Goal: Task Accomplishment & Management: Use online tool/utility

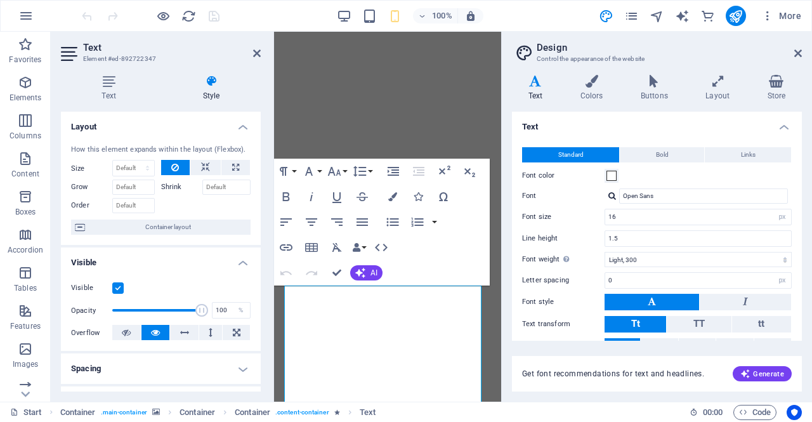
select select "px"
select select "300"
select select "px"
select select "rem"
select select "700"
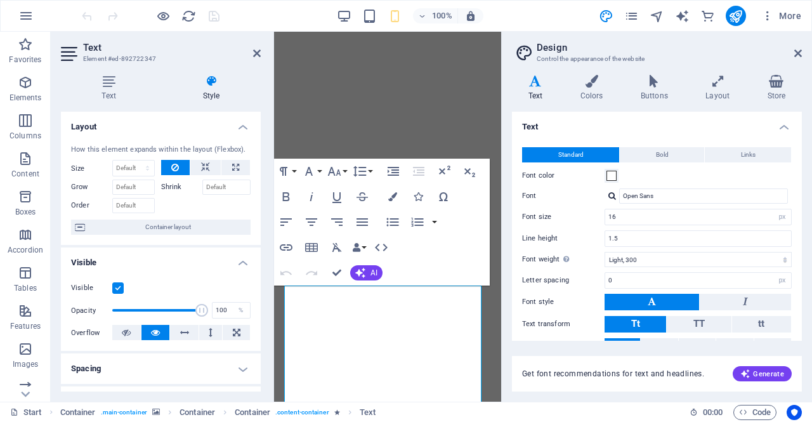
select select "px"
select select "rem"
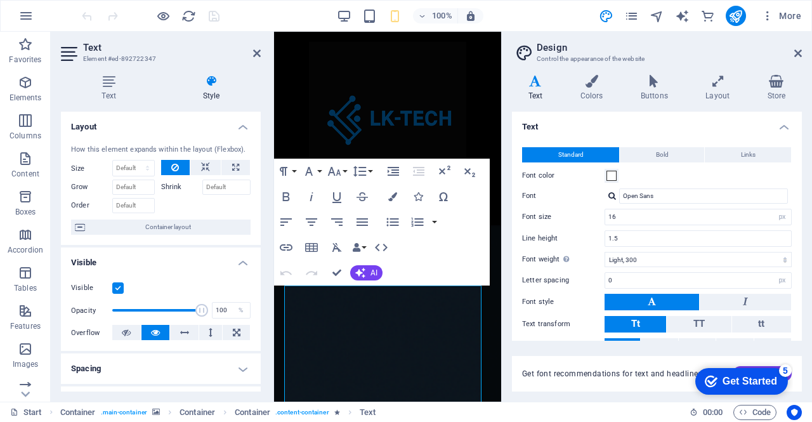
scroll to position [324, 0]
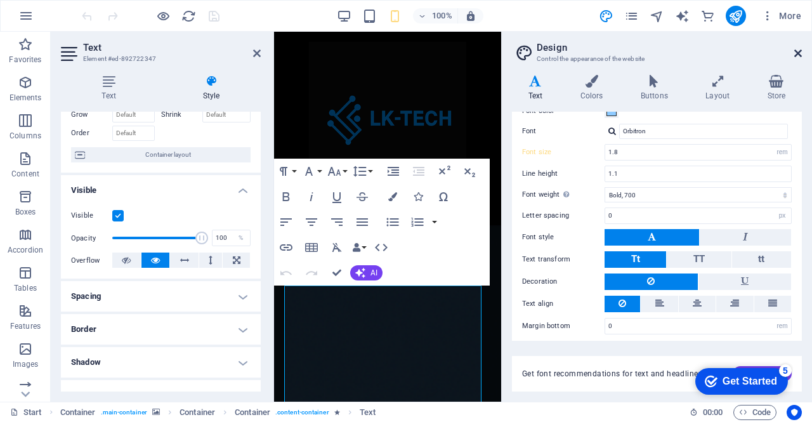
click at [799, 51] on icon at bounding box center [798, 53] width 8 height 10
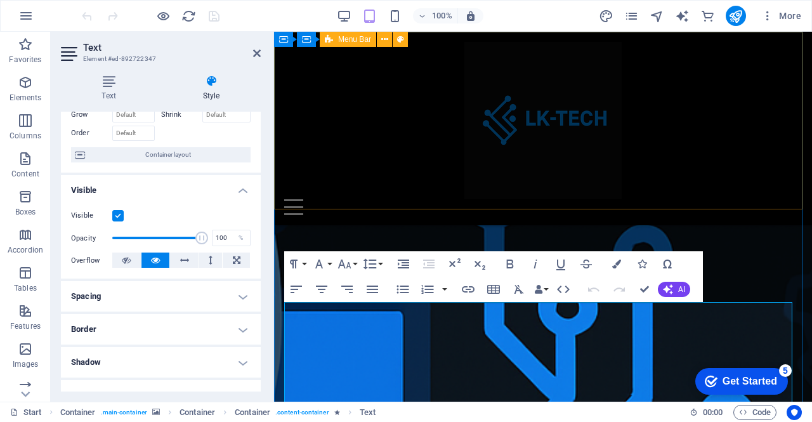
scroll to position [0, 0]
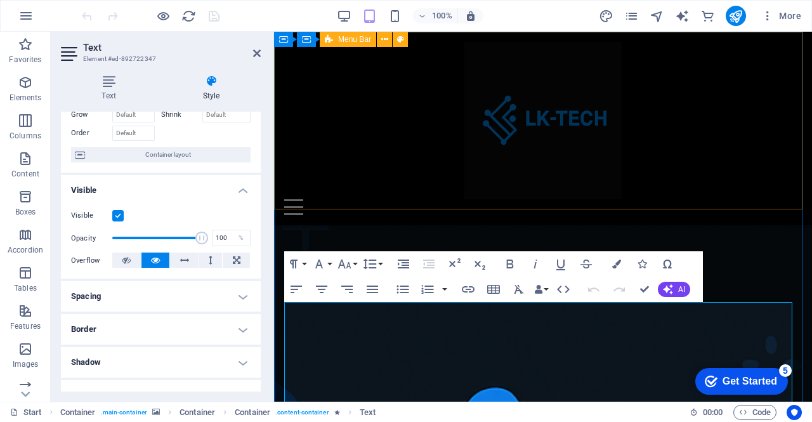
click at [724, 162] on div "Home About Contact" at bounding box center [543, 129] width 538 height 194
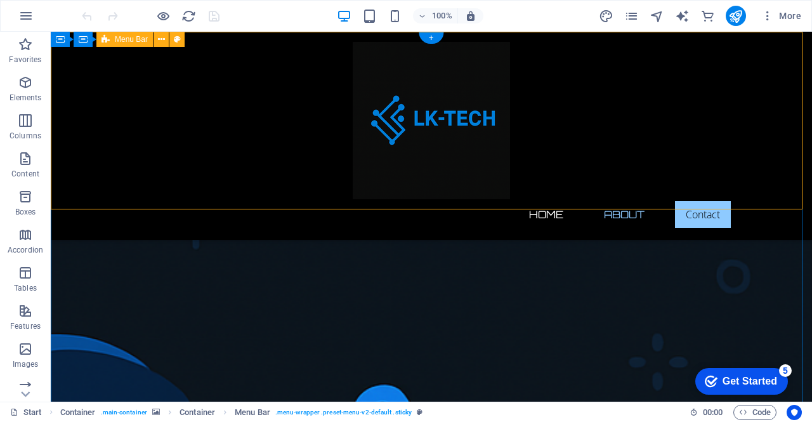
click at [484, 169] on div "Home About Contact" at bounding box center [431, 136] width 761 height 208
click at [491, 207] on div "Home About Contact" at bounding box center [431, 136] width 761 height 208
click at [159, 40] on icon at bounding box center [161, 39] width 7 height 13
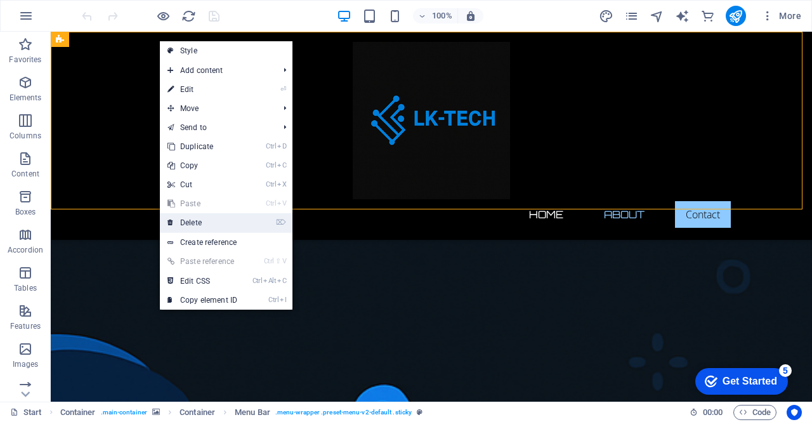
click at [195, 224] on link "⌦ Delete" at bounding box center [202, 222] width 85 height 19
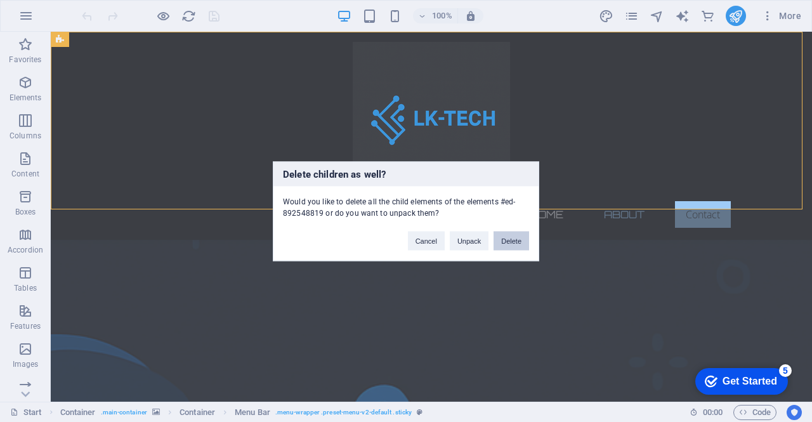
click at [516, 238] on button "Delete" at bounding box center [512, 240] width 36 height 19
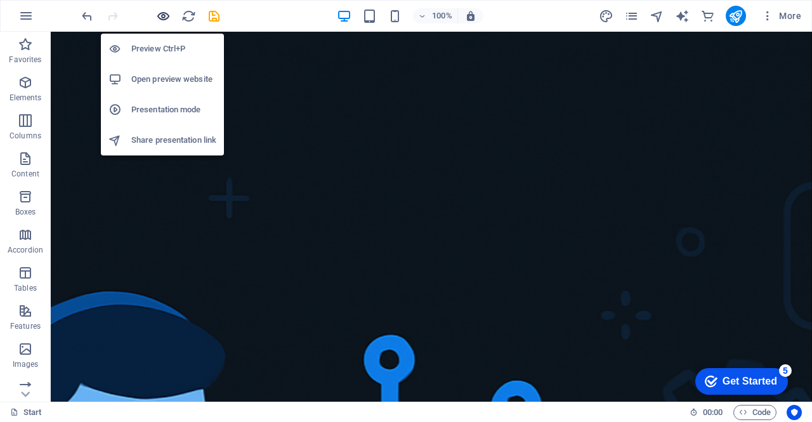
click at [161, 20] on icon "button" at bounding box center [163, 16] width 15 height 15
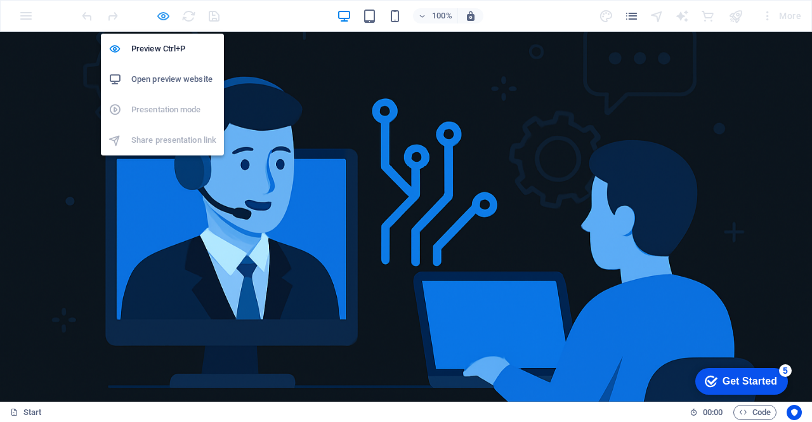
click at [164, 14] on icon "button" at bounding box center [163, 16] width 15 height 15
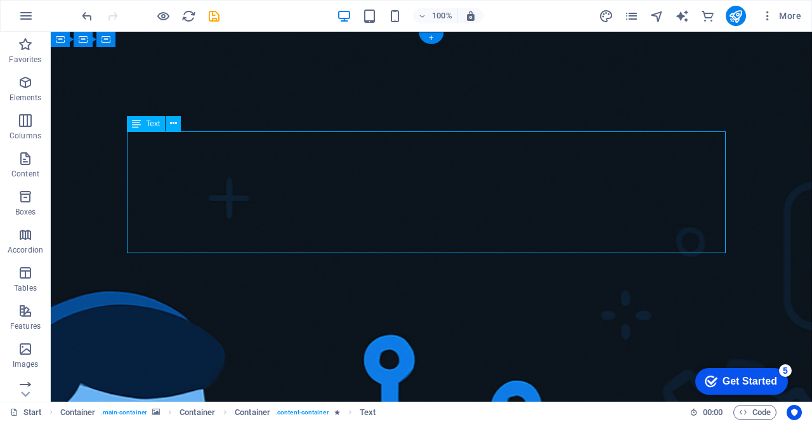
drag, startPoint x: 128, startPoint y: 137, endPoint x: 151, endPoint y: 140, distance: 23.0
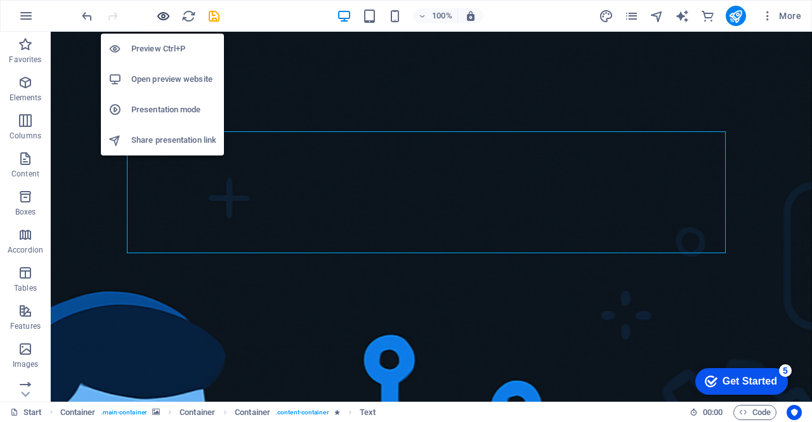
click at [161, 15] on icon "button" at bounding box center [163, 16] width 15 height 15
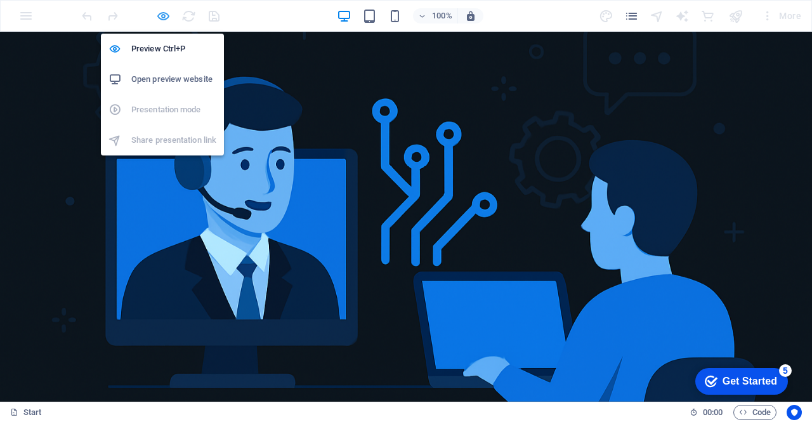
click at [162, 13] on icon "button" at bounding box center [163, 16] width 15 height 15
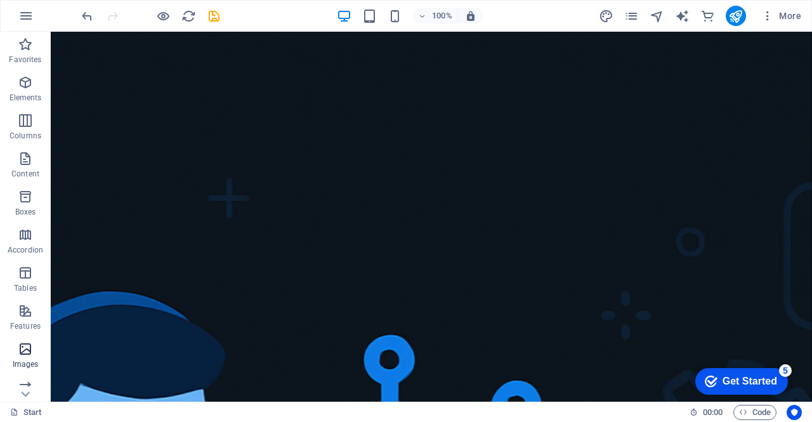
click at [26, 352] on icon "button" at bounding box center [25, 348] width 15 height 15
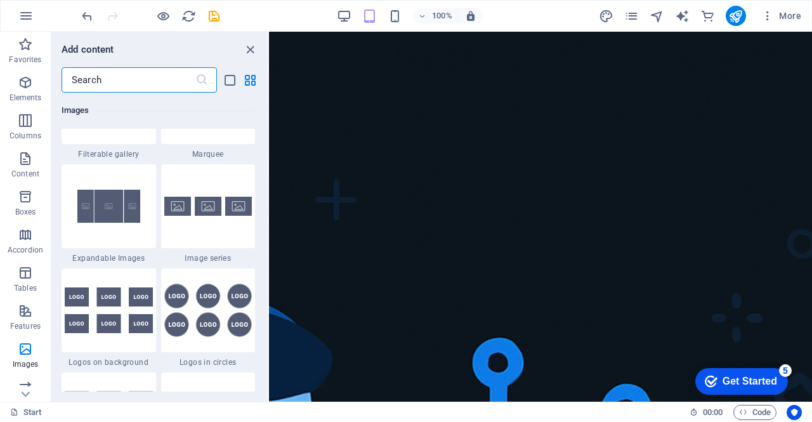
scroll to position [6561, 0]
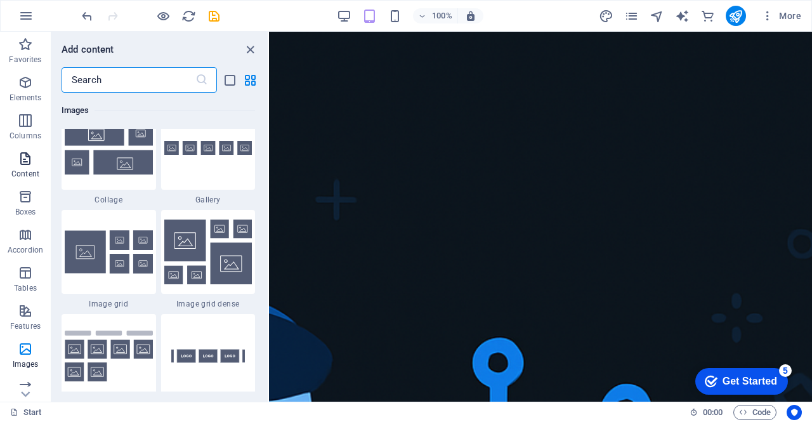
click at [22, 169] on p "Content" at bounding box center [25, 174] width 28 height 10
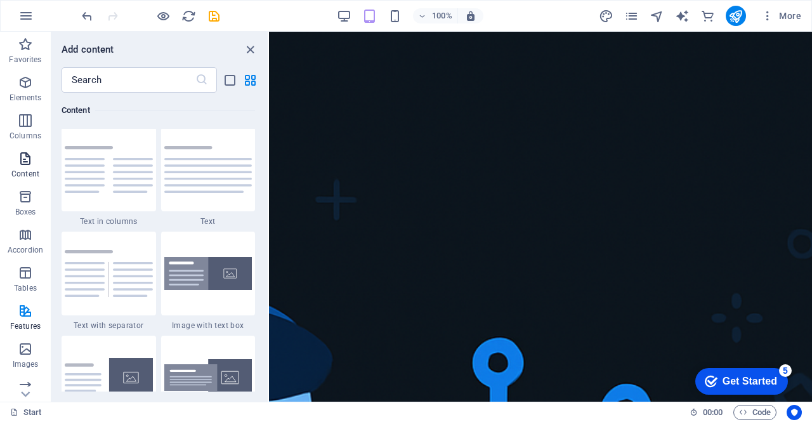
scroll to position [2220, 0]
click at [604, 16] on icon "design" at bounding box center [606, 16] width 15 height 15
select select "px"
select select "300"
select select "px"
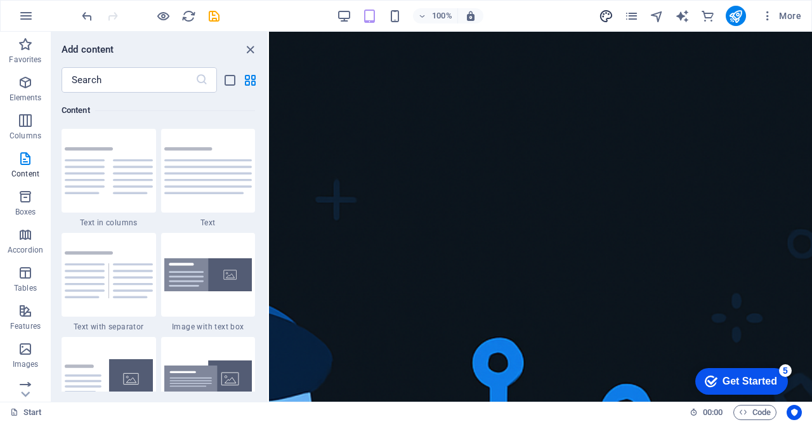
select select "rem"
select select "700"
select select "px"
select select "rem"
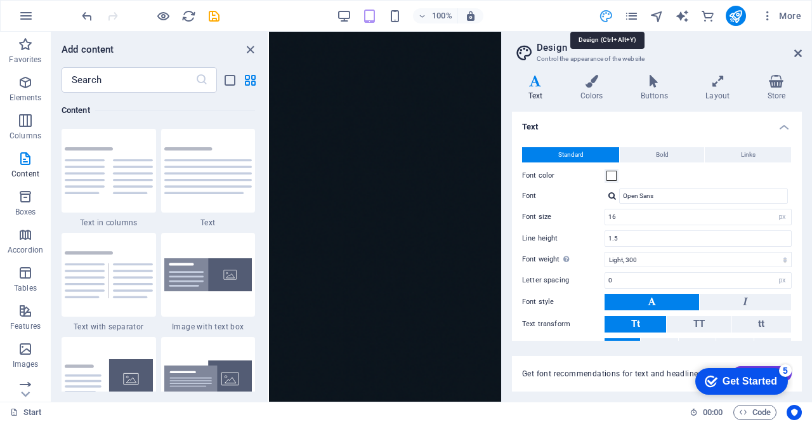
type input "1.8"
click at [594, 91] on h4 "Colors" at bounding box center [594, 88] width 60 height 27
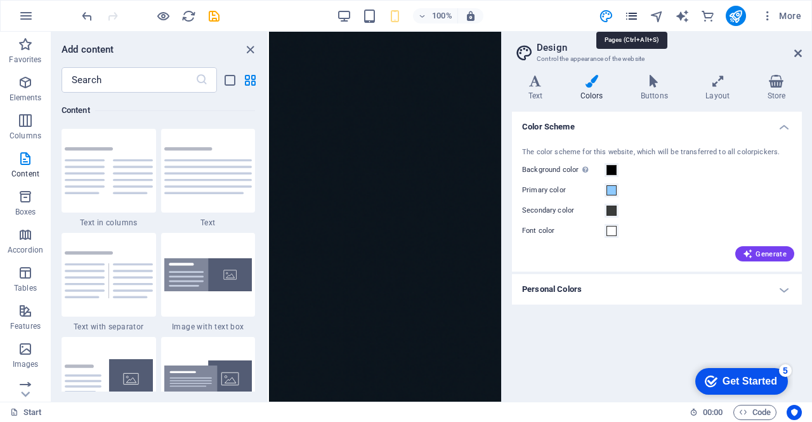
click at [634, 17] on icon "pages" at bounding box center [631, 16] width 15 height 15
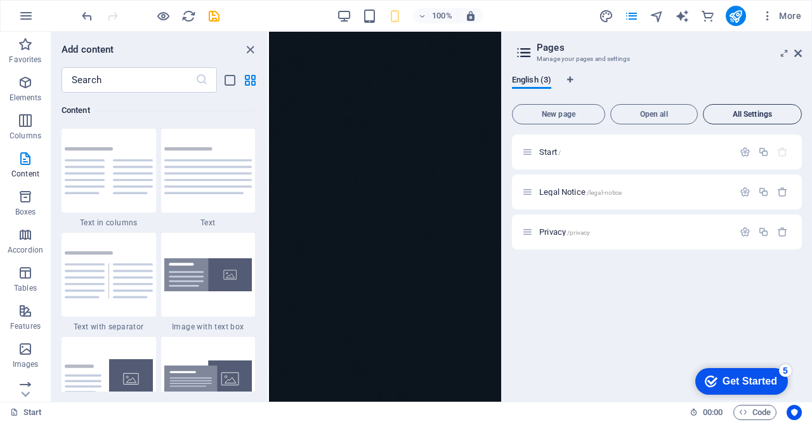
click at [760, 115] on span "All Settings" at bounding box center [753, 114] width 88 height 8
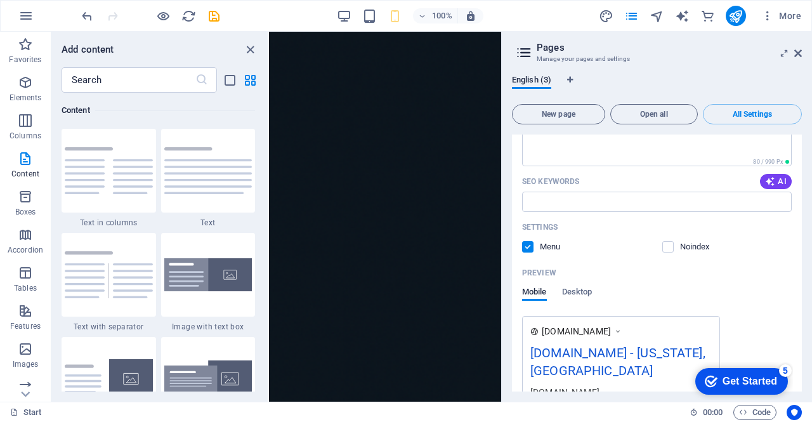
scroll to position [0, 0]
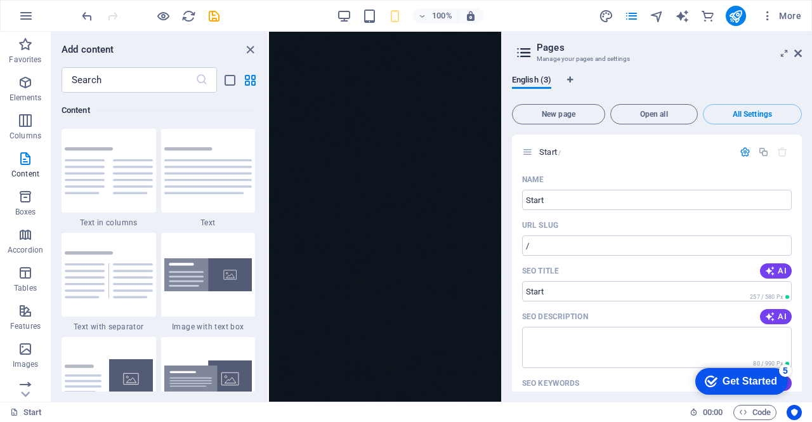
click at [802, 54] on aside "Pages Manage your pages and settings English (3) New page Open all All Settings…" at bounding box center [656, 217] width 311 height 370
click at [796, 53] on icon at bounding box center [798, 53] width 8 height 10
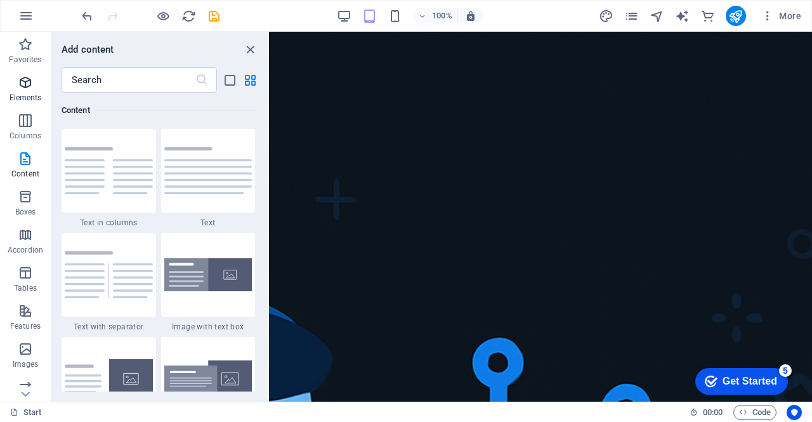
click at [19, 88] on icon "button" at bounding box center [25, 82] width 15 height 15
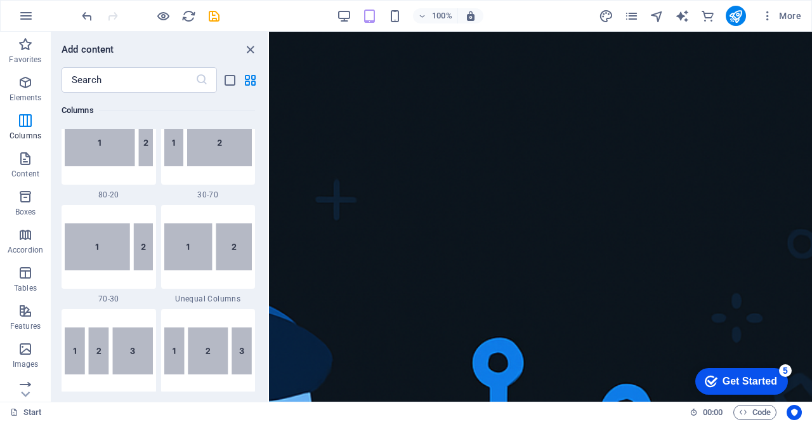
scroll to position [1150, 0]
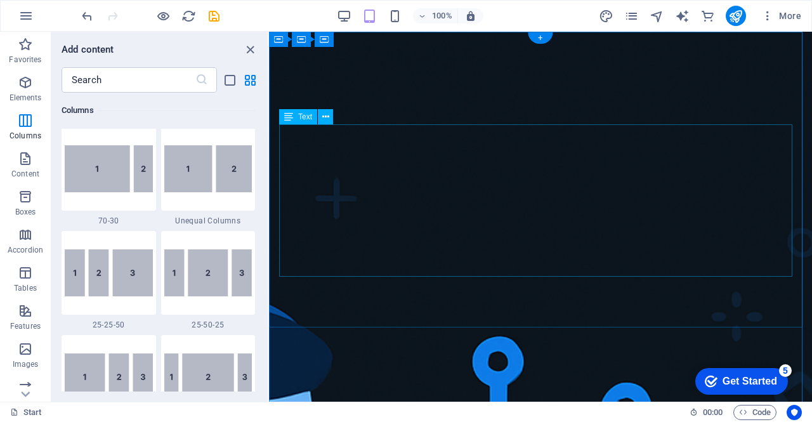
scroll to position [0, 0]
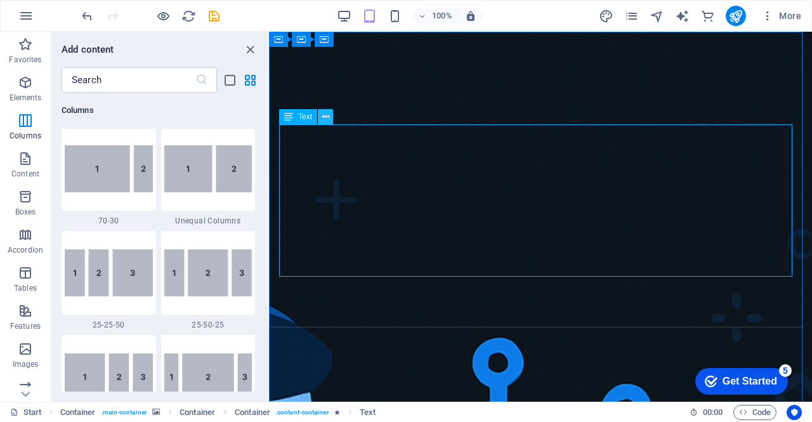
click at [329, 121] on button at bounding box center [325, 116] width 15 height 15
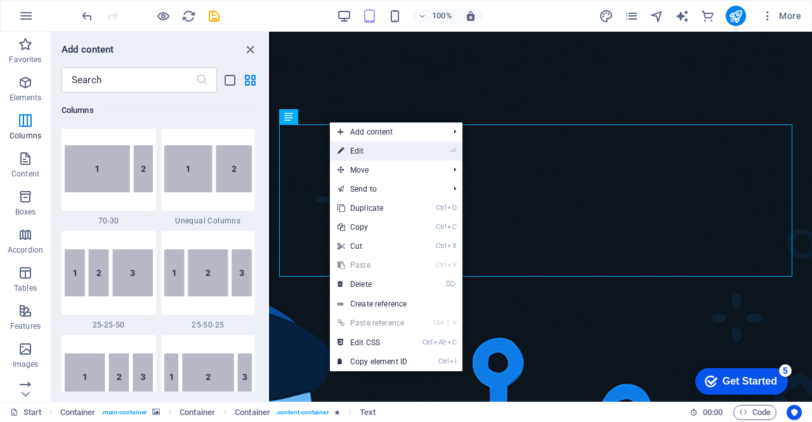
click at [368, 148] on link "⏎ Edit" at bounding box center [372, 150] width 85 height 19
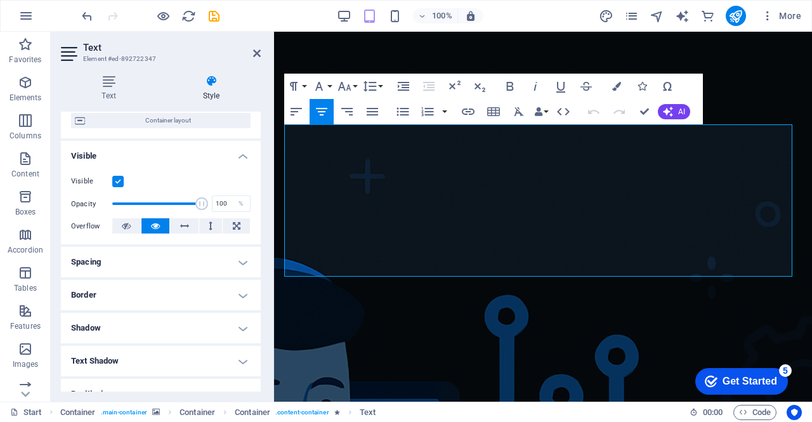
scroll to position [127, 0]
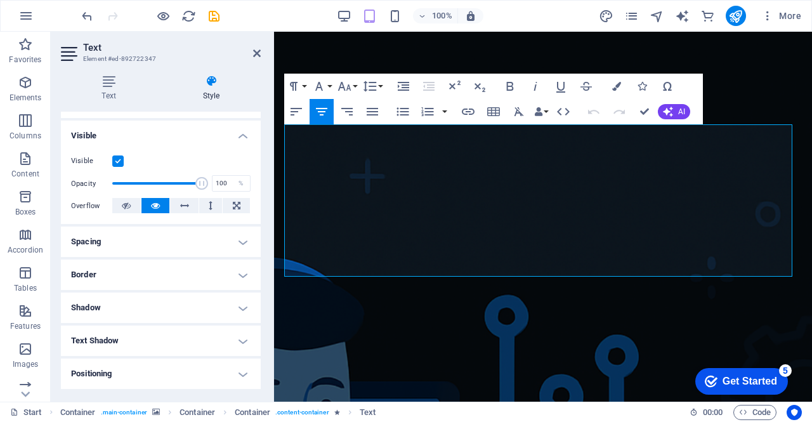
click at [115, 162] on label at bounding box center [117, 160] width 11 height 11
click at [0, 0] on input "Visible" at bounding box center [0, 0] width 0 height 0
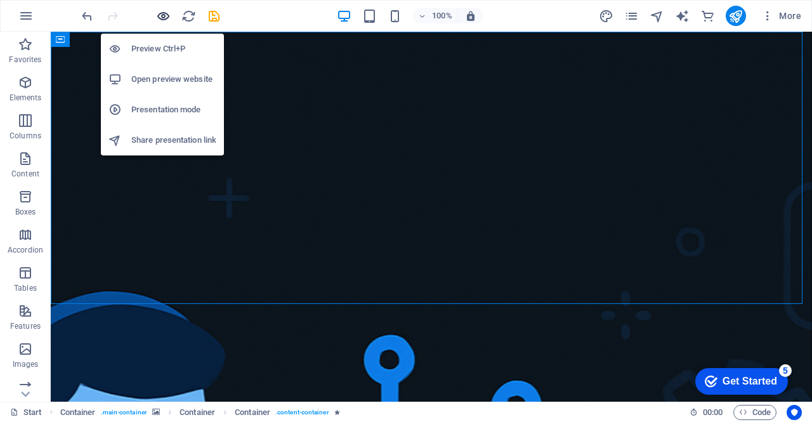
click at [166, 14] on icon "button" at bounding box center [163, 16] width 15 height 15
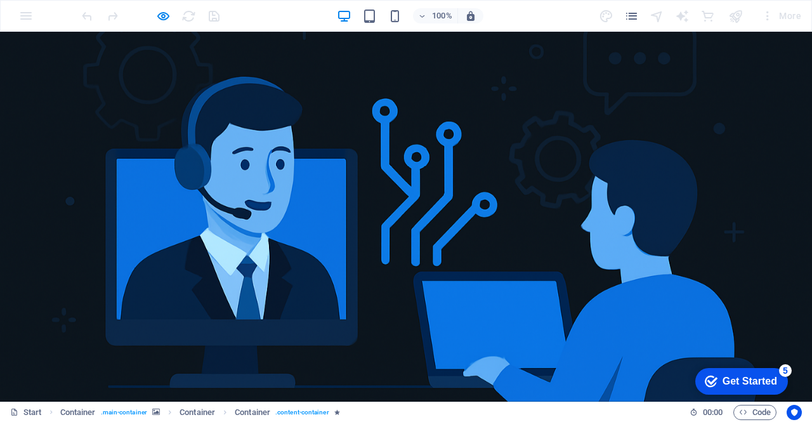
click at [363, 139] on div at bounding box center [406, 217] width 812 height 370
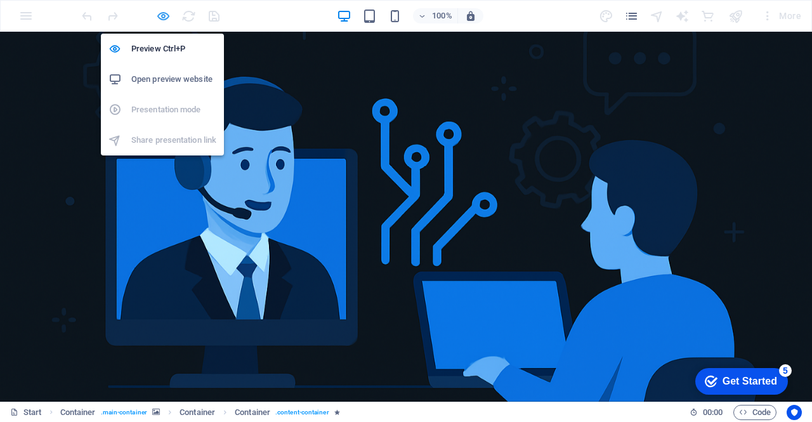
click at [161, 17] on icon "button" at bounding box center [163, 16] width 15 height 15
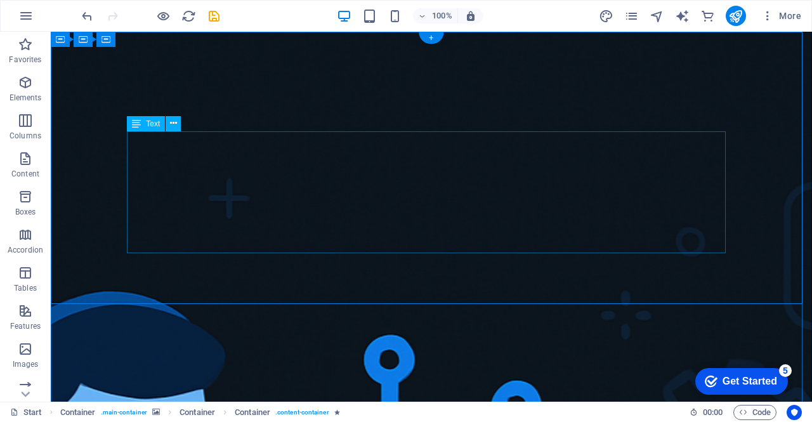
click at [179, 128] on button at bounding box center [173, 123] width 15 height 15
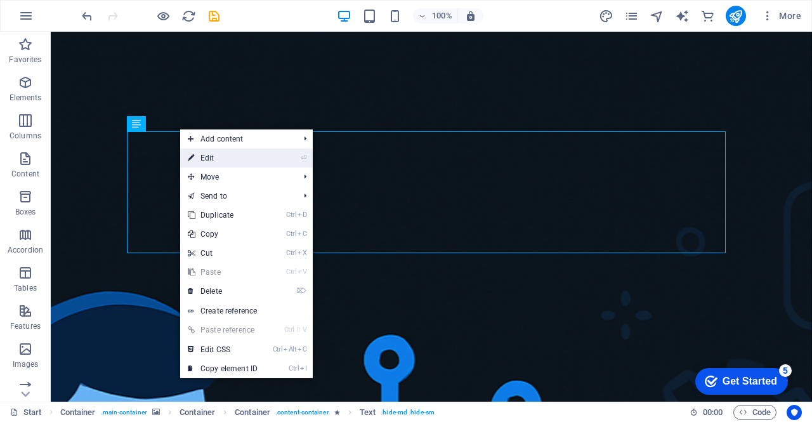
click at [213, 159] on link "⏎ Edit" at bounding box center [222, 157] width 85 height 19
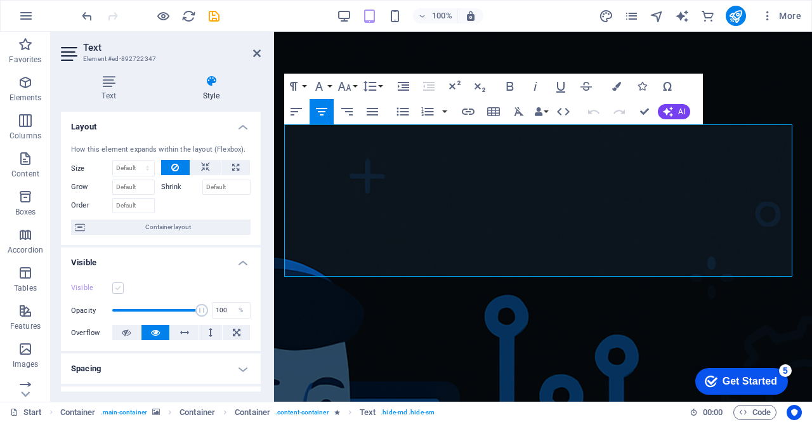
click at [121, 289] on label at bounding box center [117, 287] width 11 height 11
click at [0, 0] on input "Visible" at bounding box center [0, 0] width 0 height 0
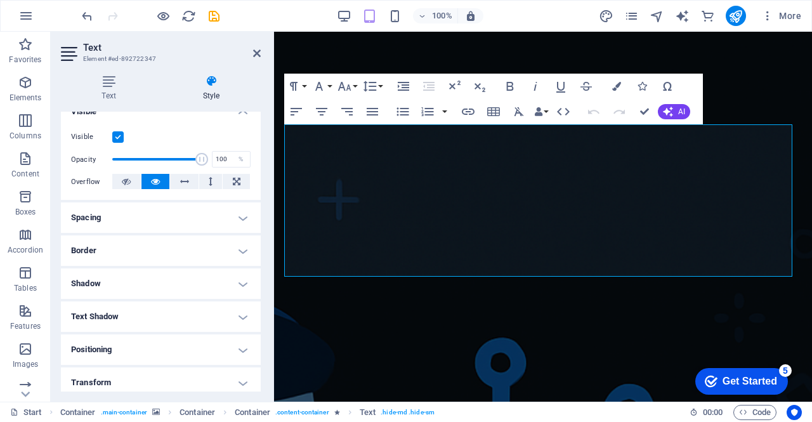
scroll to position [190, 0]
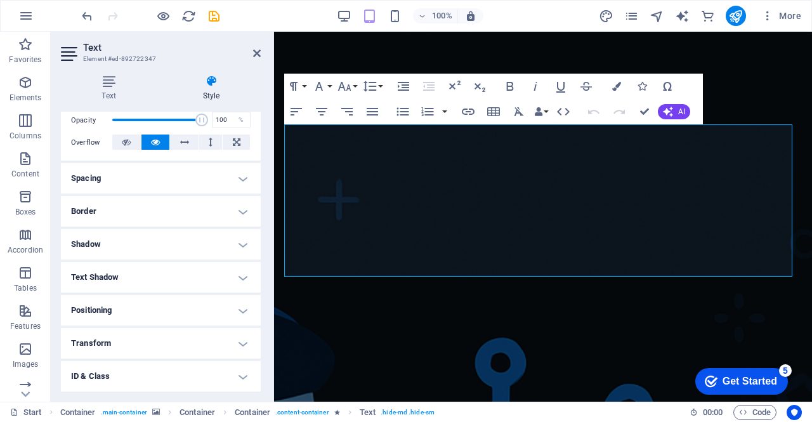
click at [247, 275] on h4 "Text Shadow" at bounding box center [161, 277] width 200 height 30
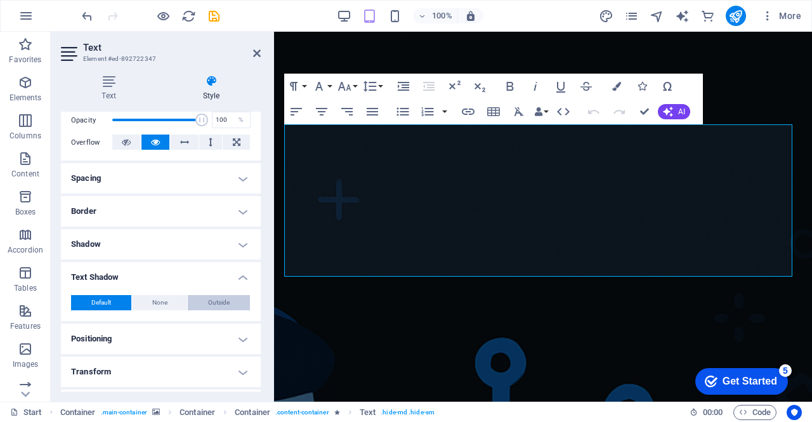
click at [214, 301] on span "Outside" at bounding box center [219, 302] width 22 height 15
type input "2"
type input "4"
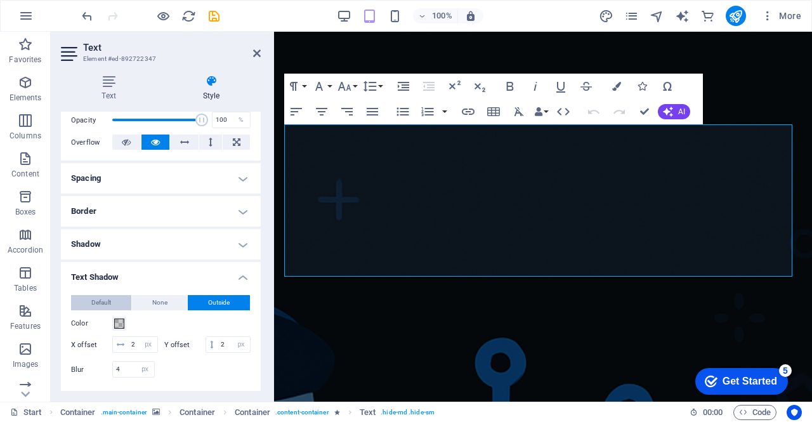
click at [96, 300] on span "Default" at bounding box center [101, 302] width 20 height 15
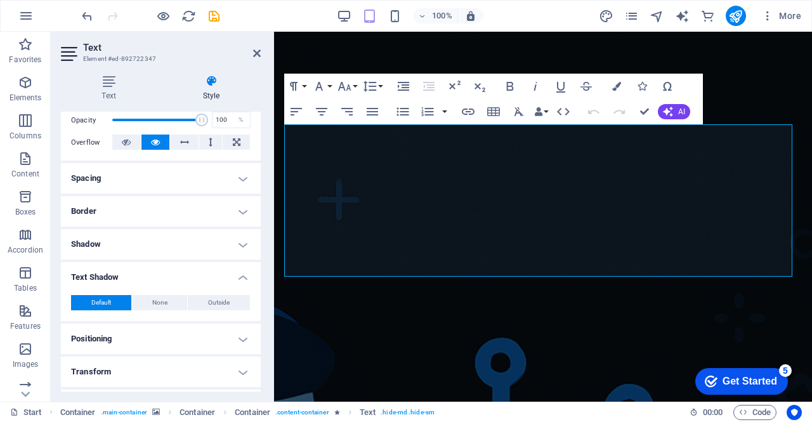
scroll to position [0, 0]
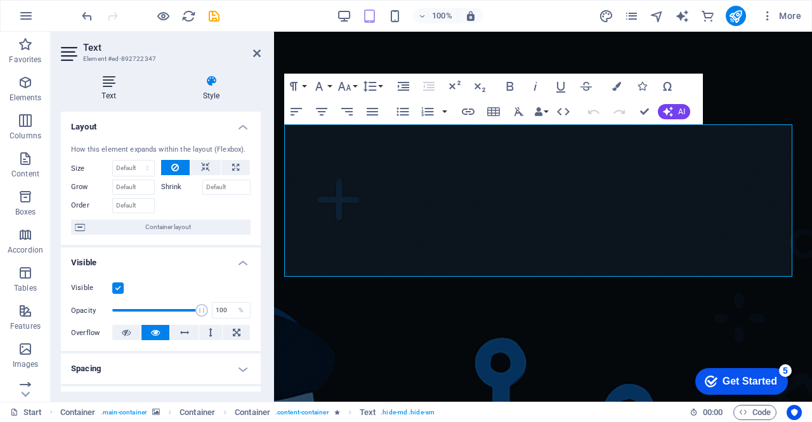
click at [107, 84] on icon at bounding box center [109, 81] width 96 height 13
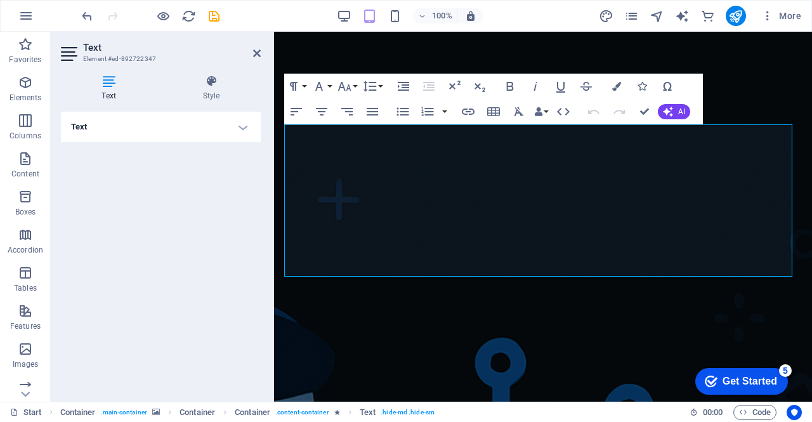
click at [114, 84] on icon at bounding box center [109, 81] width 96 height 13
click at [217, 91] on h4 "Style" at bounding box center [211, 88] width 99 height 27
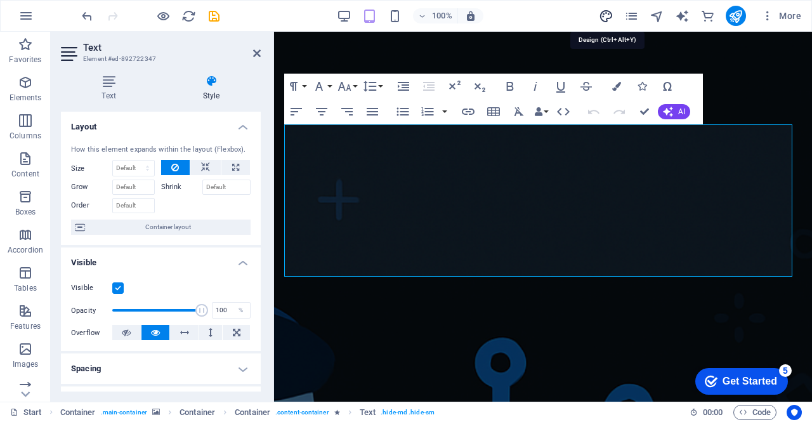
click at [603, 12] on icon "design" at bounding box center [606, 16] width 15 height 15
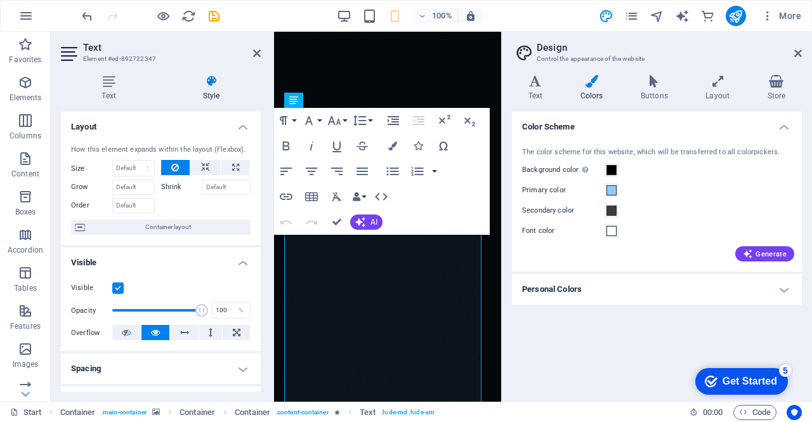
click at [783, 289] on h4 "Personal Colors" at bounding box center [657, 289] width 290 height 30
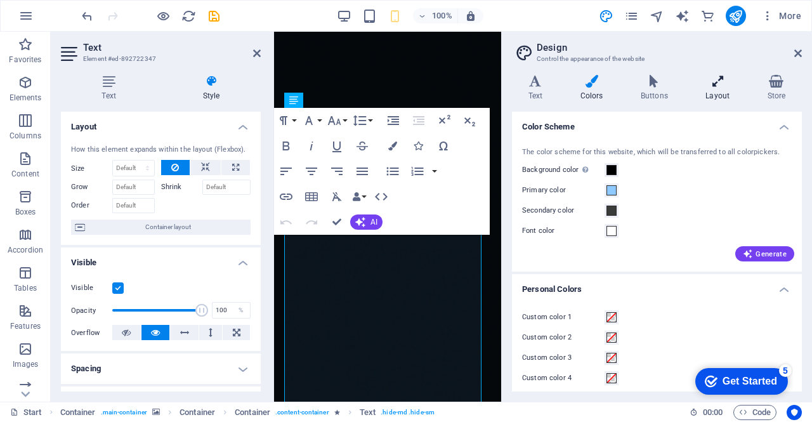
click at [717, 81] on icon at bounding box center [718, 81] width 56 height 13
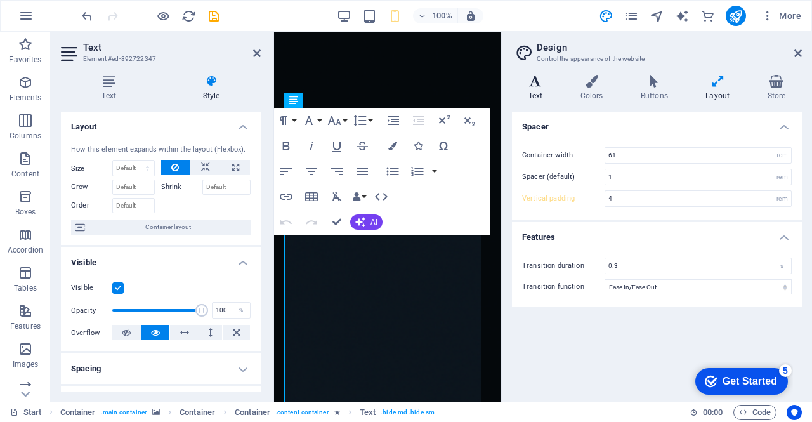
click at [532, 88] on h4 "Text" at bounding box center [538, 88] width 52 height 27
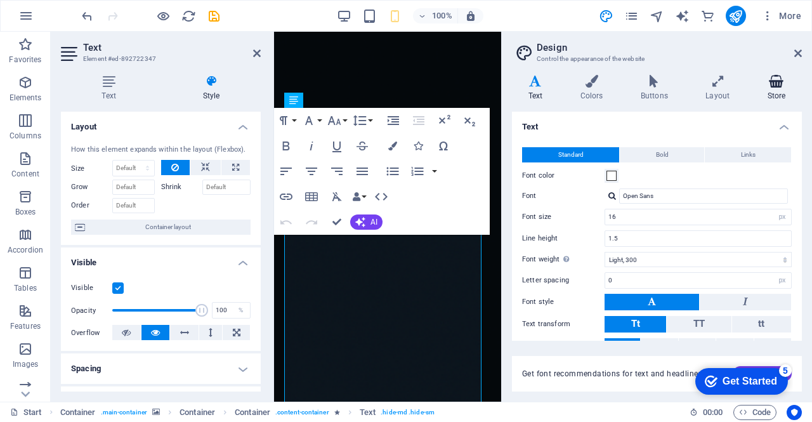
click at [779, 81] on icon at bounding box center [776, 81] width 51 height 13
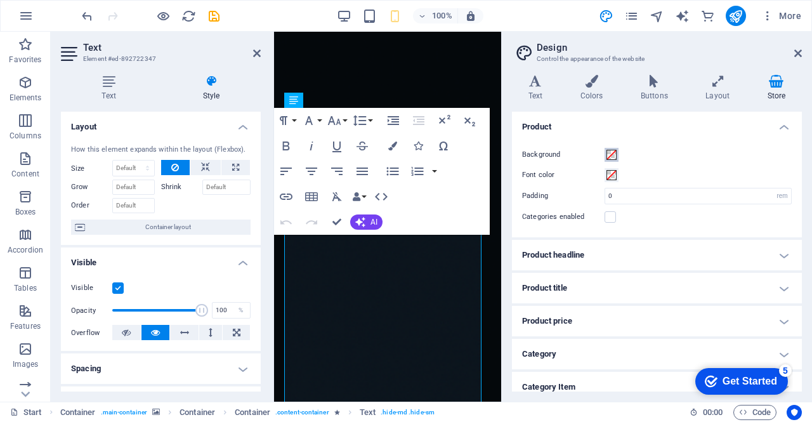
click at [612, 158] on span at bounding box center [612, 155] width 10 height 10
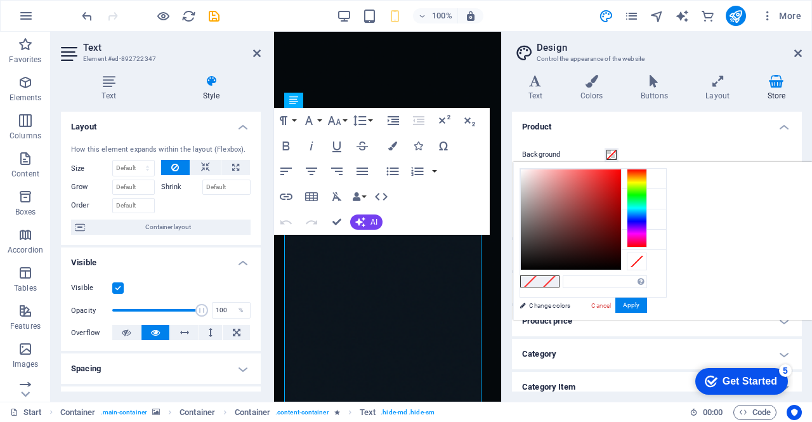
click at [803, 56] on aside "Design Control the appearance of the website Variants Text Colors Buttons Layou…" at bounding box center [656, 217] width 311 height 370
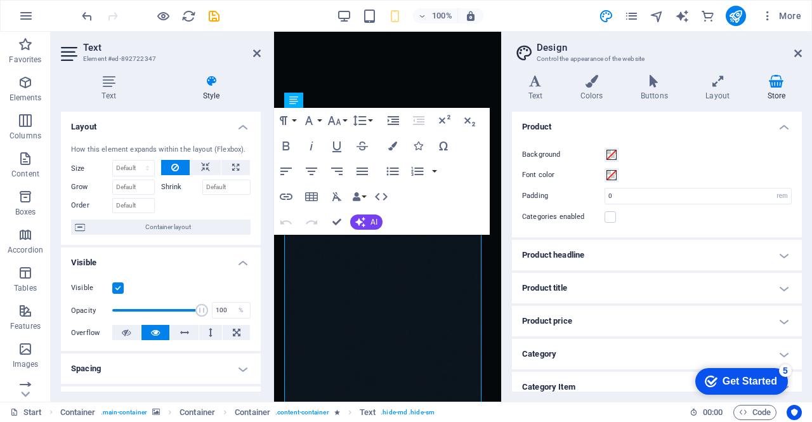
click at [793, 56] on header "Design Control the appearance of the website" at bounding box center [658, 48] width 287 height 33
click at [796, 55] on icon at bounding box center [798, 53] width 8 height 10
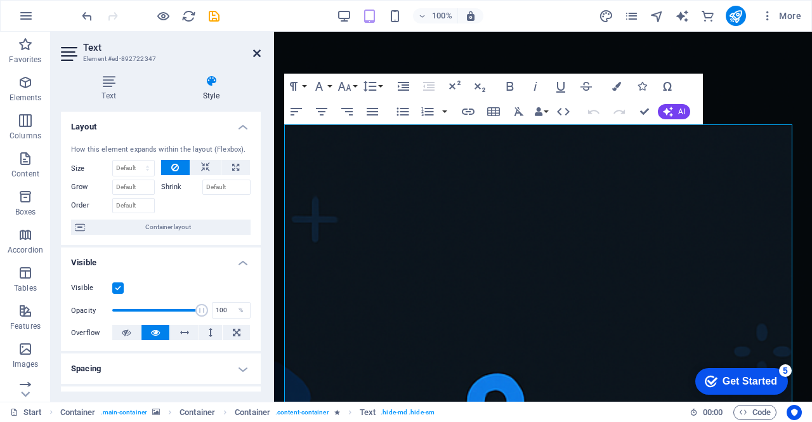
click at [259, 49] on icon at bounding box center [257, 53] width 8 height 10
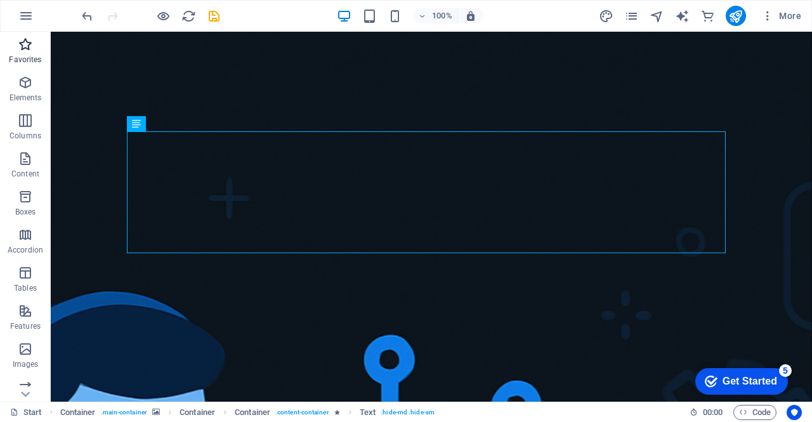
click at [27, 55] on p "Favorites" at bounding box center [25, 60] width 32 height 10
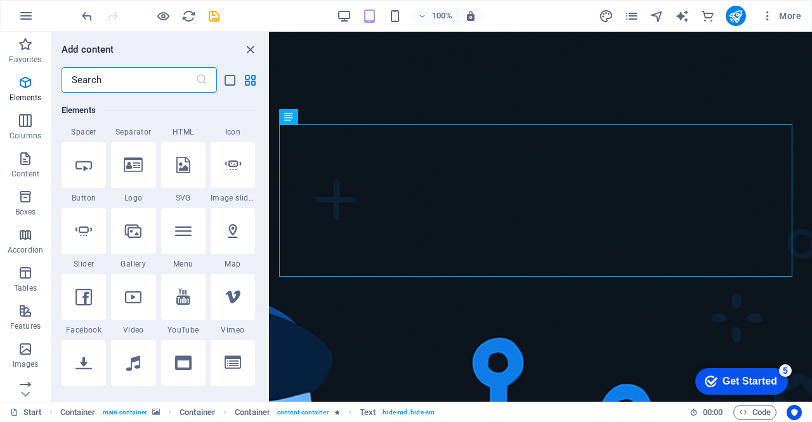
scroll to position [317, 0]
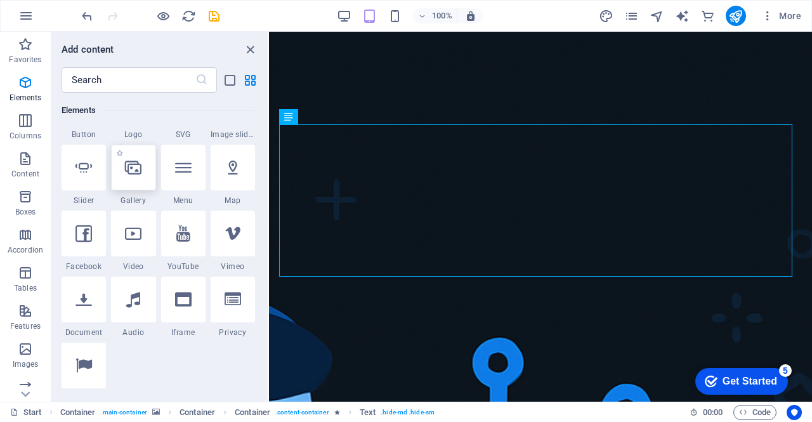
click at [136, 180] on div at bounding box center [133, 168] width 44 height 46
select select "4"
select select "%"
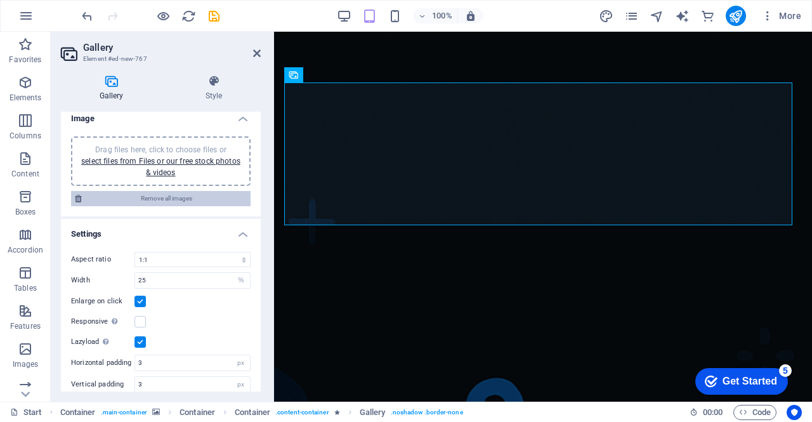
scroll to position [0, 0]
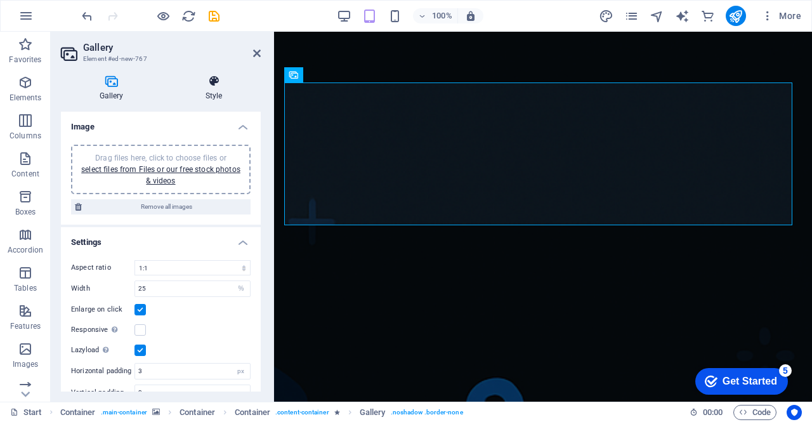
click at [208, 85] on icon at bounding box center [214, 81] width 94 height 13
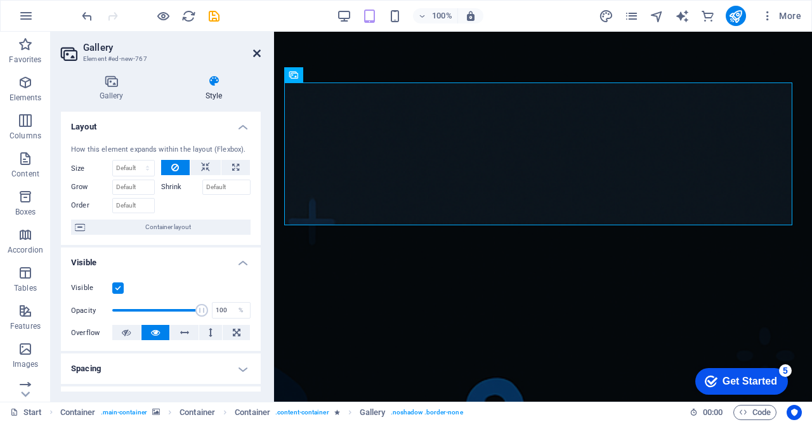
click at [258, 56] on icon at bounding box center [257, 53] width 8 height 10
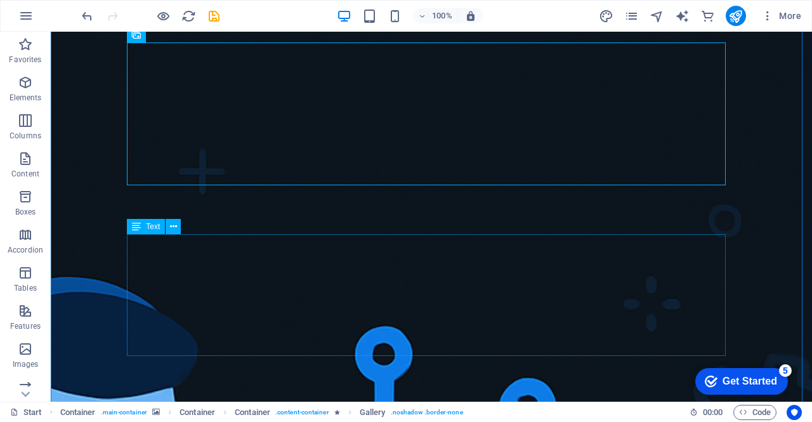
scroll to position [63, 0]
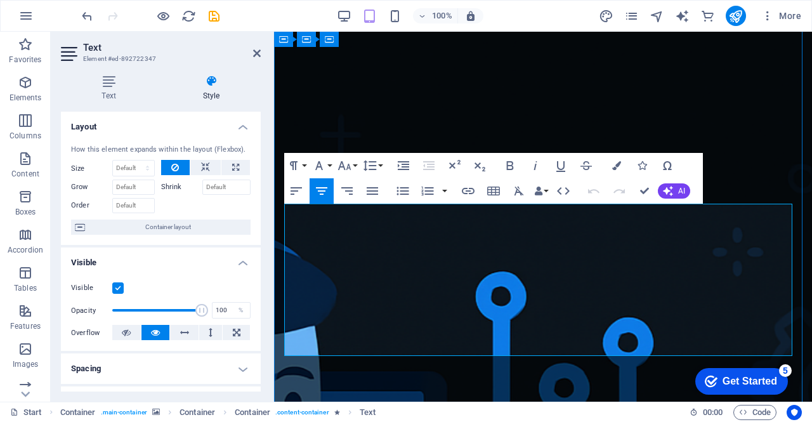
drag, startPoint x: 603, startPoint y: 333, endPoint x: 287, endPoint y: 213, distance: 338.2
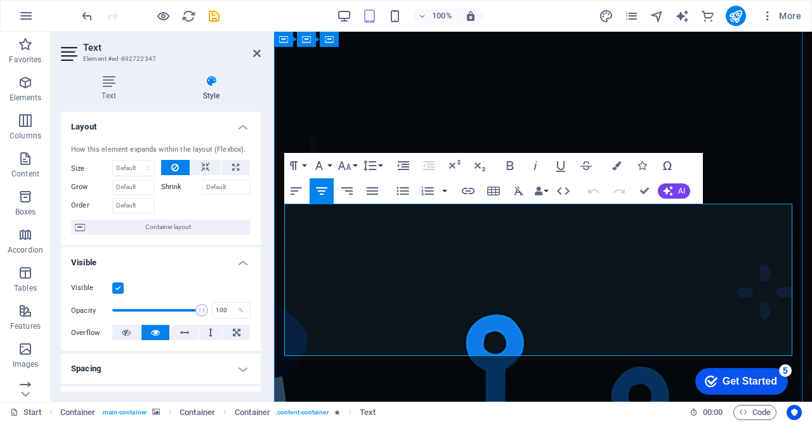
copy div "At LK-TECH , we specialize in delivering reliable, efficient, and scalable tech…"
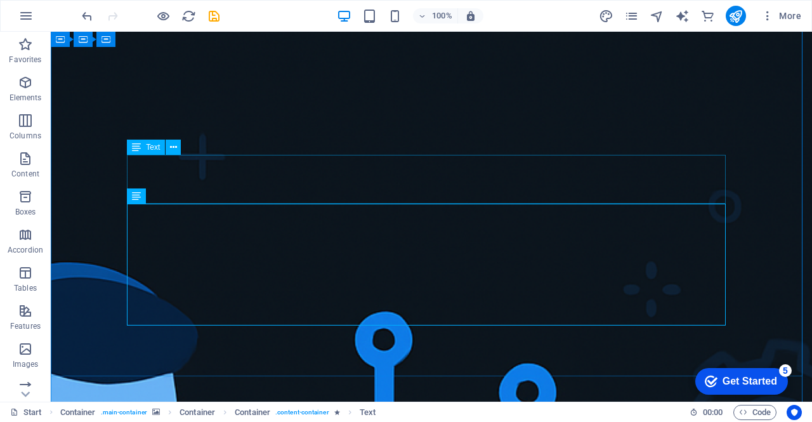
scroll to position [70, 0]
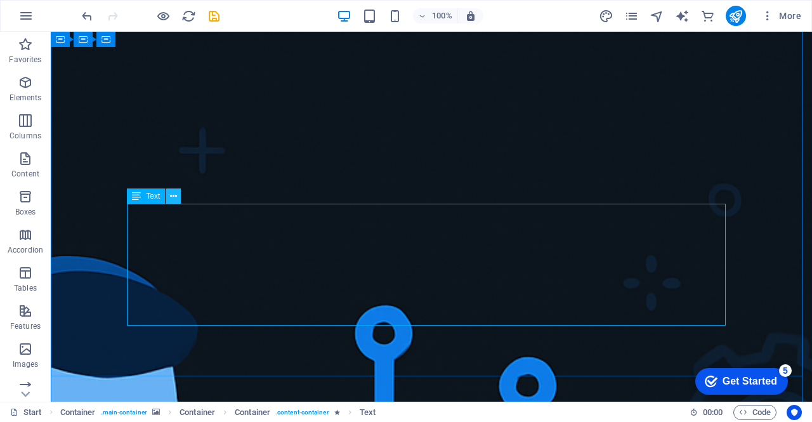
click at [174, 199] on icon at bounding box center [173, 196] width 7 height 13
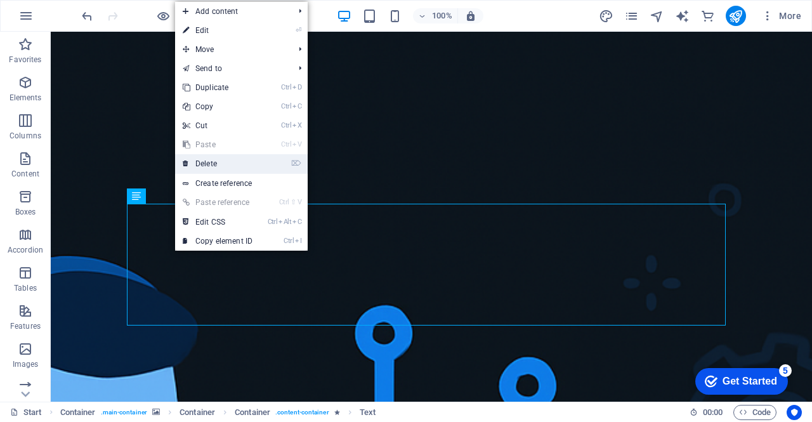
click at [221, 162] on link "⌦ Delete" at bounding box center [217, 163] width 85 height 19
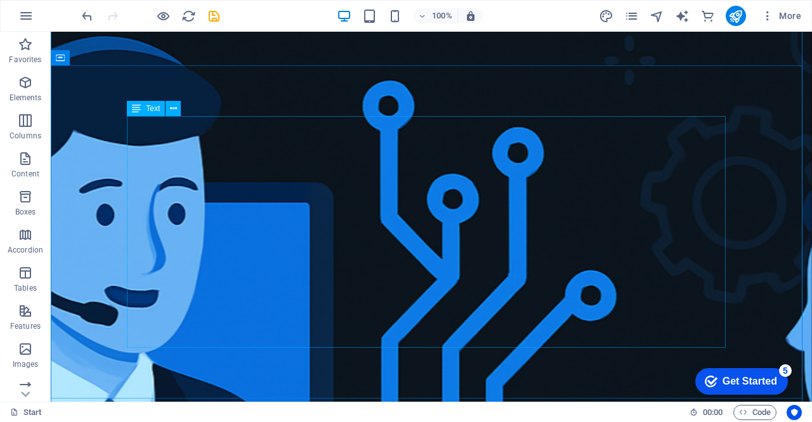
scroll to position [133, 0]
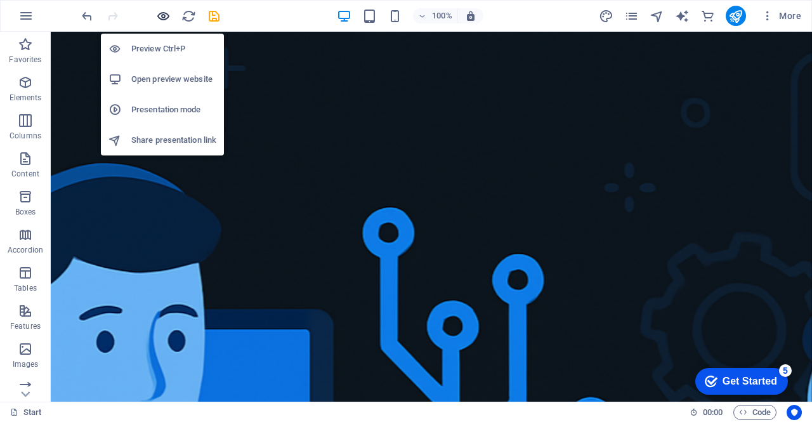
click at [165, 20] on icon "button" at bounding box center [163, 16] width 15 height 15
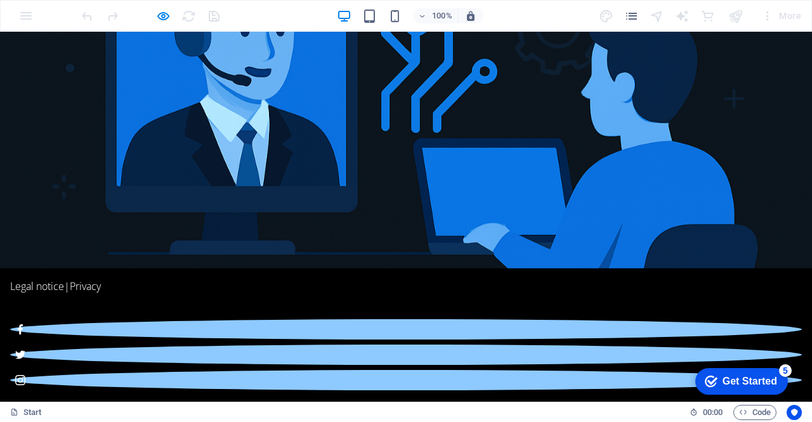
scroll to position [0, 0]
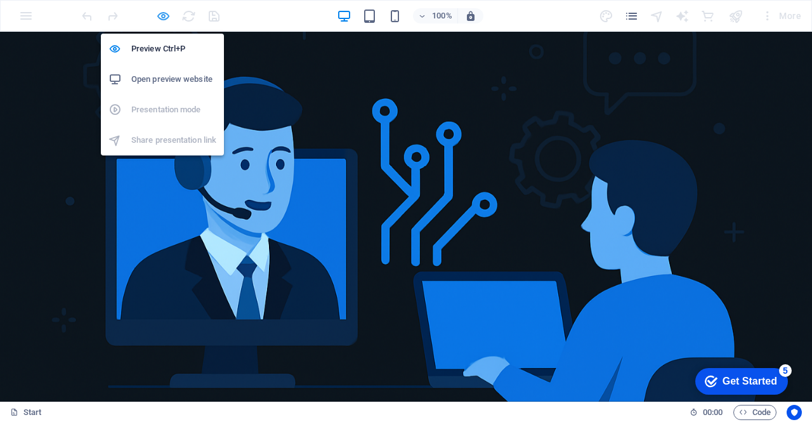
click at [165, 15] on icon "button" at bounding box center [163, 16] width 15 height 15
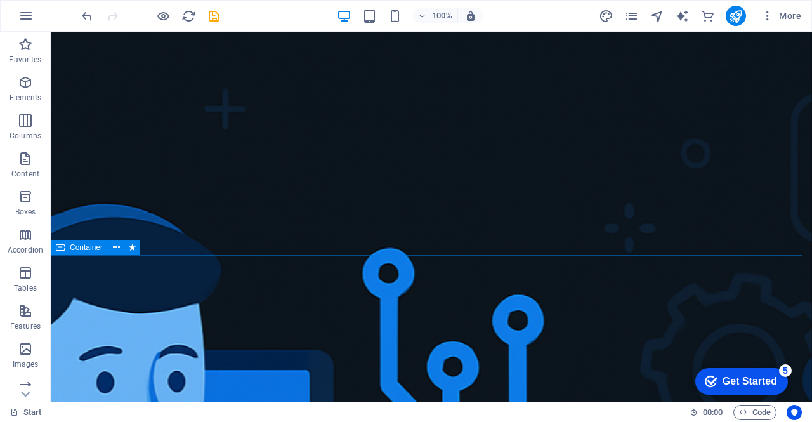
scroll to position [63, 0]
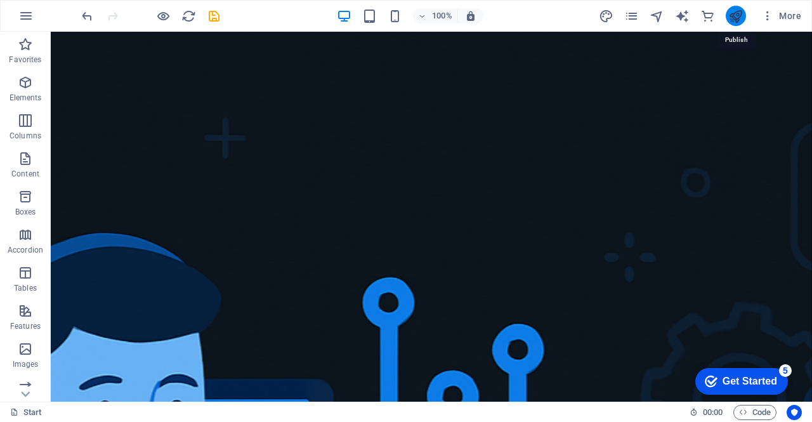
click at [735, 15] on icon "publish" at bounding box center [735, 16] width 15 height 15
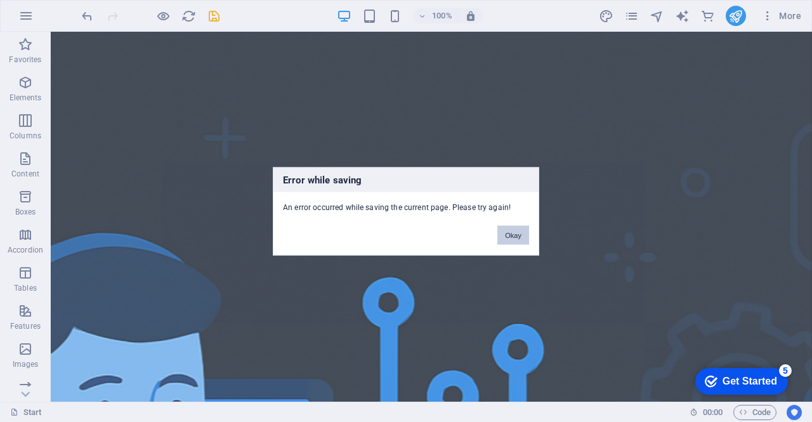
click at [510, 236] on button "Okay" at bounding box center [513, 234] width 32 height 19
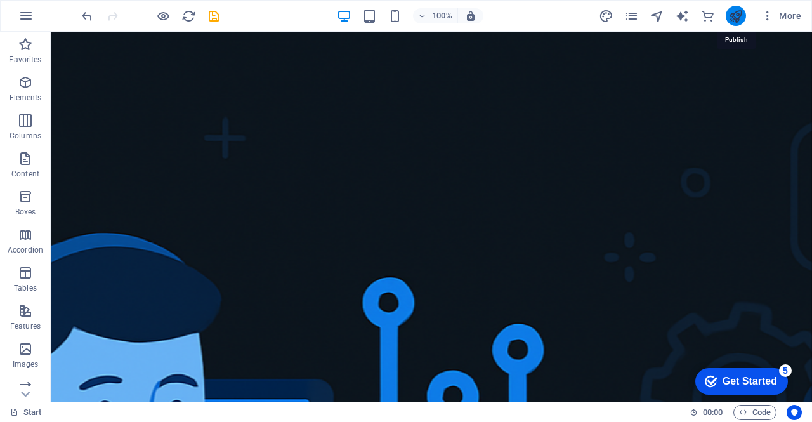
click at [733, 13] on icon "publish" at bounding box center [735, 16] width 15 height 15
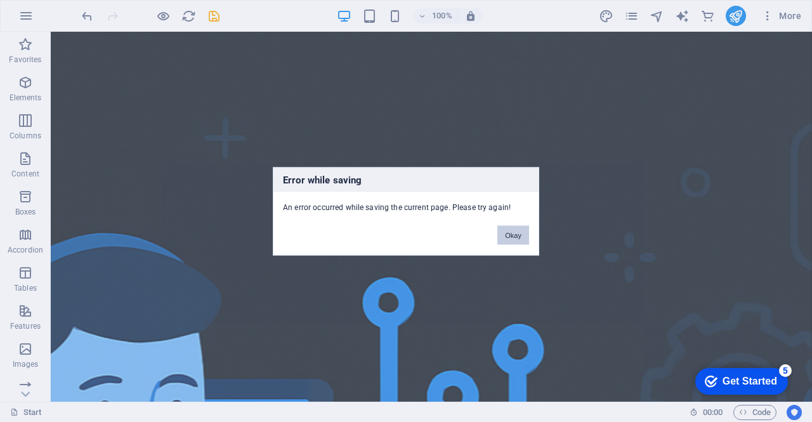
click at [514, 230] on button "Okay" at bounding box center [513, 234] width 32 height 19
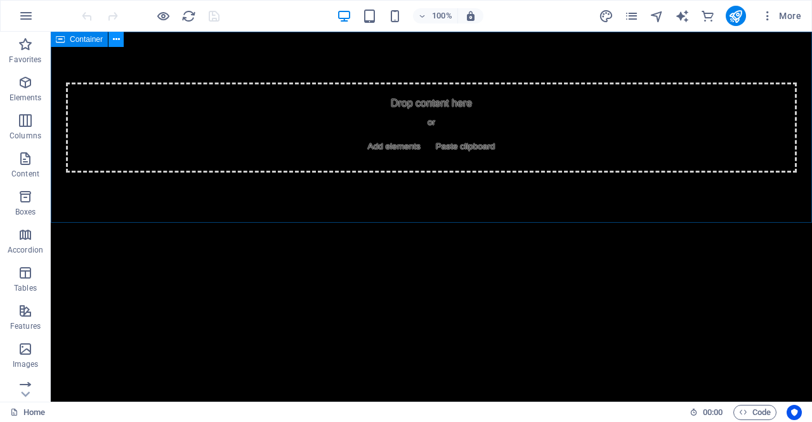
click at [117, 41] on icon at bounding box center [116, 39] width 7 height 13
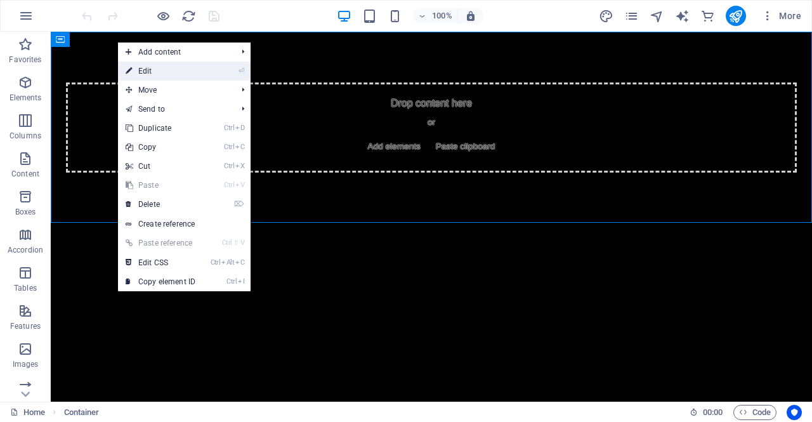
click at [170, 74] on link "⏎ Edit" at bounding box center [160, 71] width 85 height 19
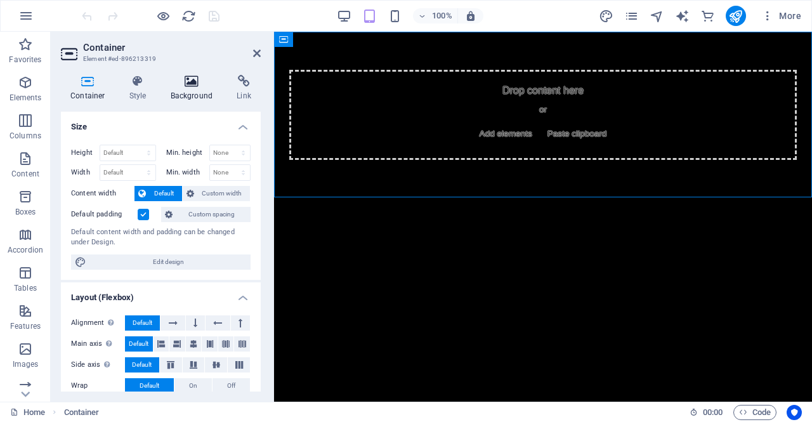
click at [194, 88] on h4 "Background" at bounding box center [194, 88] width 67 height 27
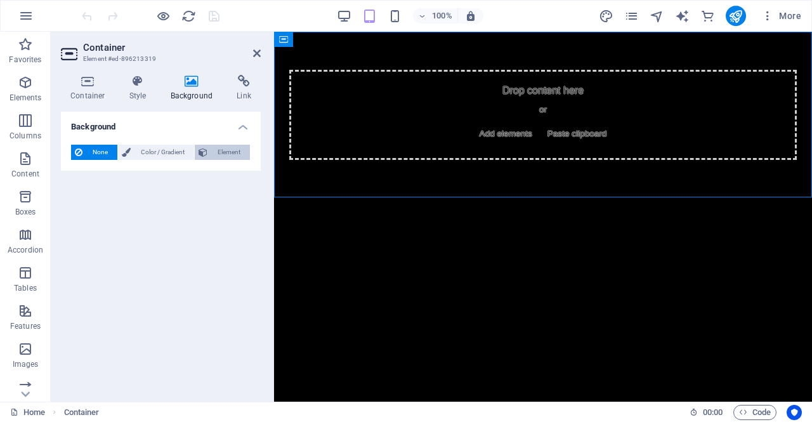
click at [216, 147] on span "Element" at bounding box center [228, 152] width 35 height 15
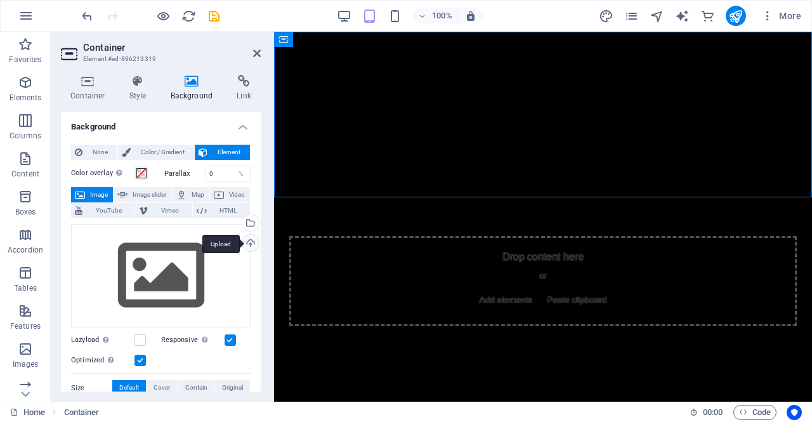
click at [246, 243] on div "Upload" at bounding box center [249, 244] width 19 height 19
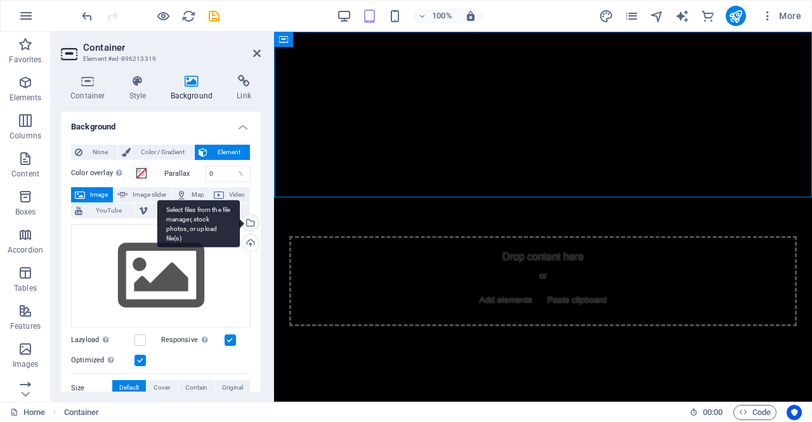
click at [247, 221] on div "Select files from the file manager, stock photos, or upload file(s)" at bounding box center [249, 223] width 19 height 19
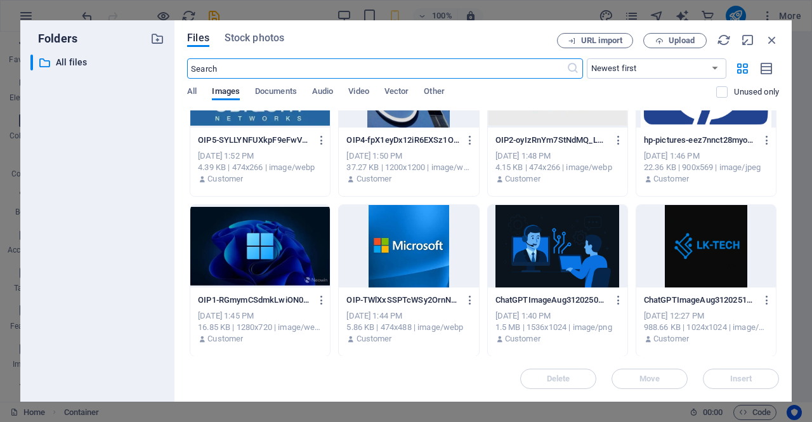
scroll to position [66, 0]
click at [544, 252] on div at bounding box center [558, 246] width 140 height 82
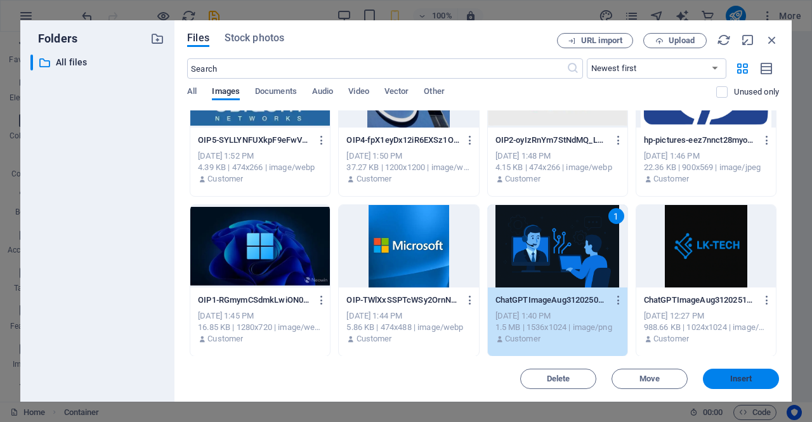
click at [749, 375] on span "Insert" at bounding box center [741, 379] width 22 height 8
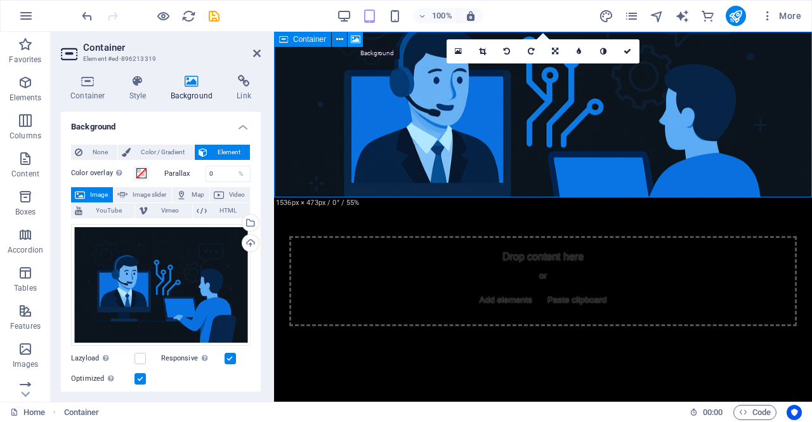
click at [355, 40] on icon at bounding box center [356, 39] width 10 height 13
click at [341, 42] on icon at bounding box center [339, 39] width 7 height 13
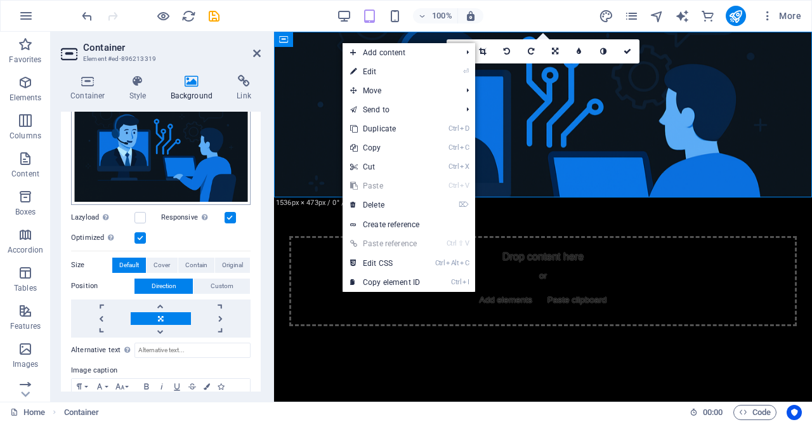
scroll to position [127, 0]
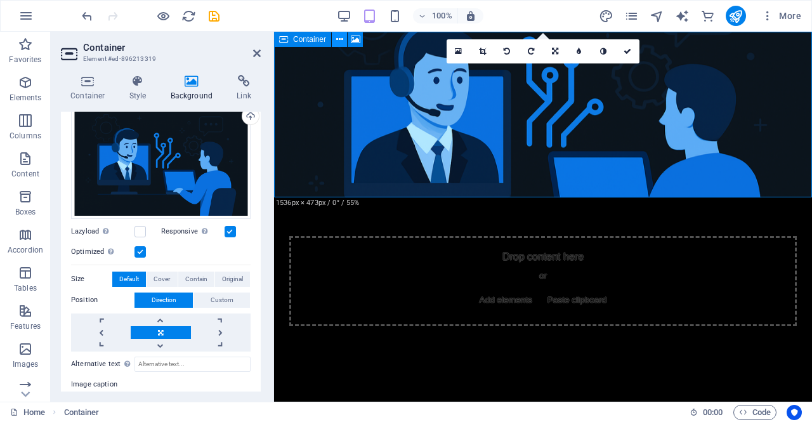
click at [339, 39] on icon at bounding box center [339, 39] width 7 height 13
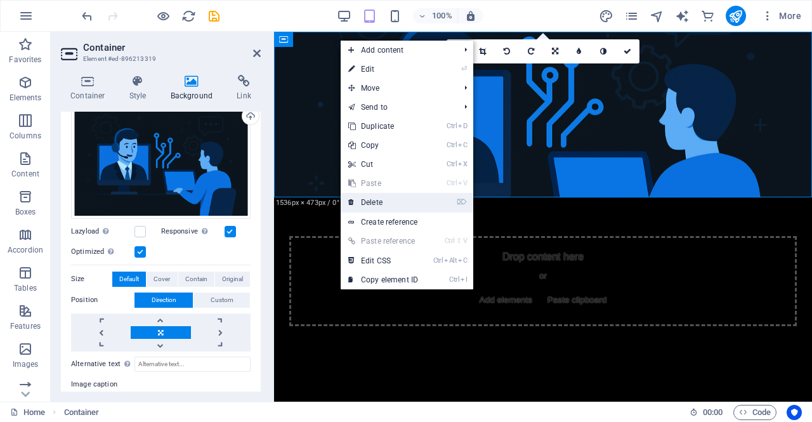
click at [385, 203] on link "⌦ Delete" at bounding box center [383, 202] width 85 height 19
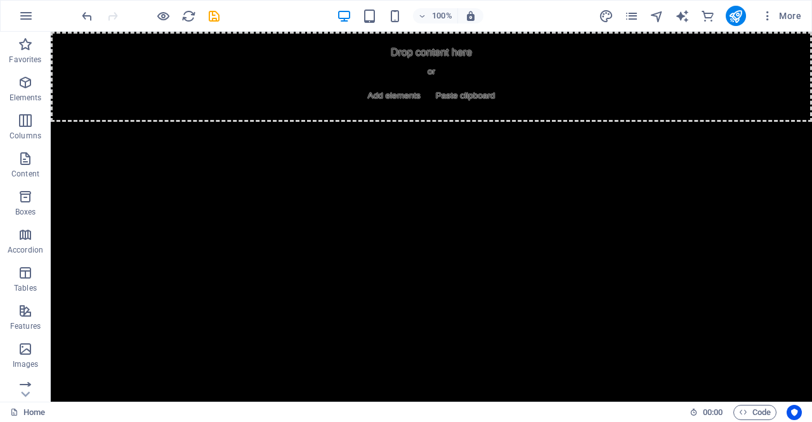
click at [320, 122] on html "Skip to main content Drop content here or Add elements Paste clipboard" at bounding box center [431, 77] width 761 height 90
click at [457, 122] on html "Skip to main content Drop content here or Add elements Paste clipboard" at bounding box center [431, 77] width 761 height 90
click at [565, 122] on html "Skip to main content Drop content here or Add elements Paste clipboard" at bounding box center [431, 77] width 761 height 90
click at [463, 122] on html "Skip to main content Drop content here or Add elements Paste clipboard" at bounding box center [431, 77] width 761 height 90
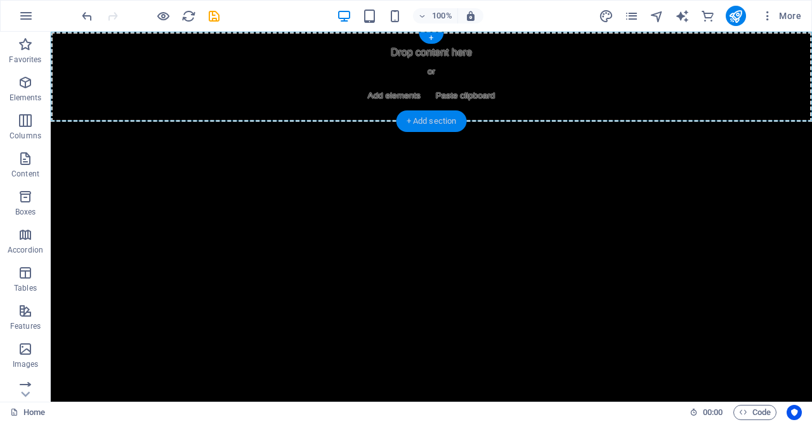
click at [432, 119] on div "+ Add section" at bounding box center [432, 121] width 70 height 22
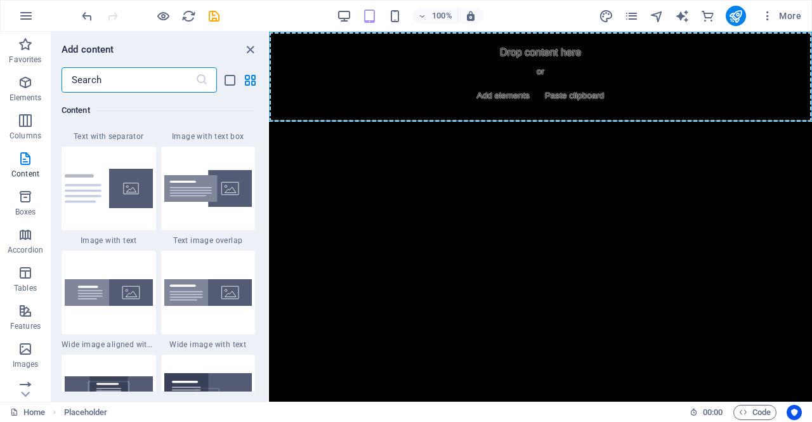
scroll to position [2474, 0]
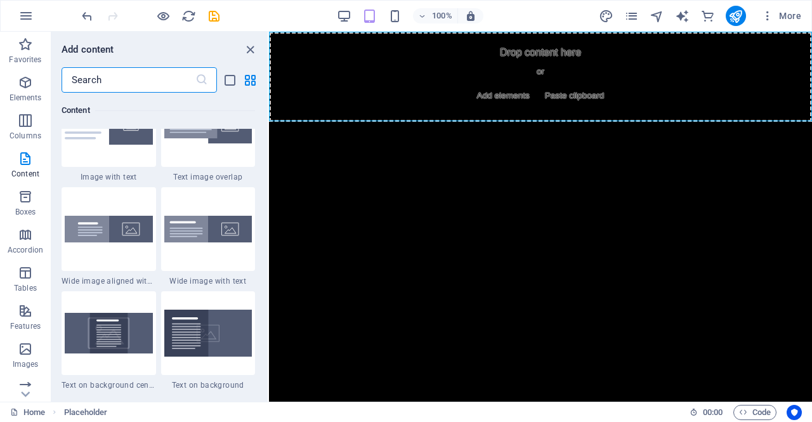
click at [169, 82] on input "text" at bounding box center [129, 79] width 134 height 25
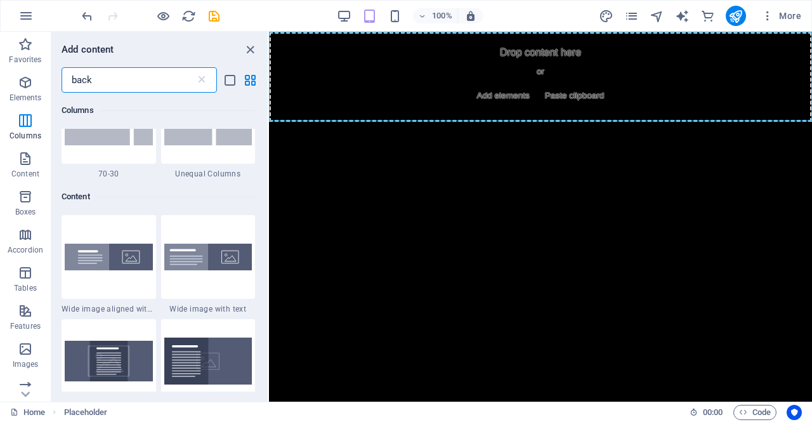
scroll to position [0, 0]
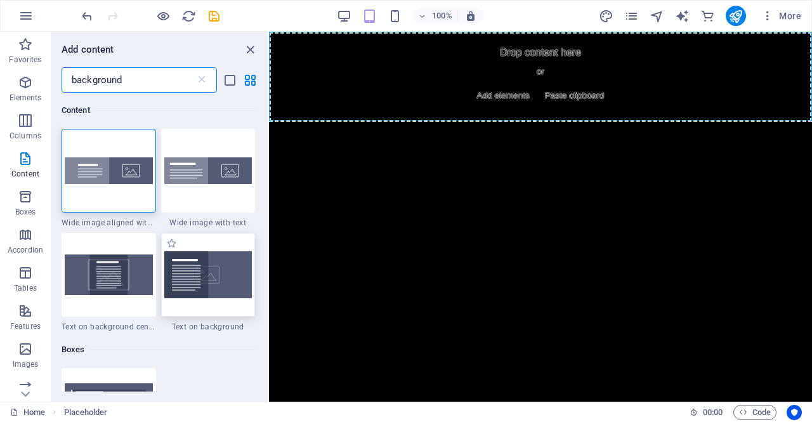
type input "background"
click at [207, 282] on img at bounding box center [208, 274] width 88 height 47
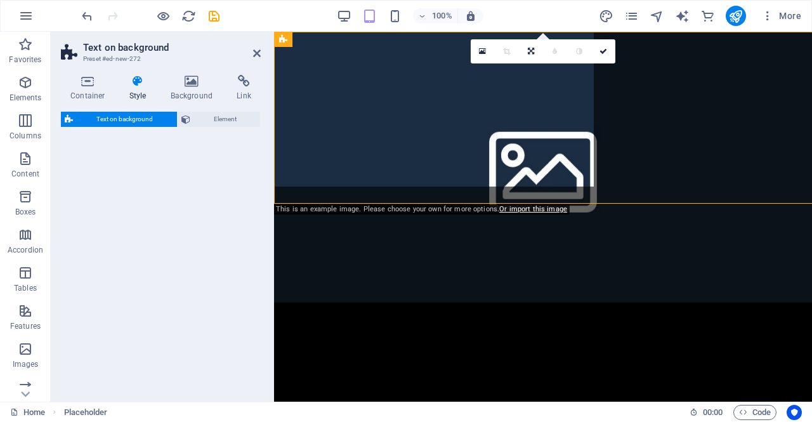
select select "%"
select select "rem"
select select "px"
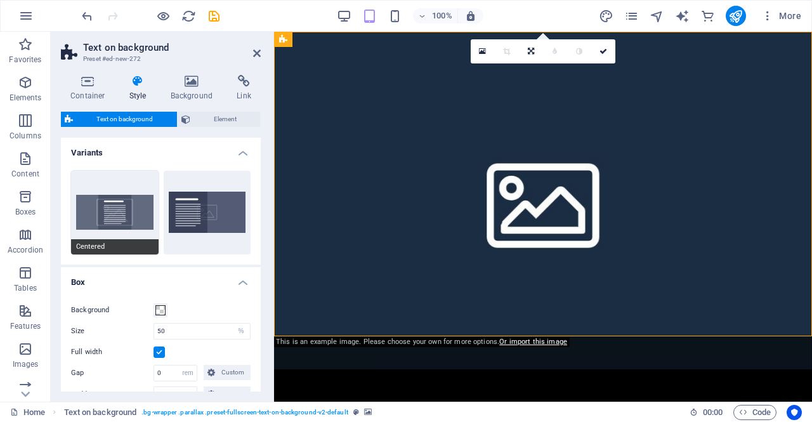
click at [114, 206] on button "Centered" at bounding box center [115, 213] width 88 height 84
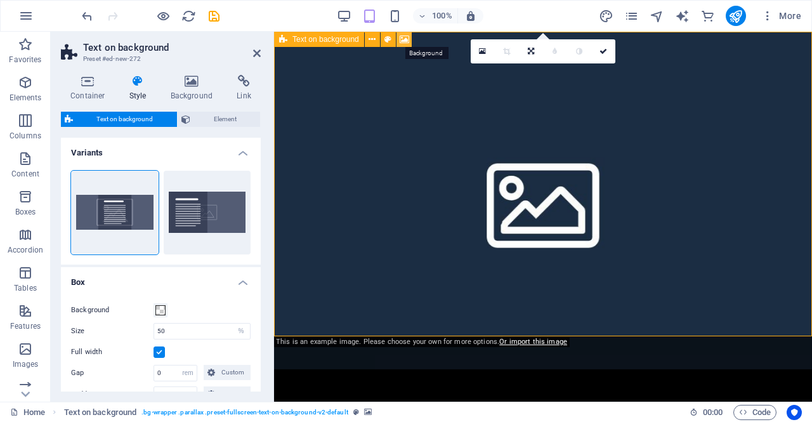
click at [405, 42] on icon at bounding box center [405, 39] width 10 height 13
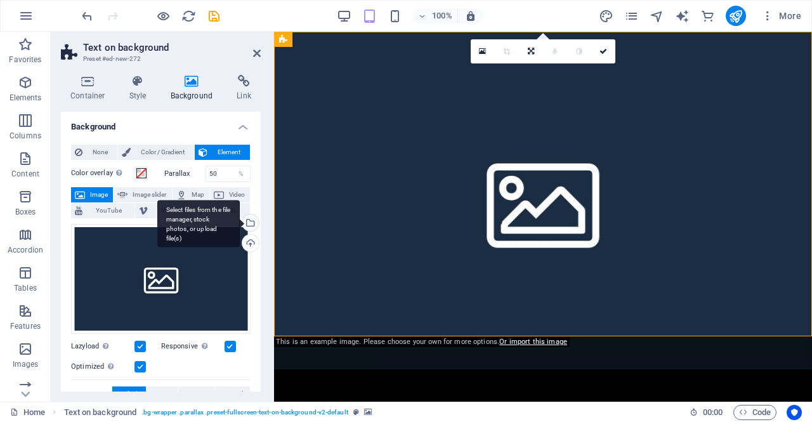
click at [250, 221] on div "Select files from the file manager, stock photos, or upload file(s)" at bounding box center [249, 223] width 19 height 19
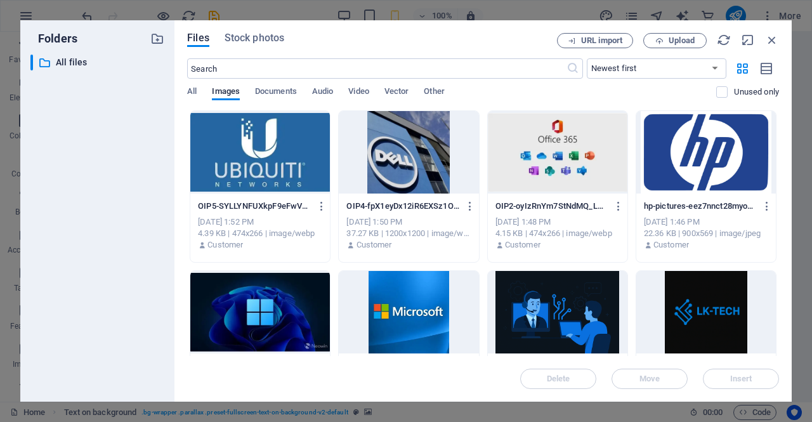
click at [551, 320] on div at bounding box center [558, 312] width 140 height 82
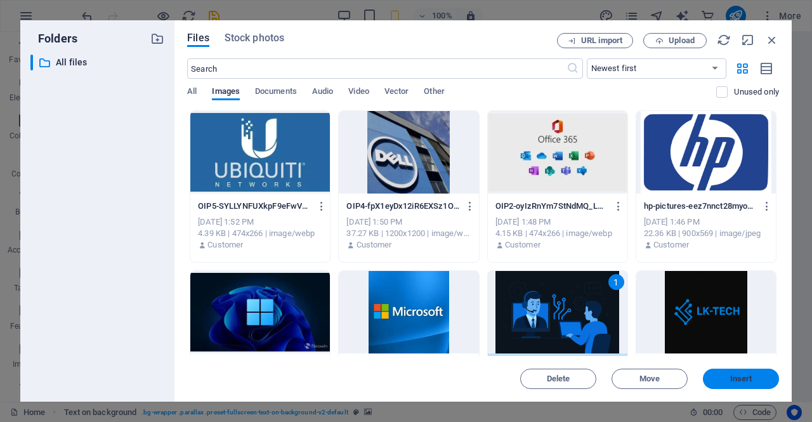
click at [758, 381] on span "Insert" at bounding box center [741, 379] width 66 height 8
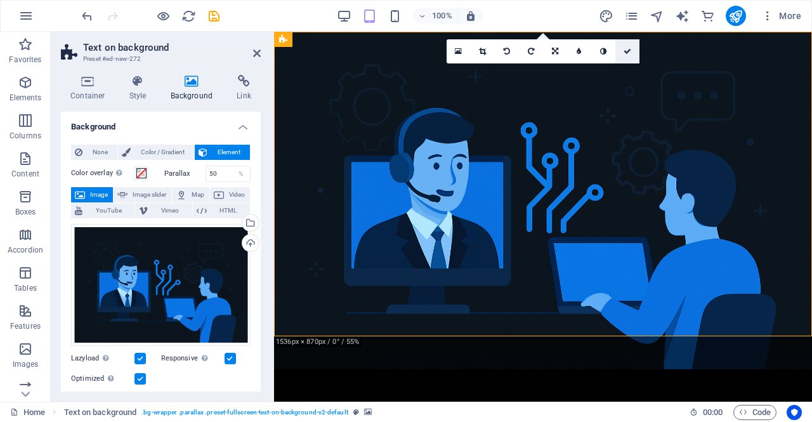
click at [627, 51] on icon at bounding box center [628, 52] width 8 height 8
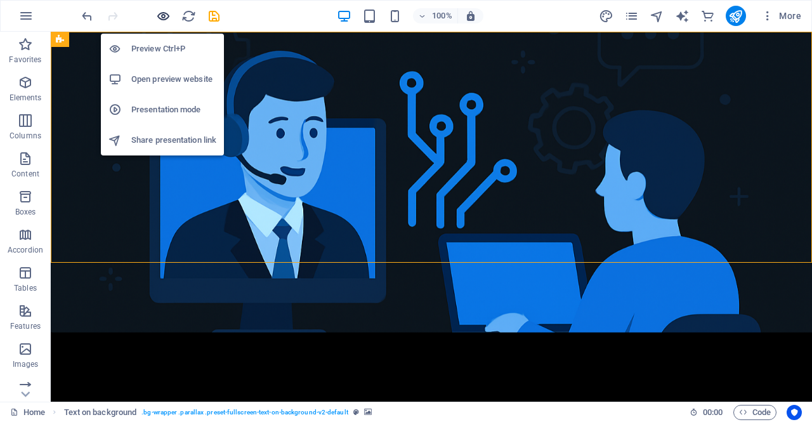
click at [162, 18] on icon "button" at bounding box center [163, 16] width 15 height 15
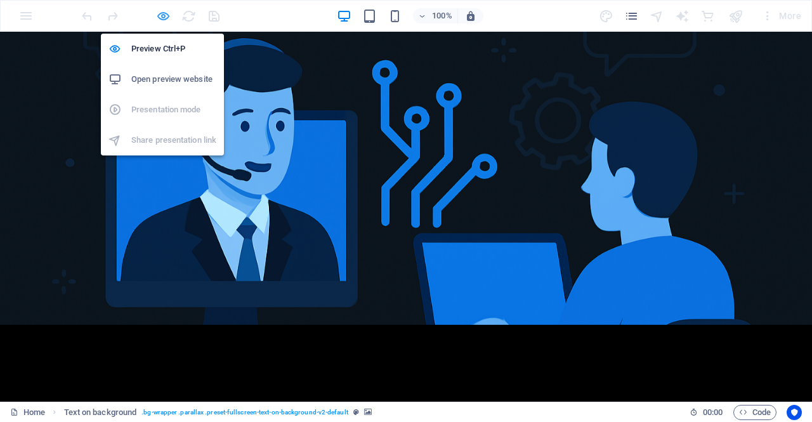
click at [162, 18] on icon "button" at bounding box center [163, 16] width 15 height 15
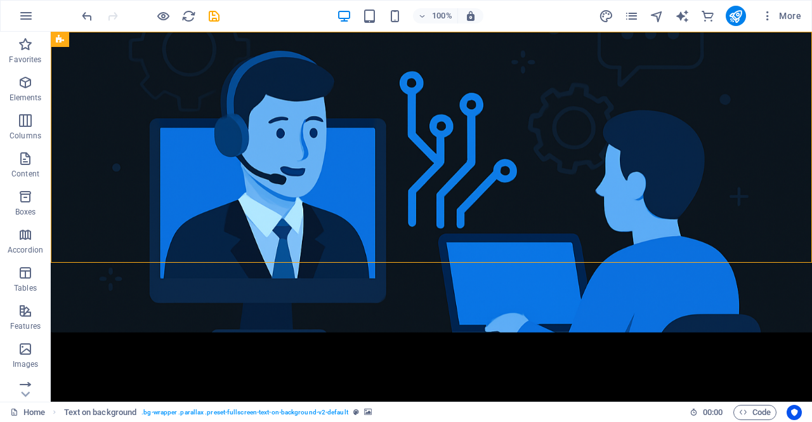
click at [648, 312] on html "Skip to main content Headline Lorem ipsum dolor sit amet, consectetuer adipisci…" at bounding box center [431, 266] width 761 height 468
click at [608, 320] on html "Skip to main content Headline Lorem ipsum dolor sit amet, consectetuer adipisci…" at bounding box center [431, 266] width 761 height 468
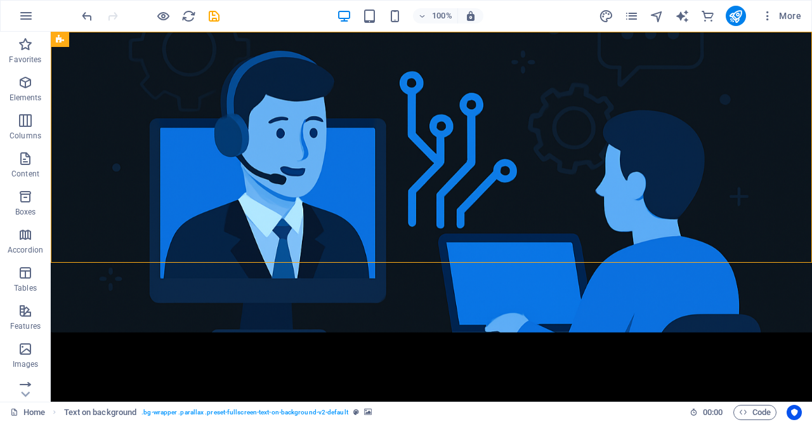
click at [608, 320] on html "Skip to main content Headline Lorem ipsum dolor sit amet, consectetuer adipisci…" at bounding box center [431, 266] width 761 height 468
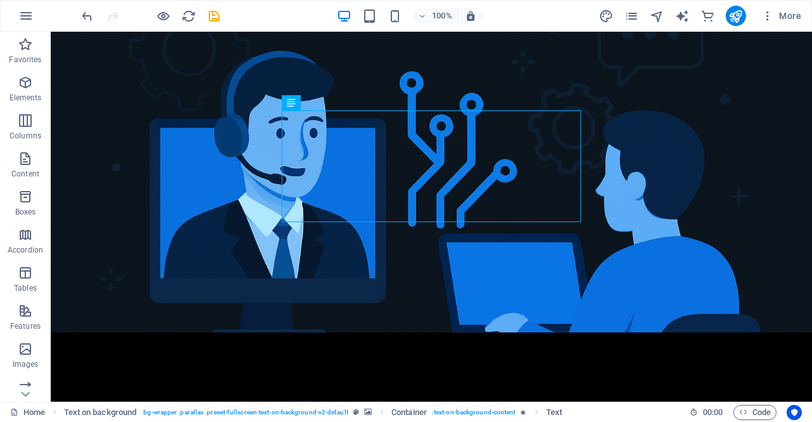
click at [482, 308] on html "Skip to main content Headline Lorem ipsum dolor sit amet, consectetuer adipisci…" at bounding box center [431, 266] width 761 height 468
click at [483, 315] on html "Skip to main content Headline Lorem ipsum dolor sit amet, consectetuer adipisci…" at bounding box center [431, 266] width 761 height 468
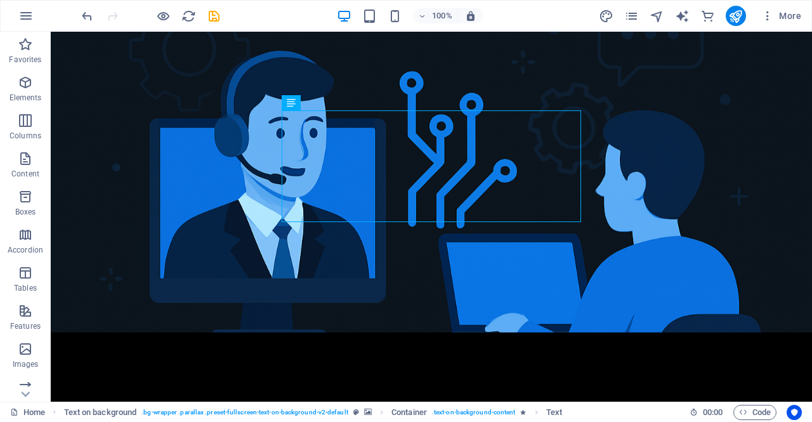
click at [404, 335] on html "Skip to main content Headline Lorem ipsum dolor sit amet, consectetuer adipisci…" at bounding box center [431, 266] width 761 height 468
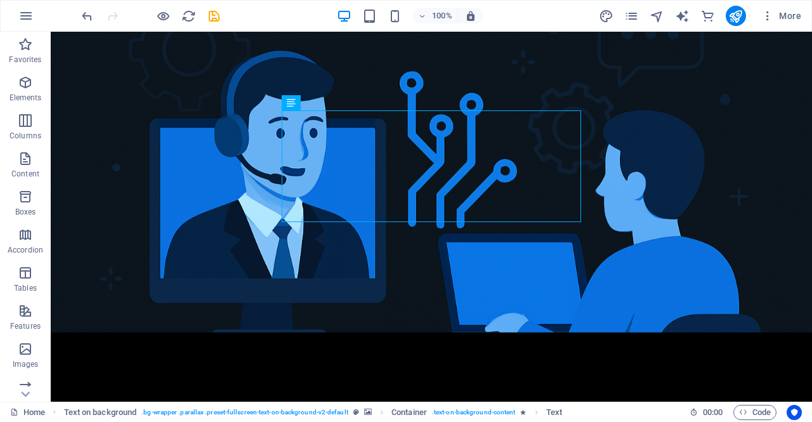
click at [404, 335] on html "Skip to main content Headline Lorem ipsum dolor sit amet, consectetuer adipisci…" at bounding box center [431, 266] width 761 height 468
click at [603, 12] on icon "design" at bounding box center [606, 16] width 15 height 15
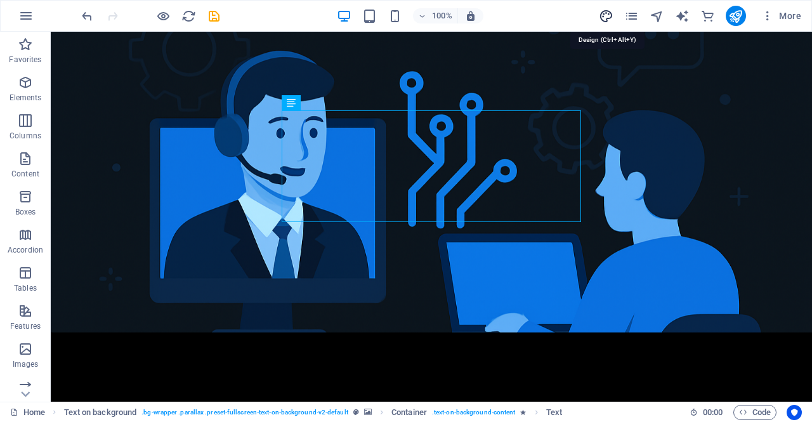
select select "px"
select select "300"
select select "px"
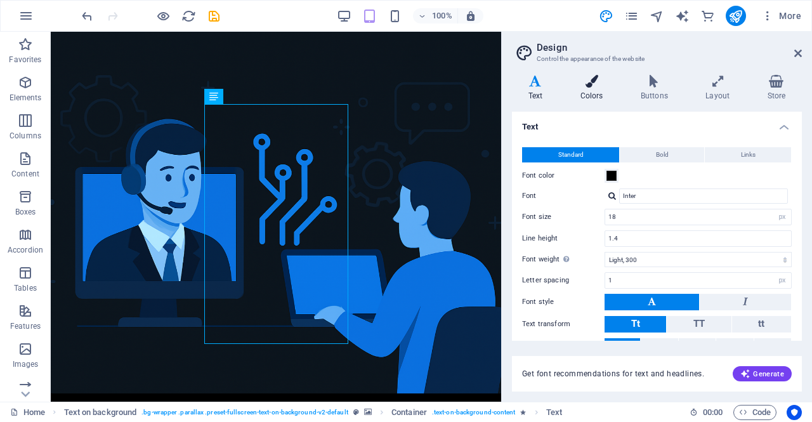
click at [600, 82] on icon at bounding box center [591, 81] width 55 height 13
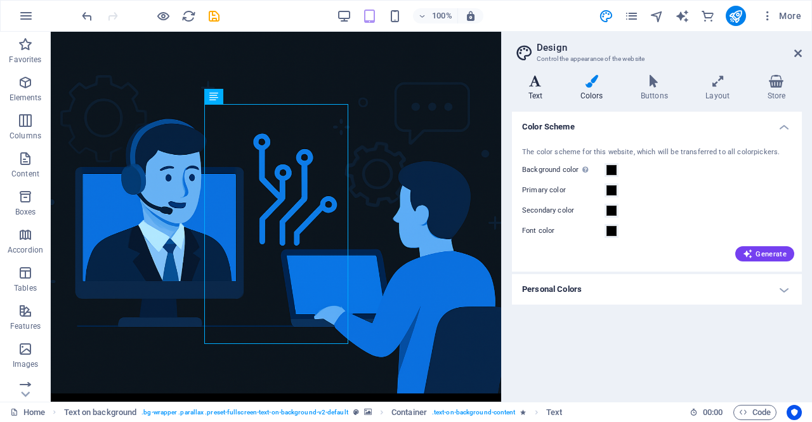
click at [537, 83] on icon at bounding box center [535, 81] width 47 height 13
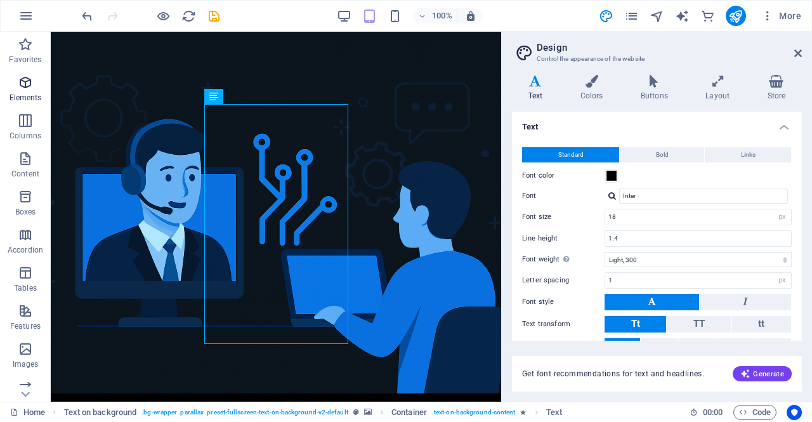
click at [19, 83] on icon "button" at bounding box center [25, 82] width 15 height 15
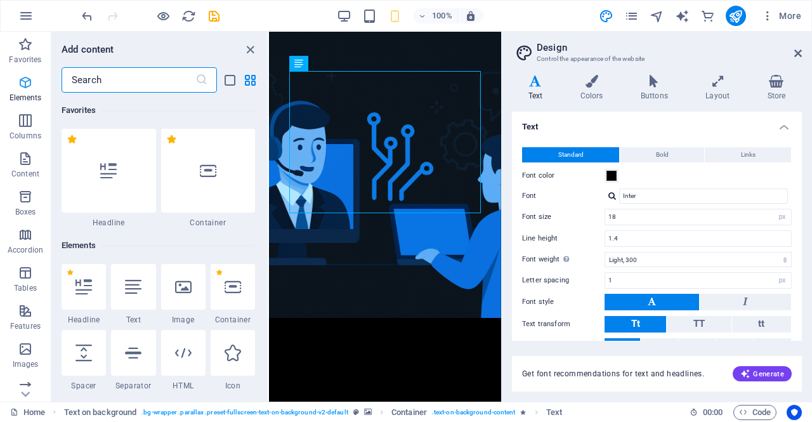
type input "16"
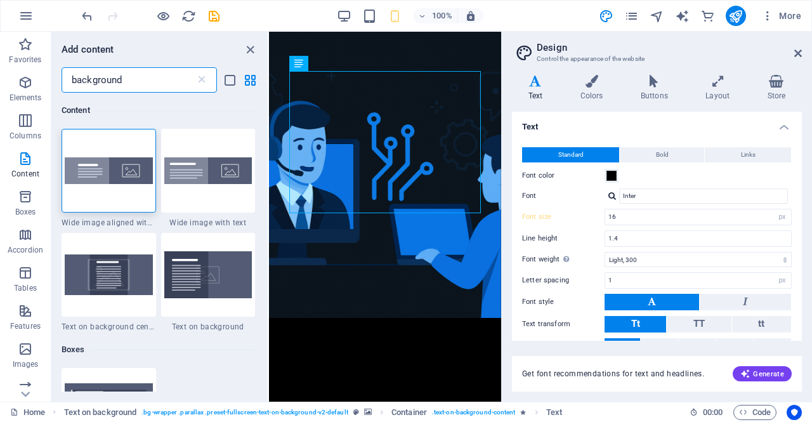
type input "background"
click at [795, 50] on icon at bounding box center [798, 53] width 8 height 10
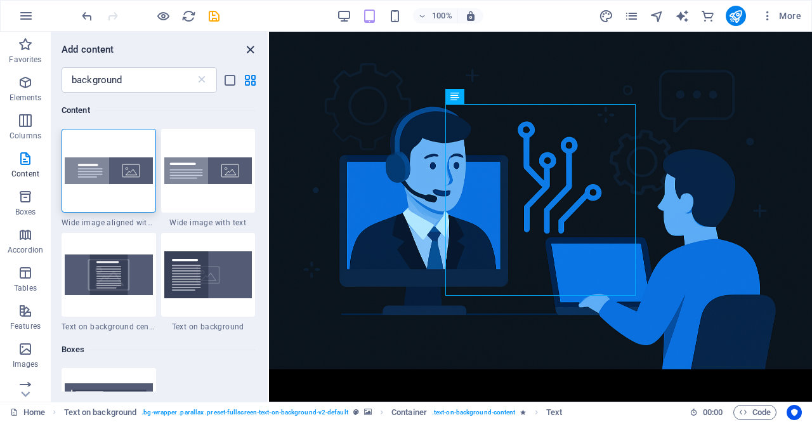
click at [249, 49] on icon "close panel" at bounding box center [250, 50] width 15 height 15
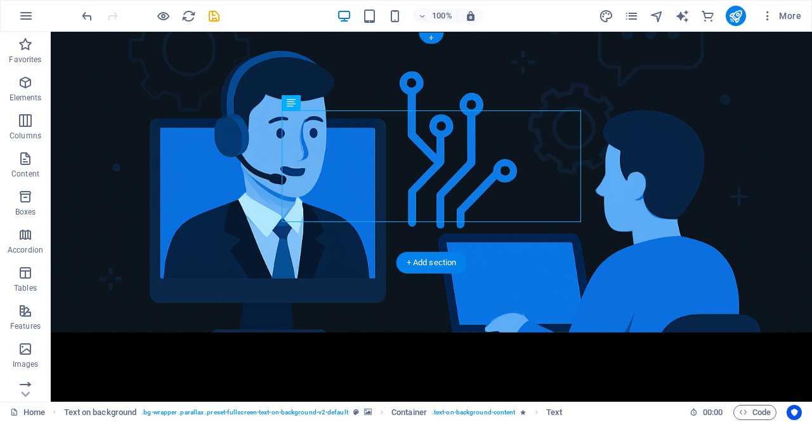
click at [52, 36] on figure at bounding box center [431, 182] width 761 height 301
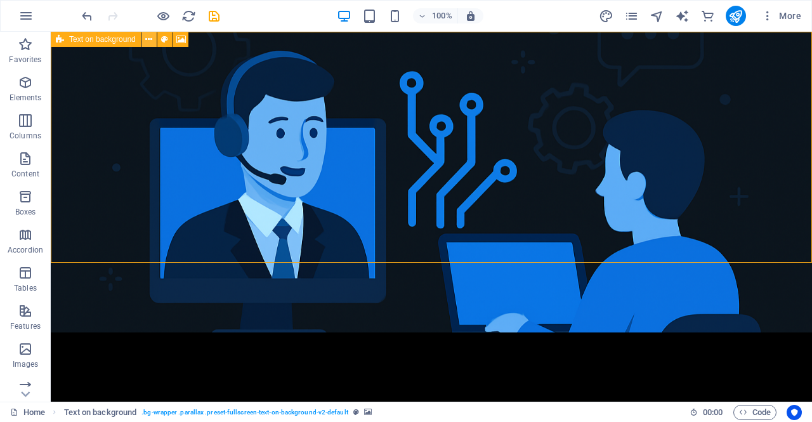
click at [151, 41] on icon at bounding box center [148, 39] width 7 height 13
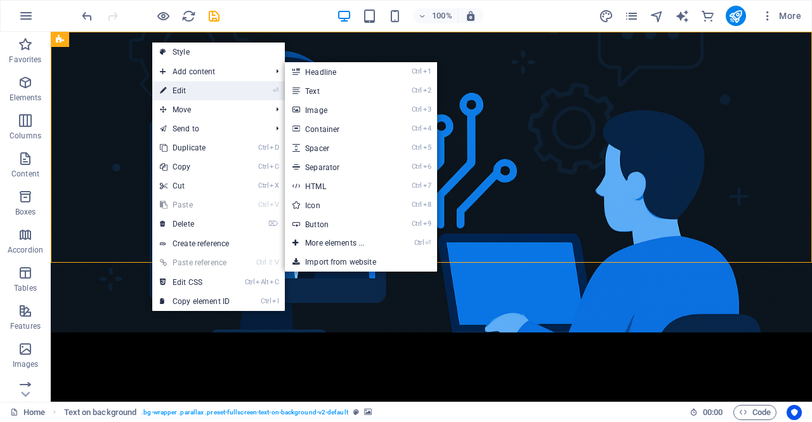
click at [187, 90] on link "⏎ Edit" at bounding box center [194, 90] width 85 height 19
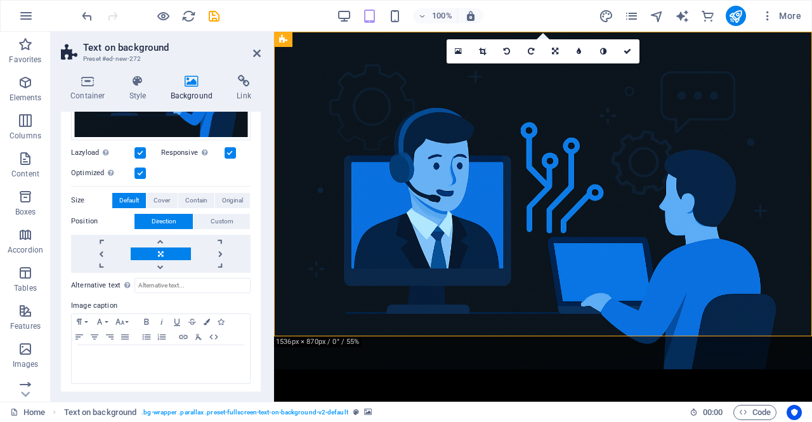
scroll to position [142, 0]
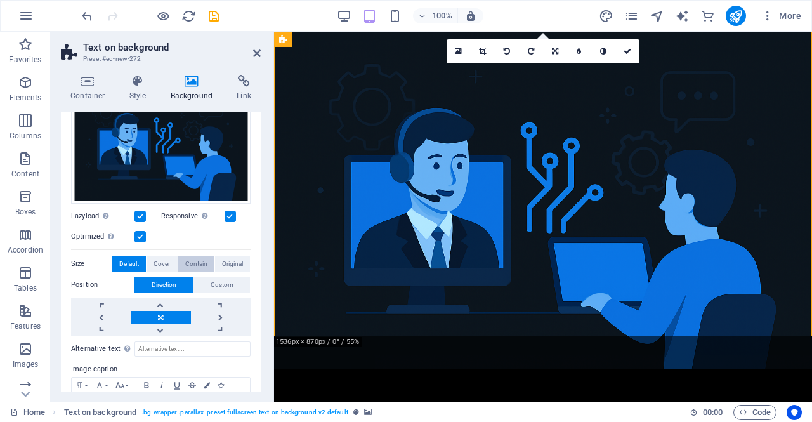
click at [199, 260] on span "Contain" at bounding box center [196, 263] width 22 height 15
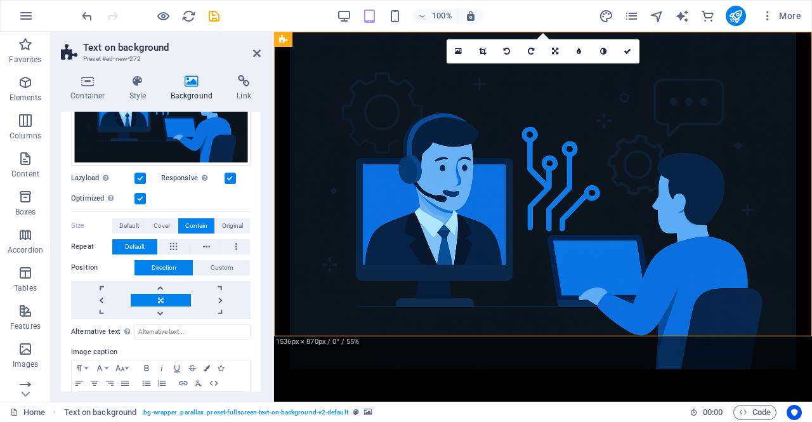
scroll to position [164, 0]
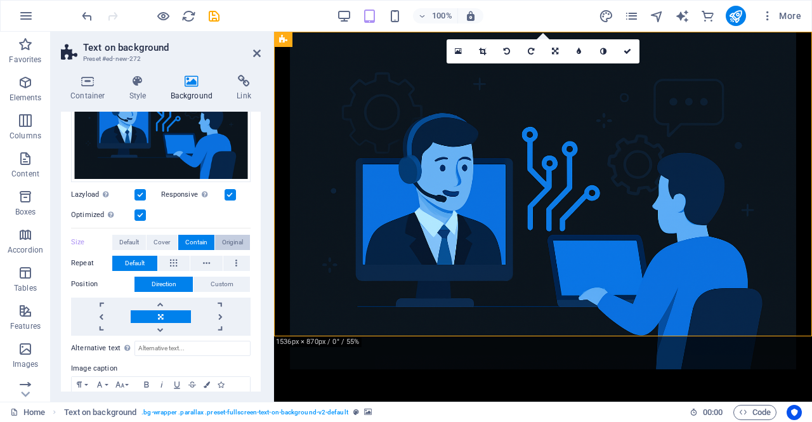
click at [239, 246] on span "Original" at bounding box center [232, 242] width 21 height 15
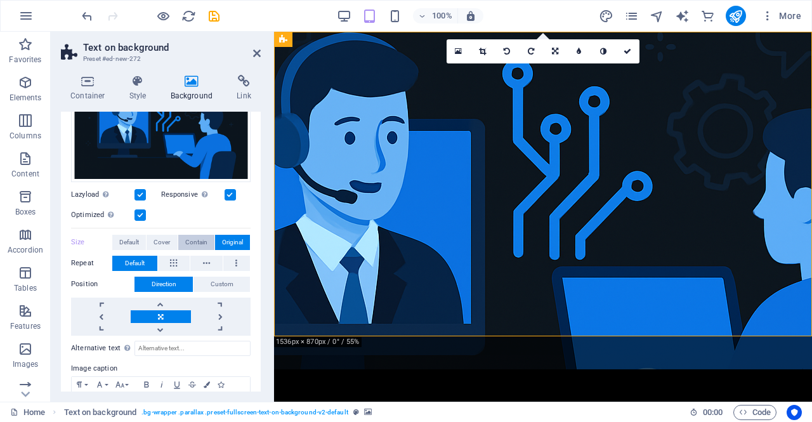
click at [194, 242] on span "Contain" at bounding box center [196, 242] width 22 height 15
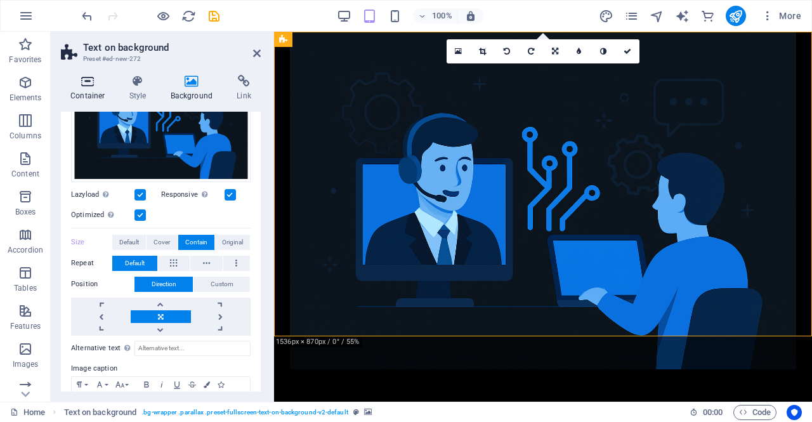
click at [89, 89] on h4 "Container" at bounding box center [90, 88] width 59 height 27
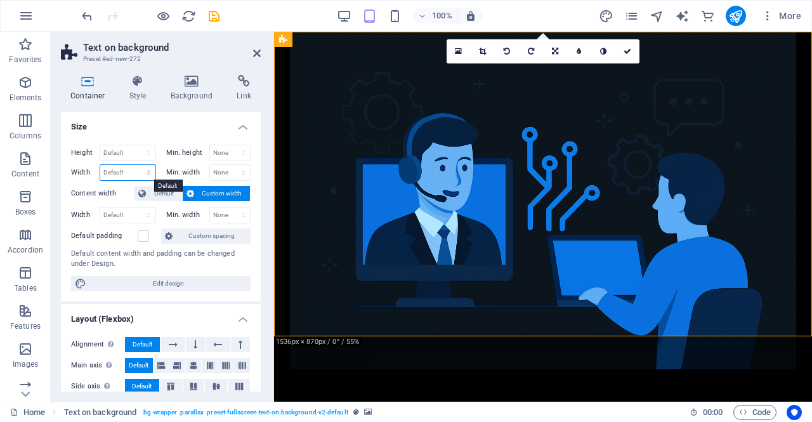
click at [135, 173] on select "Default px rem % em vh vw" at bounding box center [127, 172] width 55 height 15
click at [136, 172] on select "Default px rem % em vh vw" at bounding box center [127, 172] width 55 height 15
select select "%"
click at [136, 165] on select "Default px rem % em vh vw" at bounding box center [127, 172] width 55 height 15
type input "100"
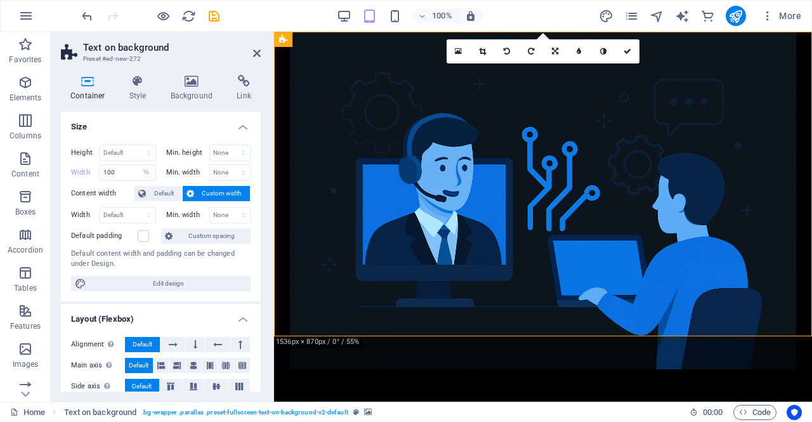
click at [199, 121] on h4 "Size" at bounding box center [161, 123] width 200 height 23
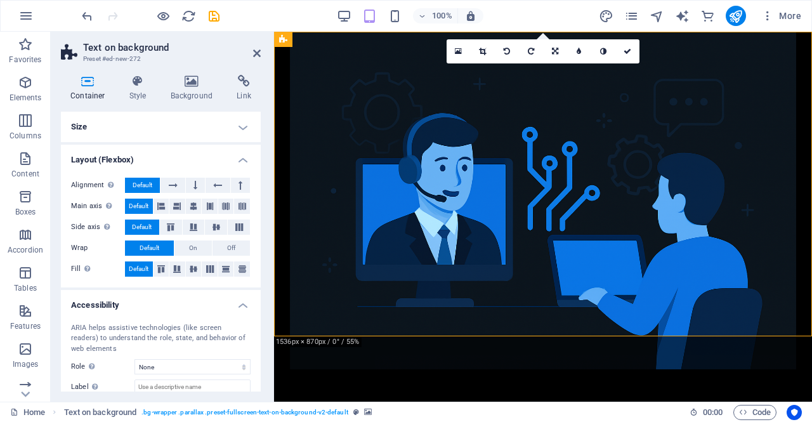
click at [94, 88] on h4 "Container" at bounding box center [90, 88] width 59 height 27
click at [89, 88] on h4 "Container" at bounding box center [90, 88] width 59 height 27
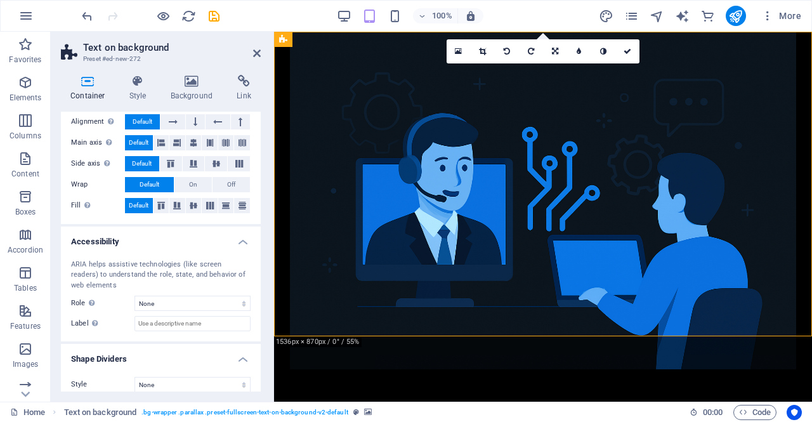
scroll to position [0, 0]
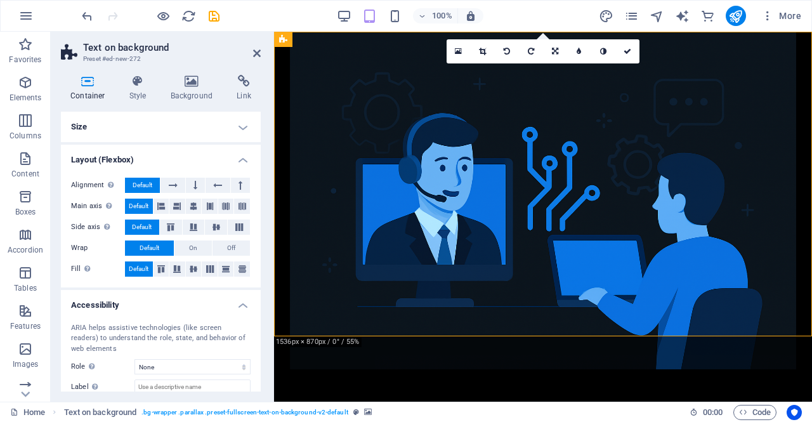
click at [247, 122] on h4 "Size" at bounding box center [161, 127] width 200 height 30
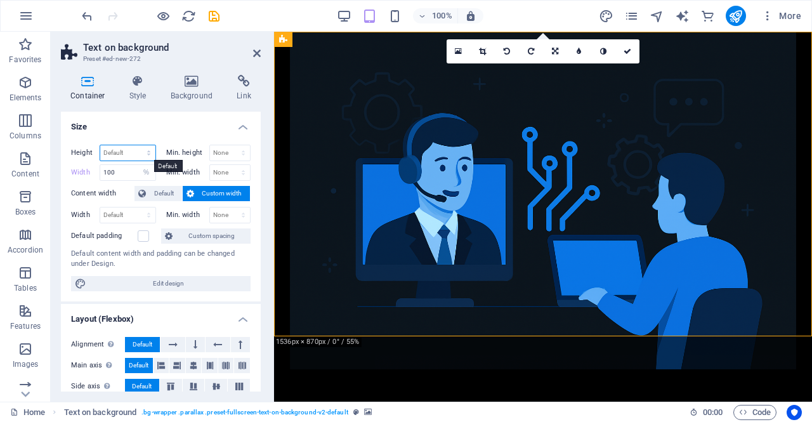
click at [119, 150] on select "Default px rem % vh vw" at bounding box center [127, 152] width 55 height 15
select select "%"
click at [136, 145] on select "Default px rem % vh vw" at bounding box center [127, 152] width 55 height 15
type input "100"
click at [227, 147] on select "None px rem % vh vw" at bounding box center [230, 152] width 41 height 15
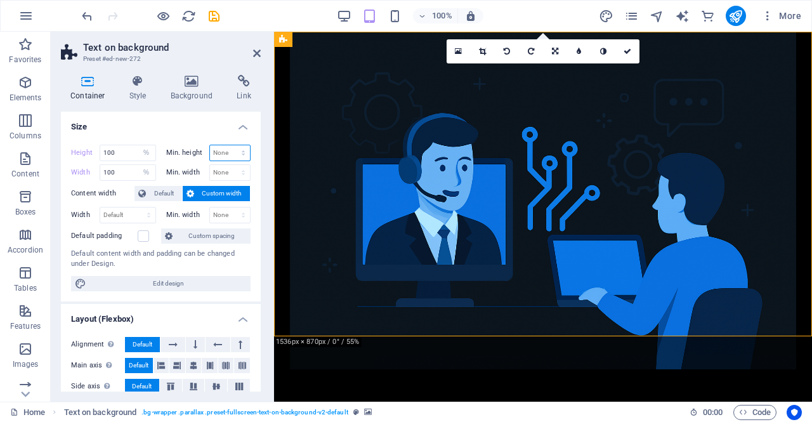
select select "%"
click at [230, 145] on select "None px rem % vh vw" at bounding box center [230, 152] width 41 height 15
type input "100"
click at [226, 173] on select "None px rem % vh vw" at bounding box center [230, 172] width 41 height 15
select select "%"
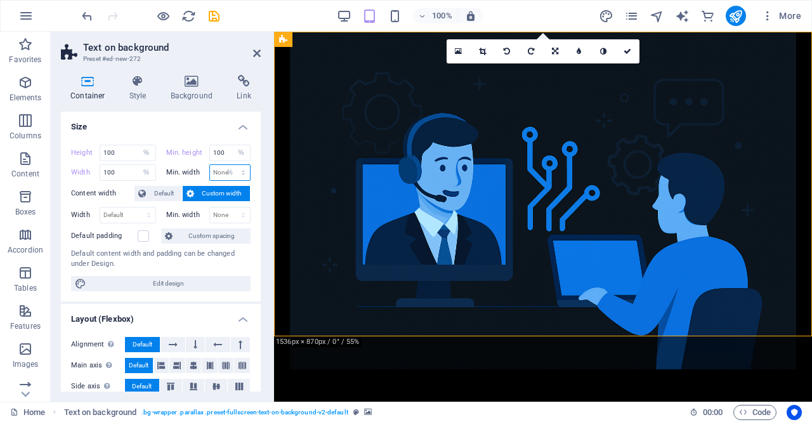
click at [230, 165] on select "None px rem % vh vw" at bounding box center [230, 172] width 41 height 15
type input "100"
click at [124, 214] on select "Default px rem % em vh vw" at bounding box center [127, 214] width 55 height 15
select select "%"
click at [136, 207] on select "Default px rem % em vh vw" at bounding box center [127, 214] width 55 height 15
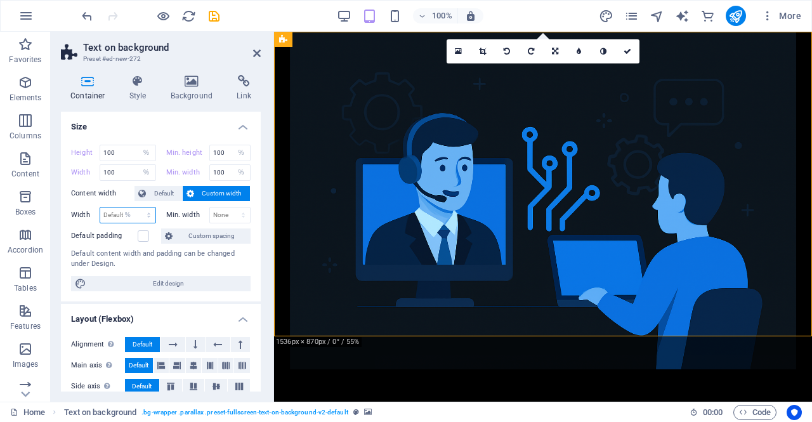
type input "100"
click at [220, 214] on select "None px rem % vh vw" at bounding box center [230, 214] width 41 height 15
select select "%"
click at [230, 207] on select "None px rem % vh vw" at bounding box center [230, 214] width 41 height 15
type input "100"
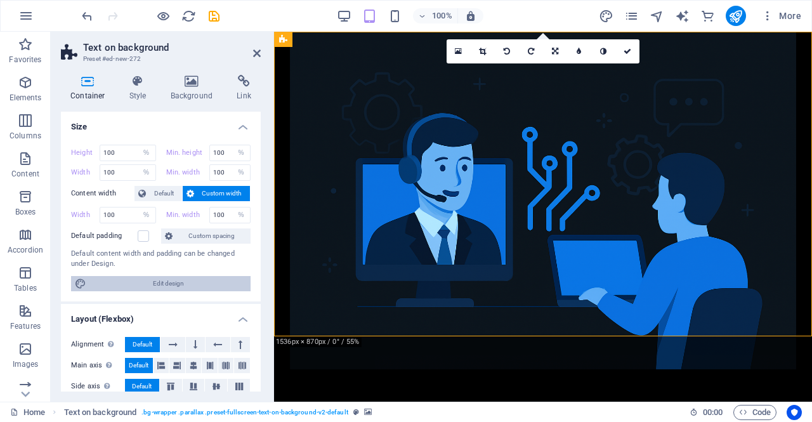
click at [138, 279] on span "Edit design" at bounding box center [168, 283] width 157 height 15
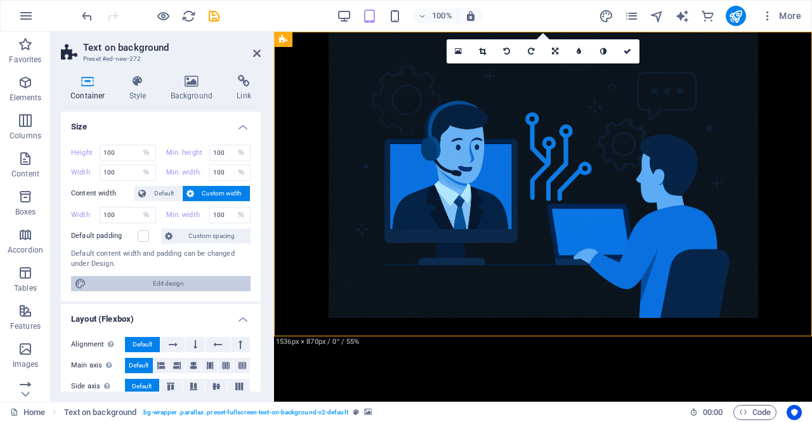
select select "rem"
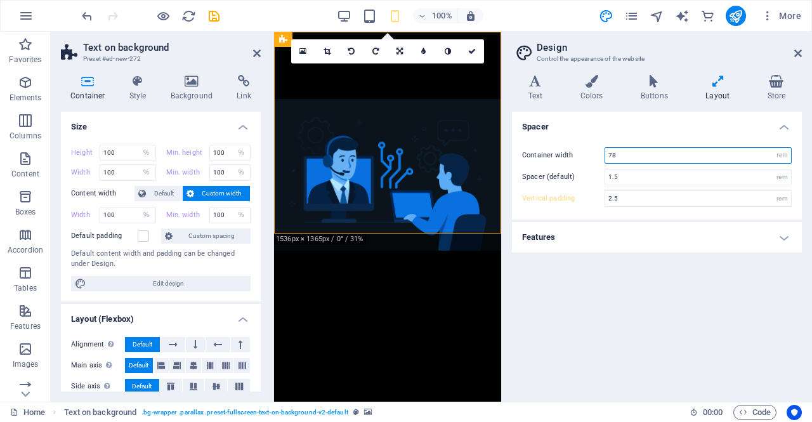
click at [678, 154] on input "78" at bounding box center [698, 155] width 186 height 15
click at [781, 155] on select "rem px" at bounding box center [782, 155] width 18 height 15
click at [702, 156] on input "78" at bounding box center [698, 155] width 186 height 15
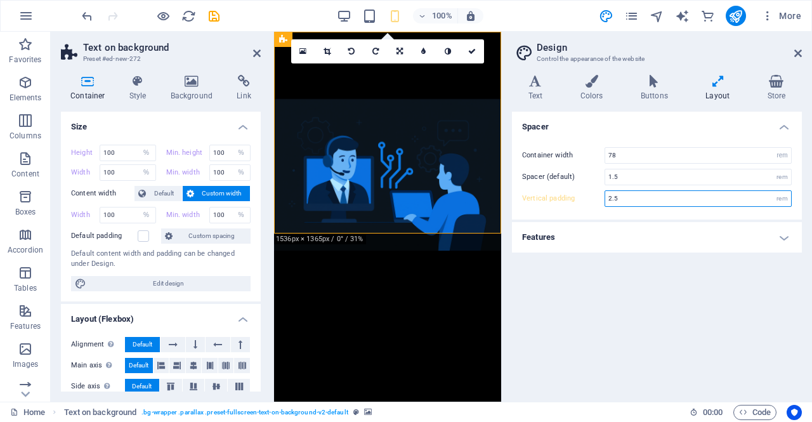
click at [723, 192] on input "2.5" at bounding box center [698, 198] width 186 height 15
click at [780, 195] on div "rem" at bounding box center [782, 198] width 18 height 15
click at [779, 199] on div "rem" at bounding box center [782, 198] width 18 height 15
click at [780, 199] on div "rem" at bounding box center [782, 198] width 18 height 15
click at [473, 53] on icon at bounding box center [472, 52] width 8 height 8
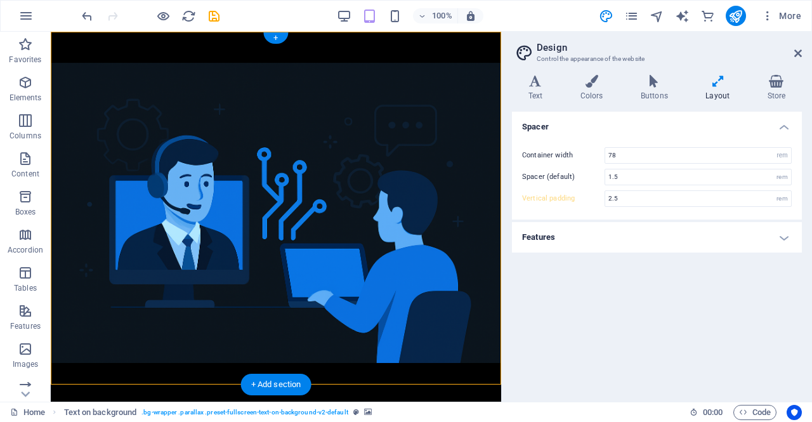
type input "3.75"
click at [798, 53] on icon at bounding box center [798, 53] width 8 height 10
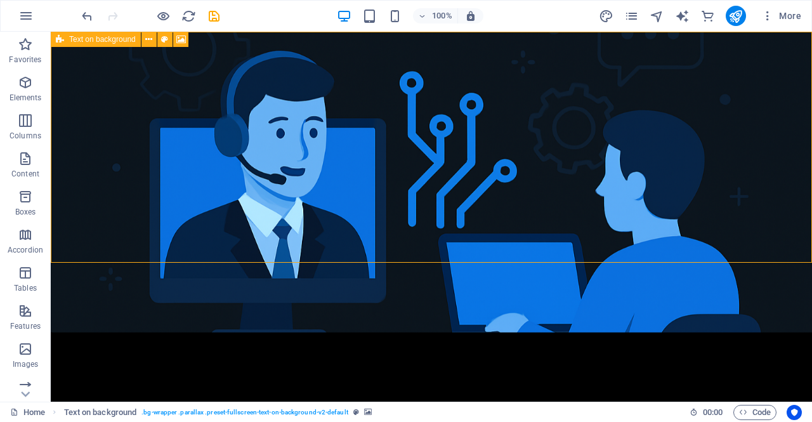
click at [60, 43] on icon at bounding box center [60, 39] width 8 height 15
click at [165, 43] on icon at bounding box center [164, 39] width 7 height 13
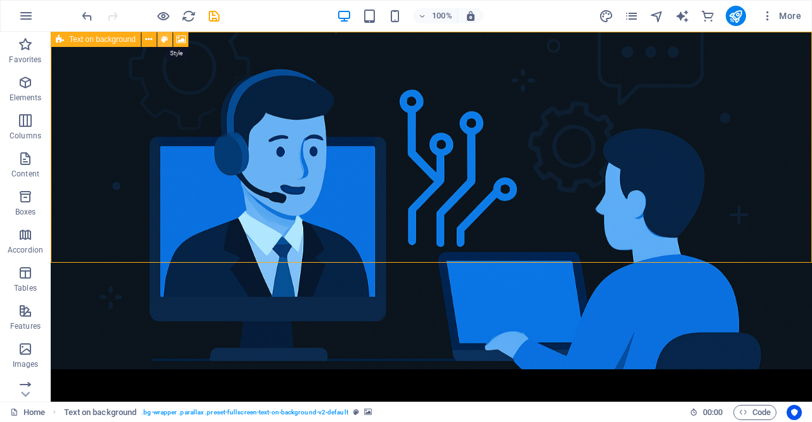
select select "%"
select select "rem"
select select "px"
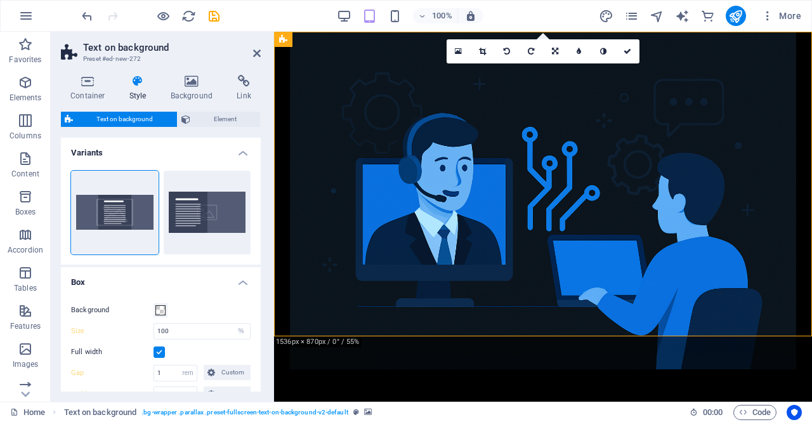
type input "50"
type input "0"
type input "4"
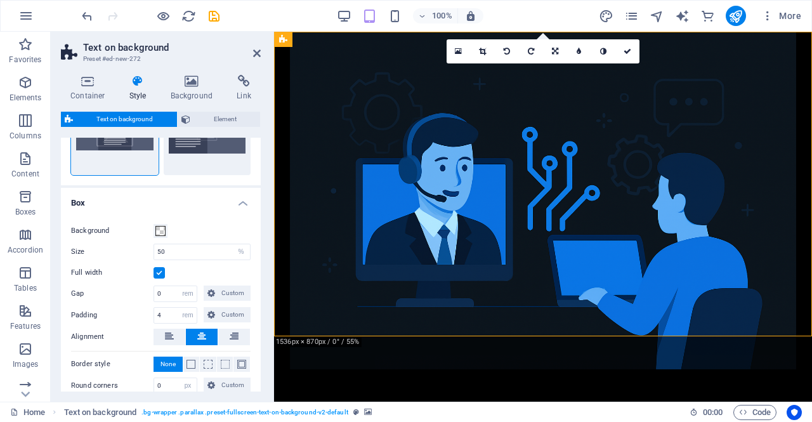
scroll to position [163, 0]
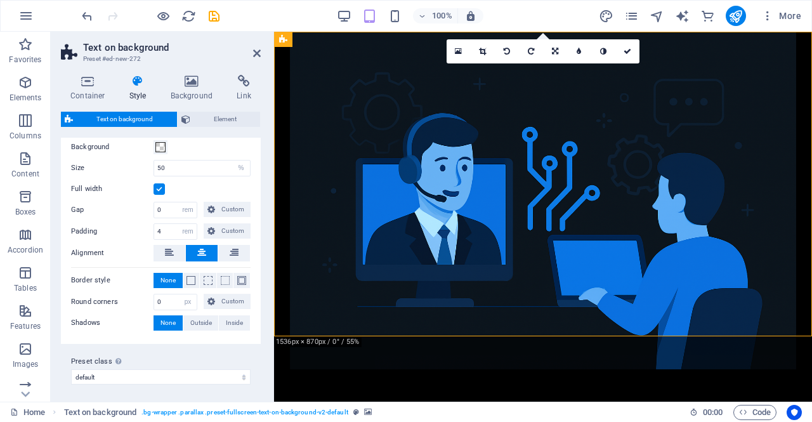
click at [162, 192] on label at bounding box center [159, 188] width 11 height 11
click at [0, 0] on input "Full width" at bounding box center [0, 0] width 0 height 0
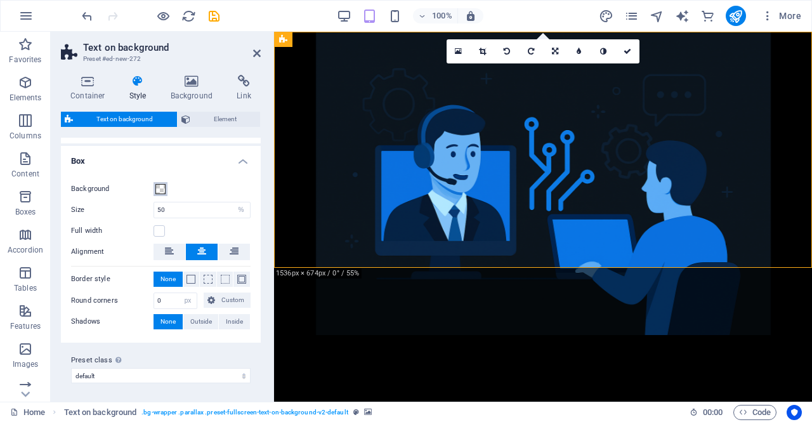
scroll to position [121, 0]
click at [156, 228] on label at bounding box center [159, 231] width 11 height 11
click at [0, 0] on input "Full width" at bounding box center [0, 0] width 0 height 0
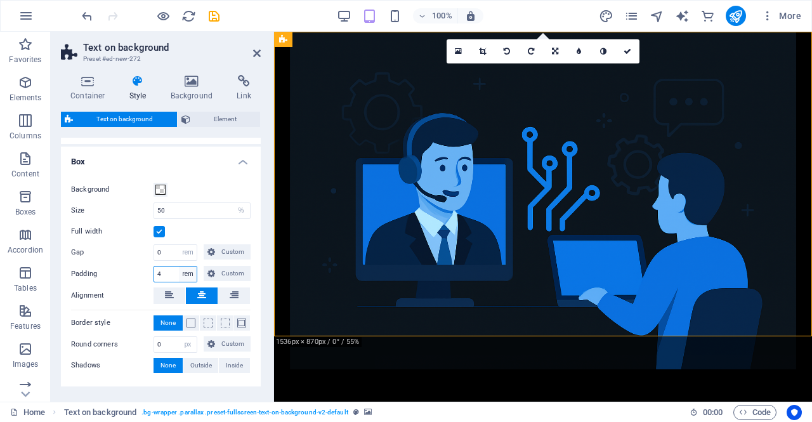
click at [182, 270] on select "px rem % vh vw Custom" at bounding box center [188, 273] width 18 height 15
select select "%"
click at [179, 266] on select "px rem % vh vw Custom" at bounding box center [188, 273] width 18 height 15
type input "100"
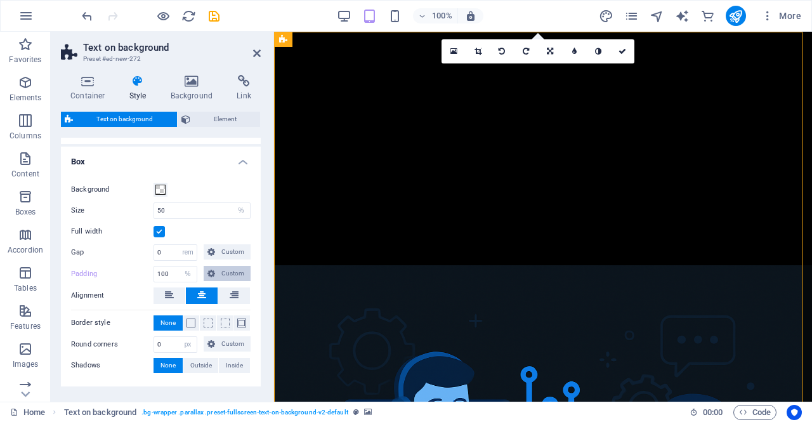
click at [219, 271] on span "Custom" at bounding box center [233, 273] width 28 height 15
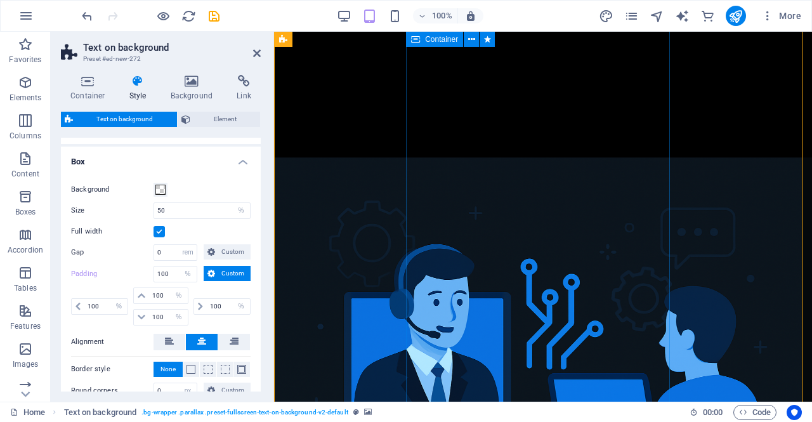
scroll to position [0, 0]
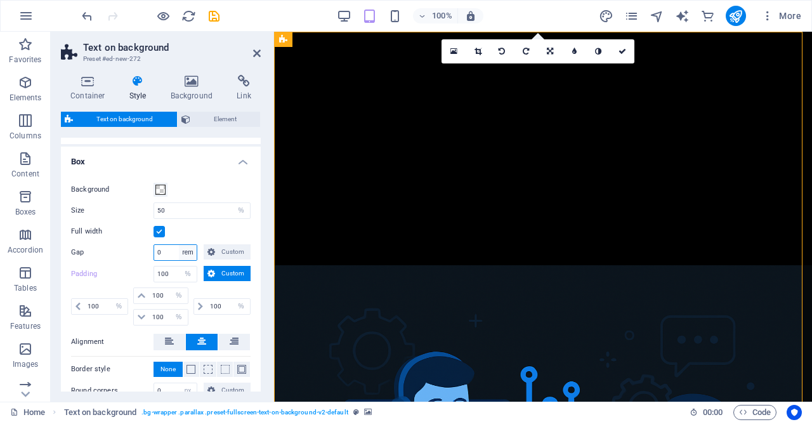
click at [192, 255] on select "px rem % vh vw Custom" at bounding box center [188, 252] width 18 height 15
select select "%"
click at [179, 245] on select "px rem % vh vw Custom" at bounding box center [188, 252] width 18 height 15
type input "100"
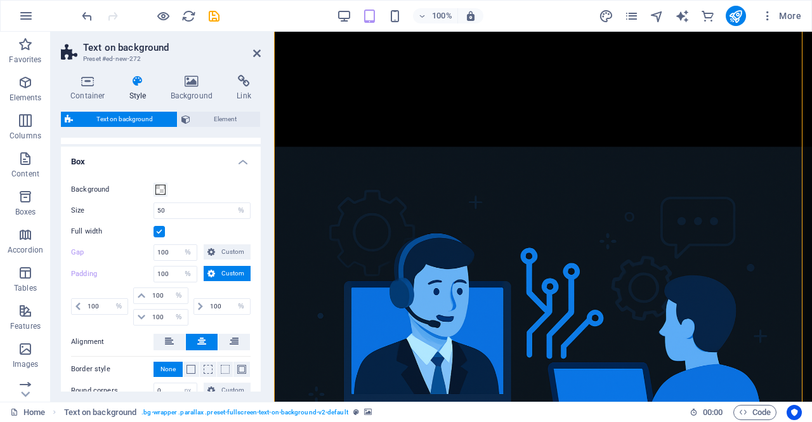
scroll to position [169, 0]
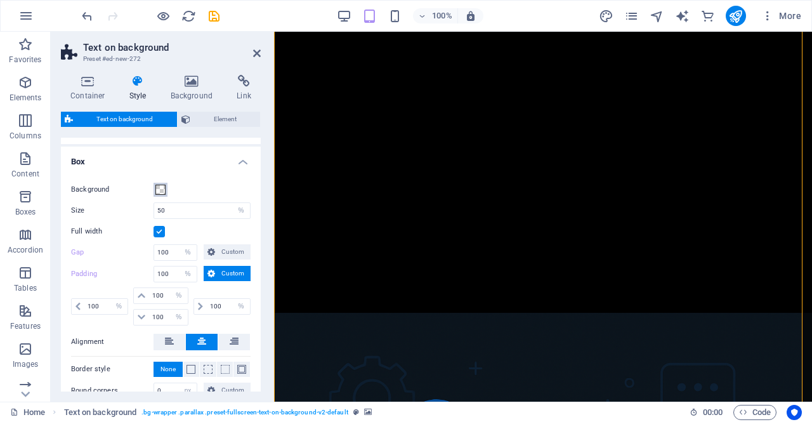
click at [161, 190] on span at bounding box center [160, 190] width 10 height 10
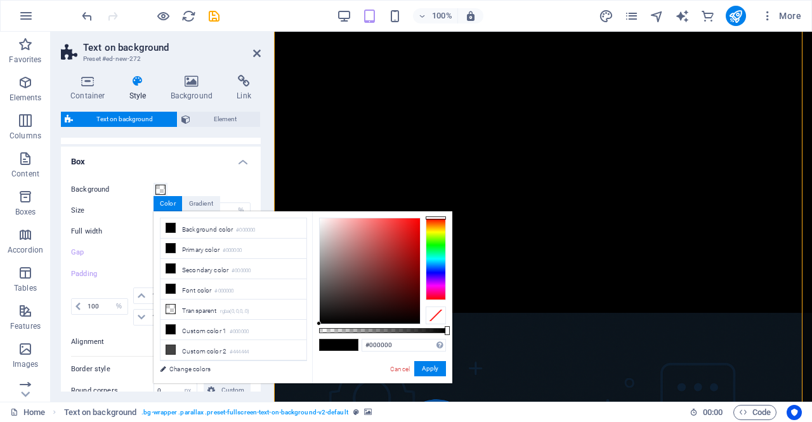
click at [237, 171] on div "Background Size 50 px rem % vh vw Full width Gap 100 px rem % vh vw Custom Cust…" at bounding box center [160, 300] width 205 height 263
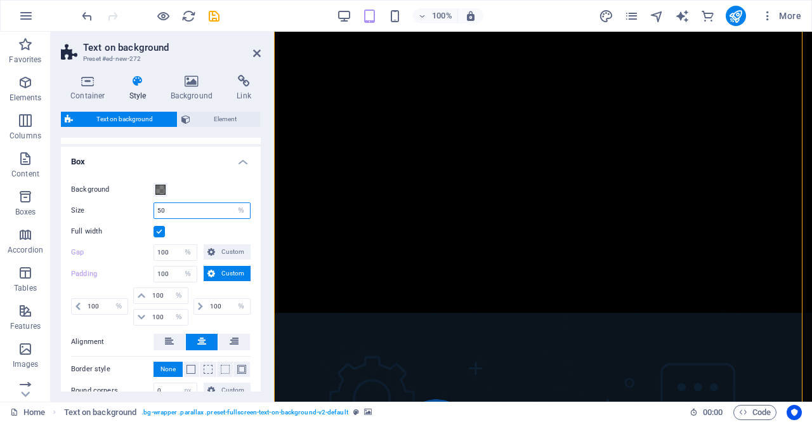
click at [168, 206] on input "50" at bounding box center [202, 210] width 96 height 15
type input "5"
click at [197, 172] on div "Background Size 10 px rem % vh vw Full width Gap 100 px rem % vh vw Custom Cust…" at bounding box center [160, 300] width 205 height 263
click at [173, 205] on input "10" at bounding box center [202, 210] width 96 height 15
type input "100"
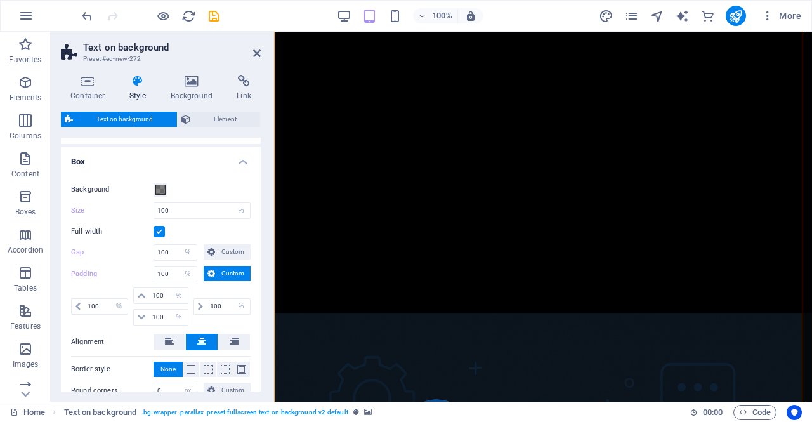
click at [197, 165] on h4 "Box" at bounding box center [161, 158] width 200 height 23
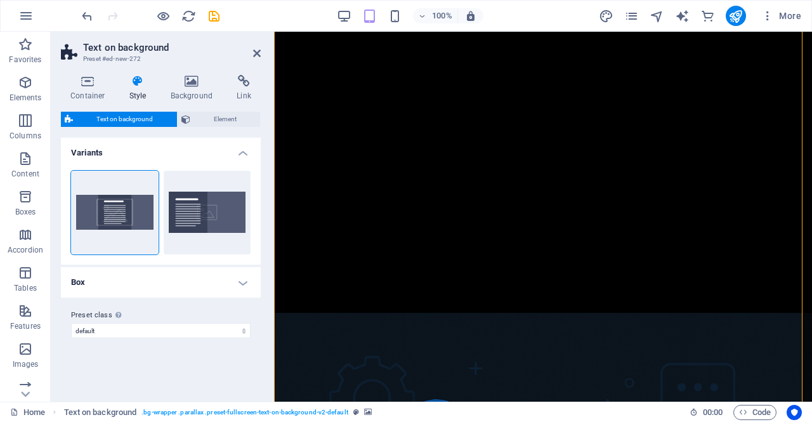
click at [246, 152] on h4 "Variants" at bounding box center [161, 149] width 200 height 23
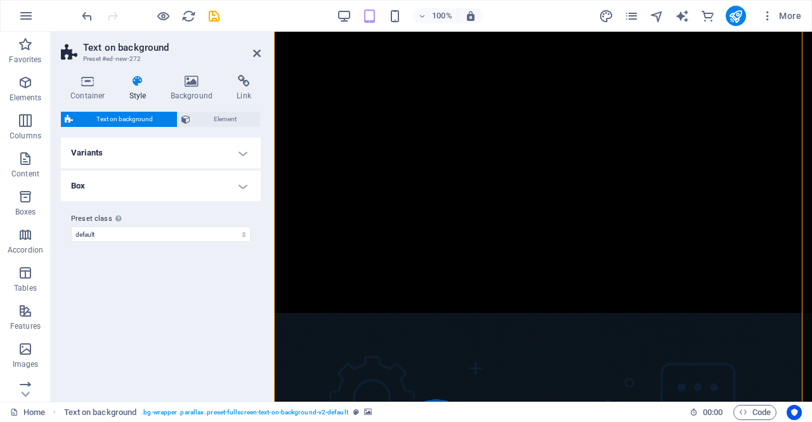
click at [246, 152] on h4 "Variants" at bounding box center [161, 153] width 200 height 30
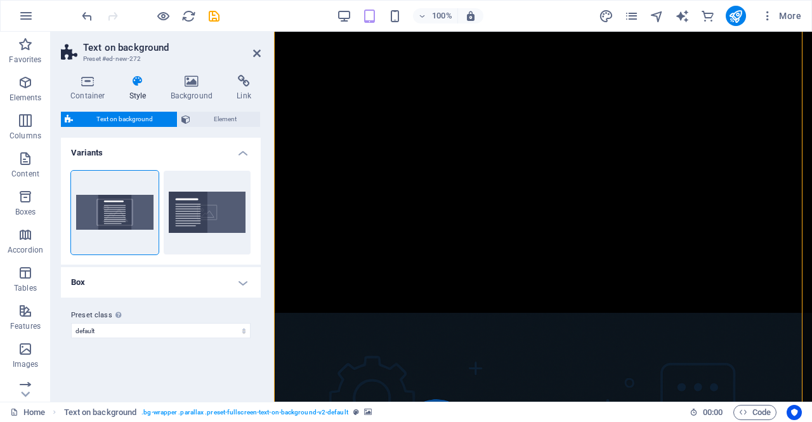
click at [254, 49] on icon at bounding box center [257, 53] width 8 height 10
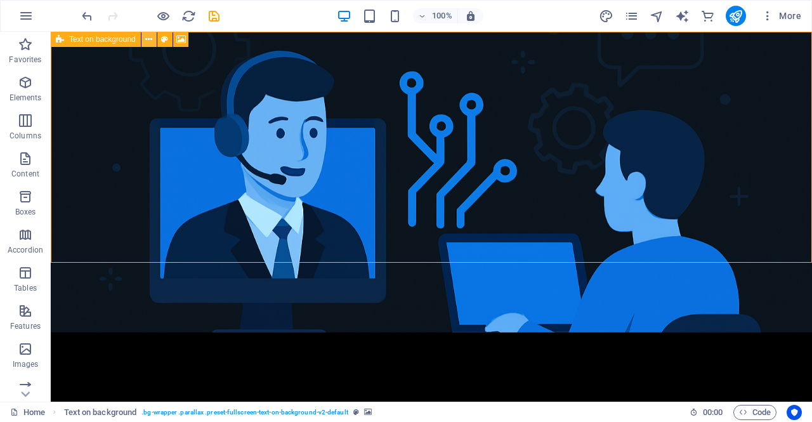
click at [154, 40] on button at bounding box center [148, 39] width 15 height 15
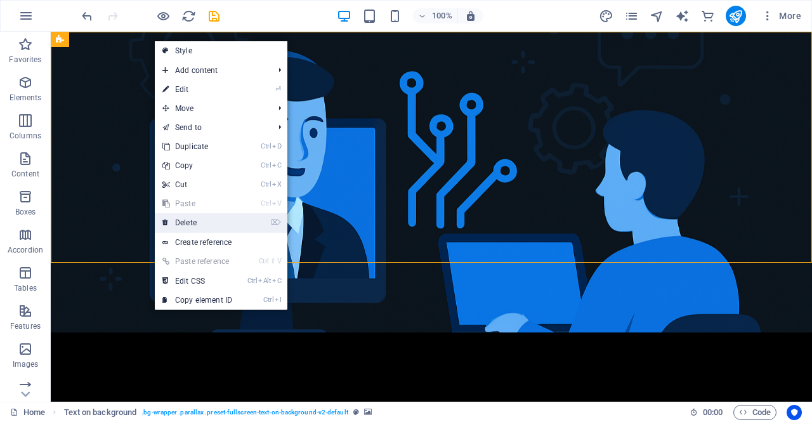
click at [192, 224] on link "⌦ Delete" at bounding box center [197, 222] width 85 height 19
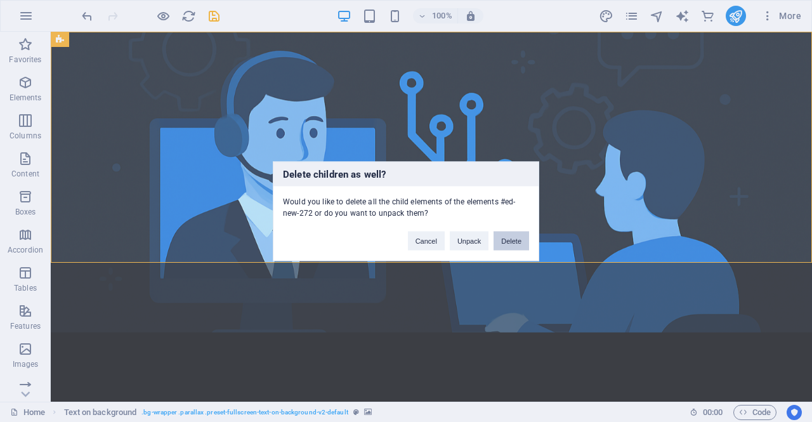
click at [509, 240] on button "Delete" at bounding box center [512, 240] width 36 height 19
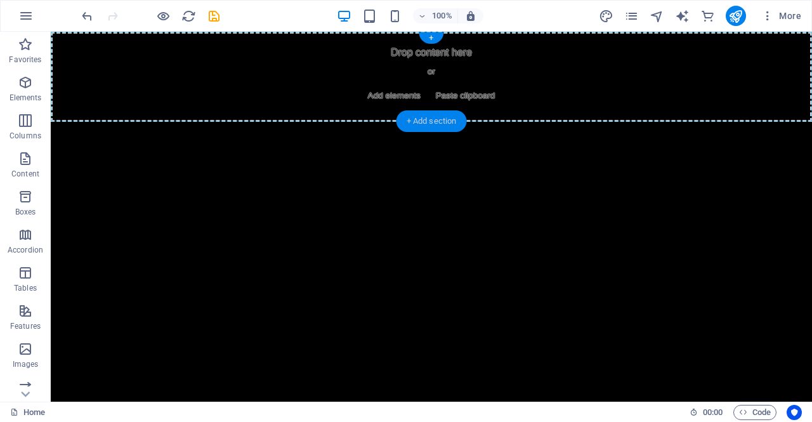
click at [414, 119] on div "+ Add section" at bounding box center [432, 121] width 70 height 22
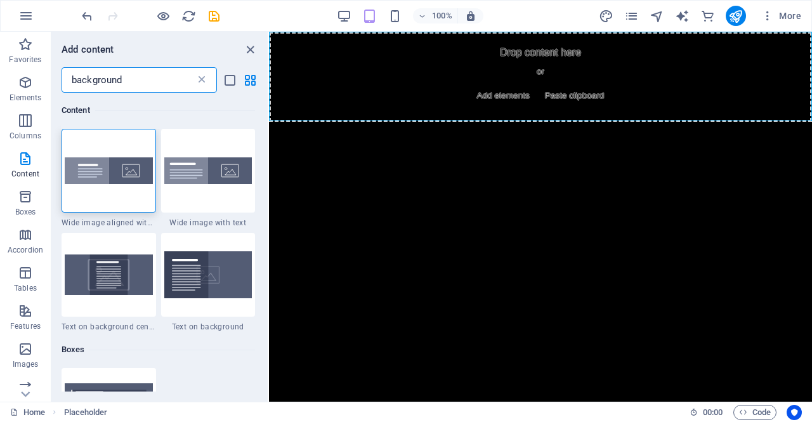
click at [200, 82] on icon at bounding box center [201, 80] width 13 height 13
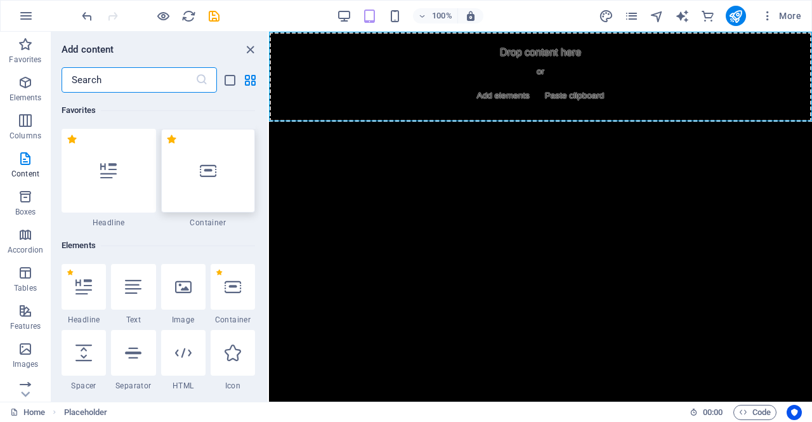
click at [217, 168] on div at bounding box center [208, 171] width 95 height 84
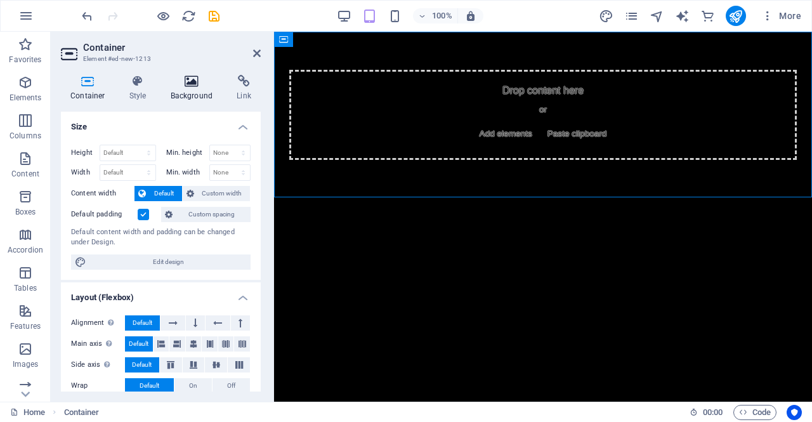
click at [189, 93] on h4 "Background" at bounding box center [194, 88] width 67 height 27
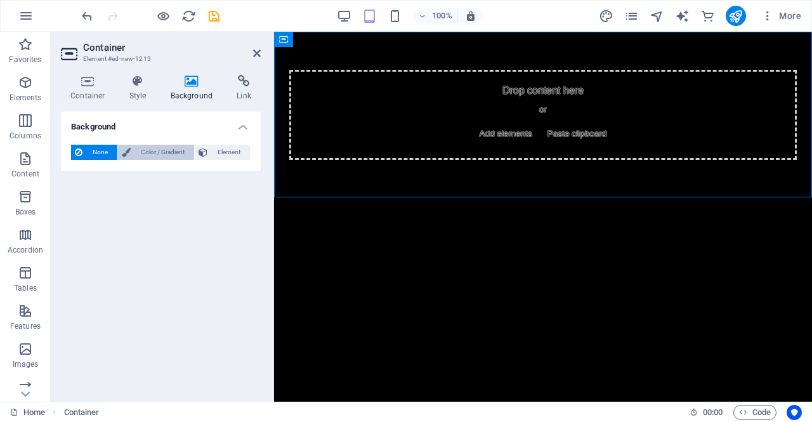
click at [161, 153] on span "Color / Gradient" at bounding box center [163, 152] width 56 height 15
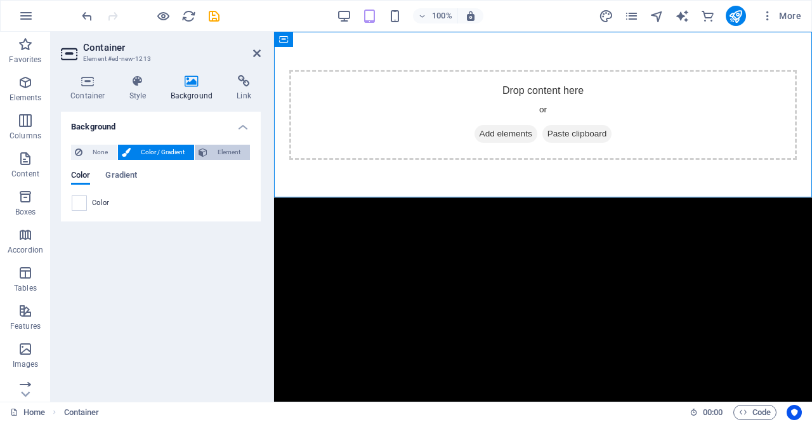
click at [209, 148] on button "Element" at bounding box center [222, 152] width 55 height 15
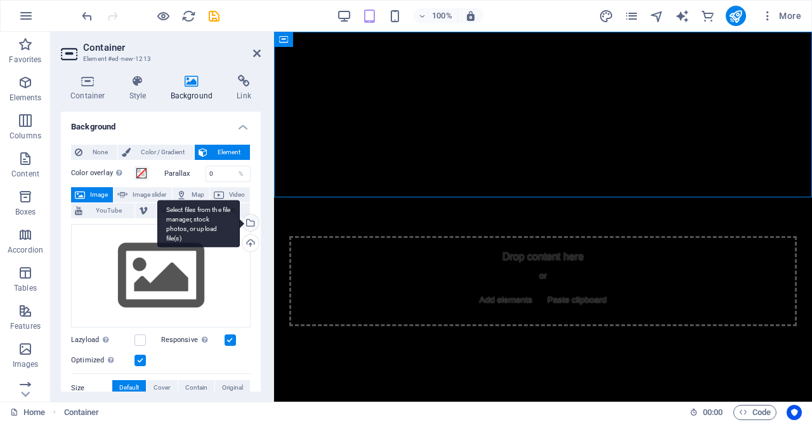
click at [250, 225] on div "Select files from the file manager, stock photos, or upload file(s)" at bounding box center [249, 223] width 19 height 19
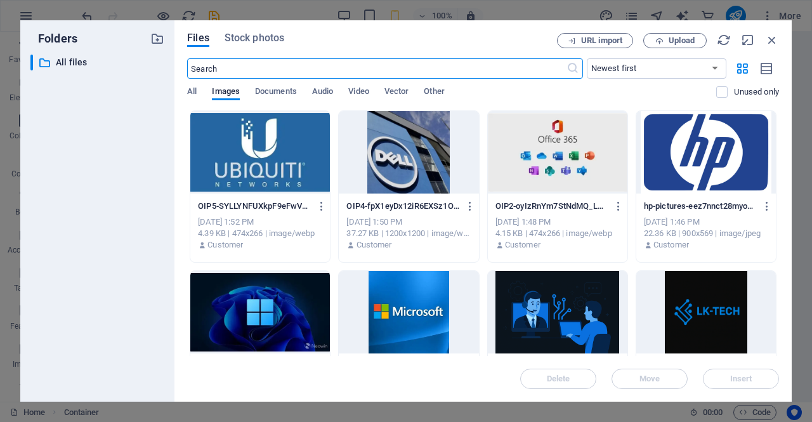
click at [568, 308] on div at bounding box center [558, 312] width 140 height 82
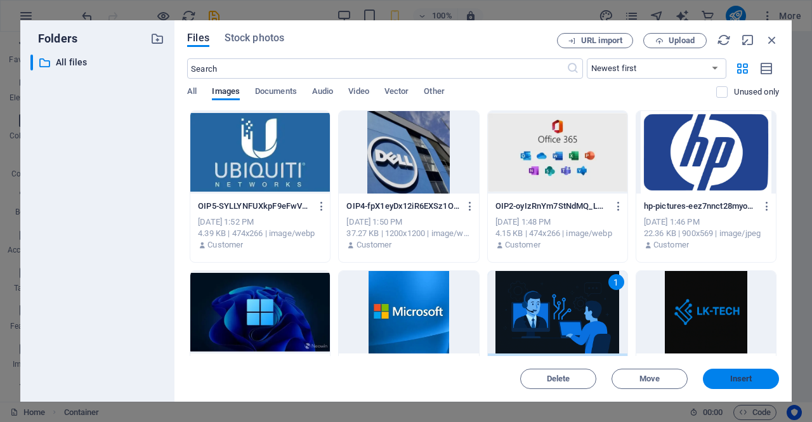
click at [730, 371] on button "Insert" at bounding box center [741, 379] width 76 height 20
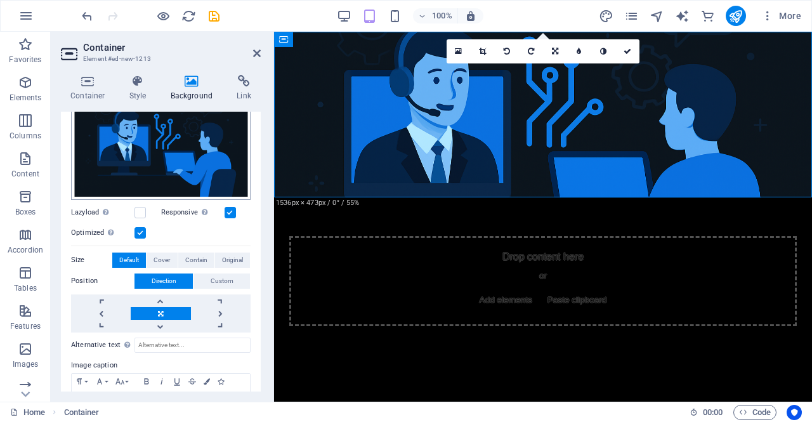
scroll to position [190, 0]
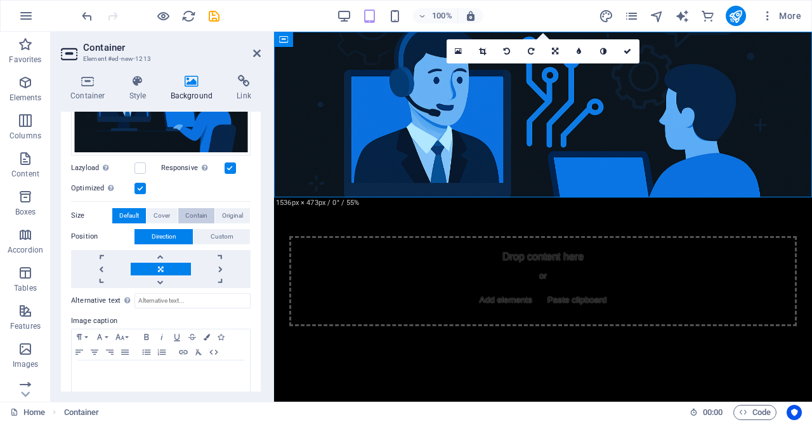
click at [190, 209] on span "Contain" at bounding box center [196, 215] width 22 height 15
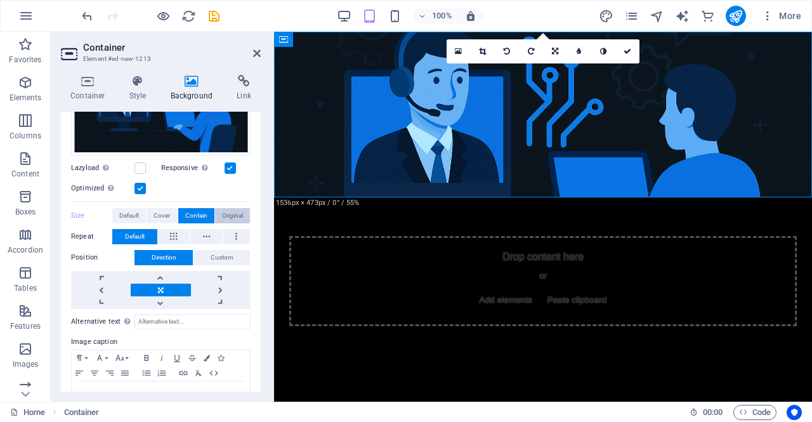
click at [222, 209] on span "Original" at bounding box center [232, 215] width 21 height 15
click at [197, 211] on span "Contain" at bounding box center [196, 215] width 22 height 15
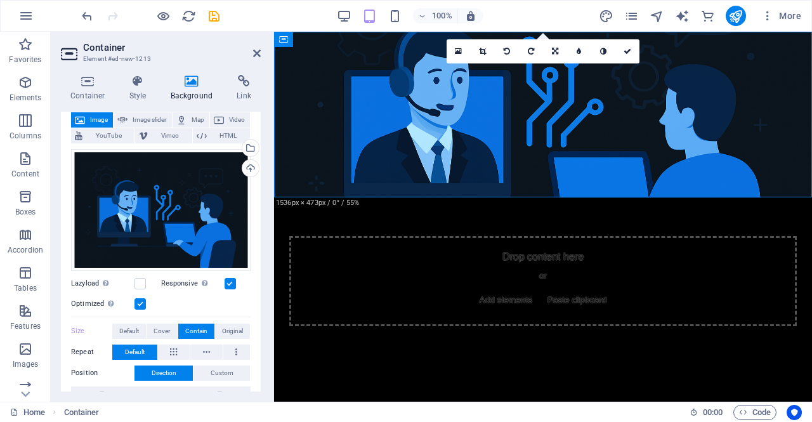
scroll to position [0, 0]
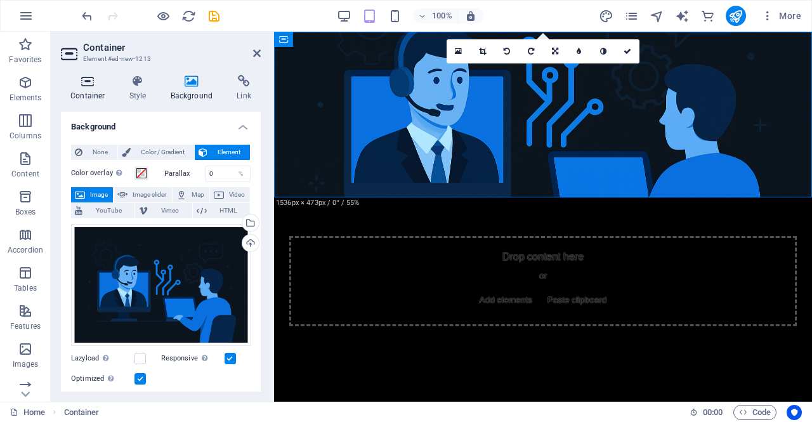
click at [82, 88] on h4 "Container" at bounding box center [90, 88] width 59 height 27
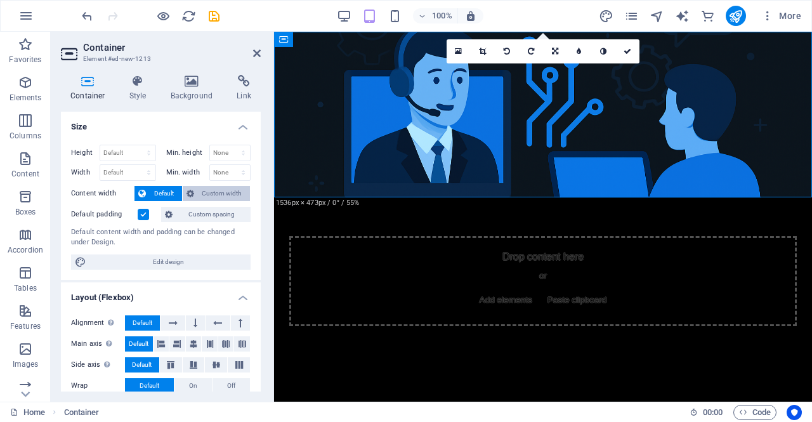
click at [217, 188] on span "Custom width" at bounding box center [222, 193] width 49 height 15
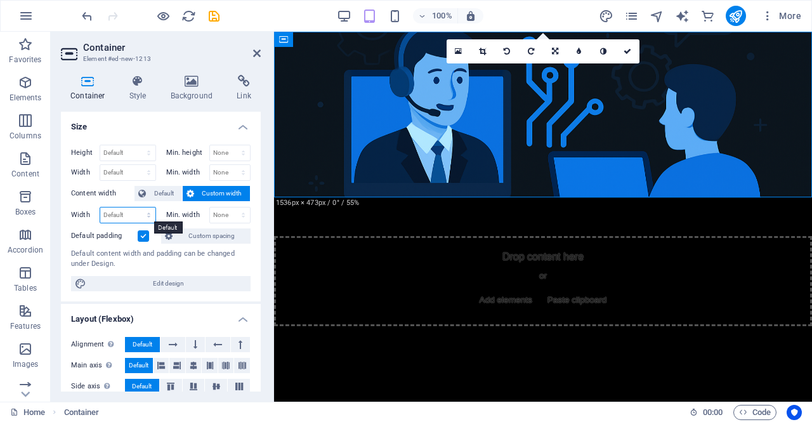
click at [122, 211] on select "Default px rem % em vh vw" at bounding box center [127, 214] width 55 height 15
select select "%"
click at [136, 207] on select "Default px rem % em vh vw" at bounding box center [127, 214] width 55 height 15
type input "100"
click at [172, 115] on h4 "Size" at bounding box center [161, 123] width 200 height 23
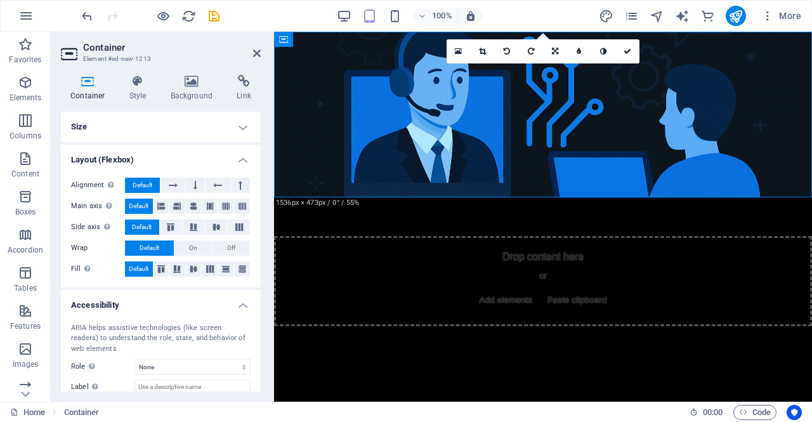
click at [181, 121] on h4 "Size" at bounding box center [161, 127] width 200 height 30
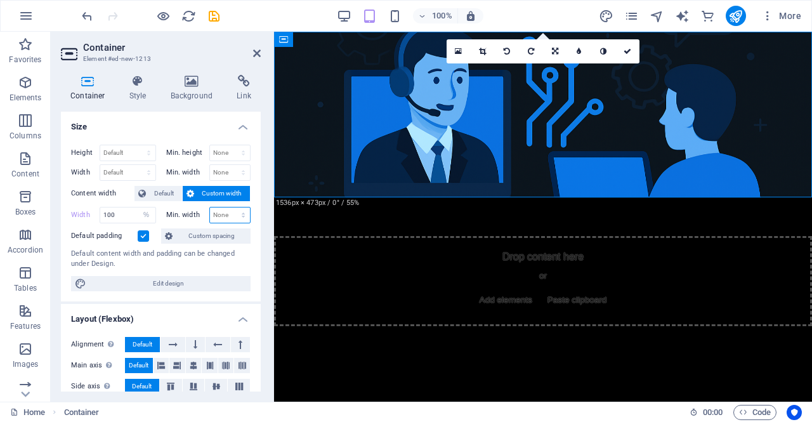
click at [220, 214] on select "None px rem % vh vw" at bounding box center [230, 214] width 41 height 15
select select "%"
click at [230, 207] on select "None px rem % vh vw" at bounding box center [230, 214] width 41 height 15
type input "100"
click at [160, 115] on h4 "Size" at bounding box center [161, 123] width 200 height 23
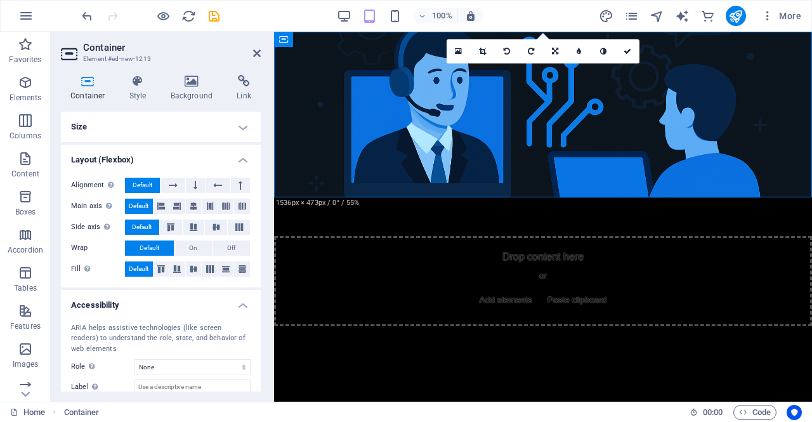
click at [194, 128] on h4 "Size" at bounding box center [161, 127] width 200 height 30
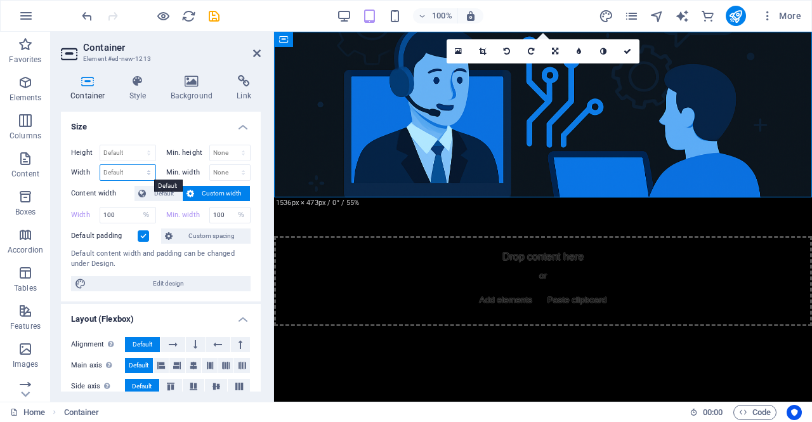
click at [117, 172] on select "Default px rem % em vh vw" at bounding box center [127, 172] width 55 height 15
select select "%"
click at [136, 165] on select "Default px rem % em vh vw" at bounding box center [127, 172] width 55 height 15
type input "100"
click at [165, 117] on h4 "Size" at bounding box center [161, 123] width 200 height 23
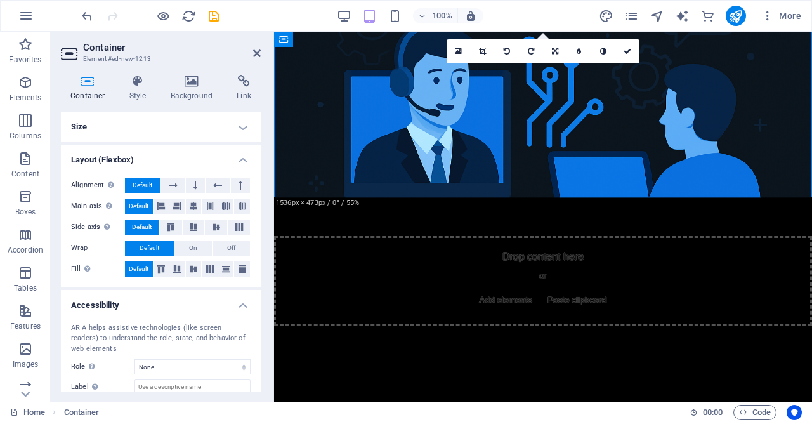
click at [166, 117] on h4 "Size" at bounding box center [161, 127] width 200 height 30
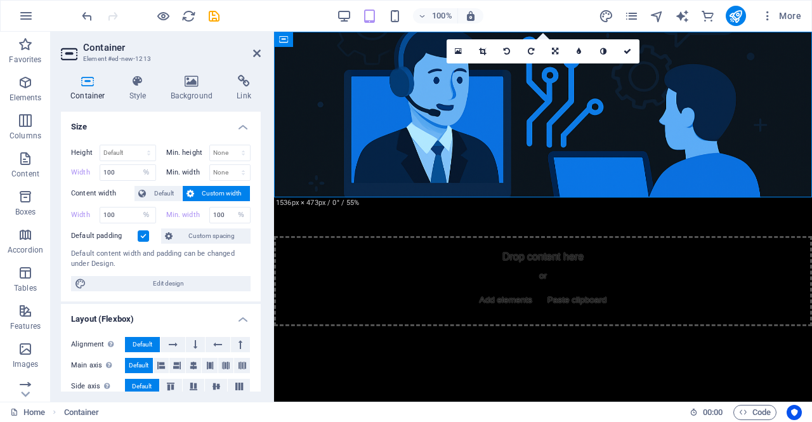
click at [211, 192] on span "Custom width" at bounding box center [222, 193] width 49 height 15
click at [209, 191] on span "Custom width" at bounding box center [222, 193] width 49 height 15
click at [140, 234] on label at bounding box center [143, 235] width 11 height 11
click at [0, 0] on input "Default padding" at bounding box center [0, 0] width 0 height 0
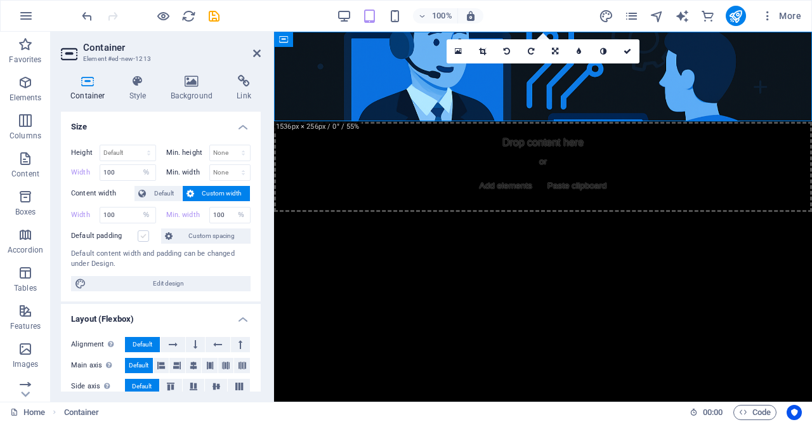
click at [140, 234] on label at bounding box center [143, 235] width 11 height 11
click at [0, 0] on input "Default padding" at bounding box center [0, 0] width 0 height 0
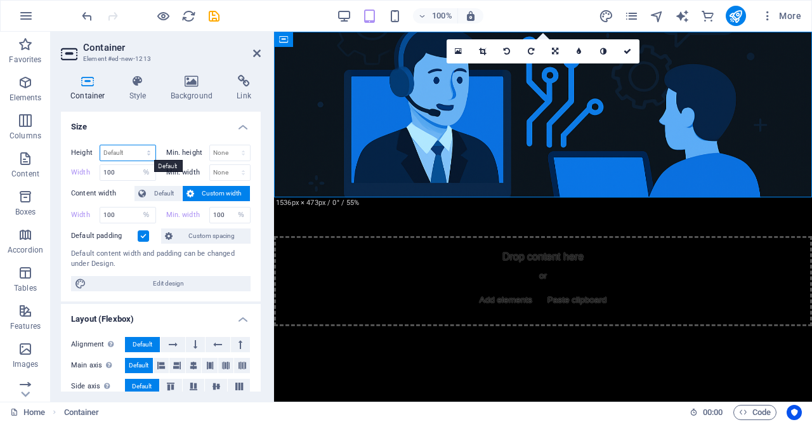
click at [119, 148] on select "Default px rem % vh vw" at bounding box center [127, 152] width 55 height 15
select select "%"
click at [136, 145] on select "Default px rem % vh vw" at bounding box center [127, 152] width 55 height 15
type input "100"
click at [217, 151] on select "None px rem % vh vw" at bounding box center [230, 152] width 41 height 15
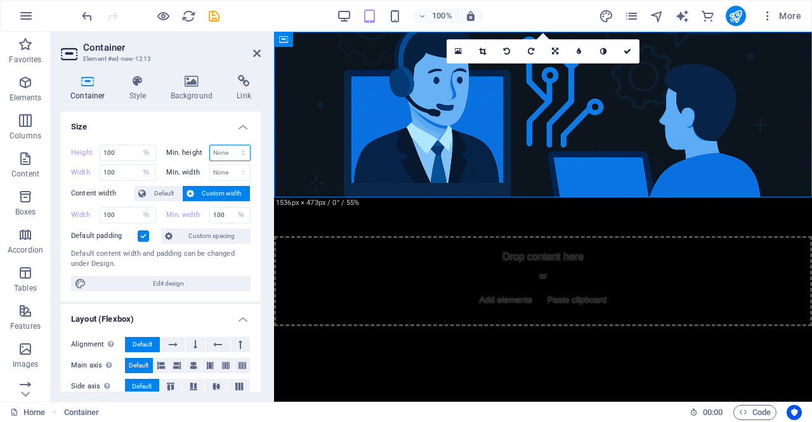
select select "%"
click at [230, 145] on select "None px rem % vh vw" at bounding box center [230, 152] width 41 height 15
type input "100"
click at [226, 176] on select "None px rem % vh vw" at bounding box center [230, 172] width 41 height 15
select select "%"
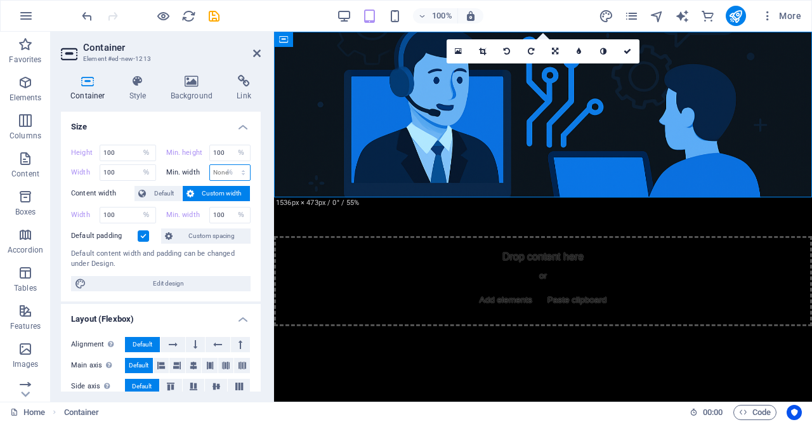
click at [230, 165] on select "None px rem % vh vw" at bounding box center [230, 172] width 41 height 15
type input "100"
click at [181, 83] on icon at bounding box center [192, 81] width 62 height 13
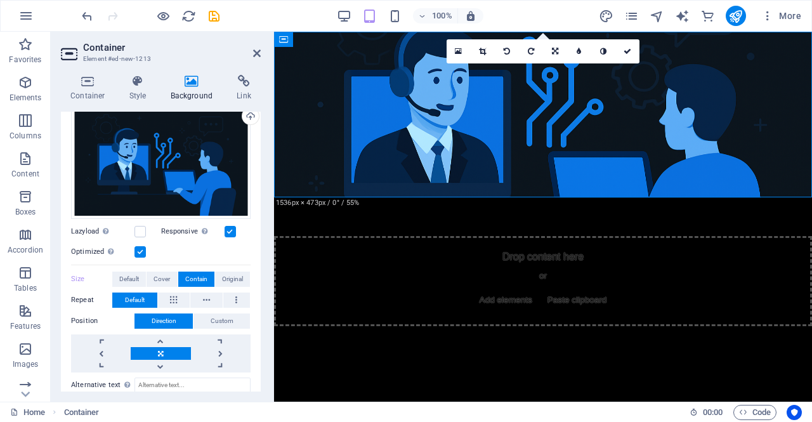
scroll to position [190, 0]
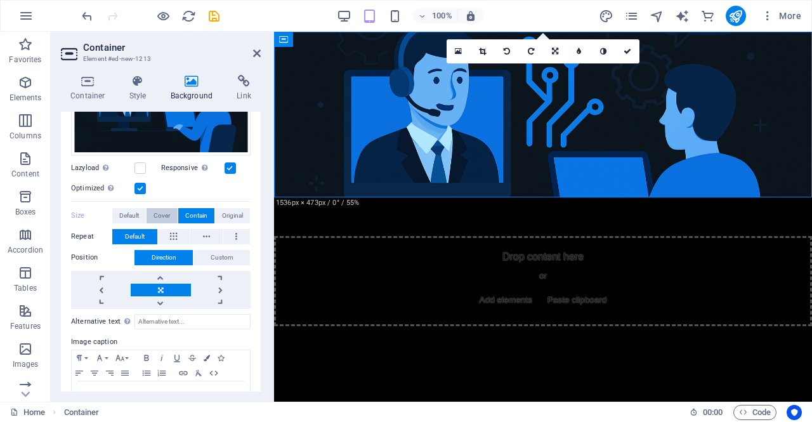
click at [157, 215] on span "Cover" at bounding box center [162, 215] width 16 height 15
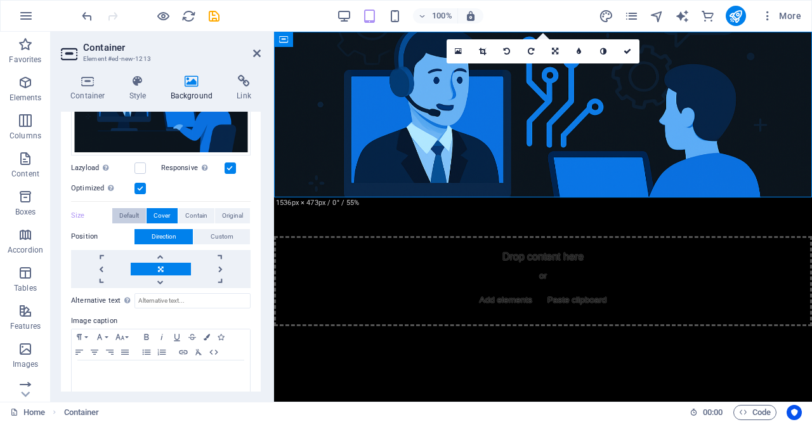
click at [127, 215] on span "Default" at bounding box center [129, 215] width 20 height 15
click at [193, 210] on span "Contain" at bounding box center [196, 215] width 22 height 15
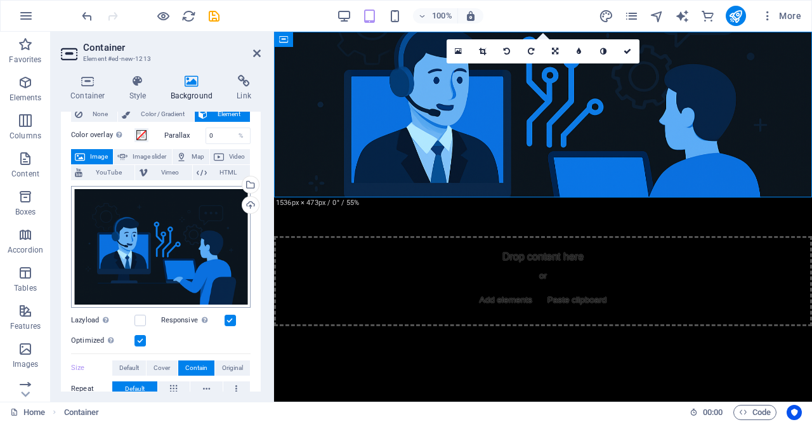
scroll to position [36, 0]
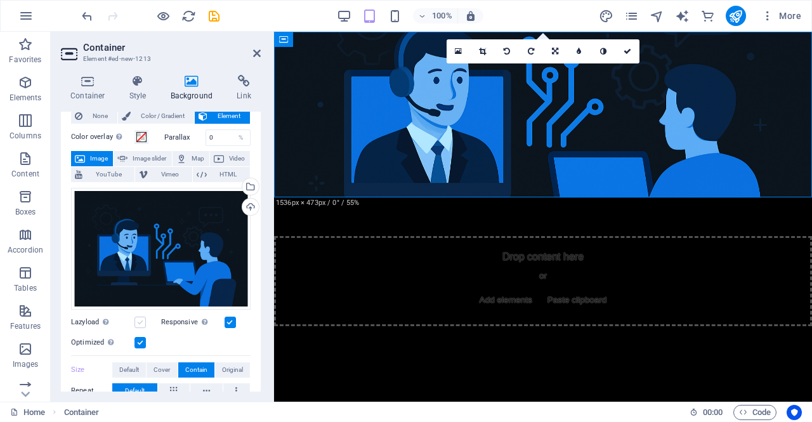
click at [144, 320] on label at bounding box center [140, 322] width 11 height 11
click at [0, 0] on input "Lazyload Loading images after the page loads improves page speed." at bounding box center [0, 0] width 0 height 0
click at [144, 320] on label at bounding box center [140, 322] width 11 height 11
click at [0, 0] on input "Lazyload Loading images after the page loads improves page speed." at bounding box center [0, 0] width 0 height 0
click at [225, 319] on label at bounding box center [230, 322] width 11 height 11
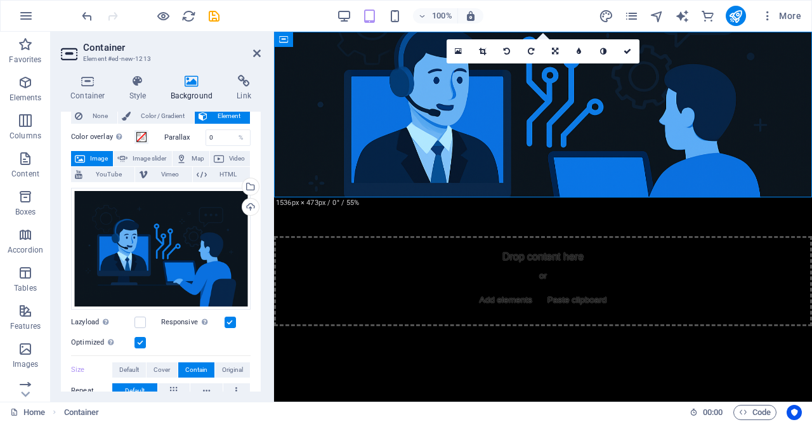
click at [0, 0] on input "Responsive Automatically load retina image and smartphone optimized sizes." at bounding box center [0, 0] width 0 height 0
click at [132, 341] on label "Optimized Images are compressed to improve page speed." at bounding box center [102, 342] width 63 height 15
click at [0, 0] on input "Optimized Images are compressed to improve page speed." at bounding box center [0, 0] width 0 height 0
click at [137, 341] on label at bounding box center [140, 342] width 11 height 11
click at [0, 0] on input "Optimized Images are compressed to improve page speed." at bounding box center [0, 0] width 0 height 0
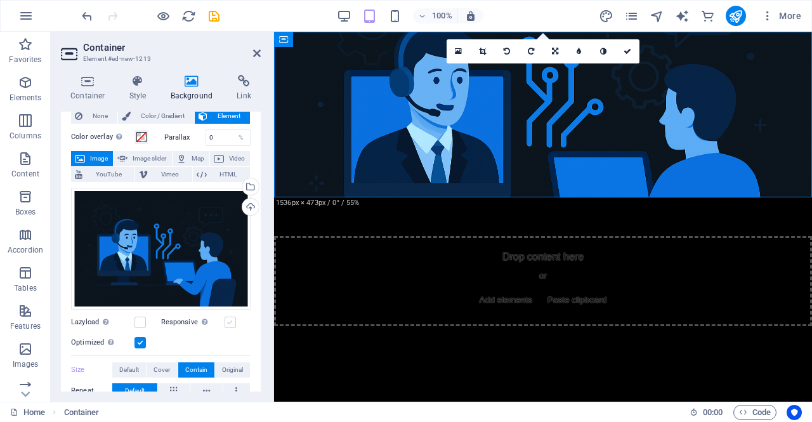
click at [226, 319] on label at bounding box center [230, 322] width 11 height 11
click at [0, 0] on input "Responsive Automatically load retina image and smartphone optimized sizes." at bounding box center [0, 0] width 0 height 0
click at [220, 133] on input "0" at bounding box center [228, 137] width 44 height 15
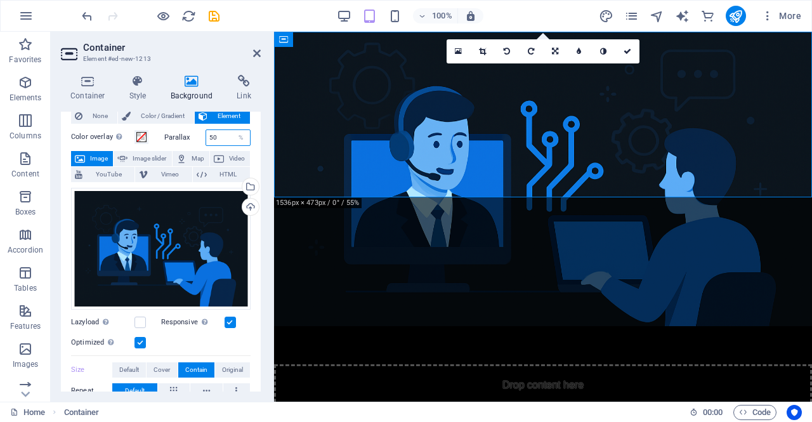
type input "5"
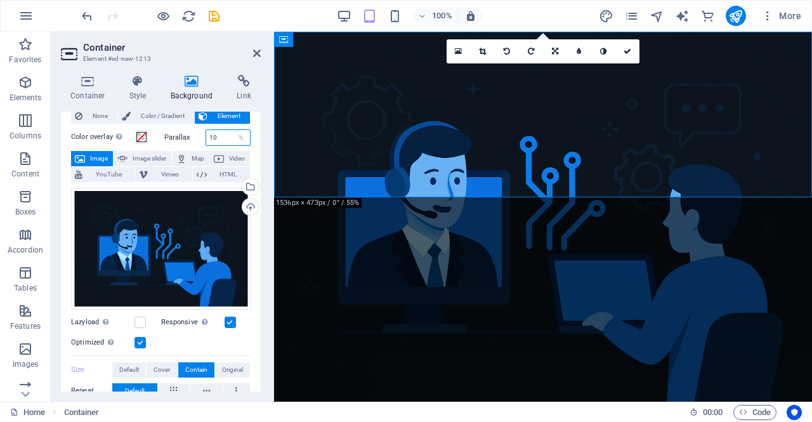
type input "1"
type input "0"
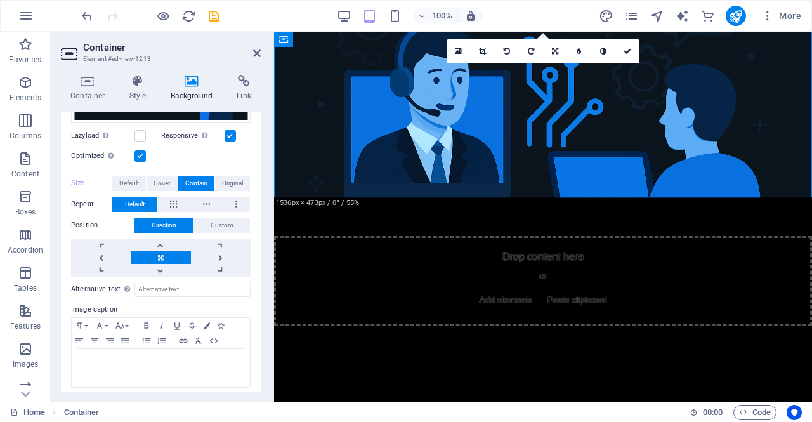
scroll to position [227, 0]
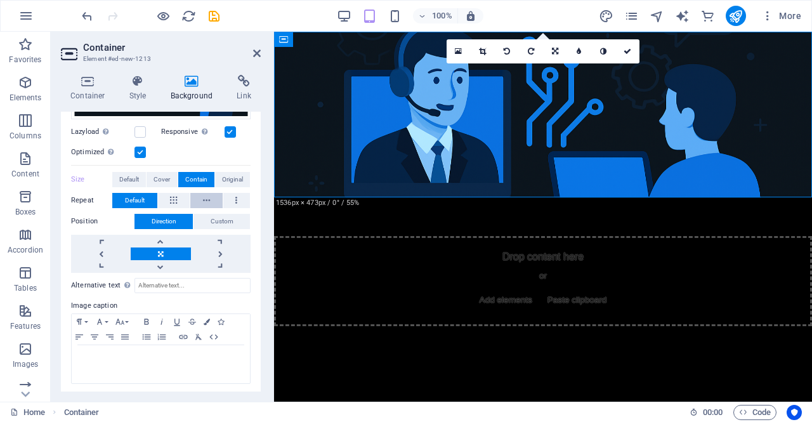
click at [217, 219] on span "Custom" at bounding box center [222, 221] width 23 height 15
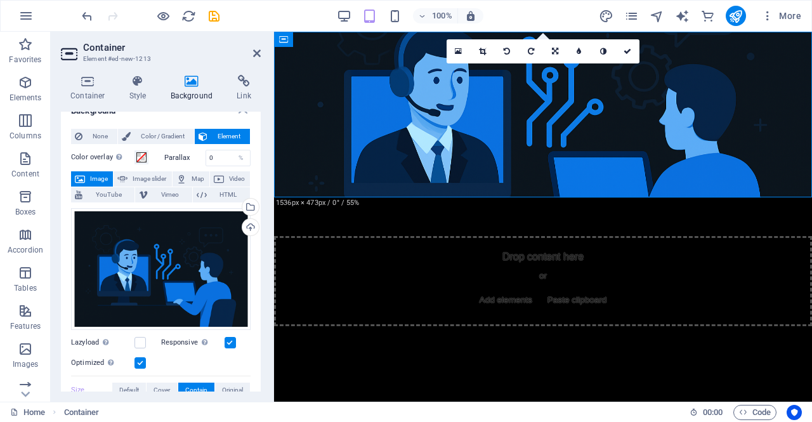
scroll to position [0, 0]
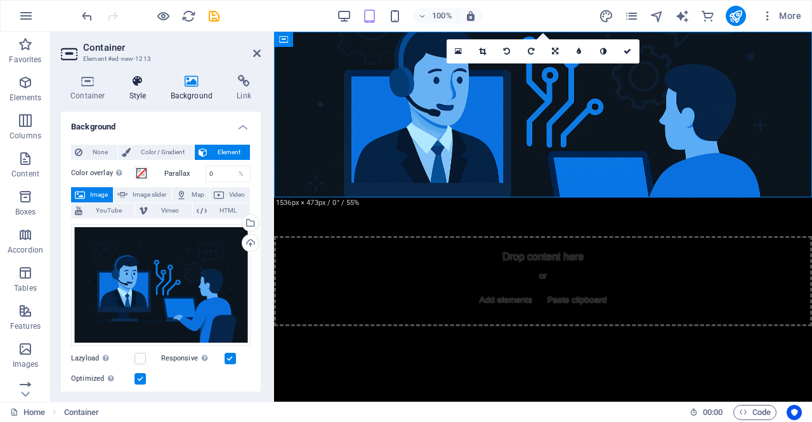
click at [138, 91] on h4 "Style" at bounding box center [140, 88] width 41 height 27
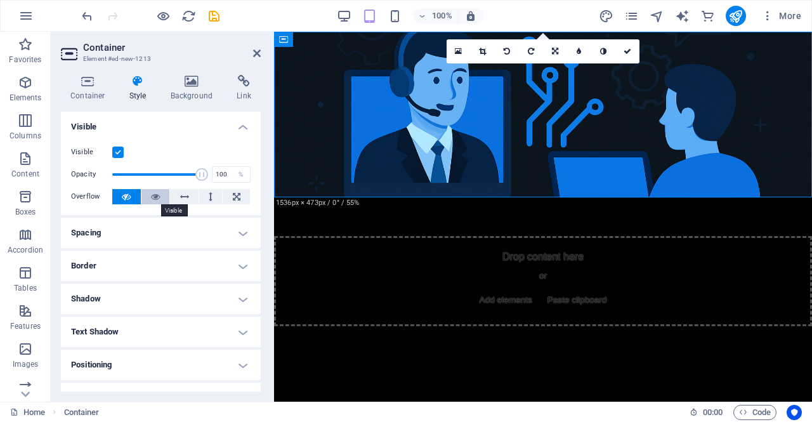
click at [148, 199] on button at bounding box center [155, 196] width 29 height 15
click at [94, 89] on h4 "Container" at bounding box center [90, 88] width 59 height 27
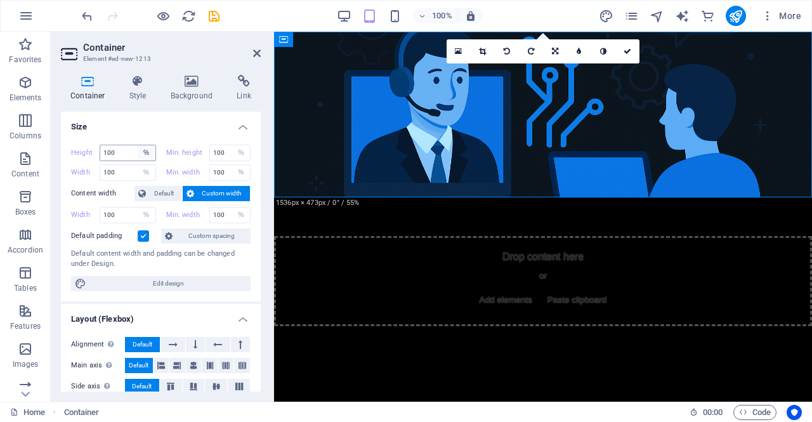
scroll to position [63, 0]
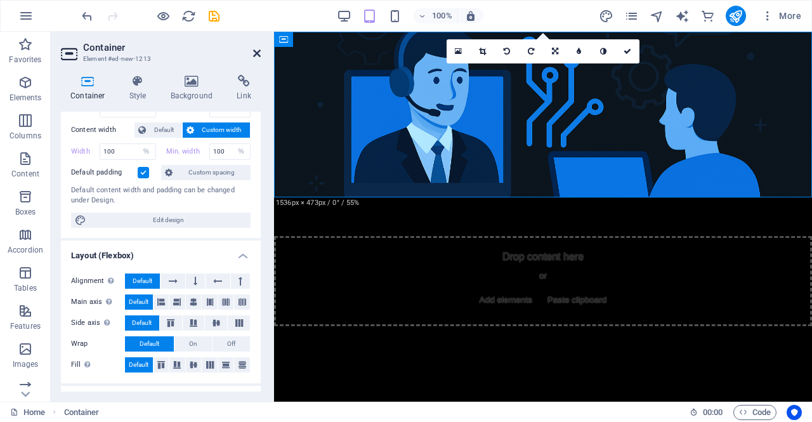
click at [256, 51] on icon at bounding box center [257, 53] width 8 height 10
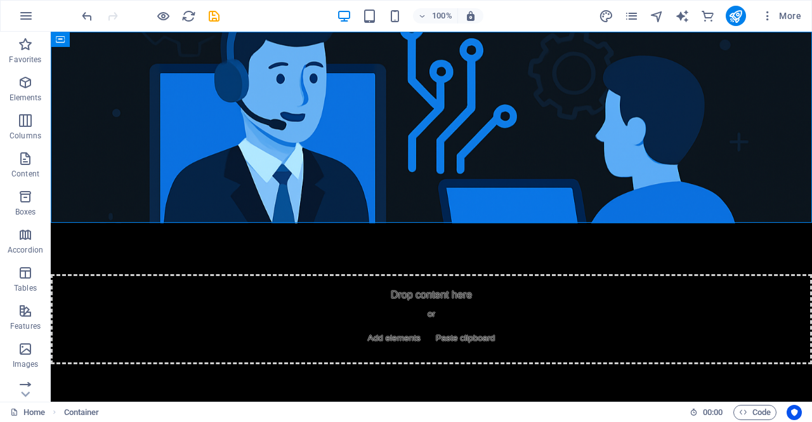
click at [501, 288] on html "Skip to main content Drop content here or Add elements Paste clipboard" at bounding box center [431, 223] width 761 height 383
click at [475, 197] on figure at bounding box center [431, 128] width 761 height 192
click at [479, 293] on html "Skip to main content Drop content here or Add elements Paste clipboard" at bounding box center [431, 223] width 761 height 383
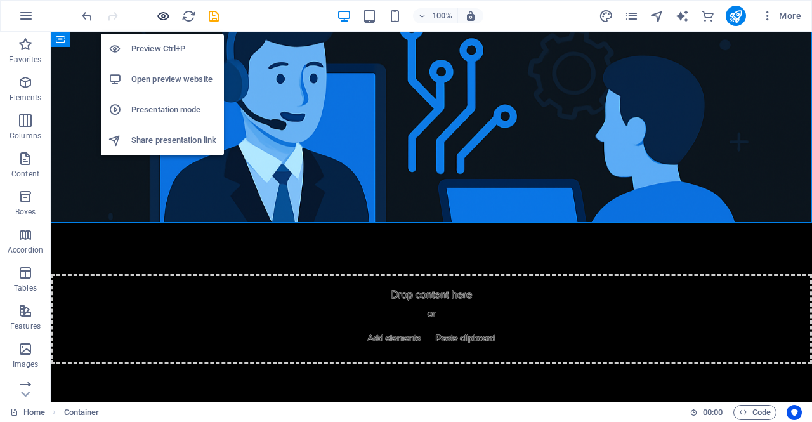
click at [162, 10] on icon "button" at bounding box center [163, 16] width 15 height 15
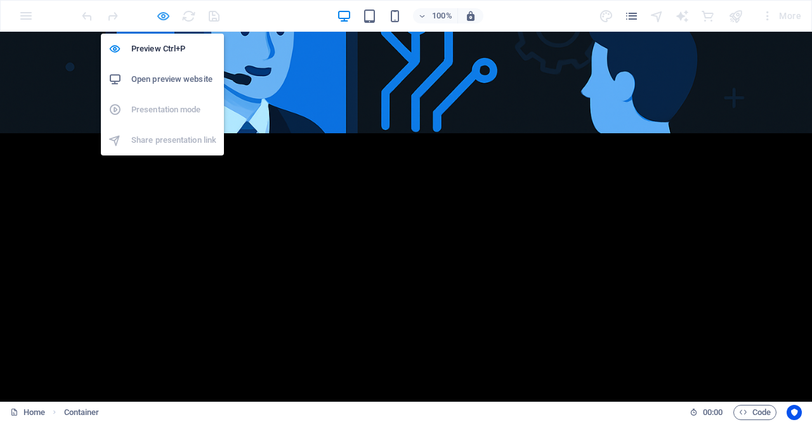
click at [164, 17] on icon "button" at bounding box center [163, 16] width 15 height 15
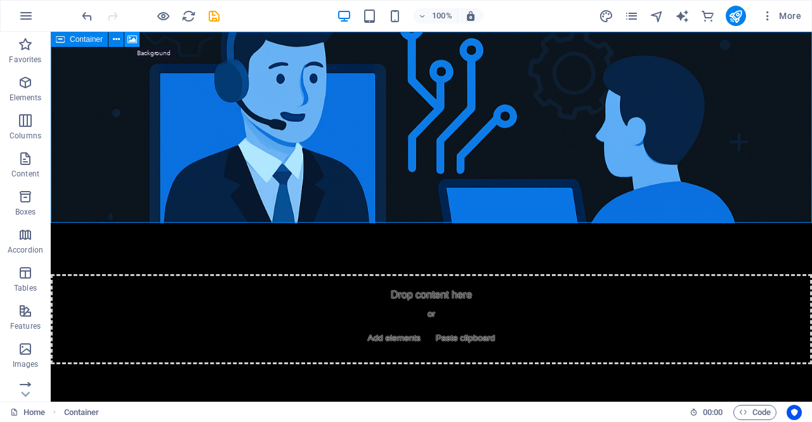
click at [131, 41] on icon at bounding box center [133, 39] width 10 height 13
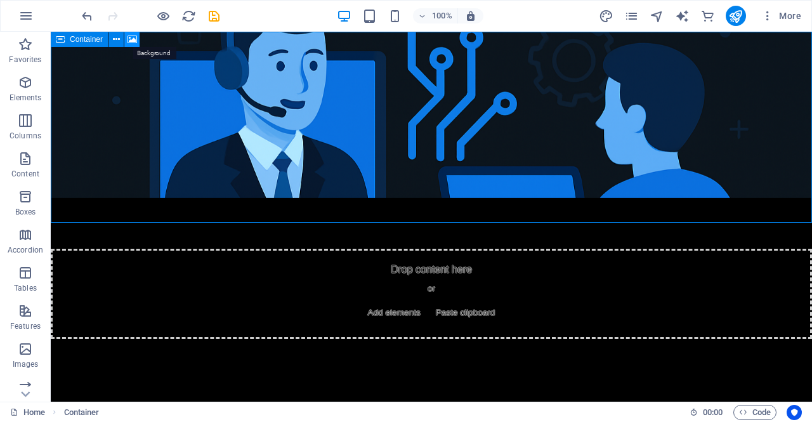
select select "%"
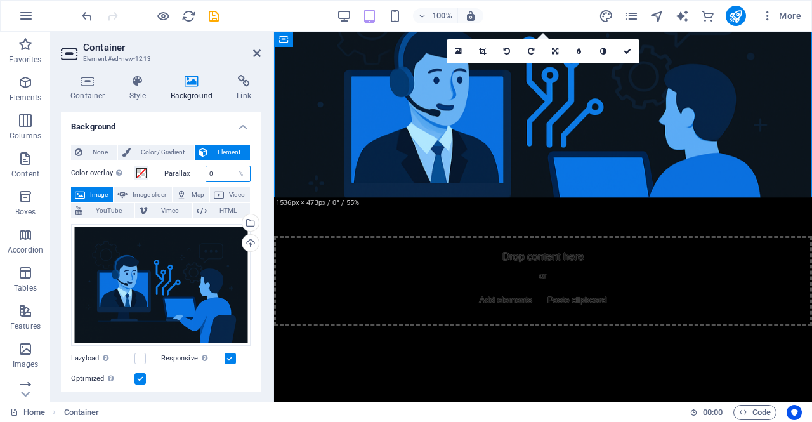
click at [227, 173] on input "0" at bounding box center [228, 173] width 44 height 15
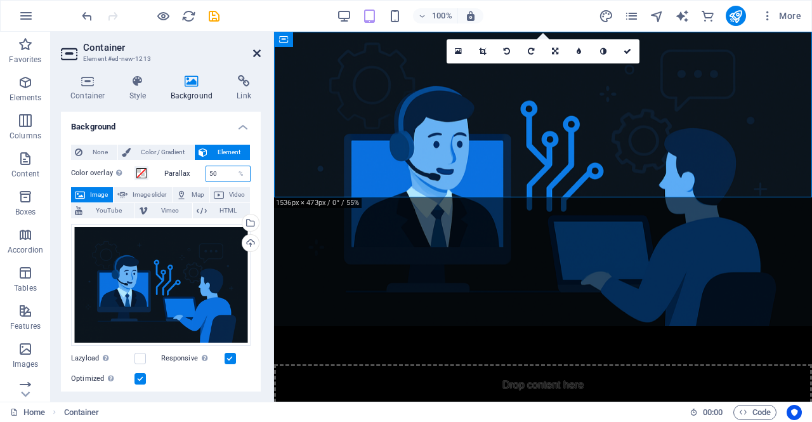
type input "50"
click at [256, 53] on icon at bounding box center [257, 53] width 8 height 10
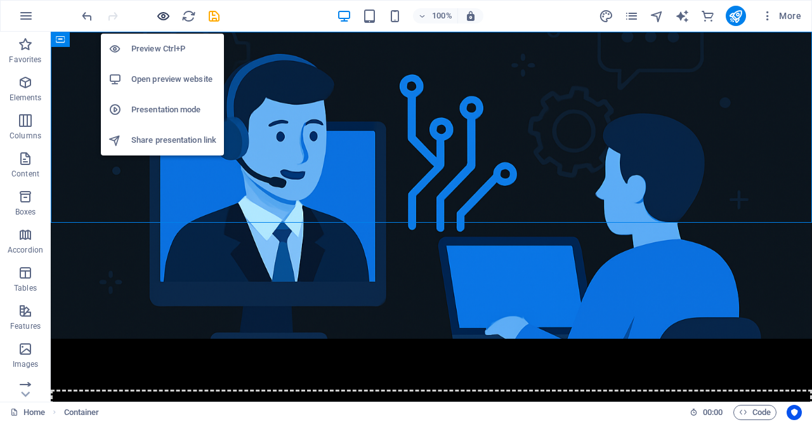
click at [166, 16] on icon "button" at bounding box center [163, 16] width 15 height 15
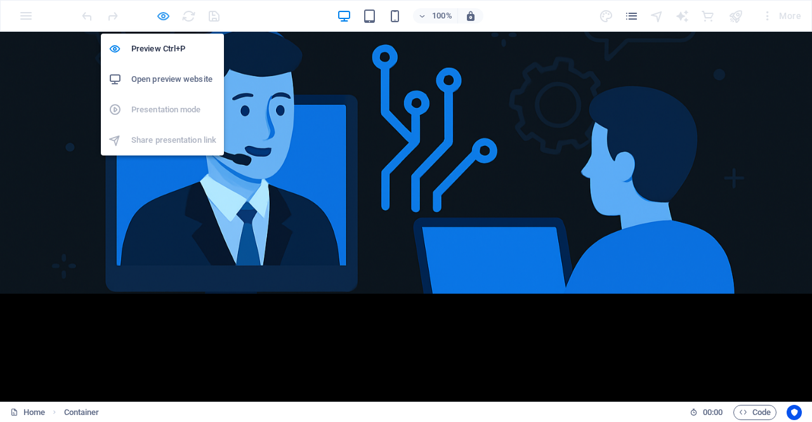
click at [166, 16] on icon "button" at bounding box center [163, 16] width 15 height 15
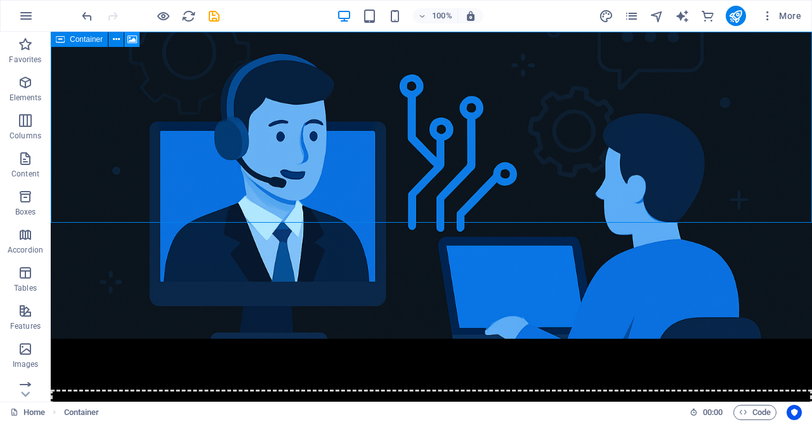
click at [130, 42] on icon at bounding box center [133, 39] width 10 height 13
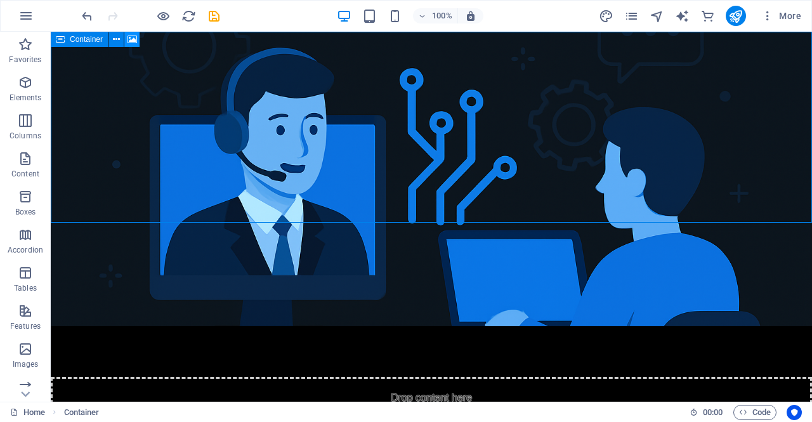
select select "%"
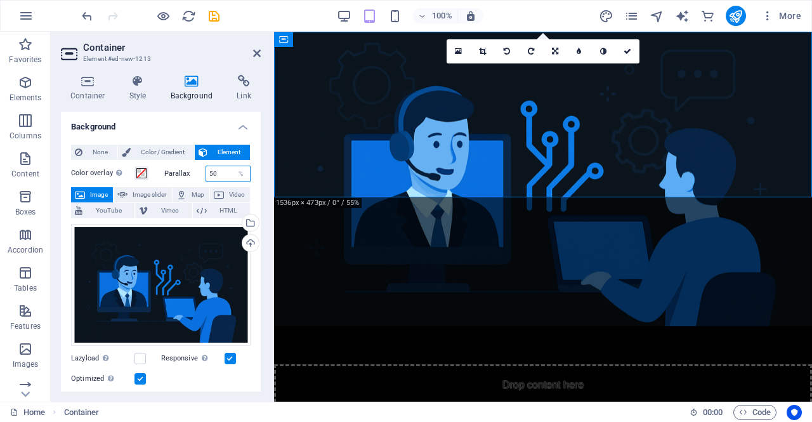
click at [221, 171] on input "50" at bounding box center [228, 173] width 44 height 15
type input "5"
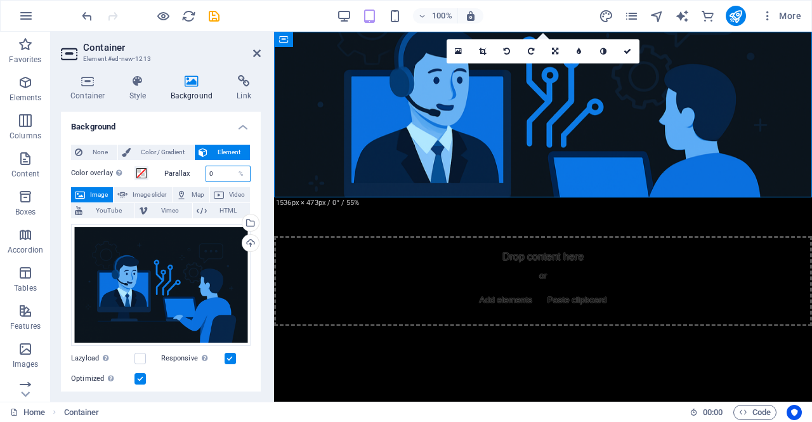
type input "0"
click at [181, 124] on h4 "Background" at bounding box center [161, 123] width 200 height 23
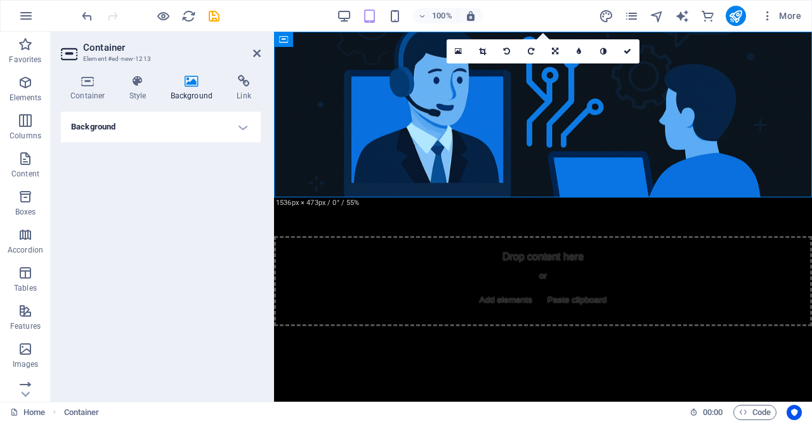
click at [251, 134] on h4 "Background" at bounding box center [161, 127] width 200 height 30
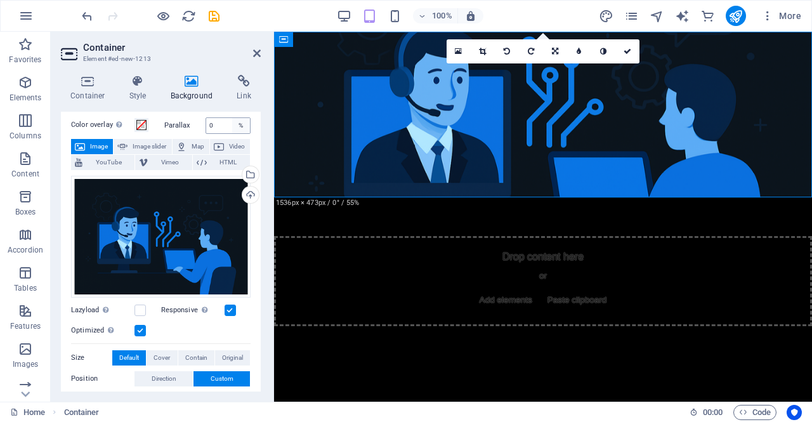
scroll to position [0, 0]
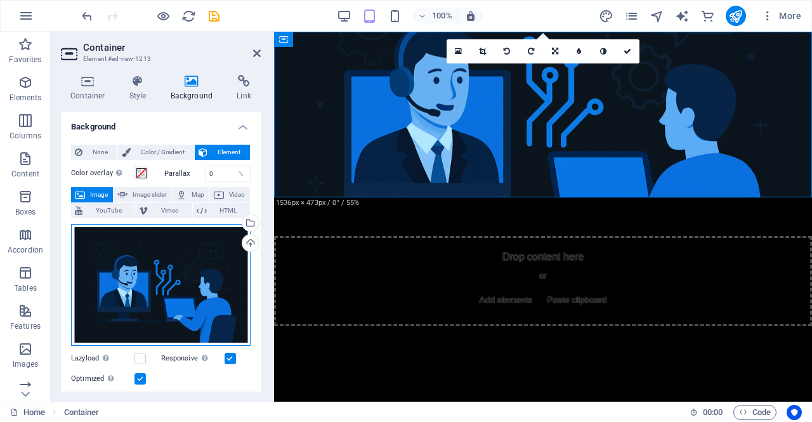
click at [198, 272] on div "Drag files here, click to choose files or select files from Files or our free s…" at bounding box center [161, 285] width 180 height 122
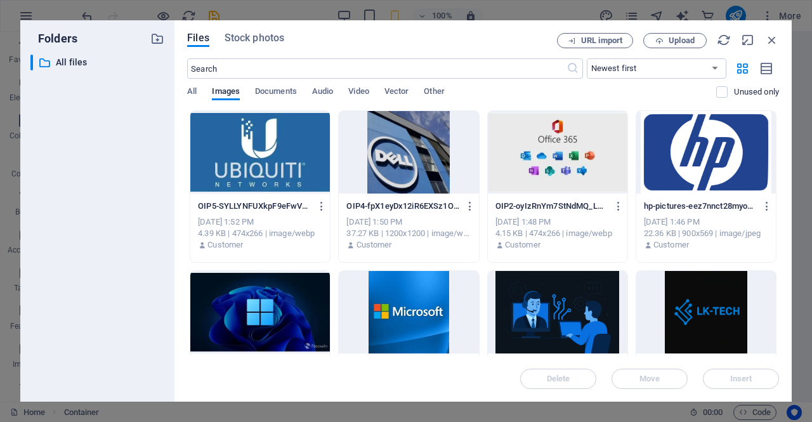
click at [716, 313] on div at bounding box center [706, 312] width 140 height 82
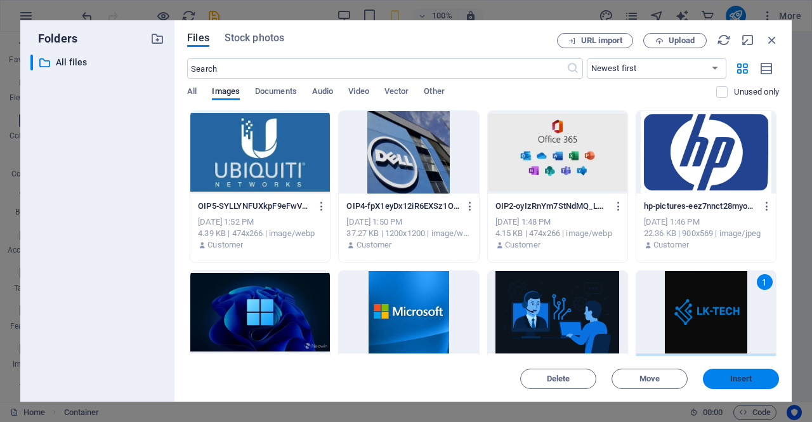
click at [724, 374] on button "Insert" at bounding box center [741, 379] width 76 height 20
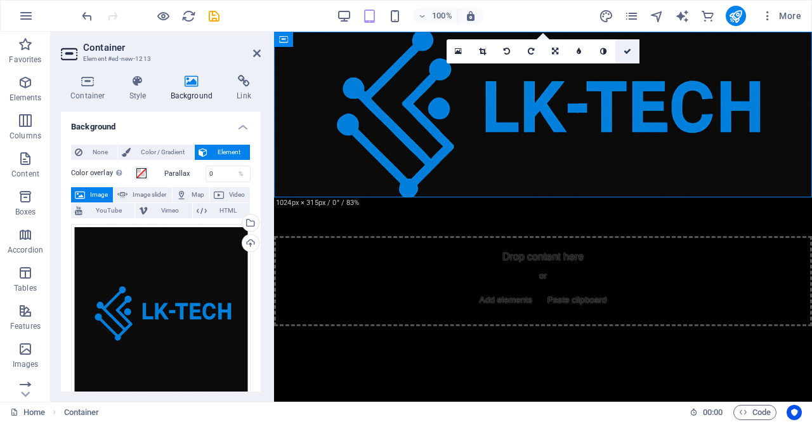
click at [627, 48] on icon at bounding box center [628, 52] width 8 height 8
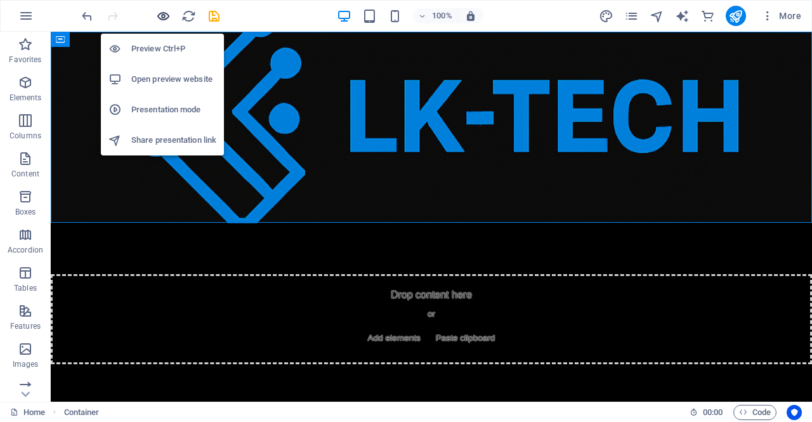
click at [160, 14] on icon "button" at bounding box center [163, 16] width 15 height 15
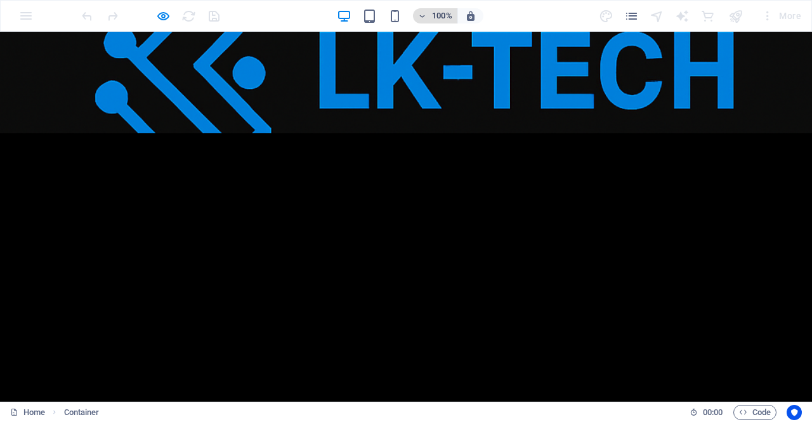
click at [423, 16] on icon "button" at bounding box center [422, 16] width 9 height 8
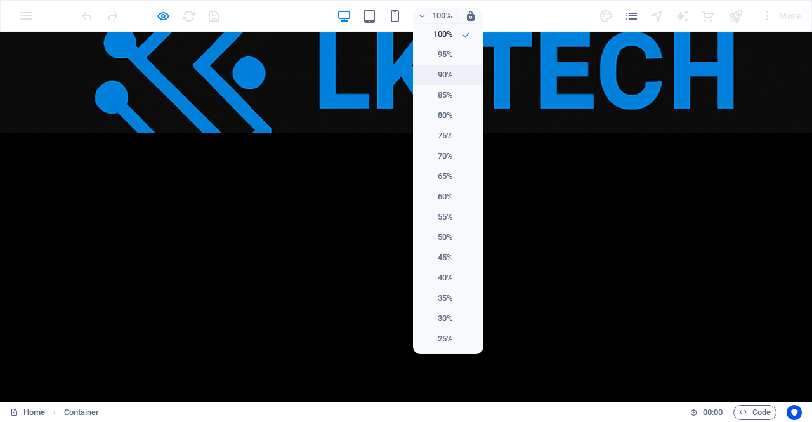
click at [445, 71] on h6 "90%" at bounding box center [437, 74] width 32 height 15
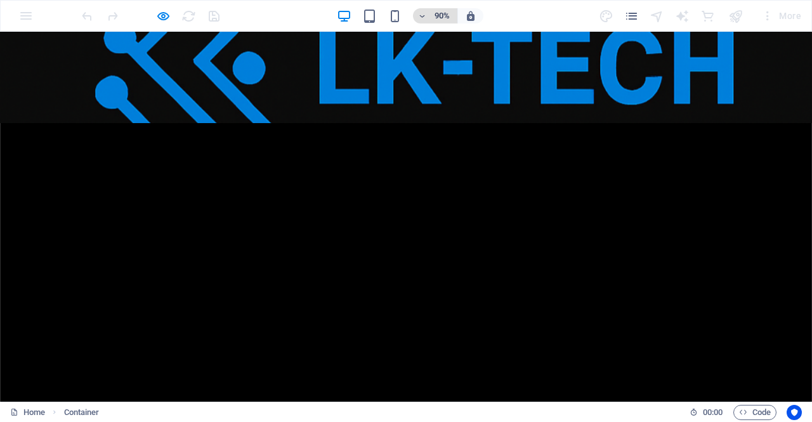
click at [423, 12] on icon "button" at bounding box center [422, 16] width 9 height 8
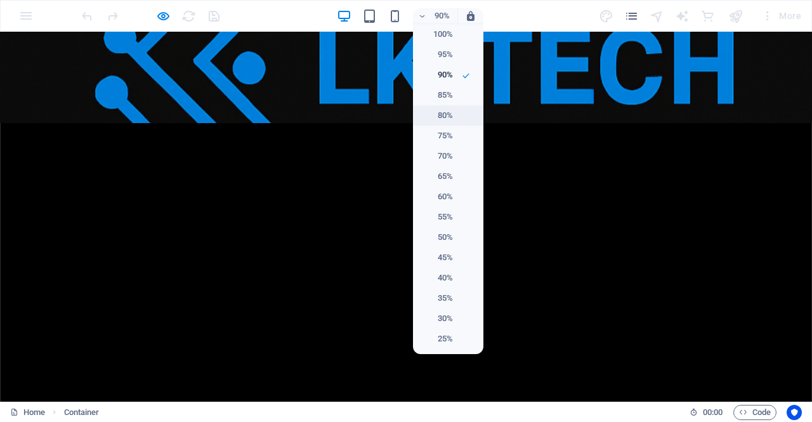
click at [445, 122] on h6 "80%" at bounding box center [437, 115] width 32 height 15
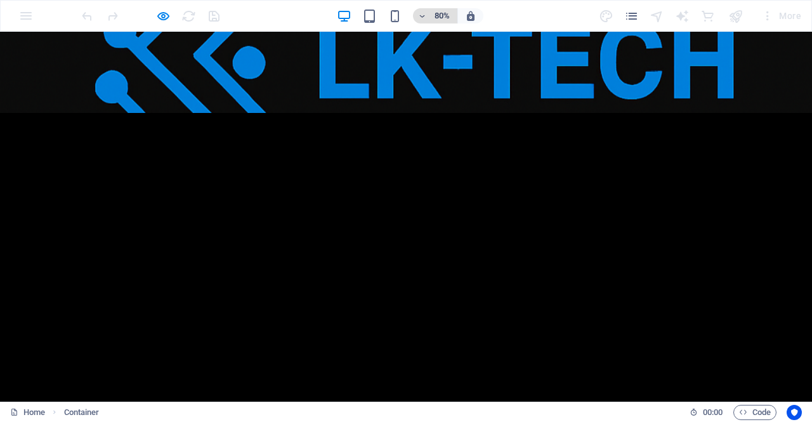
click at [428, 18] on span "80%" at bounding box center [435, 15] width 34 height 15
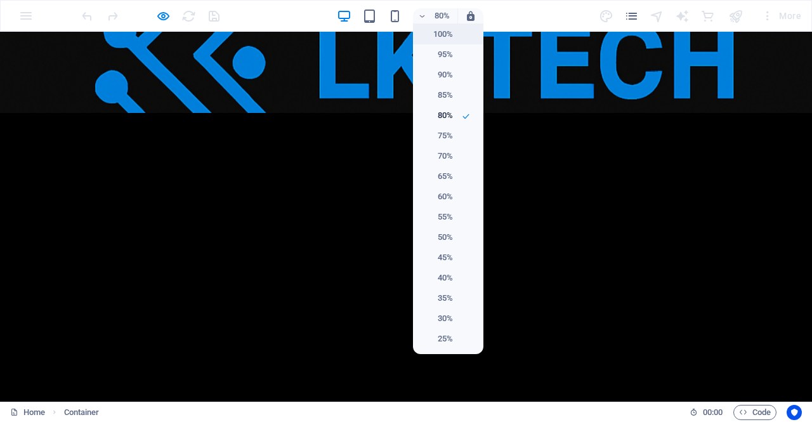
click at [452, 39] on h6 "100%" at bounding box center [437, 34] width 32 height 15
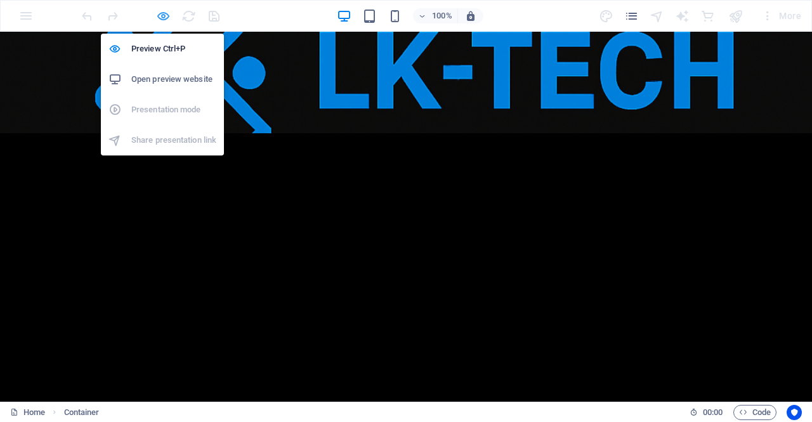
click at [159, 15] on icon "button" at bounding box center [163, 16] width 15 height 15
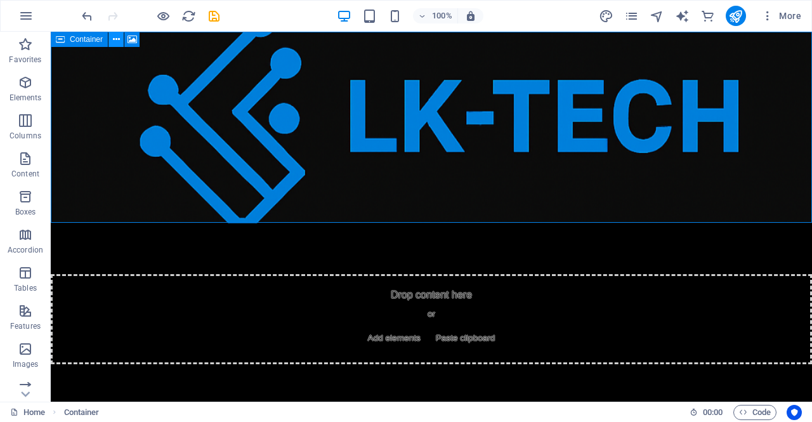
click at [119, 40] on icon at bounding box center [116, 39] width 7 height 13
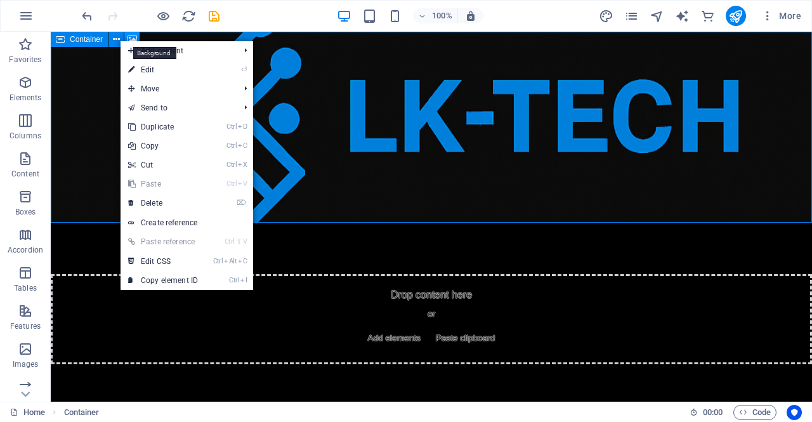
click at [133, 37] on icon at bounding box center [133, 39] width 10 height 13
select select "%"
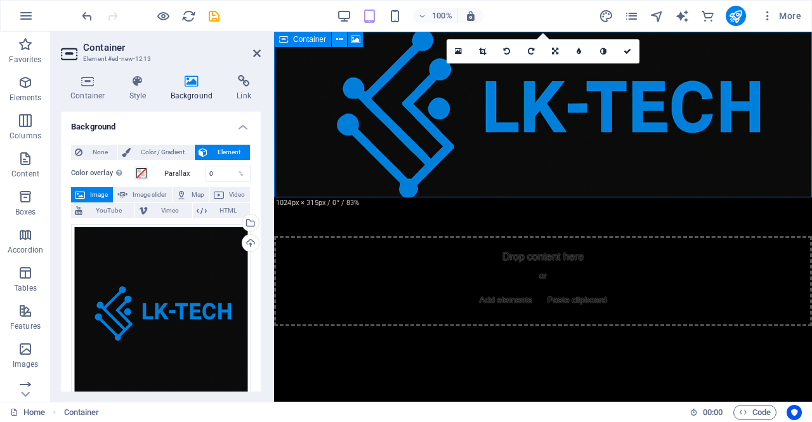
click at [338, 41] on icon at bounding box center [339, 39] width 7 height 13
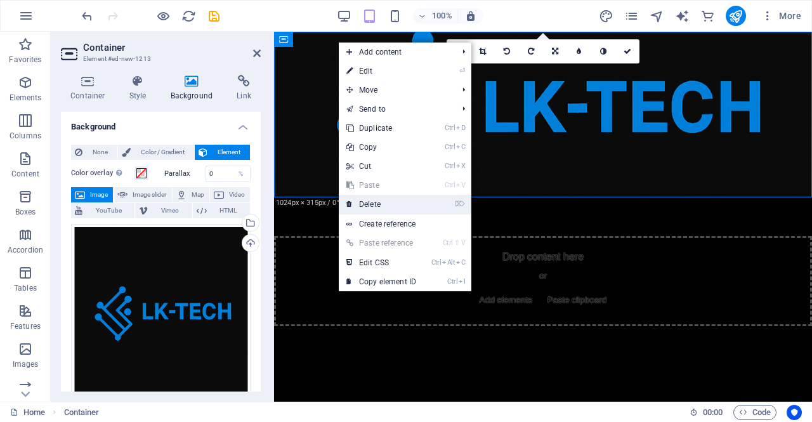
click at [374, 205] on link "⌦ Delete" at bounding box center [381, 204] width 85 height 19
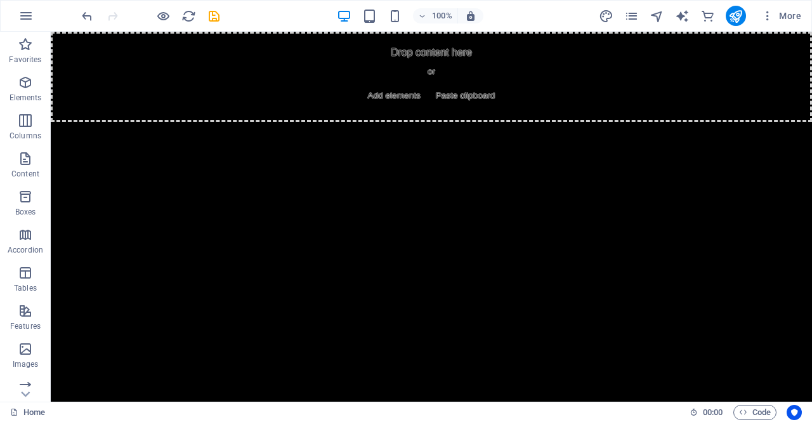
click at [352, 122] on html "Skip to main content Drop content here or Add elements Paste clipboard" at bounding box center [431, 77] width 761 height 90
click at [27, 159] on icon "button" at bounding box center [25, 158] width 15 height 15
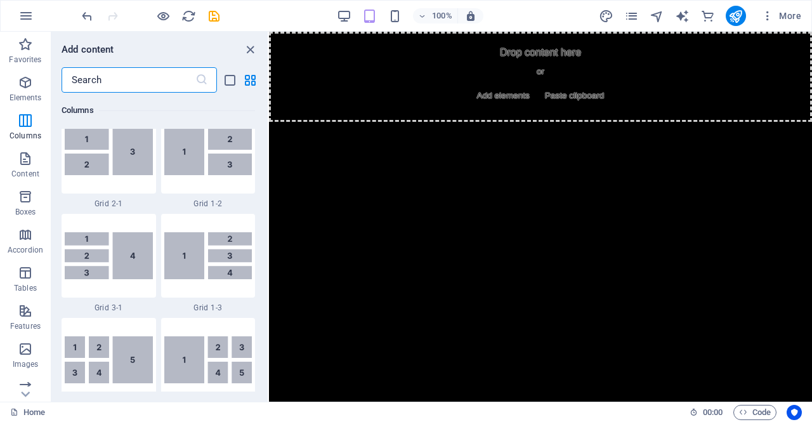
scroll to position [1523, 0]
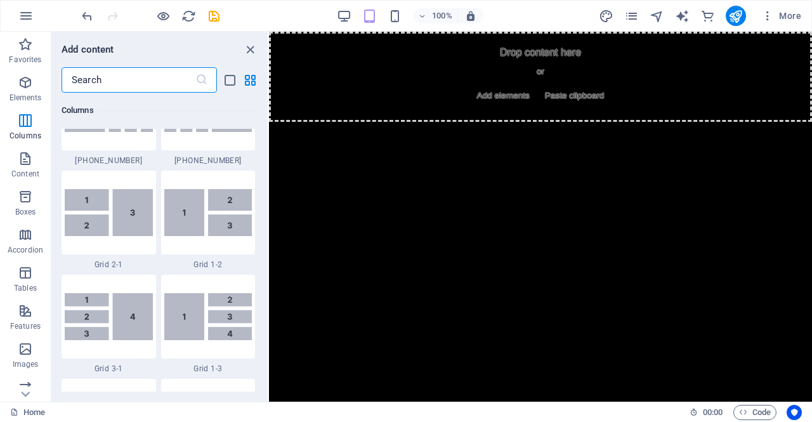
click at [496, 122] on html "Skip to main content Drop content here or Add elements Paste clipboard" at bounding box center [540, 77] width 543 height 90
click at [518, 119] on div "+ Add section" at bounding box center [541, 121] width 70 height 22
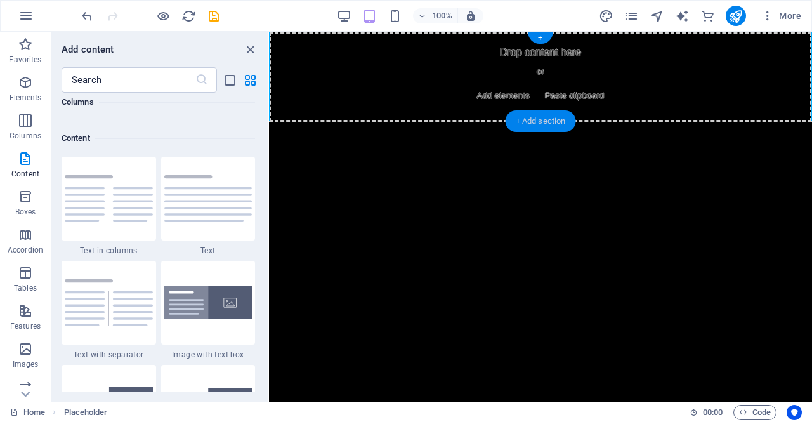
scroll to position [2220, 0]
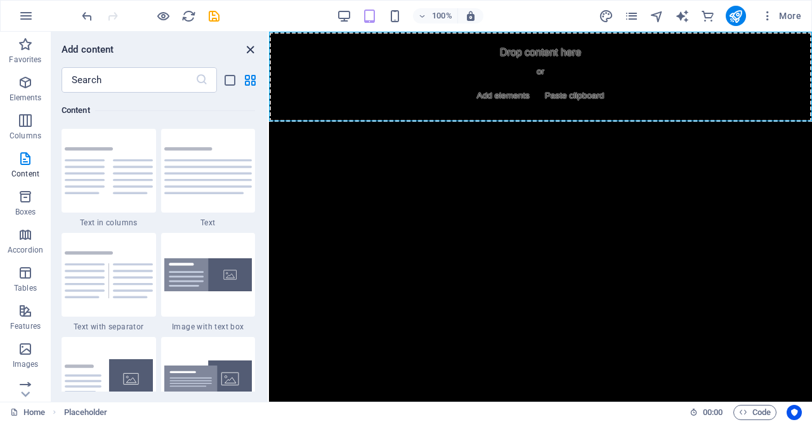
click at [250, 47] on icon "close panel" at bounding box center [250, 50] width 15 height 15
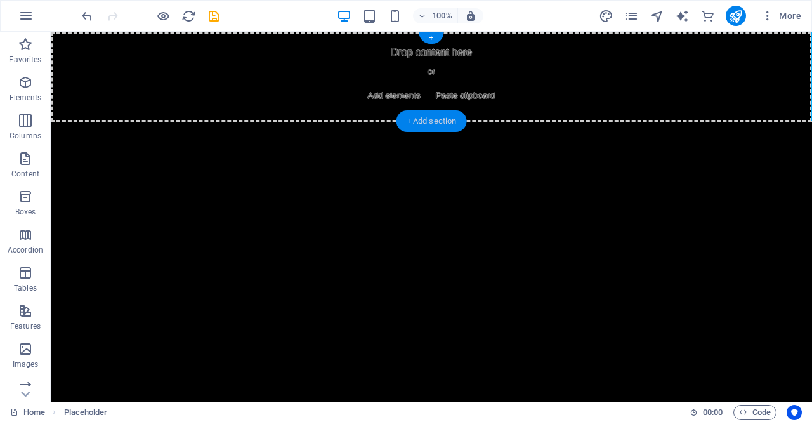
click at [428, 119] on div "+ Add section" at bounding box center [432, 121] width 70 height 22
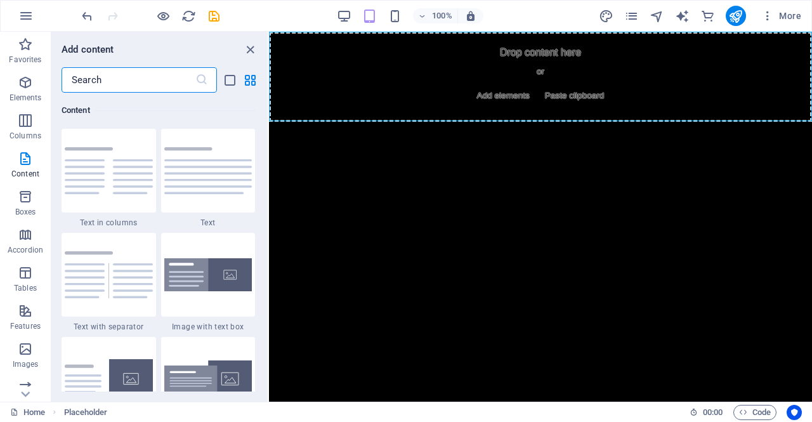
click at [142, 84] on input "text" at bounding box center [129, 79] width 134 height 25
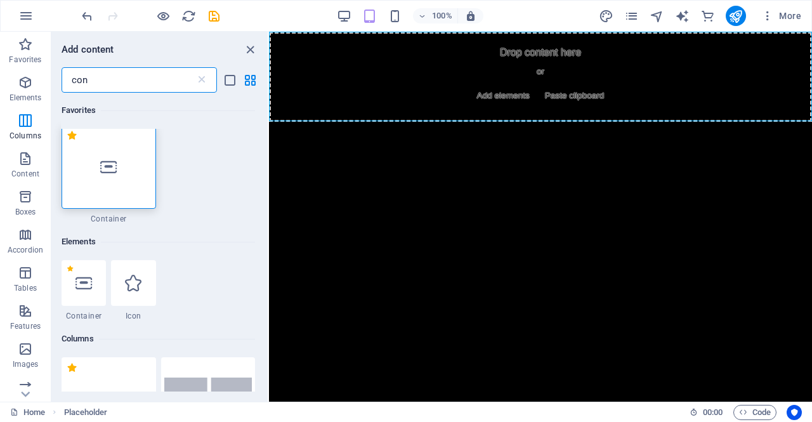
scroll to position [0, 0]
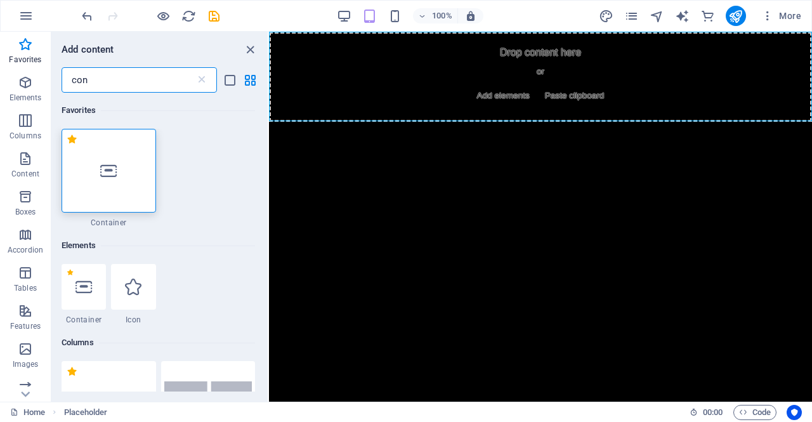
type input "con"
click at [91, 173] on div at bounding box center [109, 171] width 95 height 84
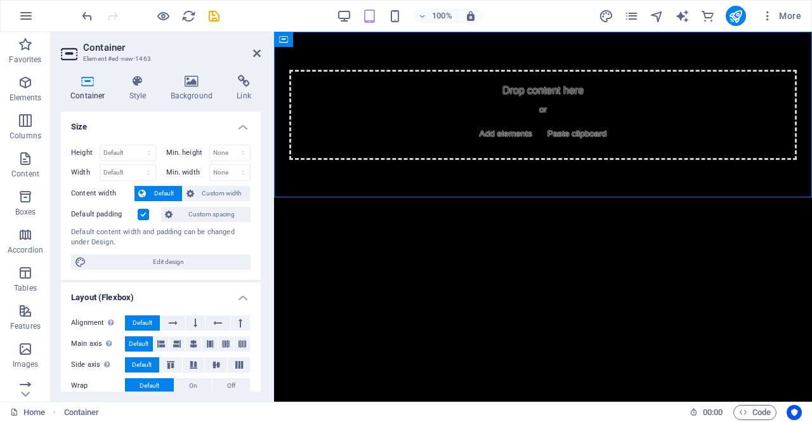
click at [614, 198] on html "Skip to main content Drop content here or Add elements Paste clipboard" at bounding box center [543, 115] width 538 height 166
click at [255, 49] on icon at bounding box center [257, 53] width 8 height 10
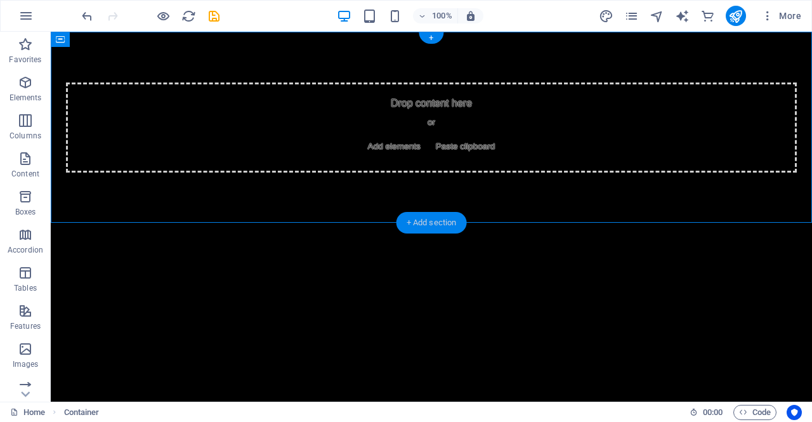
click at [438, 220] on div "+ Add section" at bounding box center [432, 223] width 70 height 22
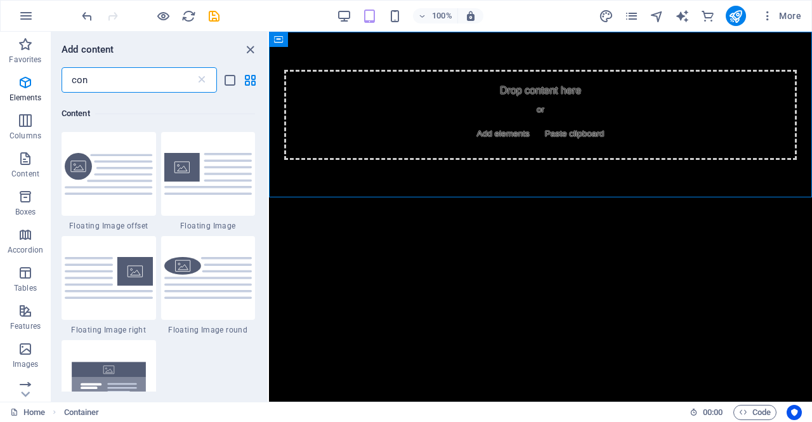
scroll to position [575, 0]
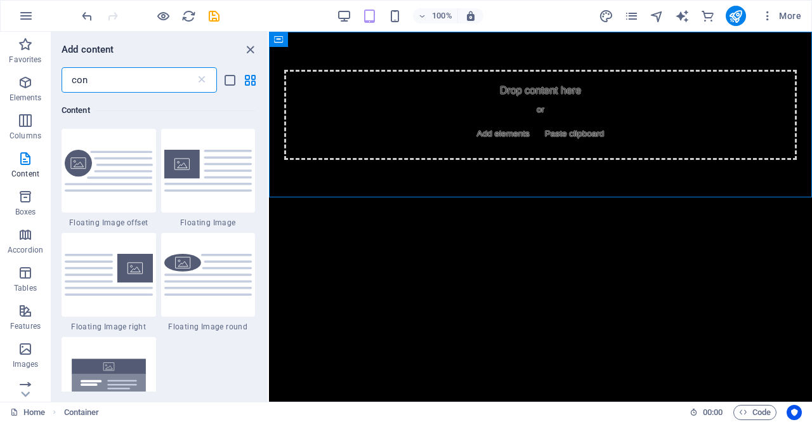
click at [107, 85] on input "con" at bounding box center [129, 79] width 134 height 25
type input "c"
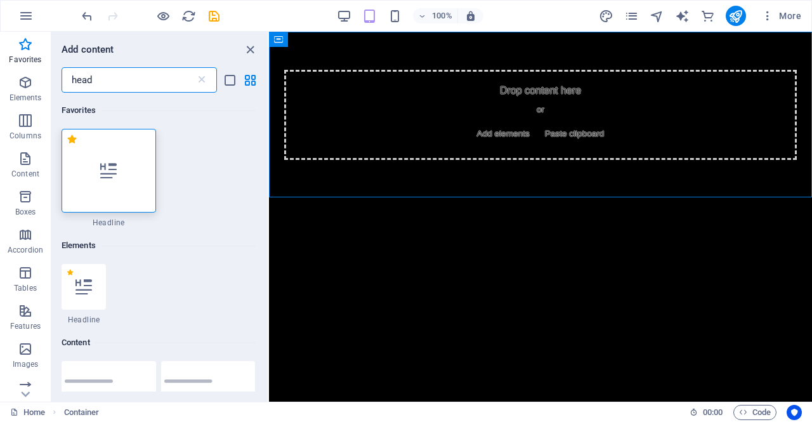
scroll to position [0, 0]
type input "head"
click at [94, 172] on div at bounding box center [109, 171] width 95 height 84
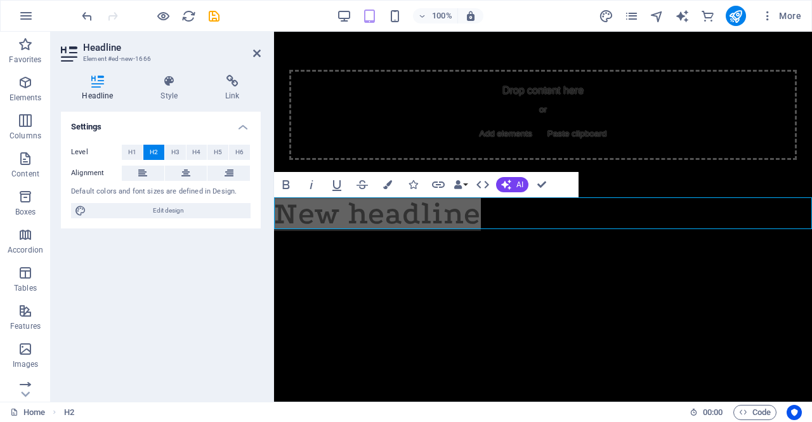
click at [157, 154] on span "H2" at bounding box center [154, 152] width 8 height 15
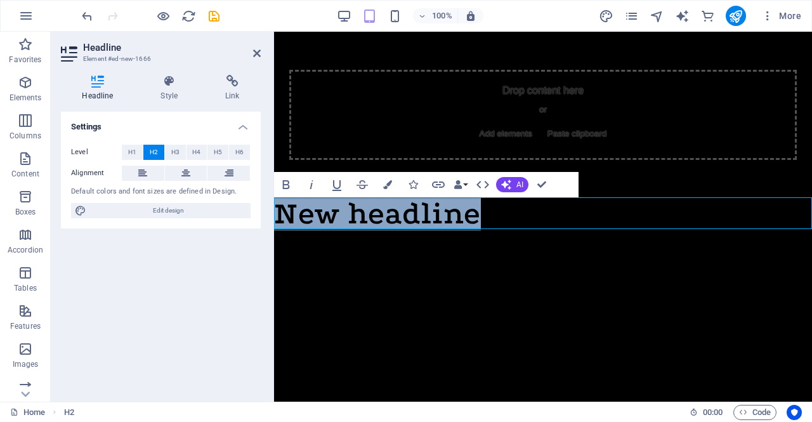
click at [454, 213] on h2 "New headline" at bounding box center [543, 214] width 538 height 32
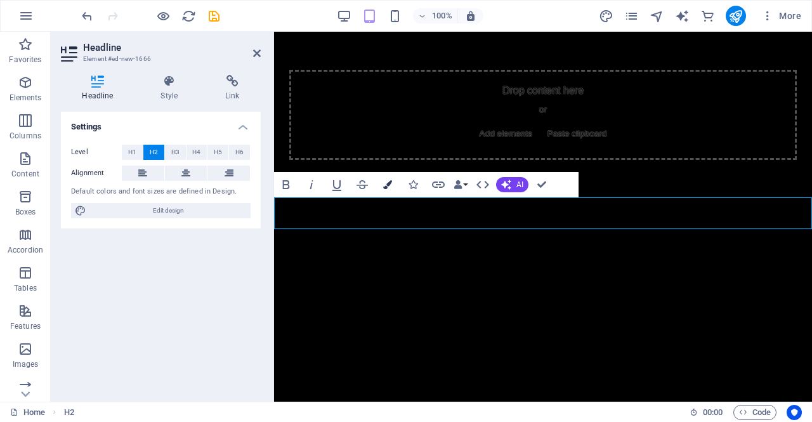
click at [390, 188] on icon "button" at bounding box center [387, 184] width 9 height 9
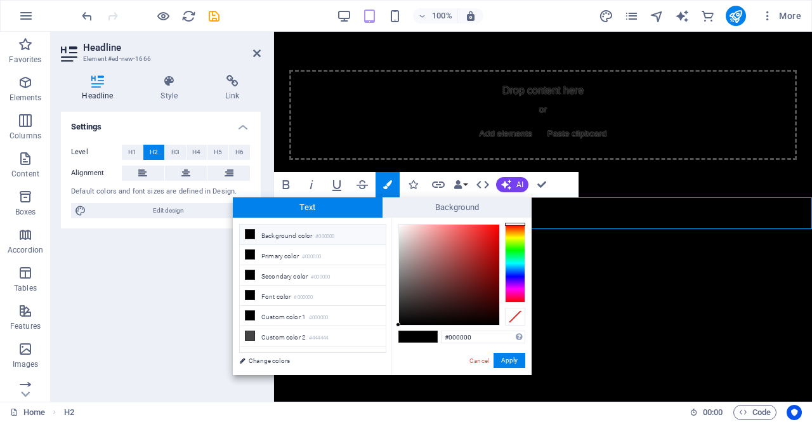
click at [519, 277] on div at bounding box center [515, 263] width 20 height 79
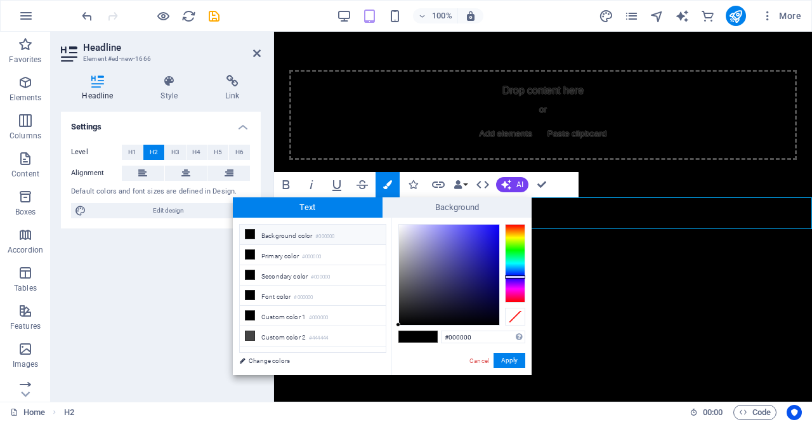
click at [519, 280] on div at bounding box center [515, 263] width 20 height 79
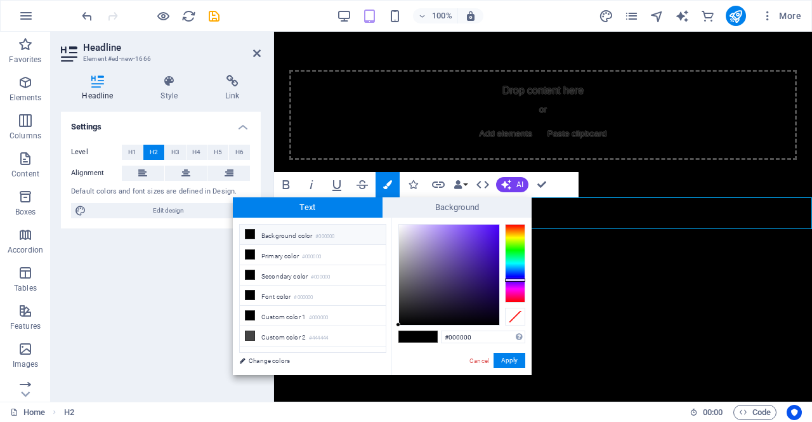
click at [520, 275] on div at bounding box center [515, 263] width 20 height 79
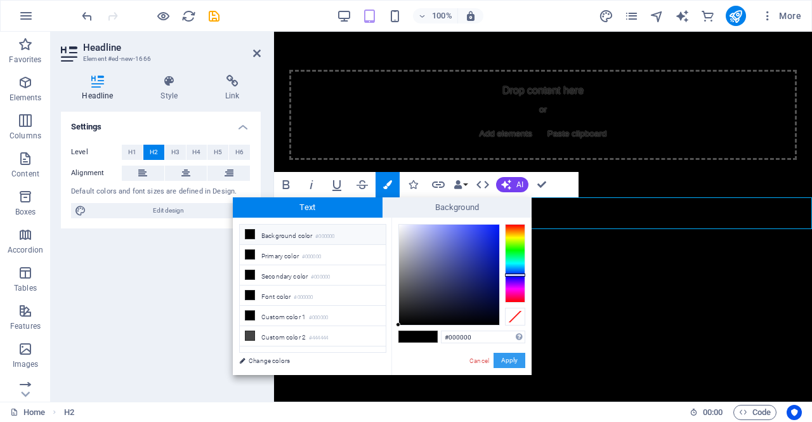
click at [510, 365] on button "Apply" at bounding box center [510, 360] width 32 height 15
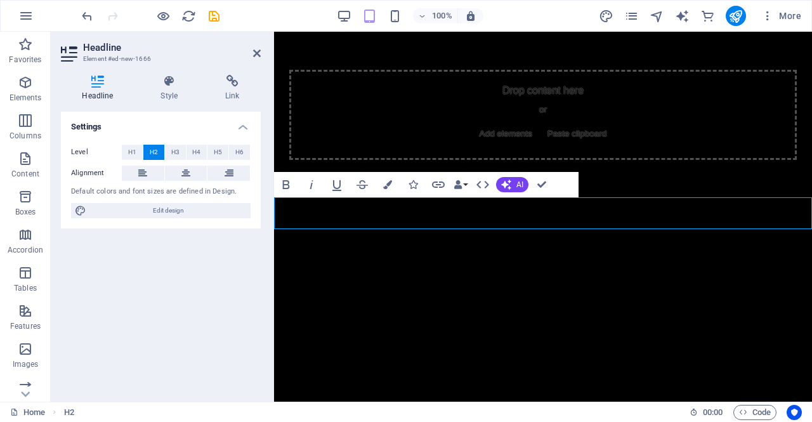
click at [437, 214] on h2 "New ​ ​" at bounding box center [543, 214] width 538 height 32
click at [448, 213] on h2 "New ​A ​" at bounding box center [543, 214] width 538 height 32
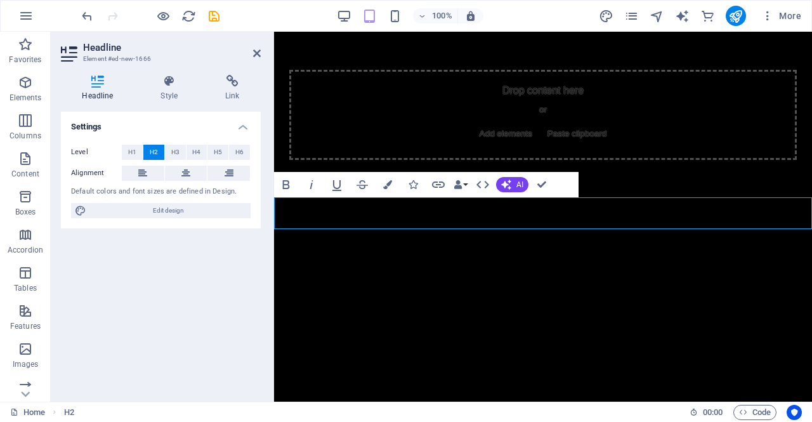
click at [448, 213] on h2 "New ​A ​" at bounding box center [543, 214] width 538 height 32
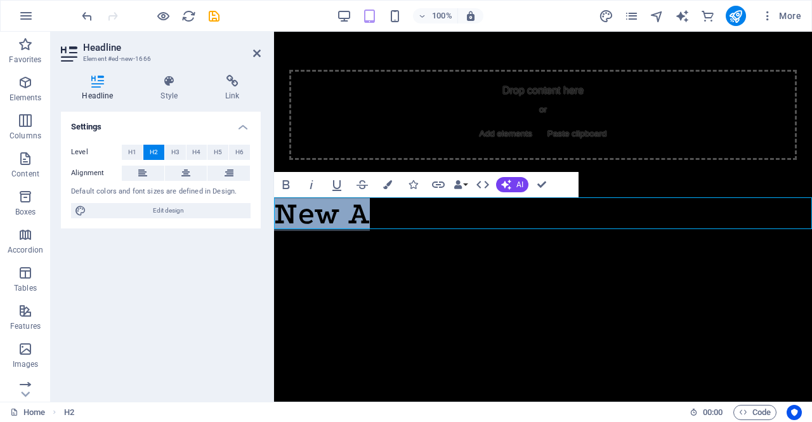
click at [448, 213] on h2 "New ​A ​" at bounding box center [543, 214] width 538 height 32
click at [256, 53] on icon at bounding box center [257, 53] width 8 height 10
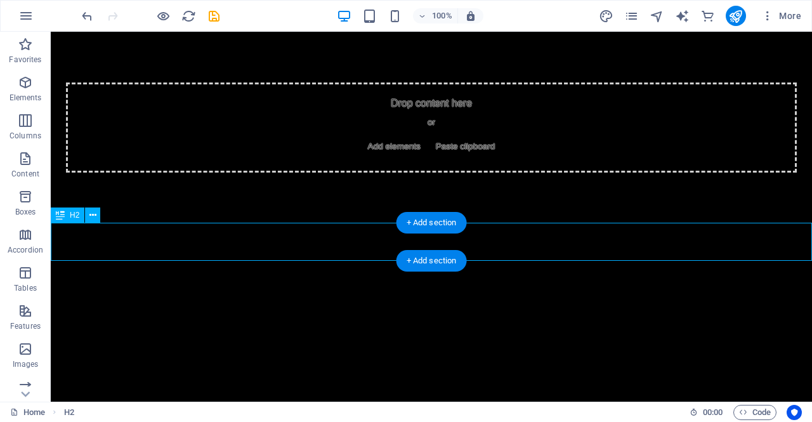
click at [358, 233] on div "A" at bounding box center [431, 242] width 761 height 38
click at [358, 238] on div "A" at bounding box center [431, 242] width 761 height 38
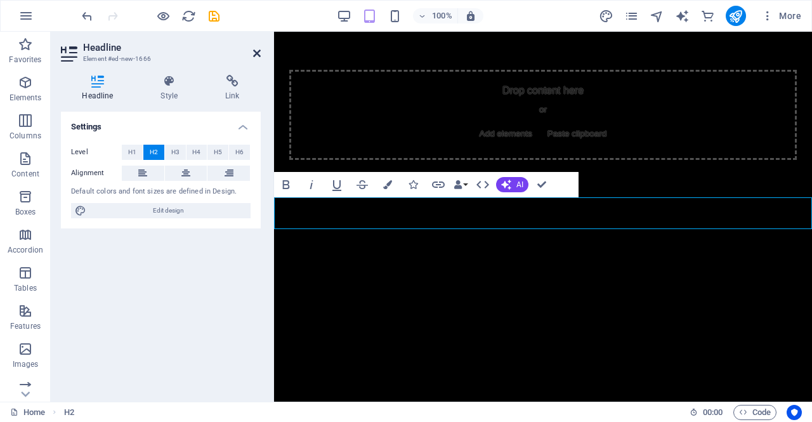
click at [253, 49] on icon at bounding box center [257, 53] width 8 height 10
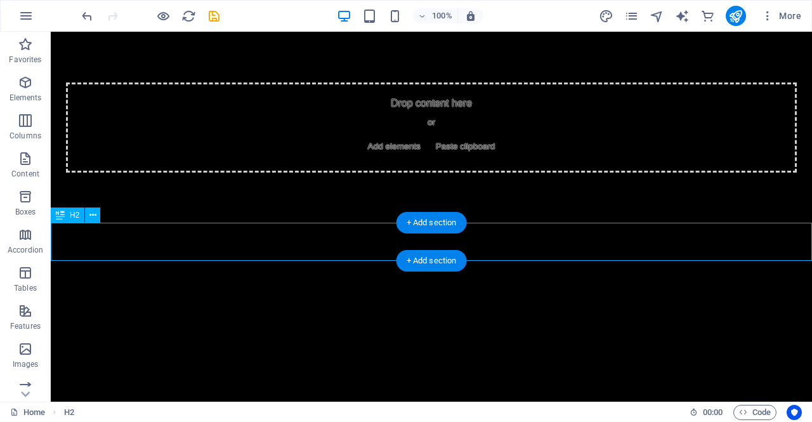
click at [197, 237] on div "bA" at bounding box center [431, 242] width 761 height 38
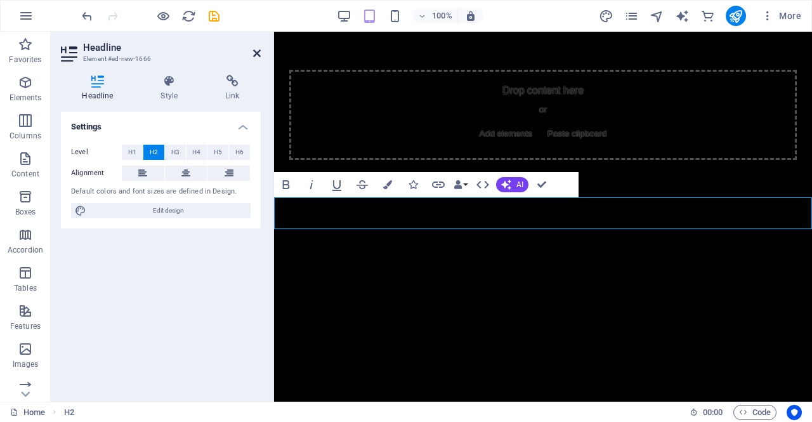
click at [255, 49] on icon at bounding box center [257, 53] width 8 height 10
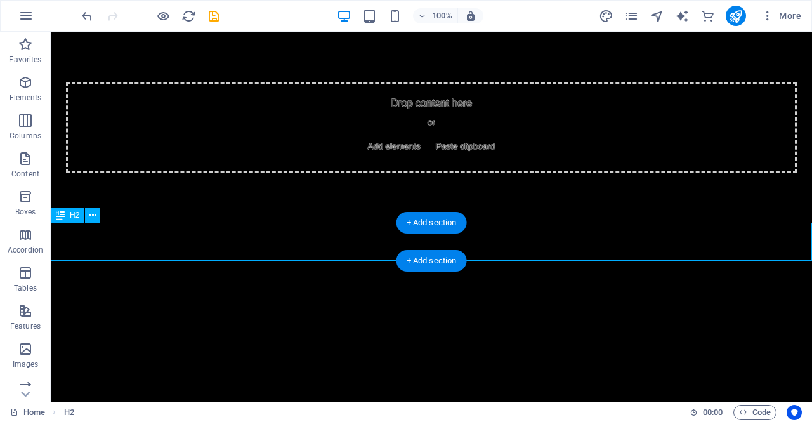
click at [242, 232] on div "bA" at bounding box center [431, 242] width 761 height 38
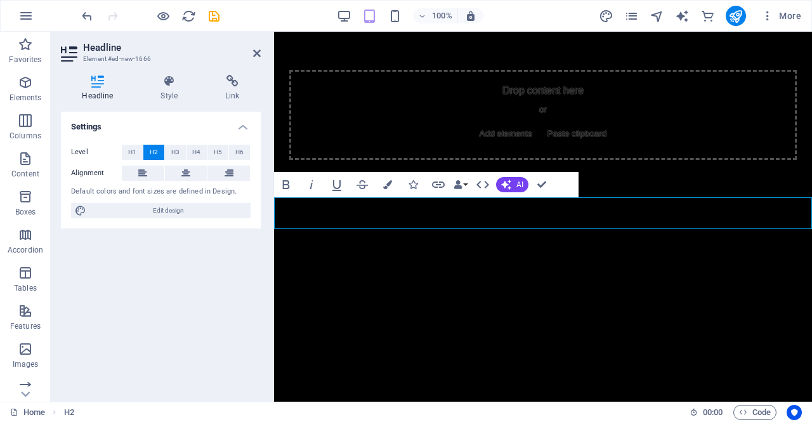
click at [152, 154] on span "H2" at bounding box center [154, 152] width 8 height 15
click at [281, 213] on h2 "bA" at bounding box center [543, 214] width 538 height 32
drag, startPoint x: 289, startPoint y: 213, endPoint x: 323, endPoint y: 213, distance: 33.6
click at [294, 213] on h2 "bA" at bounding box center [543, 214] width 538 height 32
click at [325, 213] on h2 "bA" at bounding box center [543, 214] width 538 height 32
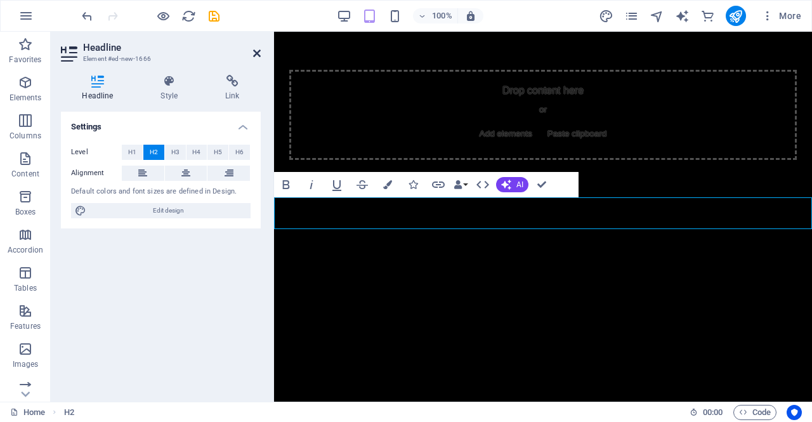
click at [258, 54] on icon at bounding box center [257, 53] width 8 height 10
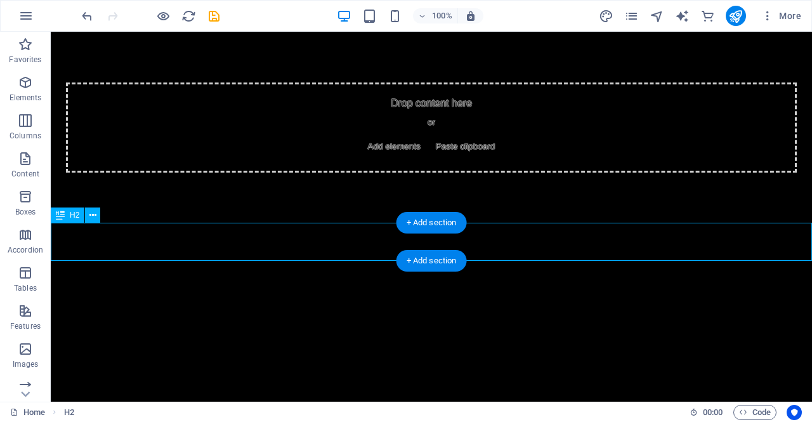
click at [357, 242] on div "bA" at bounding box center [431, 242] width 761 height 38
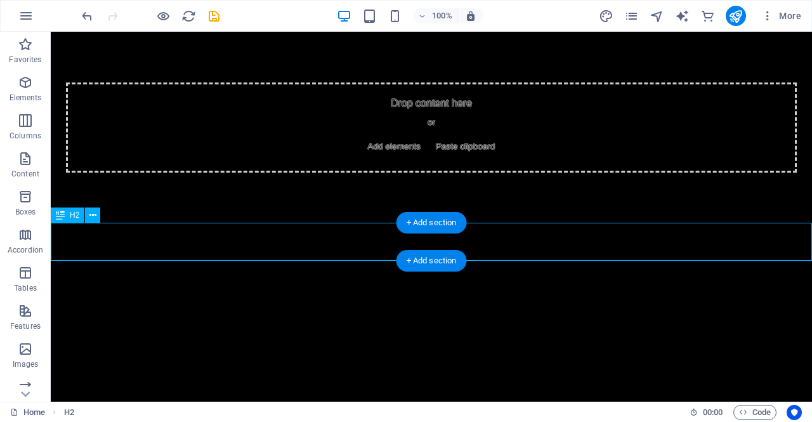
click at [134, 242] on html "Skip to main content Drop content here or Add elements Paste clipboard bA" at bounding box center [431, 147] width 761 height 230
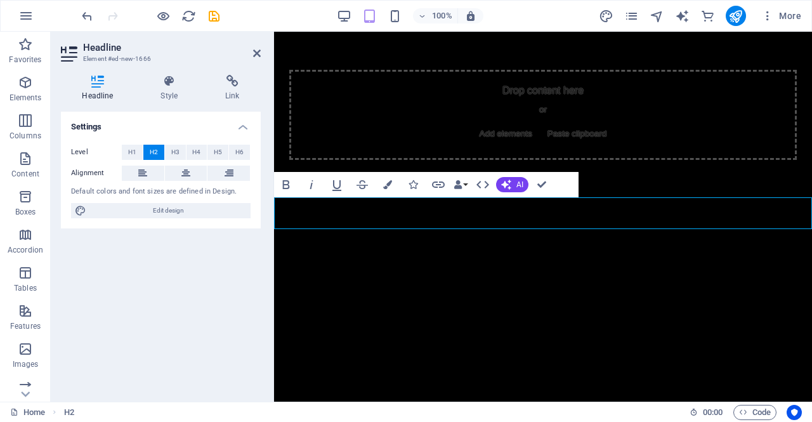
click at [445, 230] on html "Skip to main content Drop content here or Add elements Paste clipboard bA" at bounding box center [543, 131] width 538 height 198
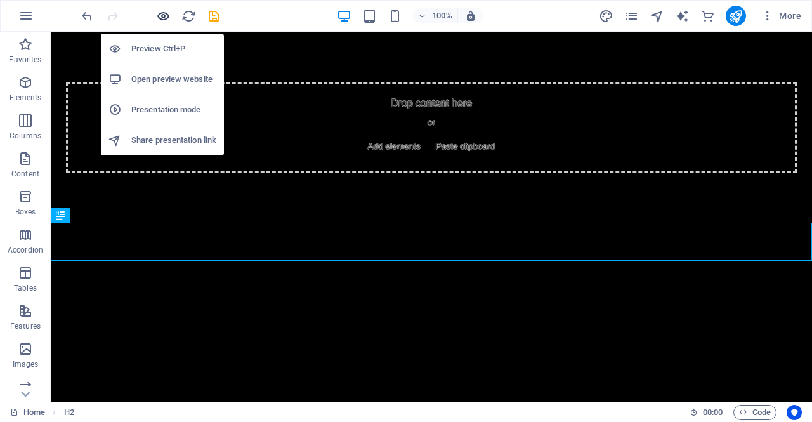
click at [159, 12] on icon "button" at bounding box center [163, 16] width 15 height 15
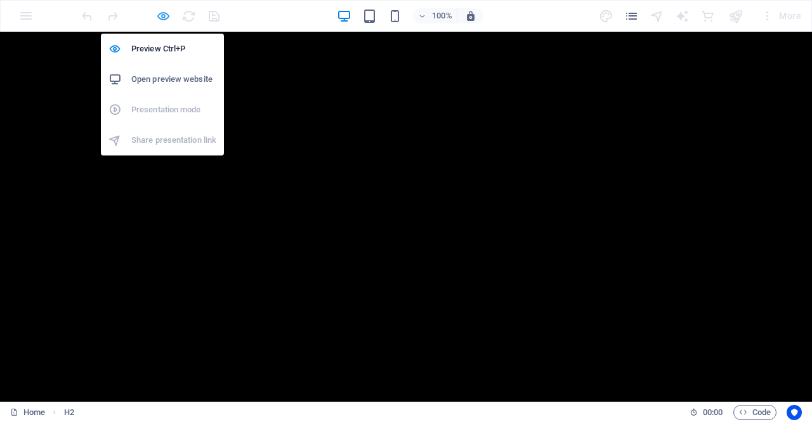
click at [162, 14] on icon "button" at bounding box center [163, 16] width 15 height 15
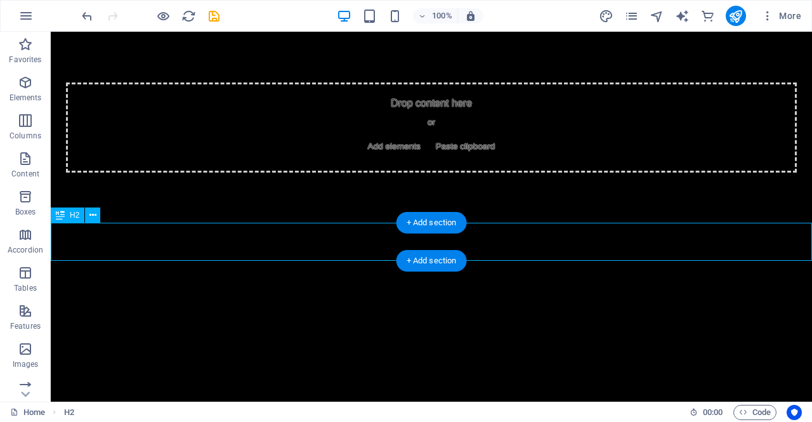
click at [270, 242] on div "bA" at bounding box center [431, 242] width 761 height 38
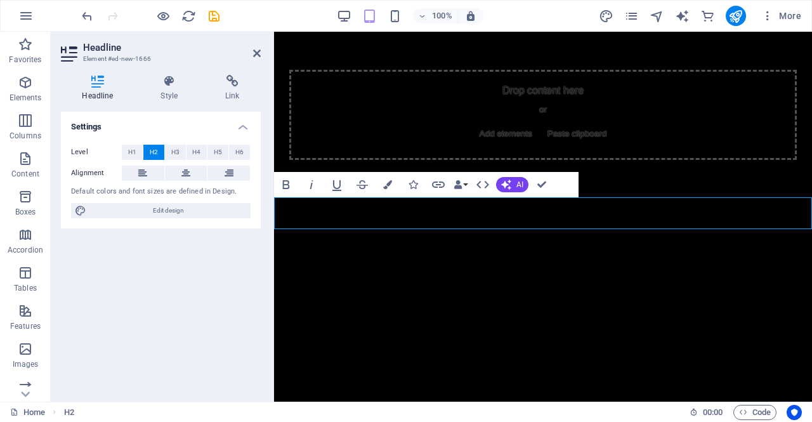
click at [270, 242] on div "Headline Style Link Settings Level H1 H2 H3 H4 H5 H6 Alignment Default colors a…" at bounding box center [161, 233] width 220 height 337
click at [365, 216] on h2 "bA" at bounding box center [543, 214] width 538 height 32
click at [390, 183] on icon "button" at bounding box center [387, 184] width 9 height 9
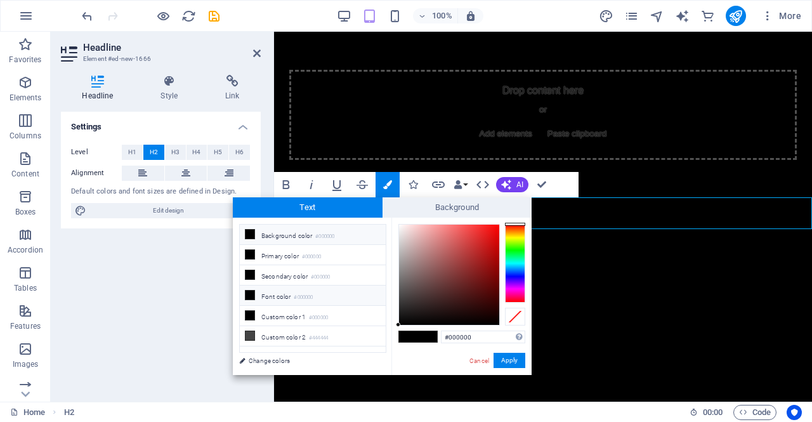
click at [251, 292] on icon at bounding box center [250, 295] width 9 height 9
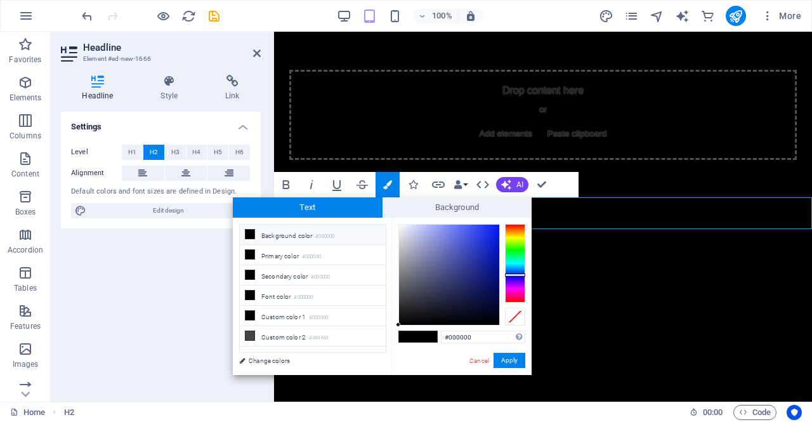
click at [511, 275] on div at bounding box center [515, 263] width 20 height 79
click at [252, 292] on icon at bounding box center [250, 295] width 9 height 9
click at [263, 358] on link "Change colors" at bounding box center [306, 361] width 147 height 16
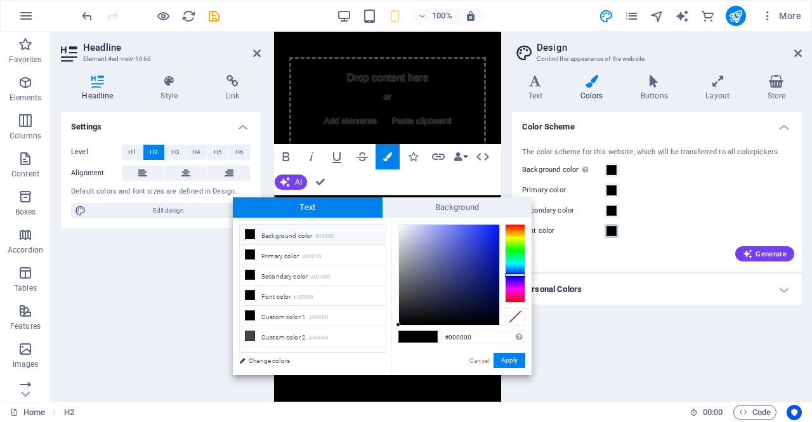
click at [614, 229] on span at bounding box center [612, 231] width 10 height 10
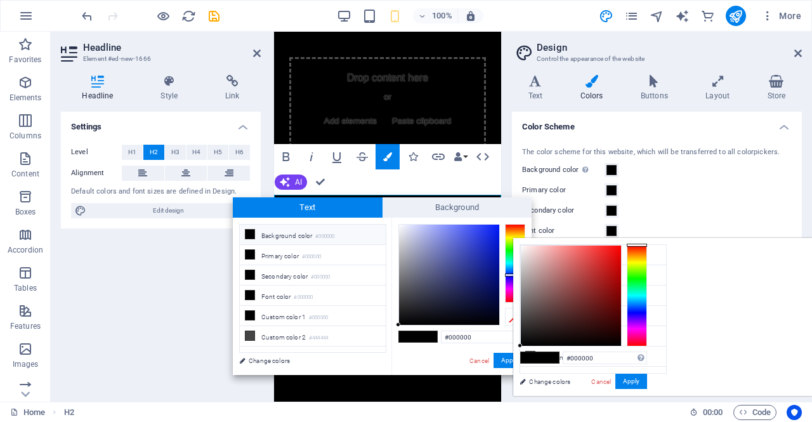
click at [647, 309] on div at bounding box center [637, 296] width 20 height 102
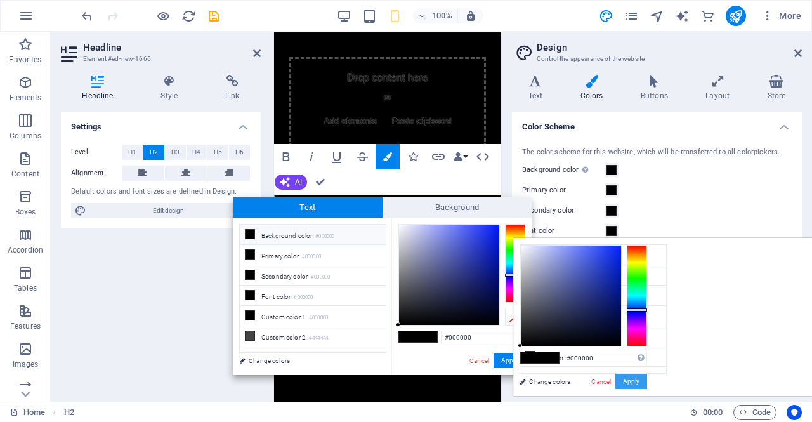
click at [647, 385] on button "Apply" at bounding box center [631, 381] width 32 height 15
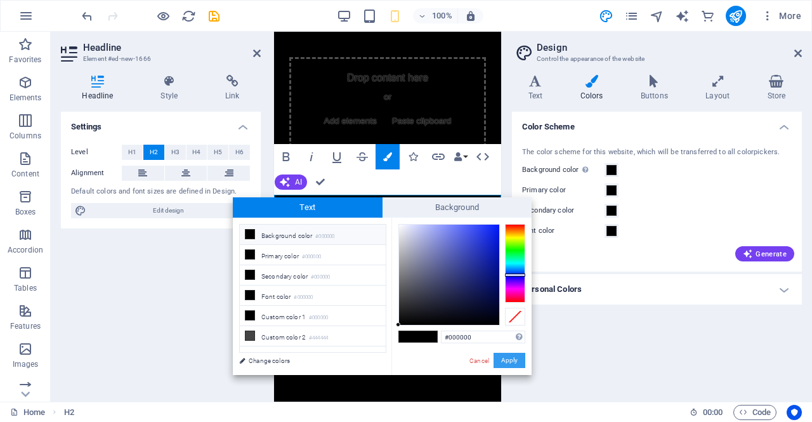
click at [504, 360] on button "Apply" at bounding box center [510, 360] width 32 height 15
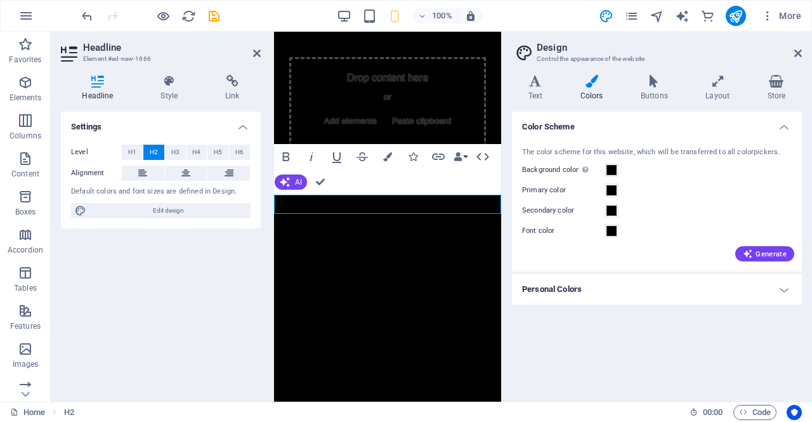
click at [793, 54] on header "Design Control the appearance of the website" at bounding box center [658, 48] width 287 height 33
click at [794, 53] on icon at bounding box center [798, 53] width 8 height 10
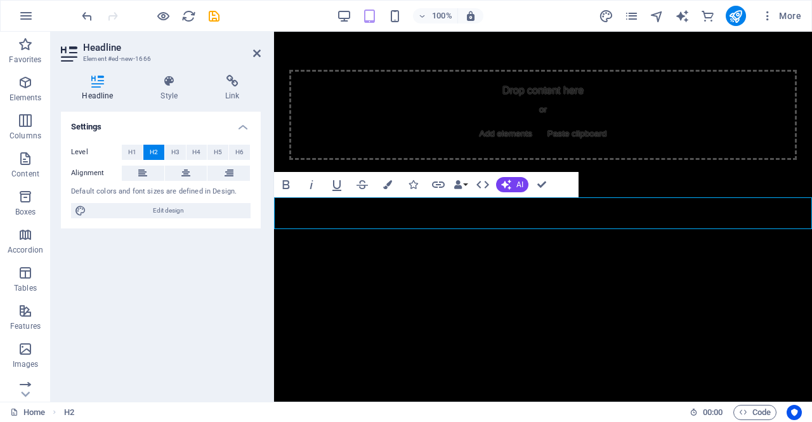
click at [300, 211] on h2 "bA ​ ​" at bounding box center [543, 214] width 538 height 32
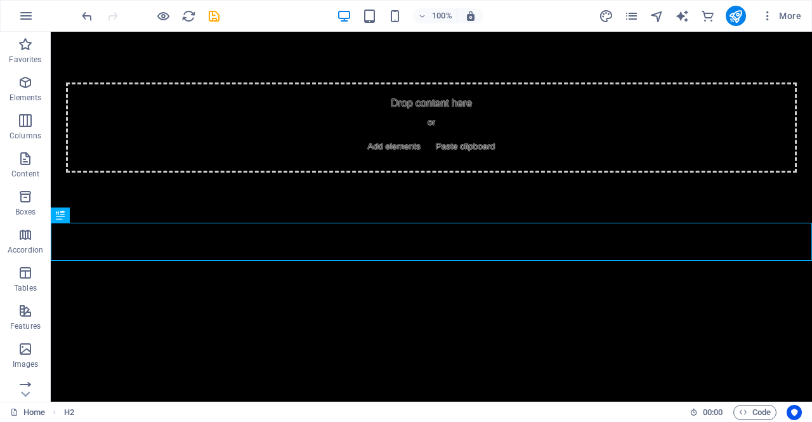
click at [435, 261] on html "Skip to main content Drop content here or Add elements Paste clipboard About us" at bounding box center [431, 147] width 761 height 230
click at [93, 219] on icon at bounding box center [92, 215] width 7 height 13
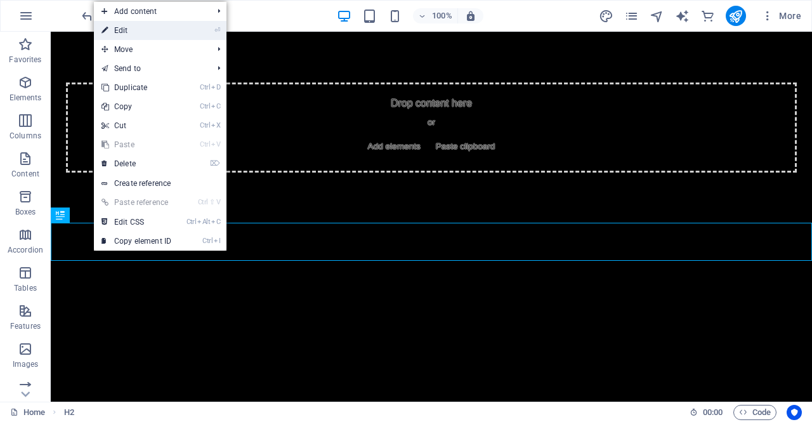
click at [137, 26] on link "⏎ Edit" at bounding box center [136, 30] width 85 height 19
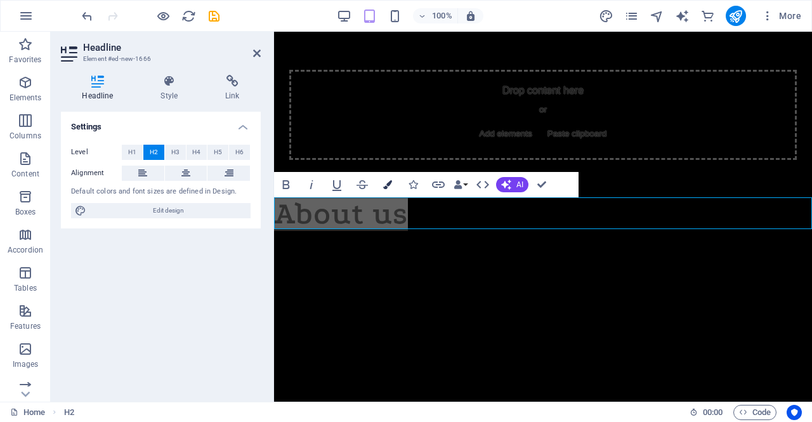
click at [388, 187] on icon "button" at bounding box center [387, 184] width 9 height 9
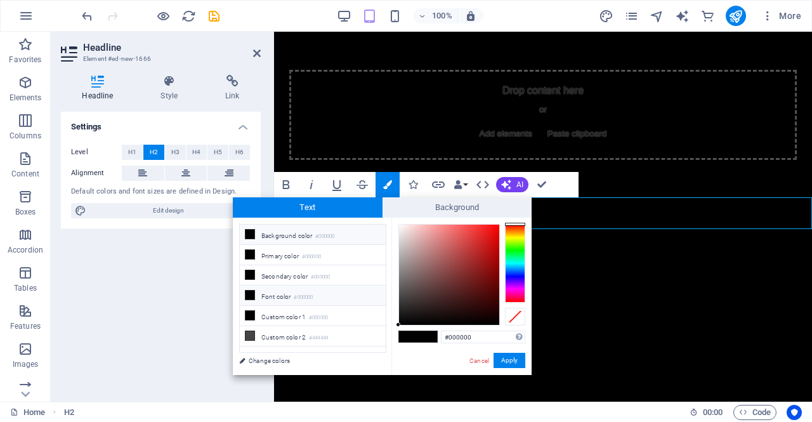
click at [252, 291] on icon at bounding box center [250, 295] width 9 height 9
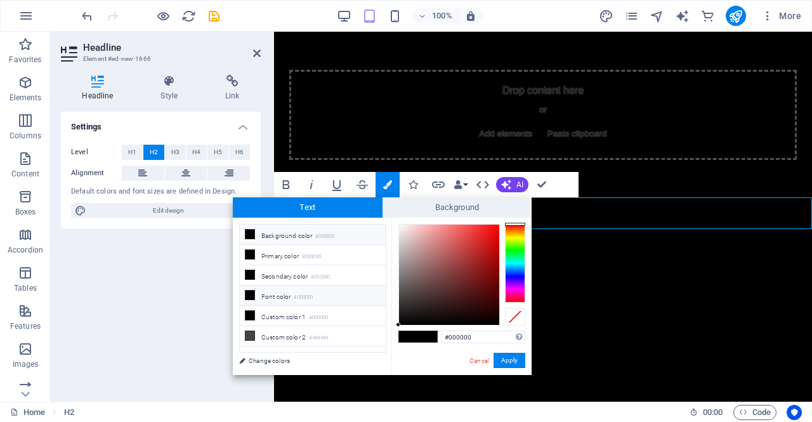
click at [252, 291] on icon at bounding box center [250, 295] width 9 height 9
click at [515, 275] on div at bounding box center [515, 263] width 20 height 79
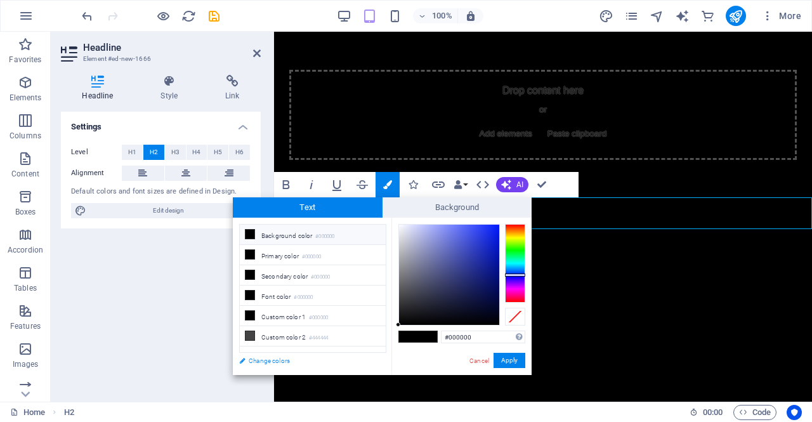
click at [265, 362] on link "Change colors" at bounding box center [306, 361] width 147 height 16
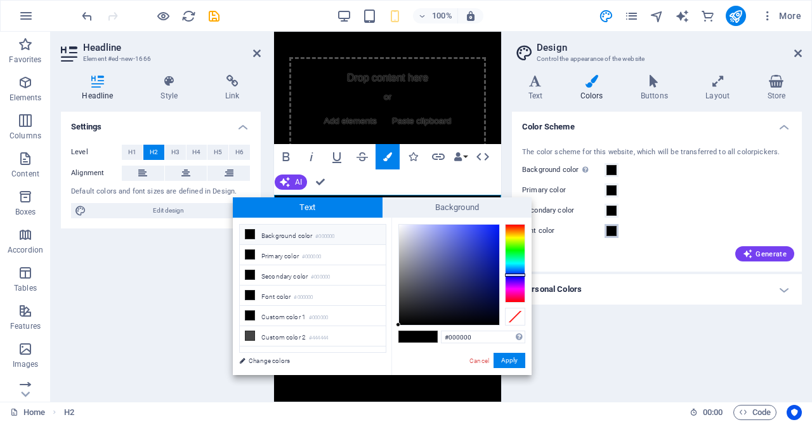
click at [608, 231] on span at bounding box center [612, 231] width 10 height 10
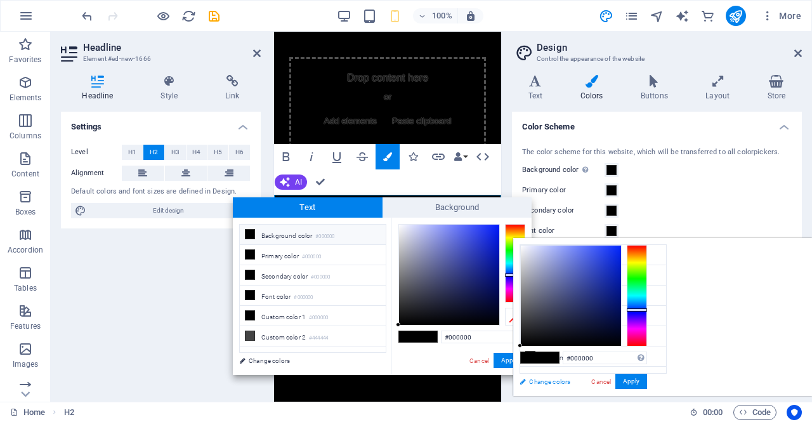
click at [561, 376] on link "Change colors" at bounding box center [586, 382] width 147 height 16
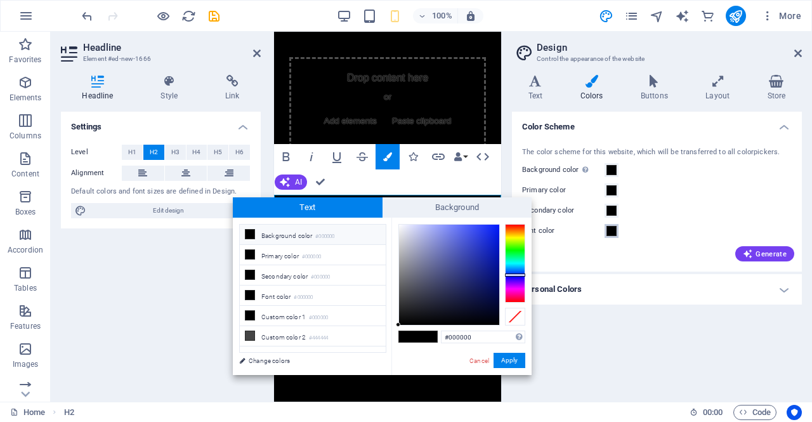
click at [612, 230] on span at bounding box center [612, 231] width 10 height 10
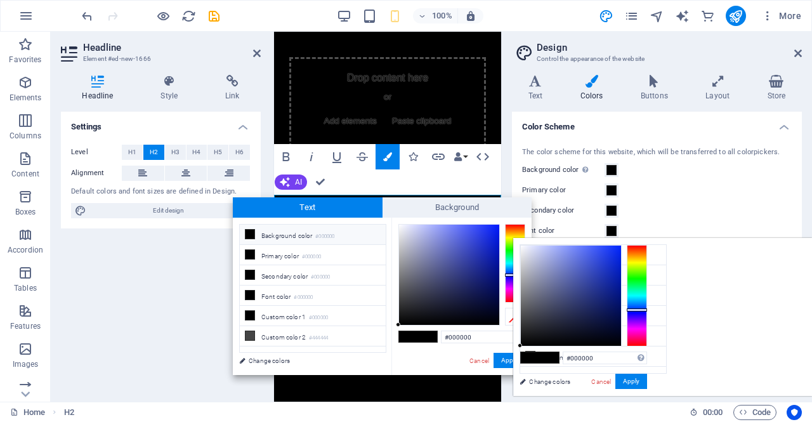
click at [647, 310] on div at bounding box center [637, 296] width 20 height 102
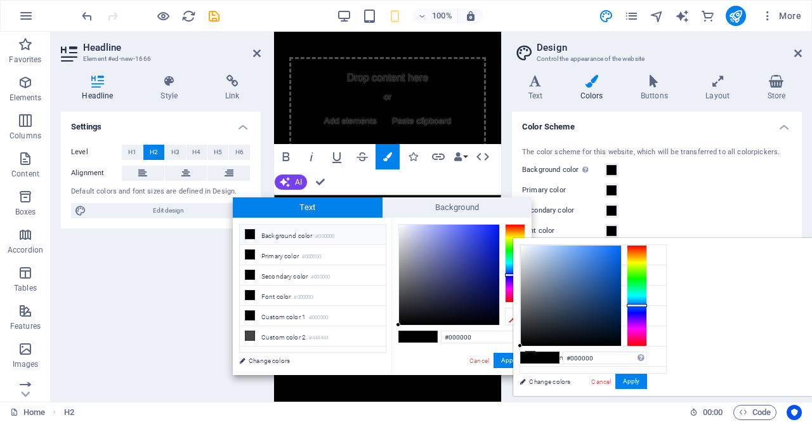
click at [647, 305] on div at bounding box center [637, 296] width 20 height 102
click at [647, 378] on button "Apply" at bounding box center [631, 381] width 32 height 15
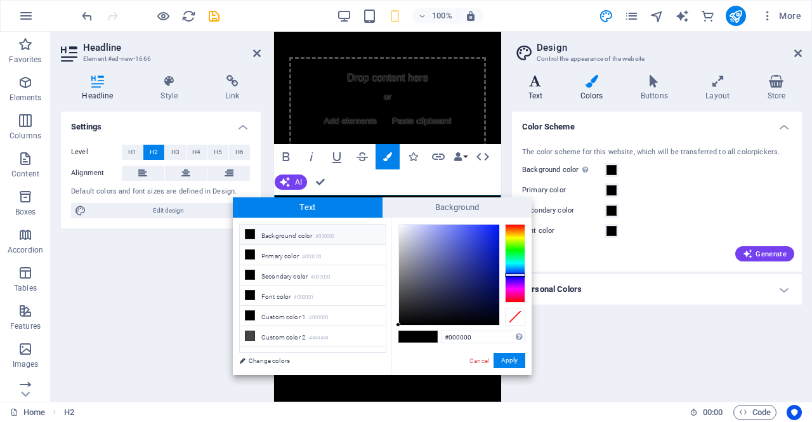
click at [529, 84] on icon at bounding box center [535, 81] width 47 height 13
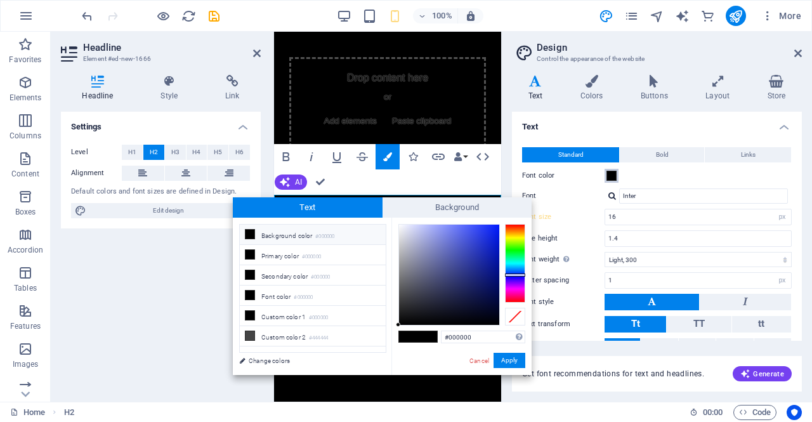
click at [607, 177] on span at bounding box center [612, 176] width 10 height 10
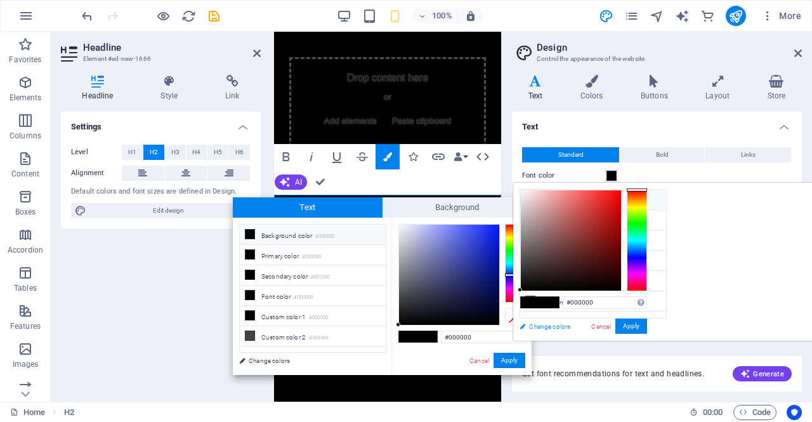
click at [549, 326] on link "Change colors" at bounding box center [586, 327] width 147 height 16
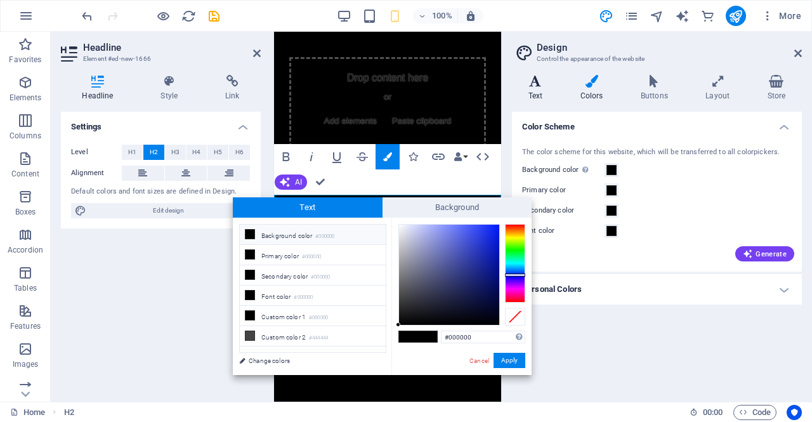
click at [538, 81] on icon at bounding box center [535, 81] width 47 height 13
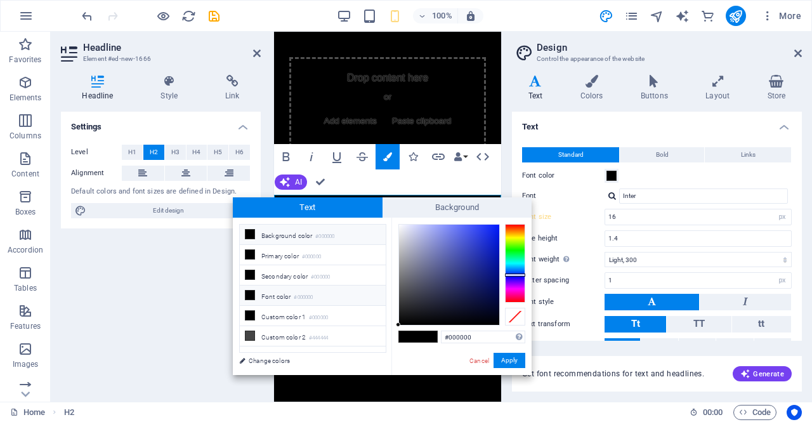
click at [253, 291] on icon at bounding box center [250, 295] width 9 height 9
click at [250, 291] on icon at bounding box center [250, 295] width 9 height 9
click at [431, 336] on span at bounding box center [427, 336] width 19 height 11
click at [514, 361] on button "Apply" at bounding box center [510, 360] width 32 height 15
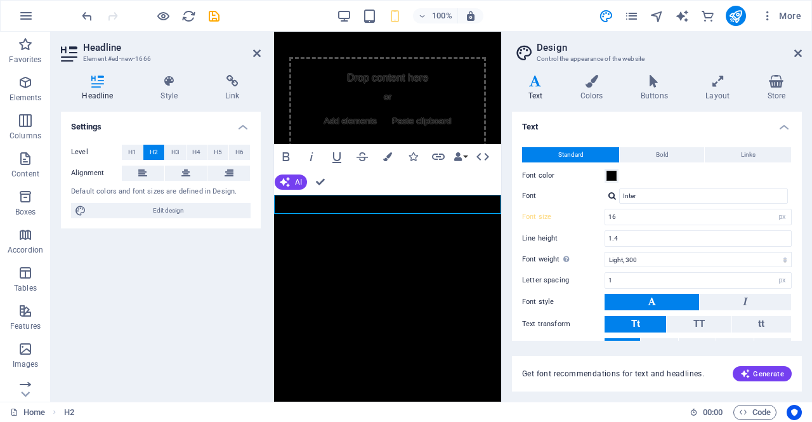
click at [421, 192] on html "Skip to main content Drop content here or Add elements Paste clipboard About us" at bounding box center [387, 112] width 227 height 160
click at [801, 51] on icon at bounding box center [798, 53] width 8 height 10
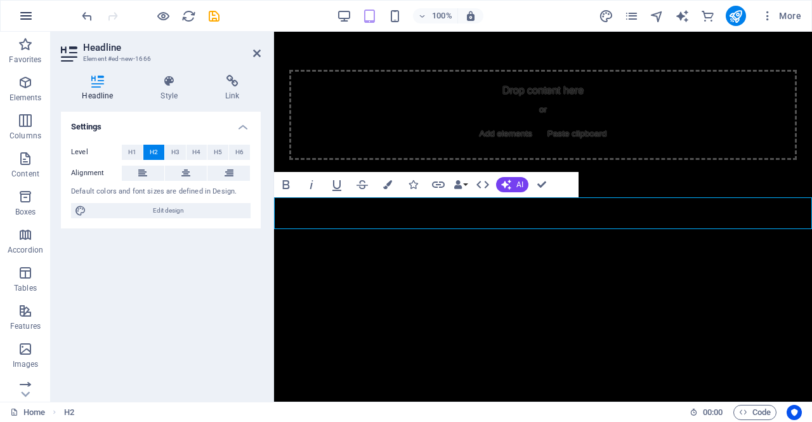
click at [22, 11] on icon "button" at bounding box center [25, 15] width 15 height 15
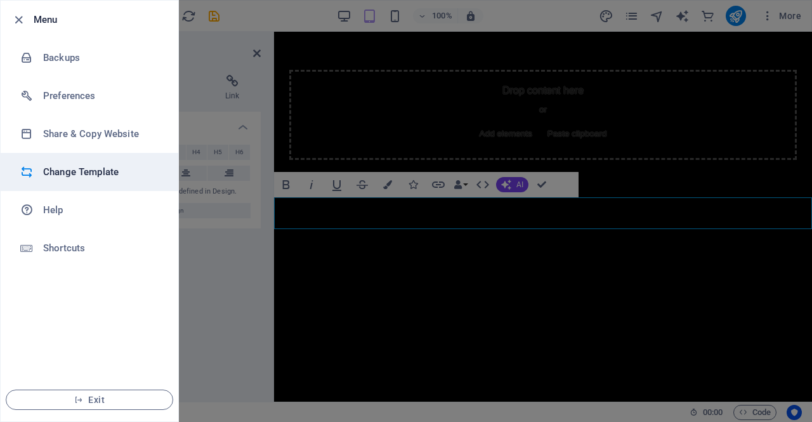
click at [109, 178] on h6 "Change Template" at bounding box center [101, 171] width 117 height 15
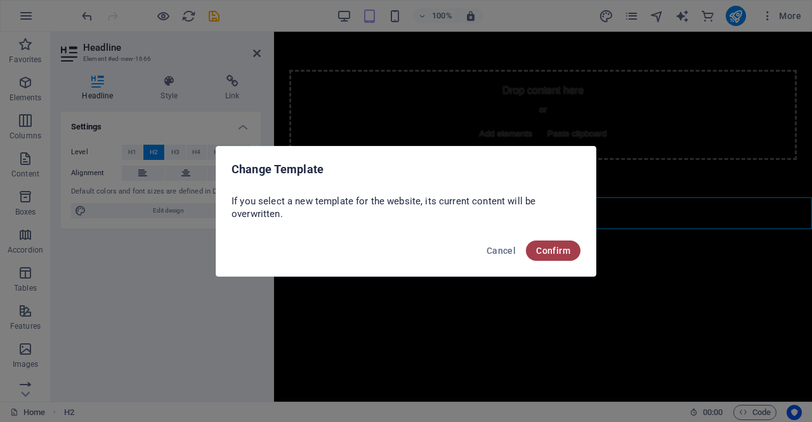
click at [563, 249] on span "Confirm" at bounding box center [553, 251] width 34 height 10
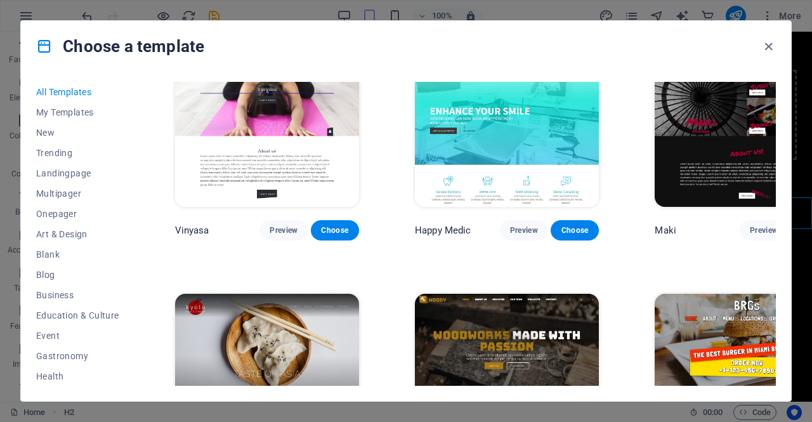
scroll to position [6218, 0]
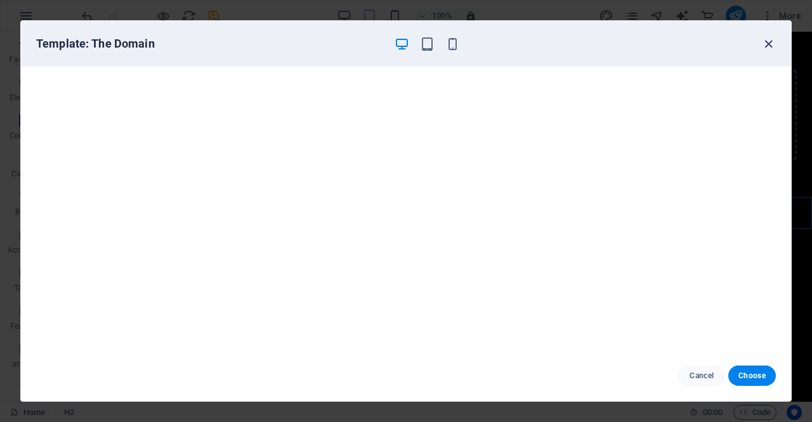
click at [766, 44] on icon "button" at bounding box center [768, 44] width 15 height 15
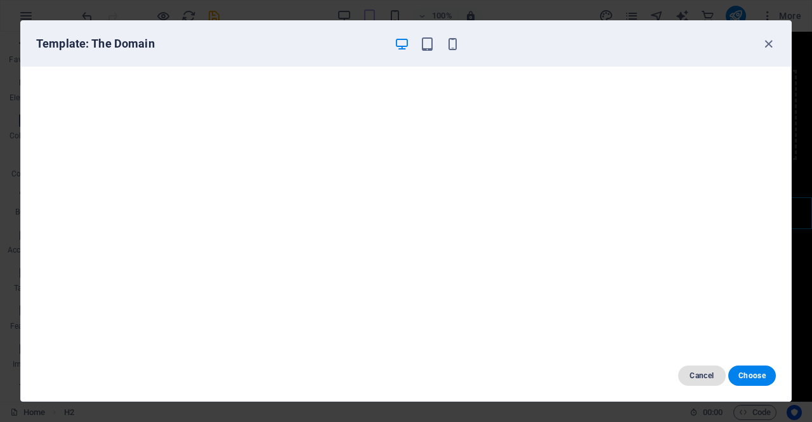
click at [695, 375] on span "Cancel" at bounding box center [701, 376] width 27 height 10
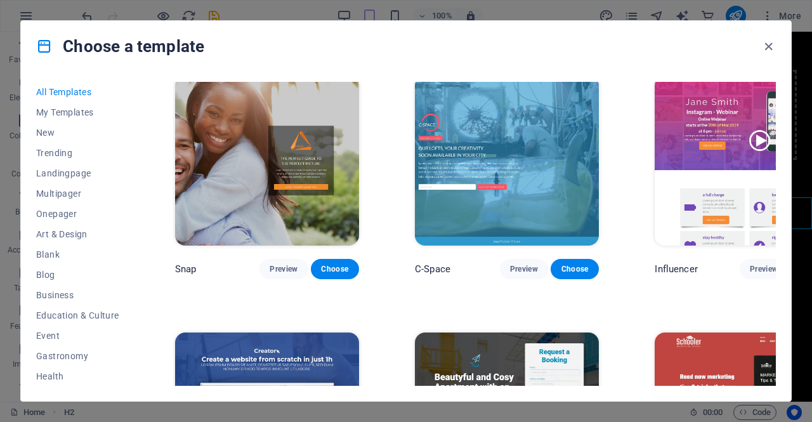
scroll to position [13642, 0]
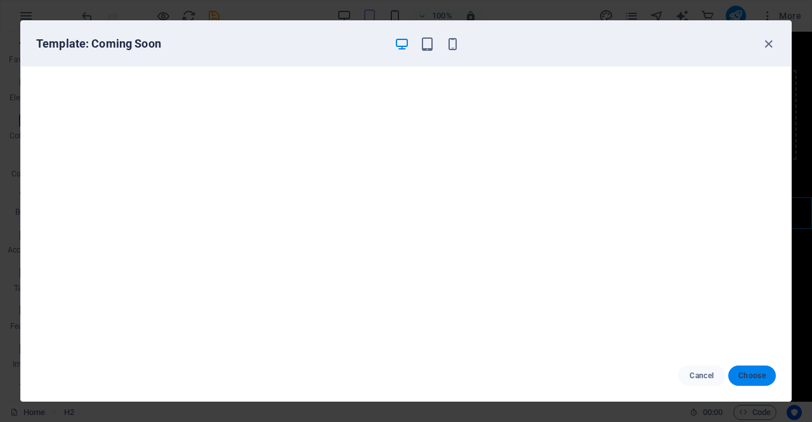
click at [761, 375] on span "Choose" at bounding box center [752, 376] width 27 height 10
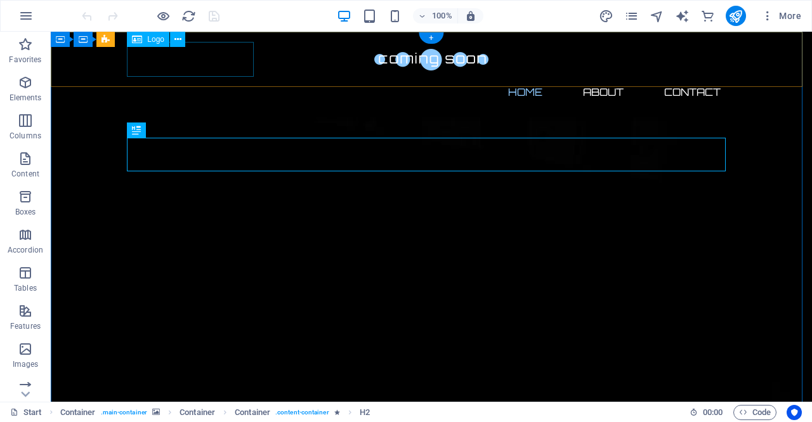
click at [207, 62] on div at bounding box center [431, 59] width 599 height 35
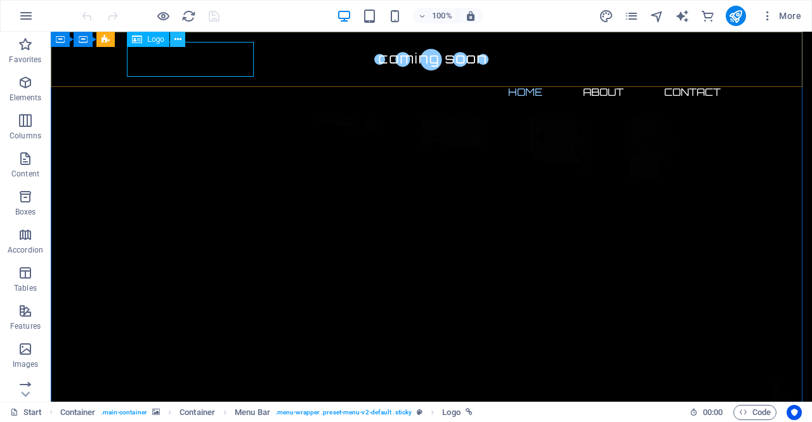
click at [178, 40] on icon at bounding box center [177, 39] width 7 height 13
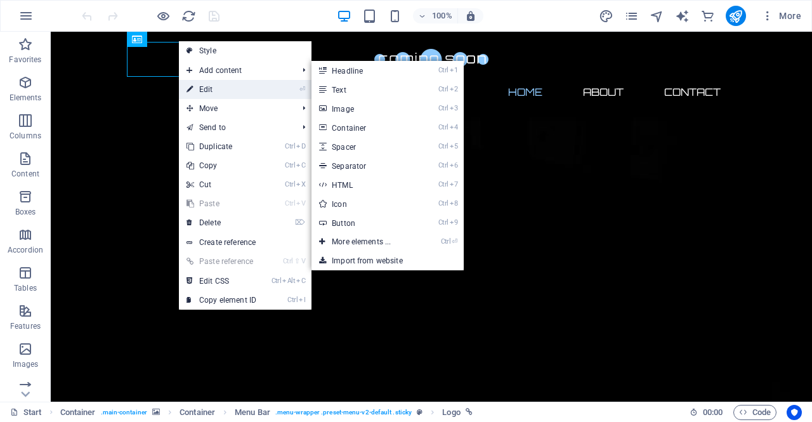
click at [222, 90] on link "⏎ Edit" at bounding box center [221, 89] width 85 height 19
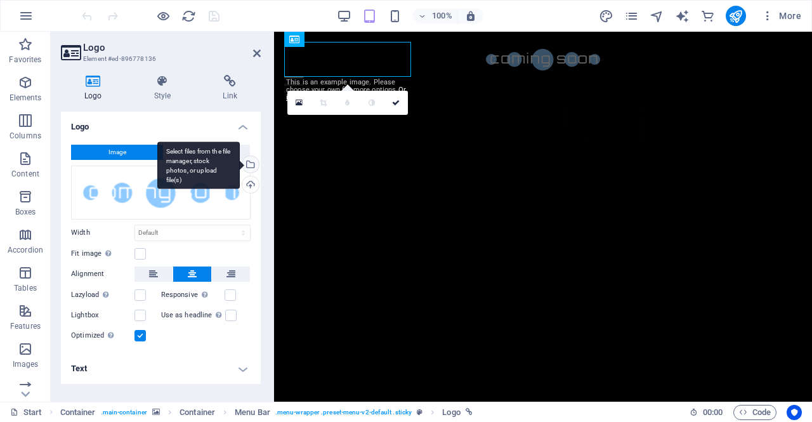
click at [240, 164] on div "Select files from the file manager, stock photos, or upload file(s)" at bounding box center [198, 165] width 82 height 48
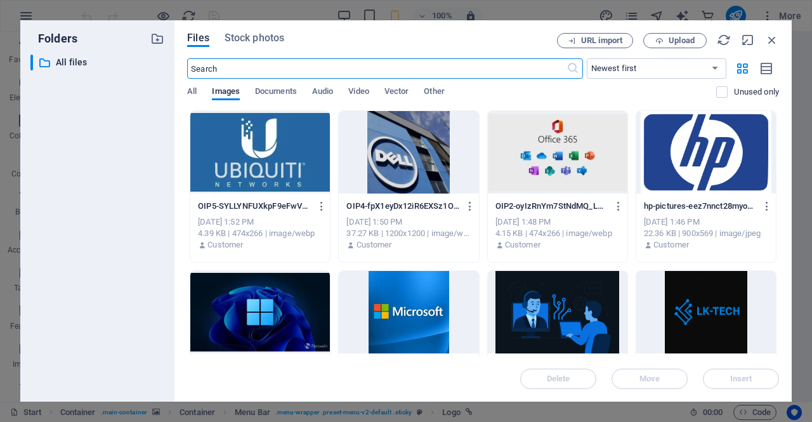
click at [713, 319] on div at bounding box center [706, 312] width 140 height 82
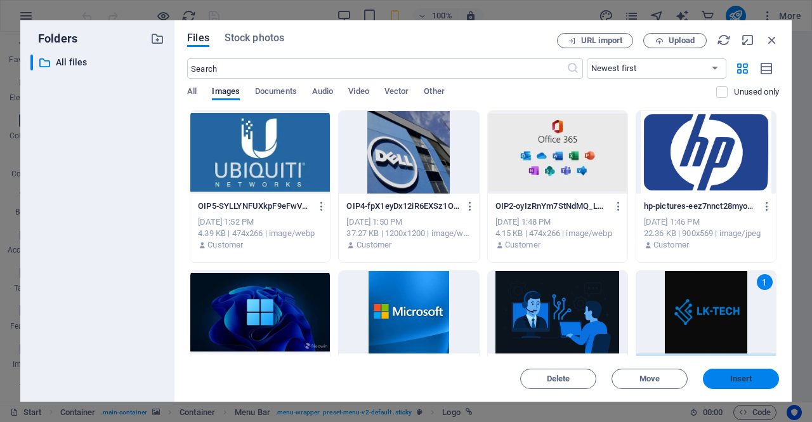
click at [736, 373] on button "Insert" at bounding box center [741, 379] width 76 height 20
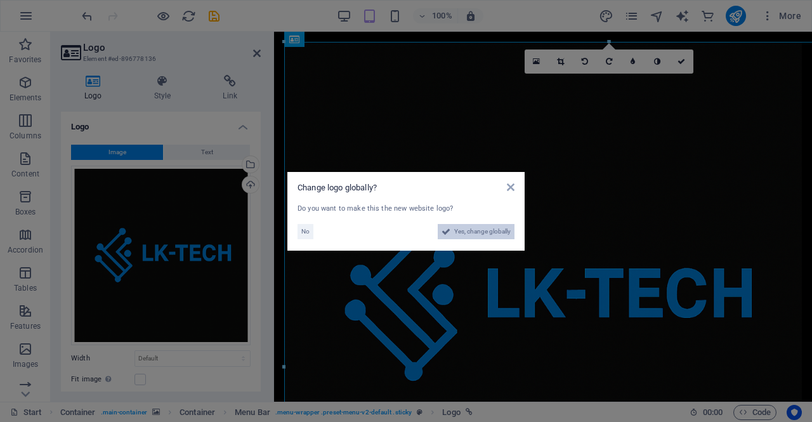
click at [489, 232] on span "Yes, change globally" at bounding box center [482, 231] width 56 height 15
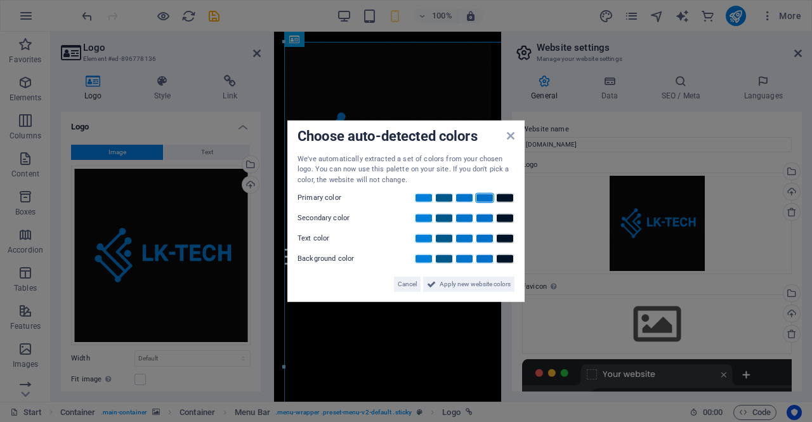
click at [481, 200] on link at bounding box center [484, 198] width 19 height 10
click at [479, 219] on link at bounding box center [484, 218] width 19 height 10
click at [477, 235] on link at bounding box center [484, 238] width 19 height 10
click at [485, 261] on link at bounding box center [484, 259] width 19 height 10
click at [473, 284] on span "Apply new website colors" at bounding box center [475, 284] width 71 height 15
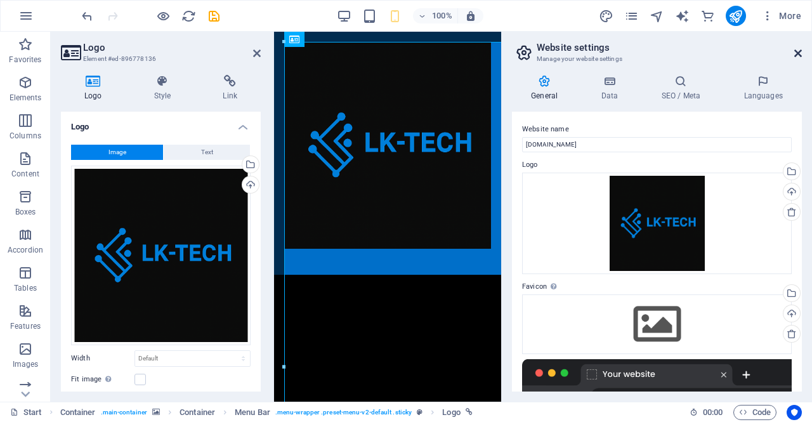
click at [799, 56] on icon at bounding box center [798, 53] width 8 height 10
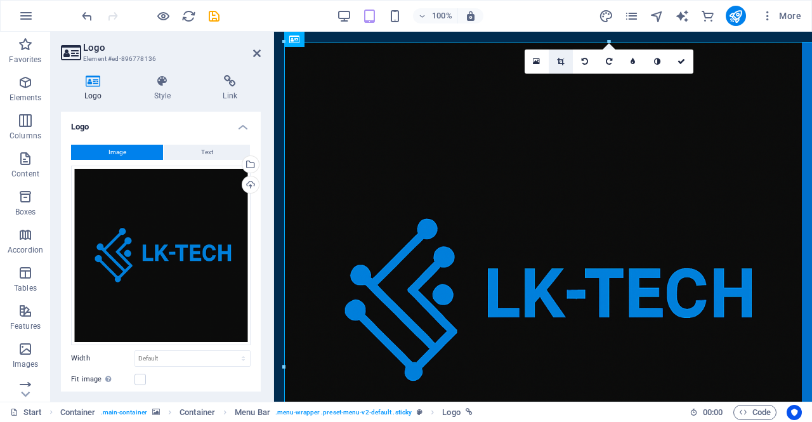
click at [559, 60] on icon at bounding box center [560, 62] width 7 height 8
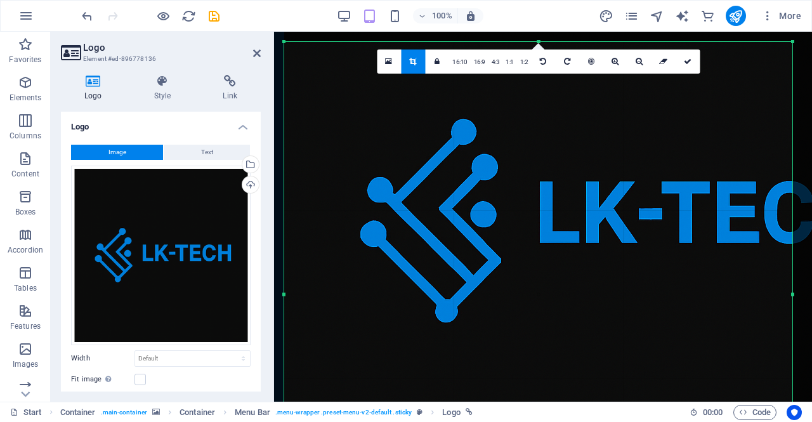
drag, startPoint x: 791, startPoint y: 42, endPoint x: 777, endPoint y: 187, distance: 145.3
click at [777, 187] on div "180 170 160 150 140 130 120 110 100 90 80 70 60 50 40 30 20 10 0 -10 -20 -30 -4…" at bounding box center [538, 294] width 508 height 504
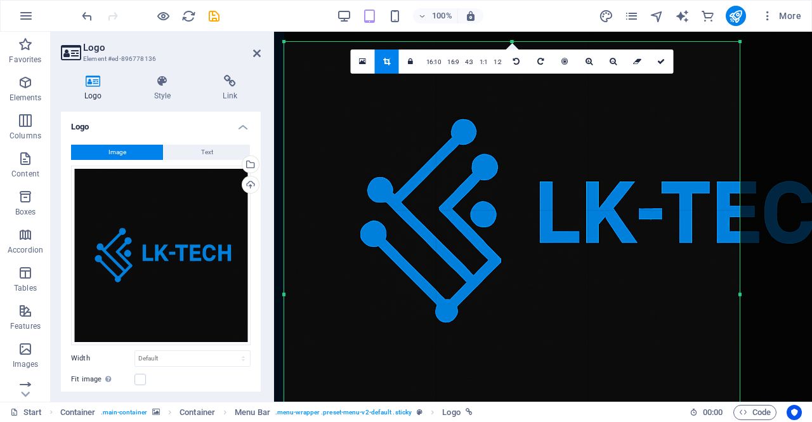
drag, startPoint x: 792, startPoint y: 292, endPoint x: 740, endPoint y: 296, distance: 52.8
click at [740, 296] on div at bounding box center [740, 294] width 4 height 505
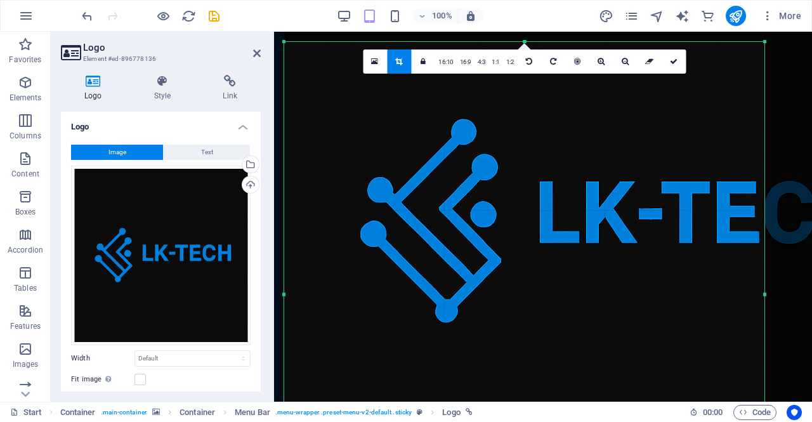
drag, startPoint x: 740, startPoint y: 295, endPoint x: 765, endPoint y: 294, distance: 24.8
click at [765, 294] on div at bounding box center [765, 294] width 4 height 505
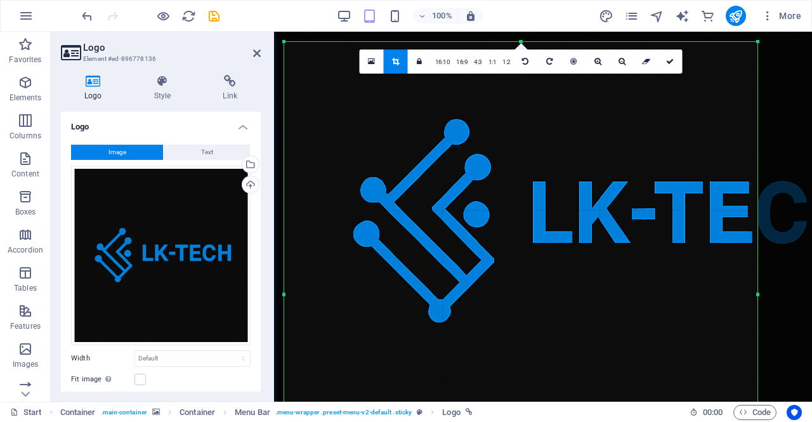
drag, startPoint x: 284, startPoint y: 293, endPoint x: 291, endPoint y: 238, distance: 55.6
click at [291, 238] on div "180 170 160 150 140 130 120 110 100 90 80 70 60 50 40 30 20 10 0 -10 -20 -30 -4…" at bounding box center [520, 294] width 473 height 505
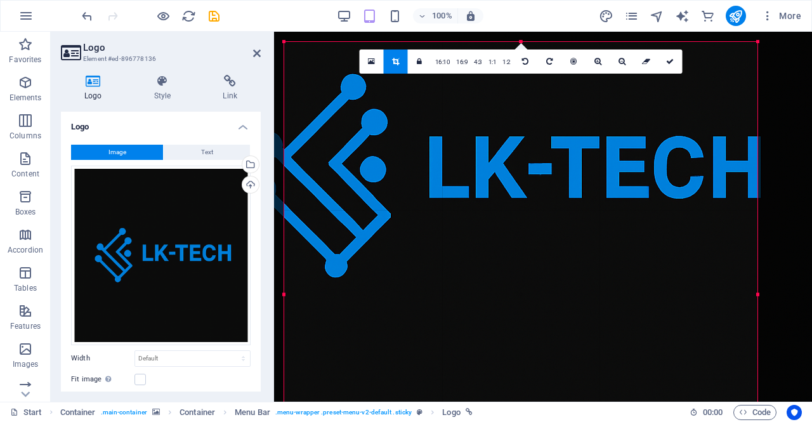
drag, startPoint x: 462, startPoint y: 317, endPoint x: 358, endPoint y: 272, distance: 112.8
click at [358, 272] on div at bounding box center [499, 177] width 650 height 650
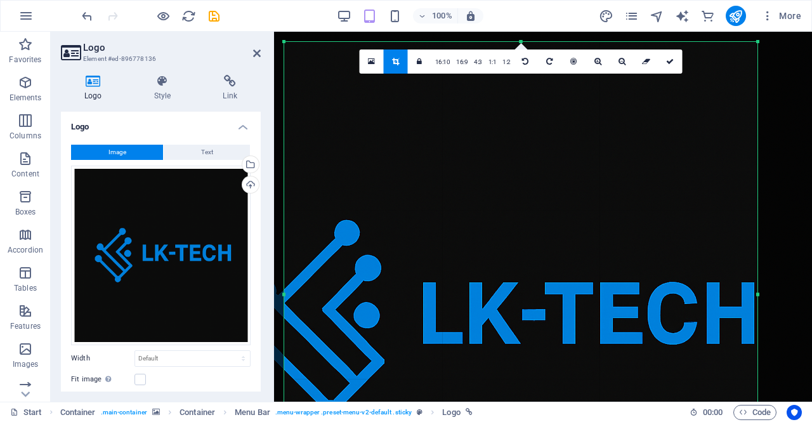
drag, startPoint x: 578, startPoint y: 213, endPoint x: 570, endPoint y: 325, distance: 113.2
click at [570, 325] on div at bounding box center [493, 323] width 650 height 650
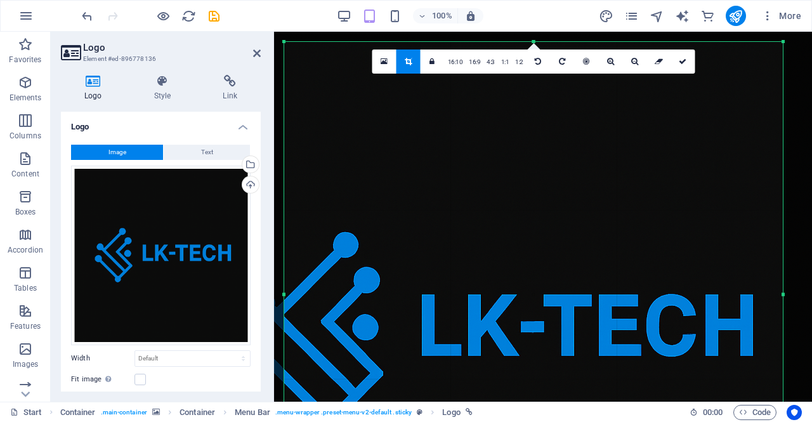
drag, startPoint x: 757, startPoint y: 296, endPoint x: 782, endPoint y: 148, distance: 150.6
click at [782, 148] on div at bounding box center [783, 294] width 4 height 505
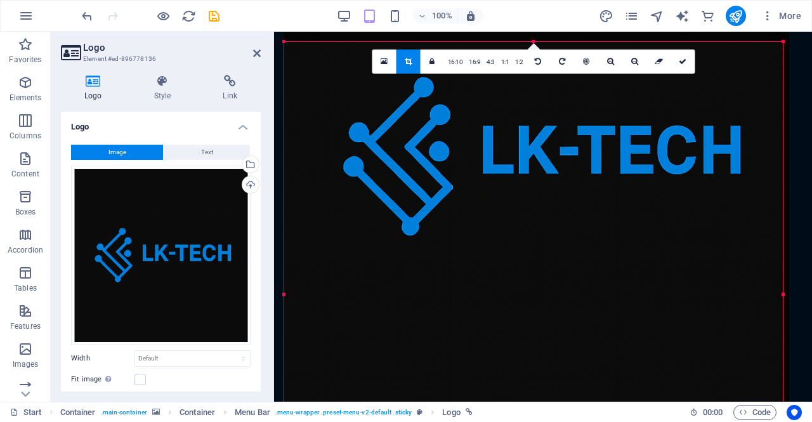
drag, startPoint x: 609, startPoint y: 308, endPoint x: 614, endPoint y: 171, distance: 137.1
click at [614, 171] on div at bounding box center [536, 157] width 505 height 505
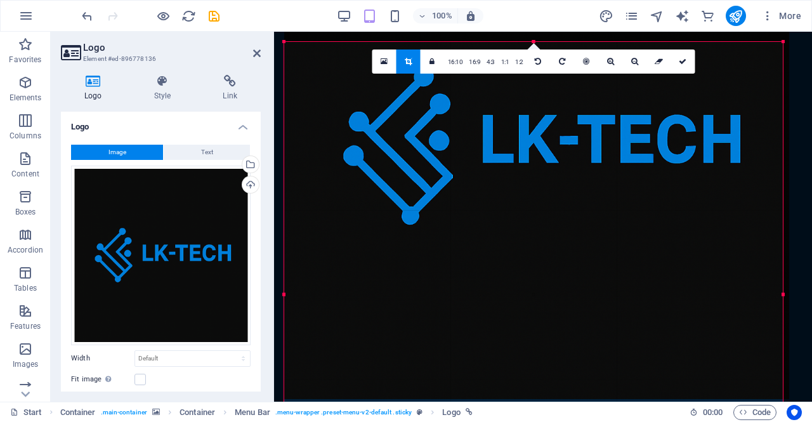
drag, startPoint x: 584, startPoint y: 287, endPoint x: 581, endPoint y: 142, distance: 145.3
click at [581, 142] on div at bounding box center [536, 146] width 505 height 505
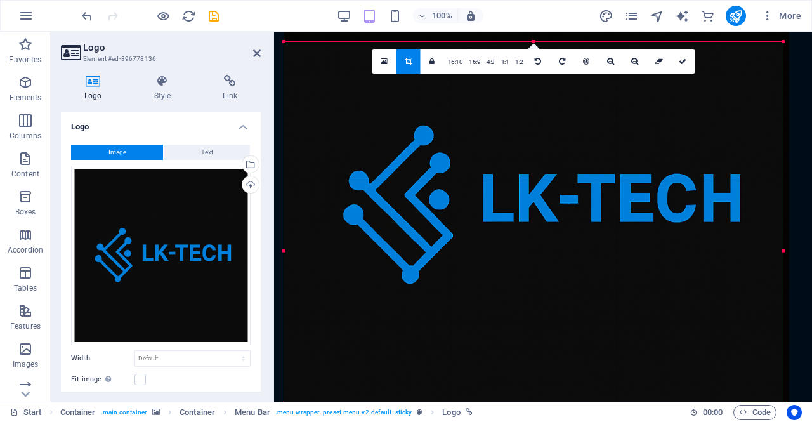
drag, startPoint x: 533, startPoint y: 43, endPoint x: 530, endPoint y: 131, distance: 88.9
click at [530, 131] on div "180 170 160 150 140 130 120 110 100 90 80 70 60 50 40 30 20 10 0 -10 -20 -30 -4…" at bounding box center [533, 250] width 499 height 417
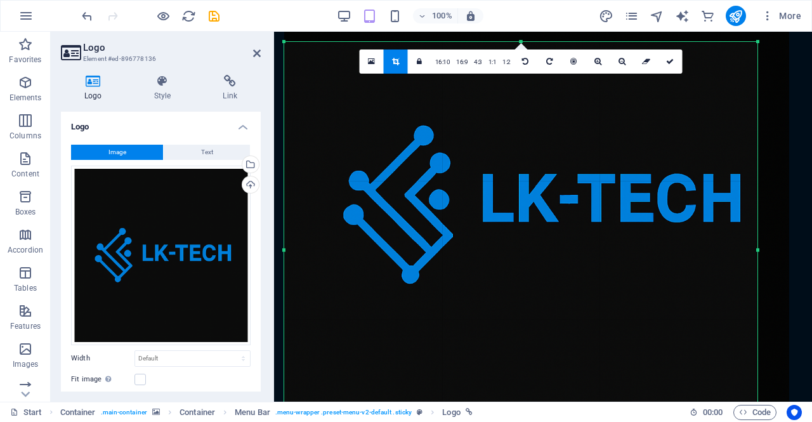
drag, startPoint x: 782, startPoint y: 250, endPoint x: 756, endPoint y: 251, distance: 25.4
click at [756, 251] on div at bounding box center [758, 250] width 4 height 416
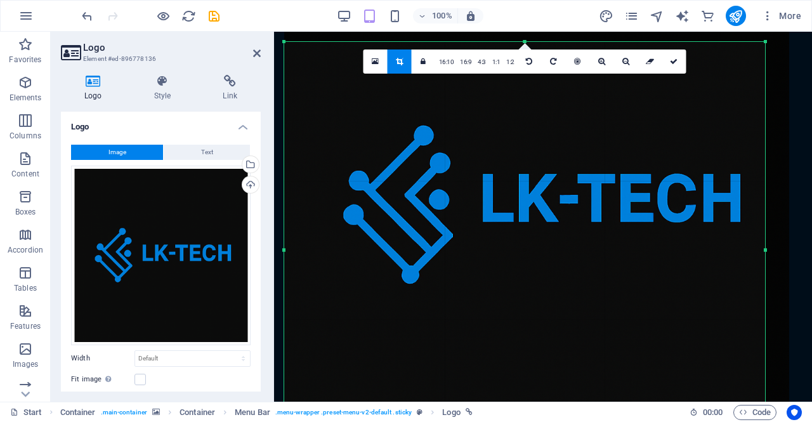
drag, startPoint x: 759, startPoint y: 334, endPoint x: 766, endPoint y: 306, distance: 28.9
click at [766, 306] on div at bounding box center [765, 250] width 4 height 416
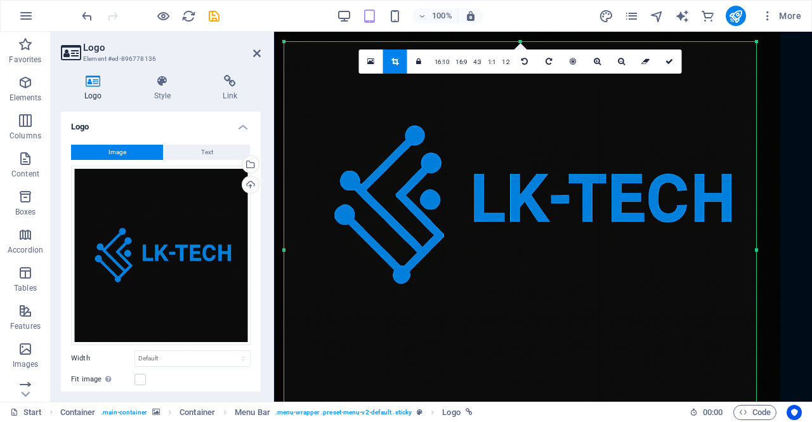
drag, startPoint x: 283, startPoint y: 252, endPoint x: 292, endPoint y: 252, distance: 8.9
click at [292, 252] on div "180 170 160 150 140 130 120 110 100 90 80 70 60 50 40 30 20 10 0 -10 -20 -30 -4…" at bounding box center [520, 250] width 472 height 416
click at [258, 54] on icon at bounding box center [257, 53] width 8 height 10
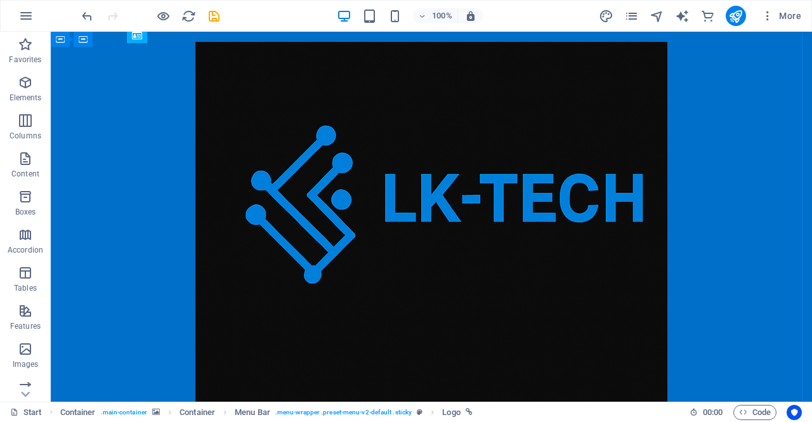
scroll to position [730, 0]
click at [484, 224] on div at bounding box center [431, 250] width 599 height 416
click at [604, 18] on icon "design" at bounding box center [606, 16] width 15 height 15
select select "px"
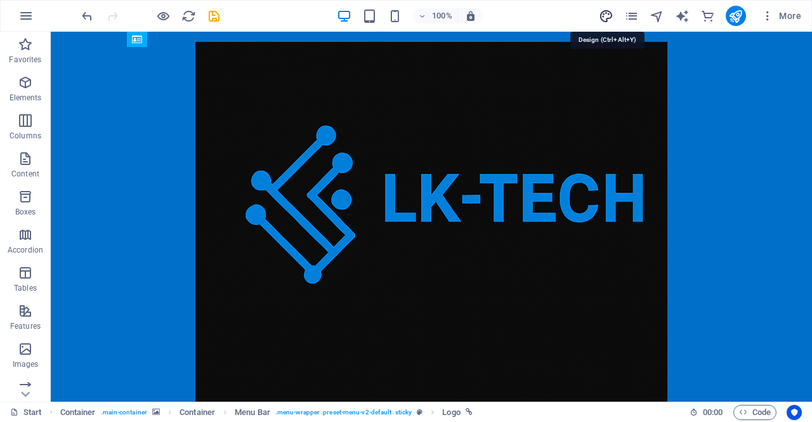
select select "300"
select select "px"
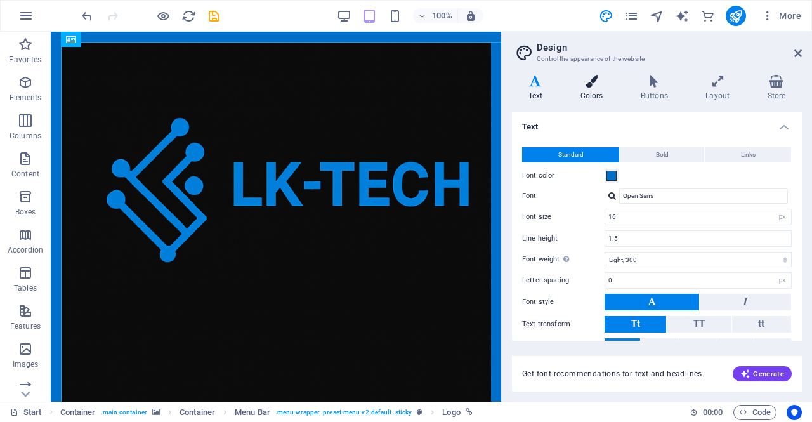
click at [586, 82] on icon at bounding box center [591, 81] width 55 height 13
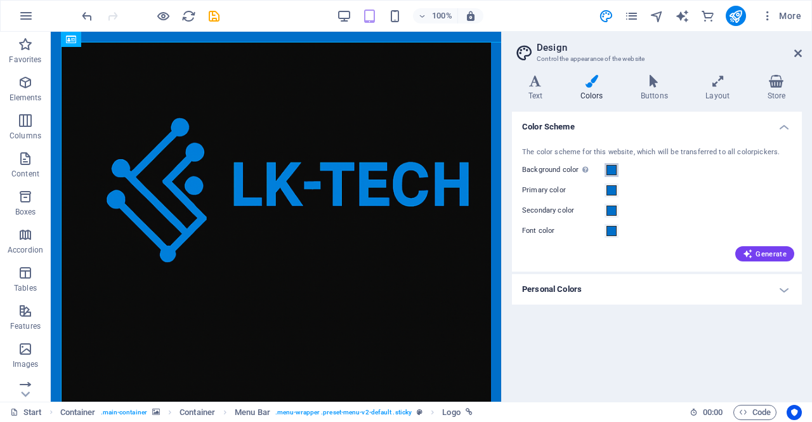
click at [613, 169] on span at bounding box center [612, 170] width 10 height 10
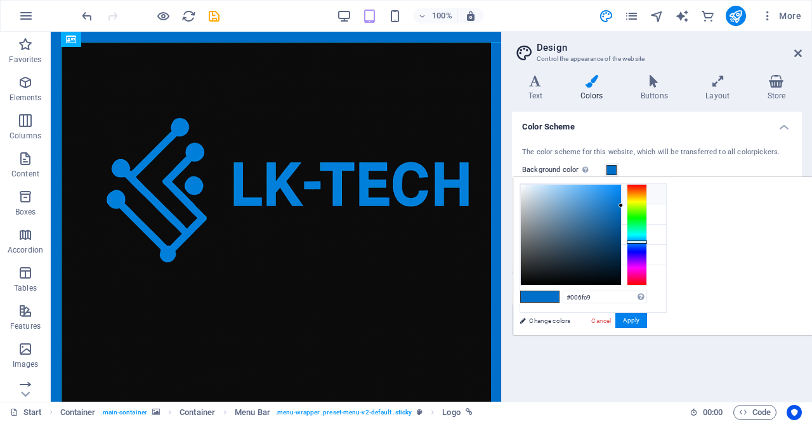
click at [533, 195] on icon at bounding box center [530, 193] width 9 height 9
click at [558, 324] on link "Change colors" at bounding box center [586, 321] width 147 height 16
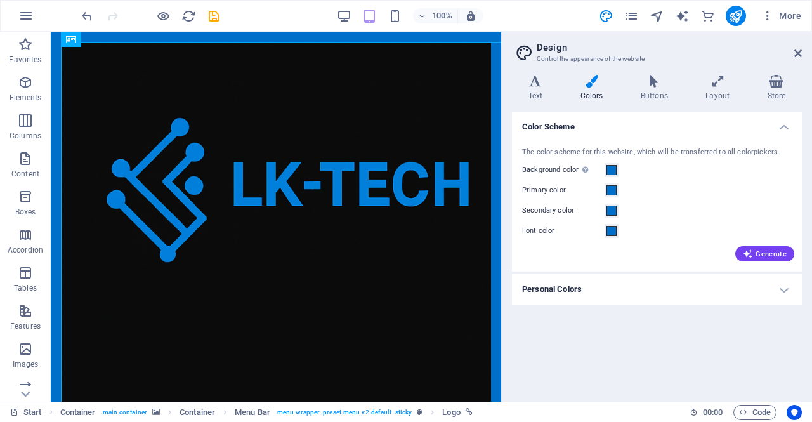
click at [803, 53] on aside "Design Control the appearance of the website Variants Text Colors Buttons Layou…" at bounding box center [656, 217] width 311 height 370
click at [798, 53] on icon at bounding box center [798, 53] width 8 height 10
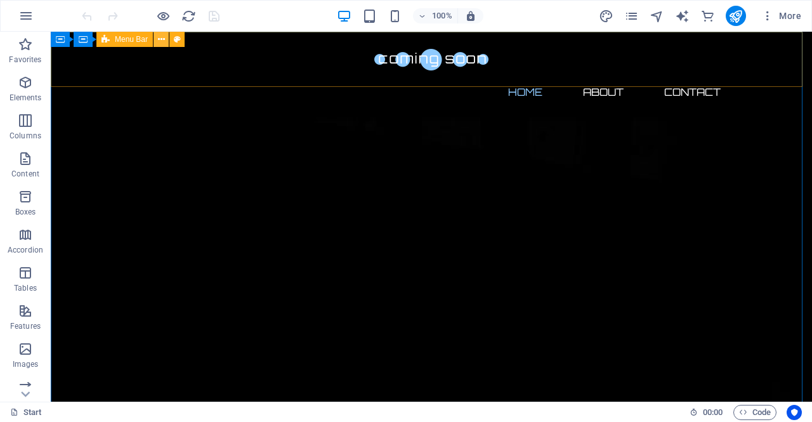
click at [160, 39] on icon at bounding box center [161, 39] width 7 height 13
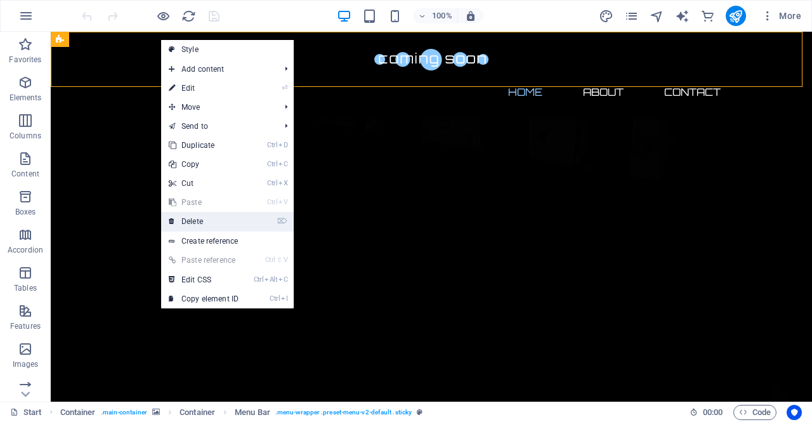
click at [191, 219] on link "⌦ Delete" at bounding box center [203, 221] width 85 height 19
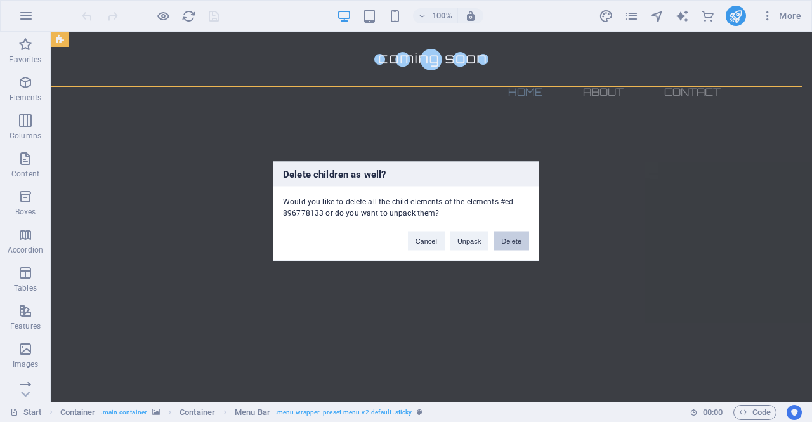
click at [513, 242] on button "Delete" at bounding box center [512, 240] width 36 height 19
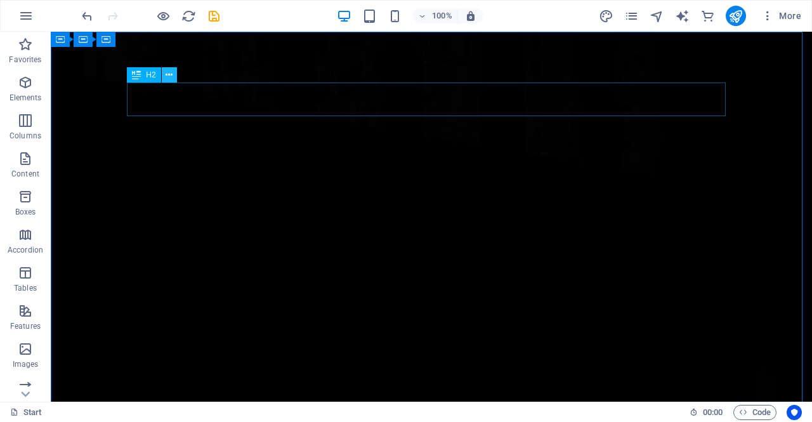
click at [168, 77] on icon at bounding box center [169, 75] width 7 height 13
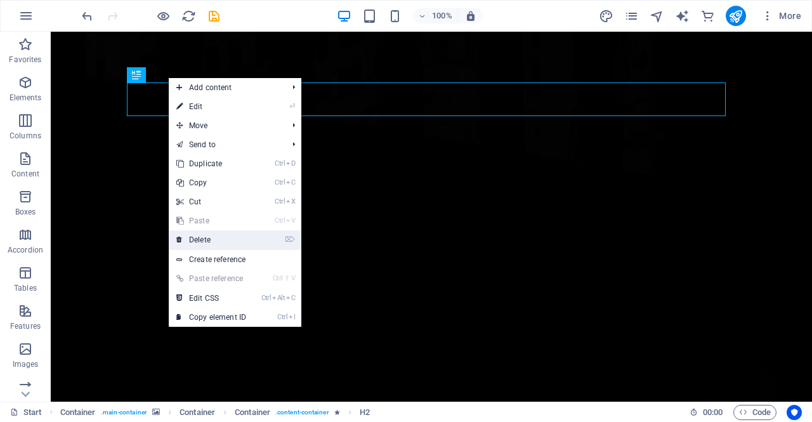
click at [207, 240] on link "⌦ Delete" at bounding box center [211, 239] width 85 height 19
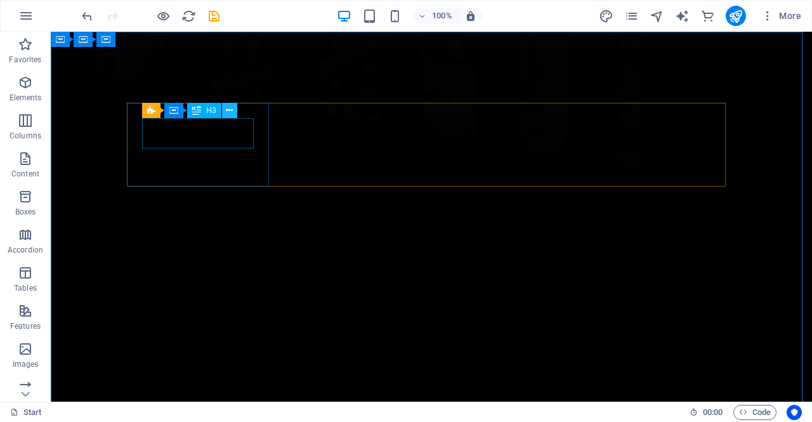
click at [230, 111] on icon at bounding box center [229, 110] width 7 height 13
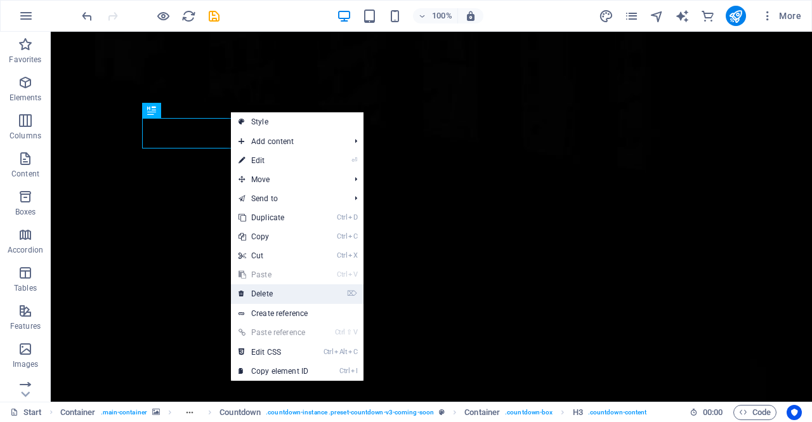
click at [272, 291] on link "⌦ Delete" at bounding box center [273, 293] width 85 height 19
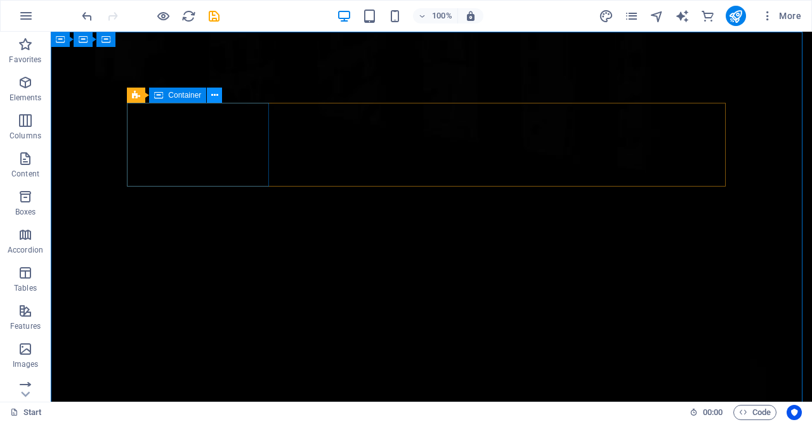
click at [214, 96] on icon at bounding box center [214, 95] width 7 height 13
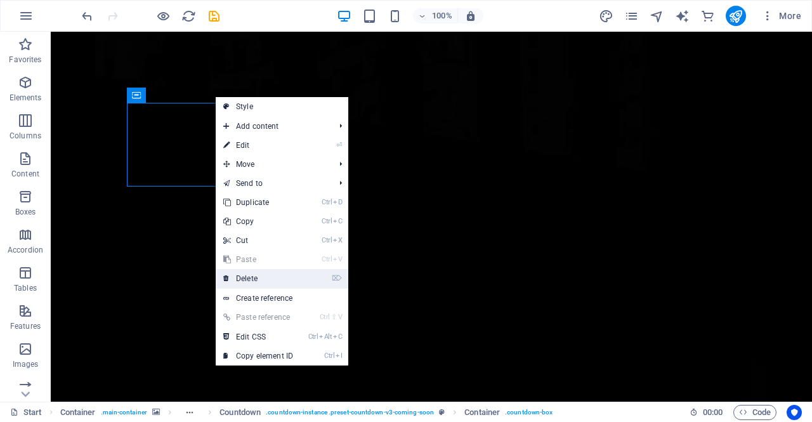
click at [242, 280] on link "⌦ Delete" at bounding box center [258, 278] width 85 height 19
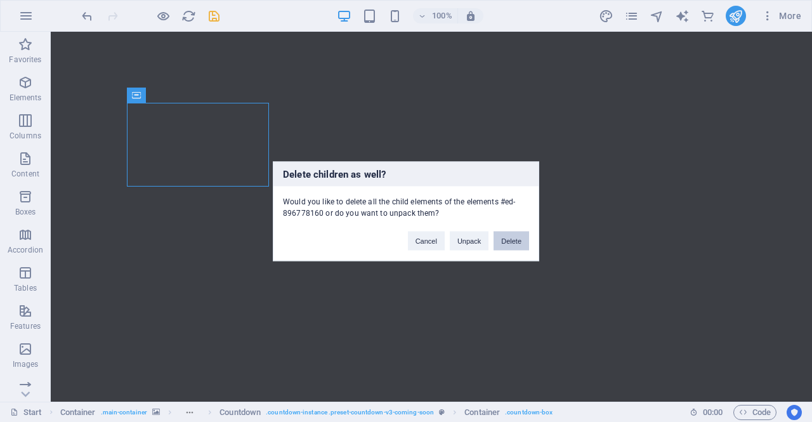
click at [512, 239] on button "Delete" at bounding box center [512, 240] width 36 height 19
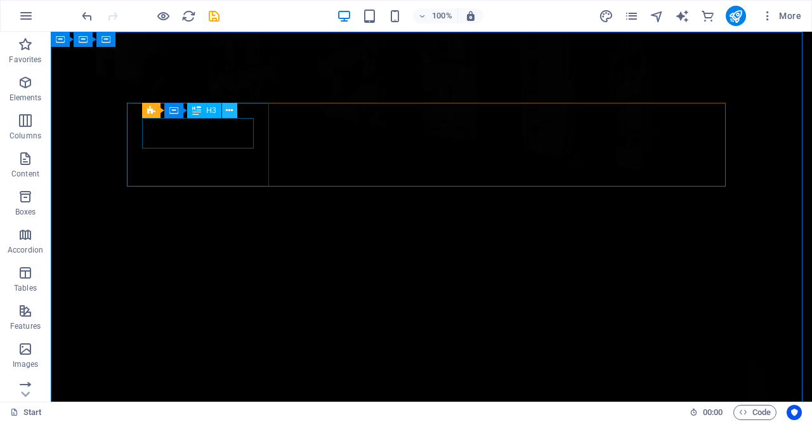
click at [229, 112] on icon at bounding box center [229, 110] width 7 height 13
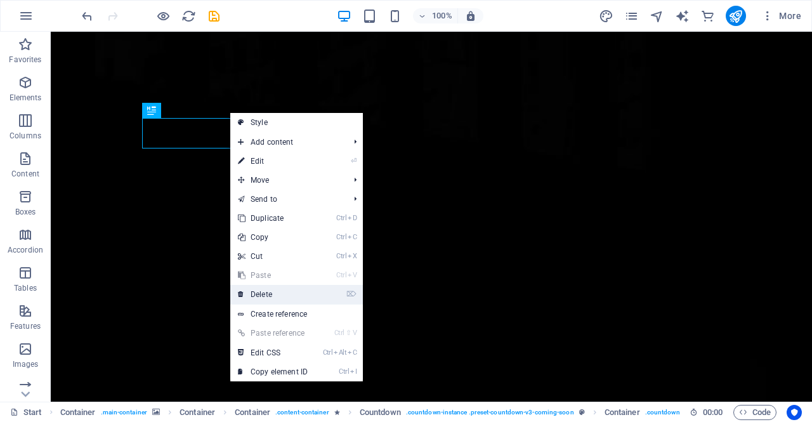
click at [283, 296] on link "⌦ Delete" at bounding box center [272, 294] width 85 height 19
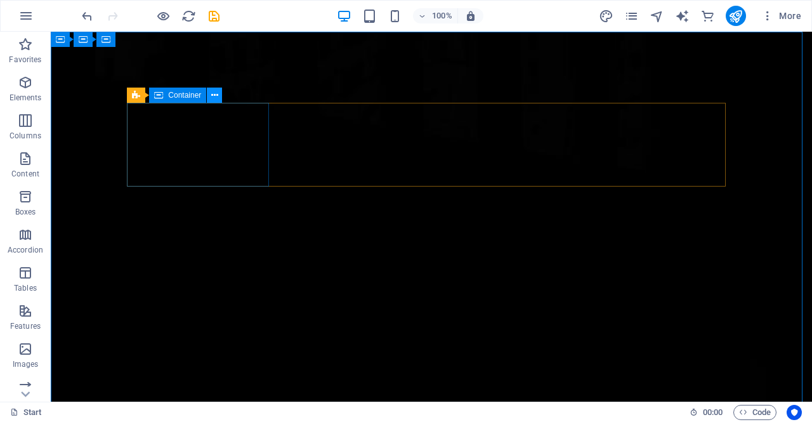
click at [221, 97] on button at bounding box center [214, 95] width 15 height 15
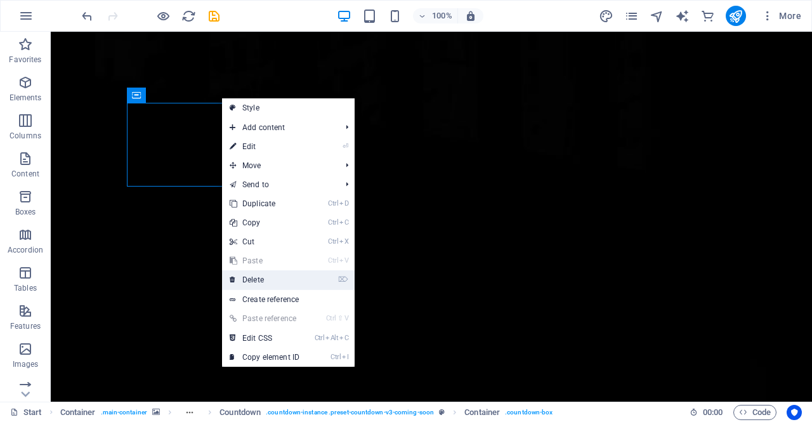
click at [249, 273] on link "⌦ Delete" at bounding box center [264, 279] width 85 height 19
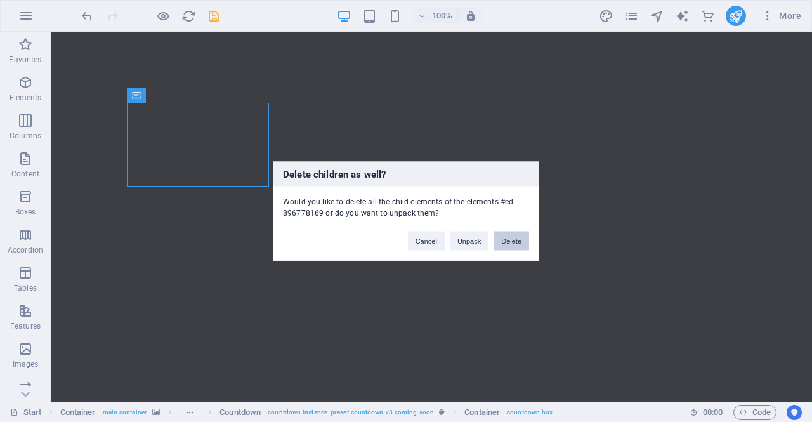
click at [524, 241] on button "Delete" at bounding box center [512, 240] width 36 height 19
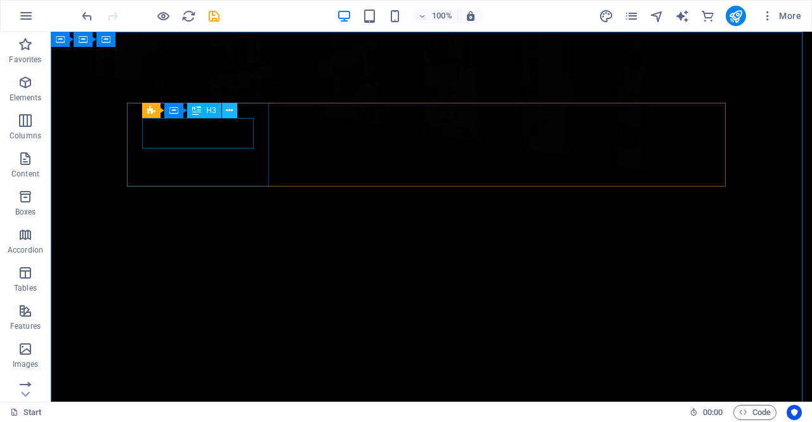
click at [230, 114] on icon at bounding box center [229, 110] width 7 height 13
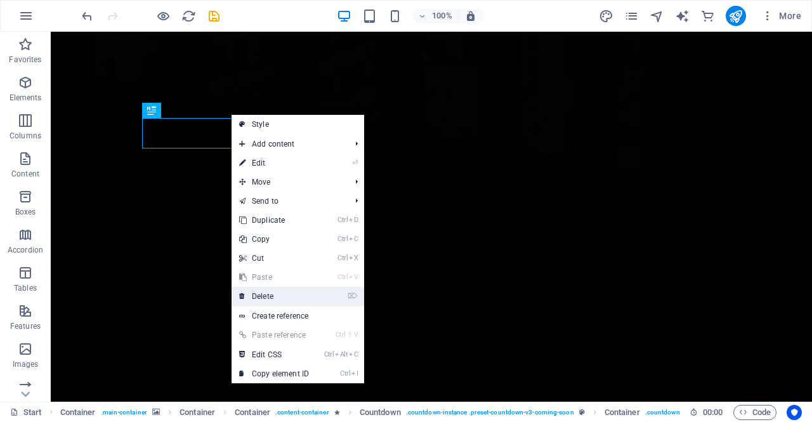
click at [263, 289] on link "⌦ Delete" at bounding box center [274, 296] width 85 height 19
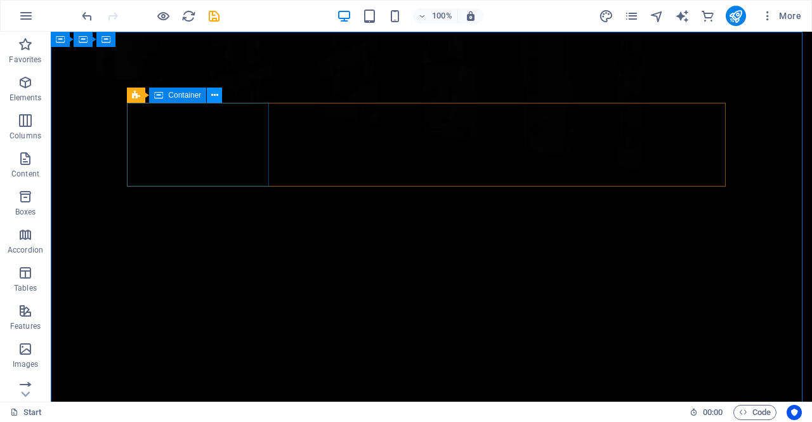
click at [217, 96] on icon at bounding box center [214, 95] width 7 height 13
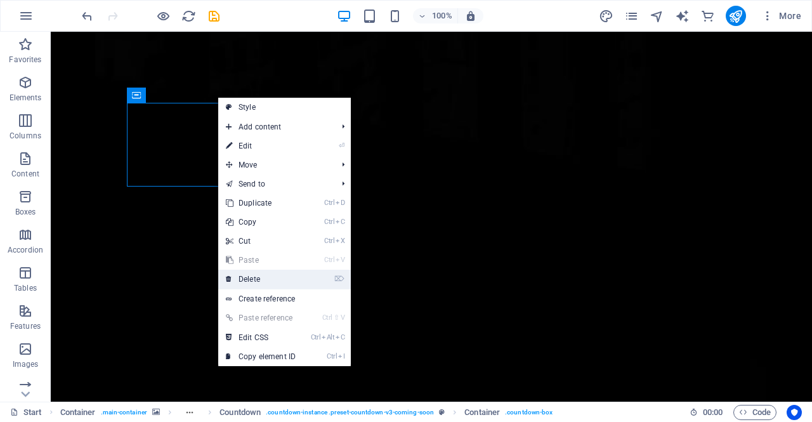
click at [261, 280] on link "⌦ Delete" at bounding box center [260, 279] width 85 height 19
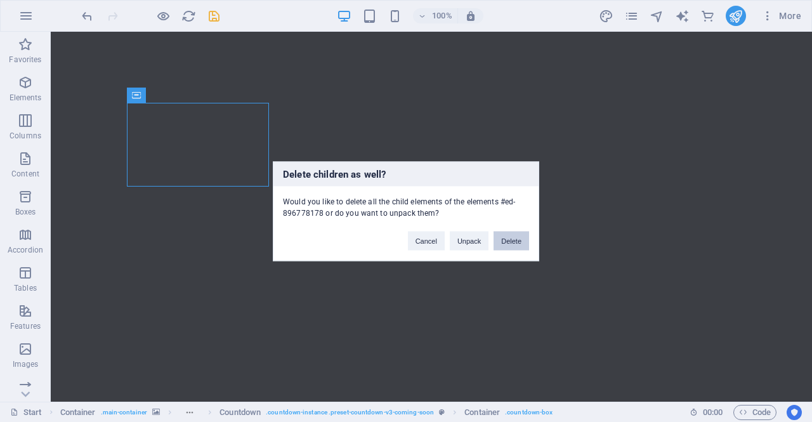
click at [525, 238] on button "Delete" at bounding box center [512, 240] width 36 height 19
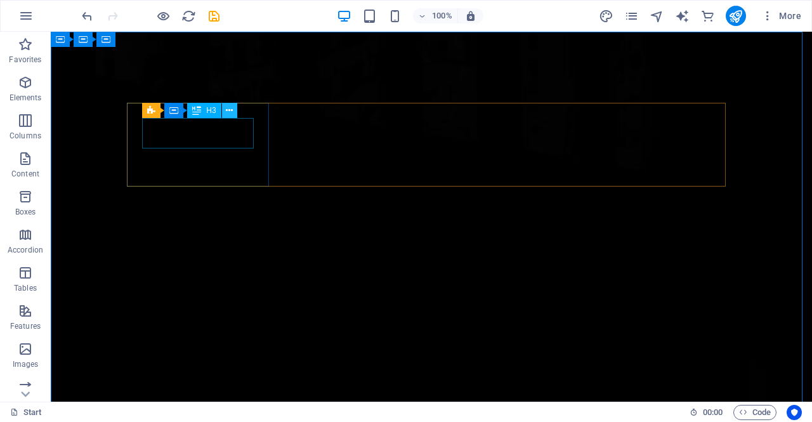
click at [227, 111] on icon at bounding box center [229, 110] width 7 height 13
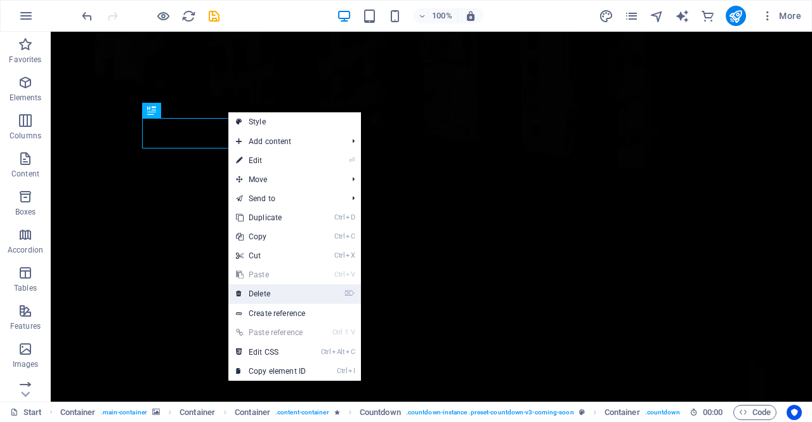
click at [259, 292] on link "⌦ Delete" at bounding box center [270, 293] width 85 height 19
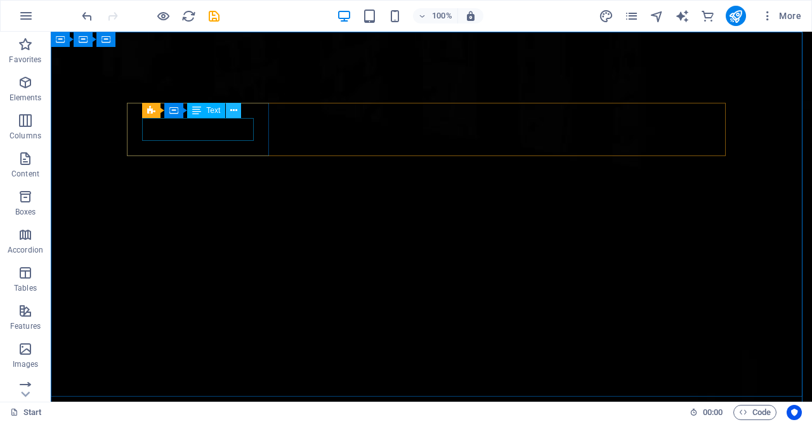
click at [238, 110] on button at bounding box center [233, 110] width 15 height 15
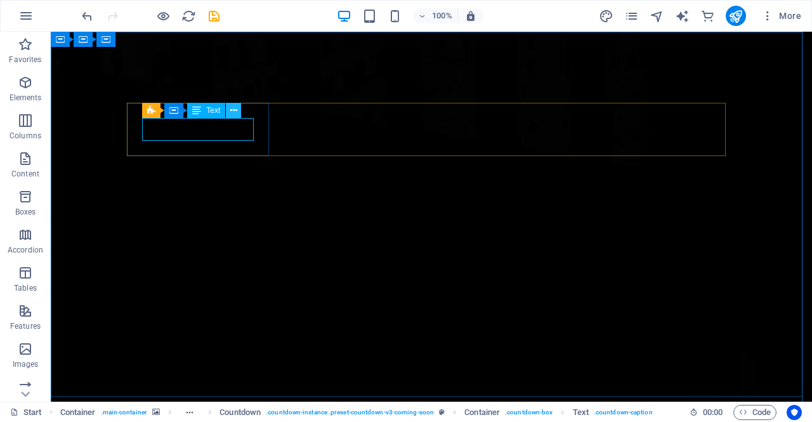
click at [235, 109] on icon at bounding box center [233, 110] width 7 height 13
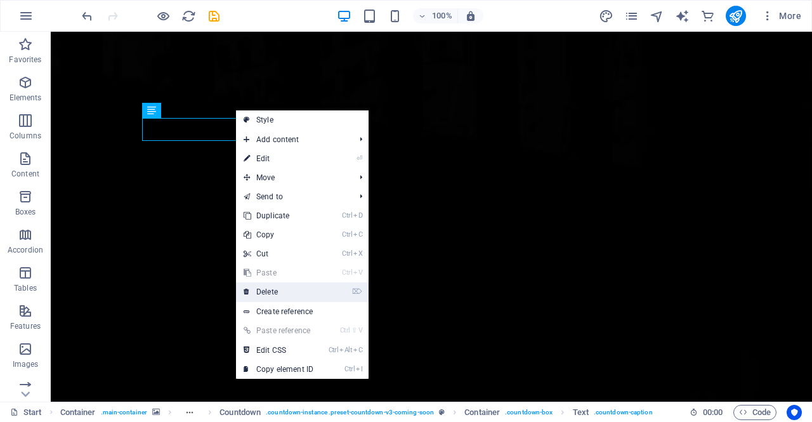
click at [279, 291] on link "⌦ Delete" at bounding box center [278, 291] width 85 height 19
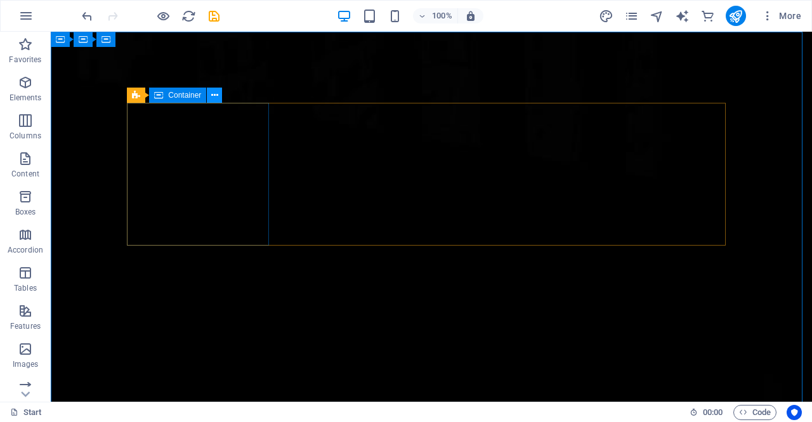
click at [215, 97] on icon at bounding box center [214, 95] width 7 height 13
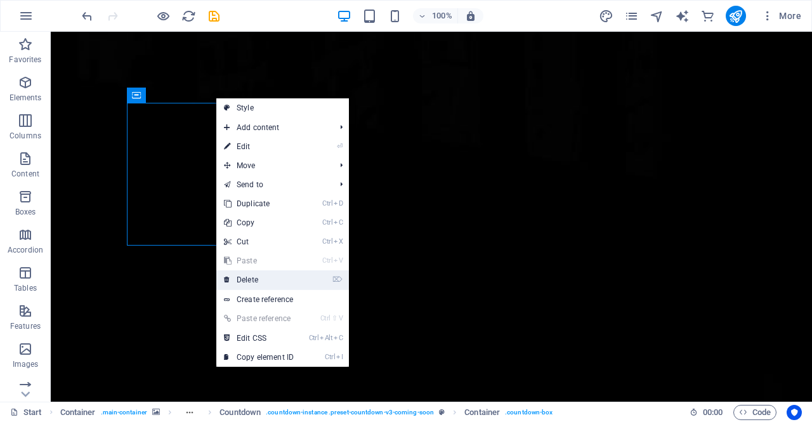
click at [254, 282] on link "⌦ Delete" at bounding box center [258, 279] width 85 height 19
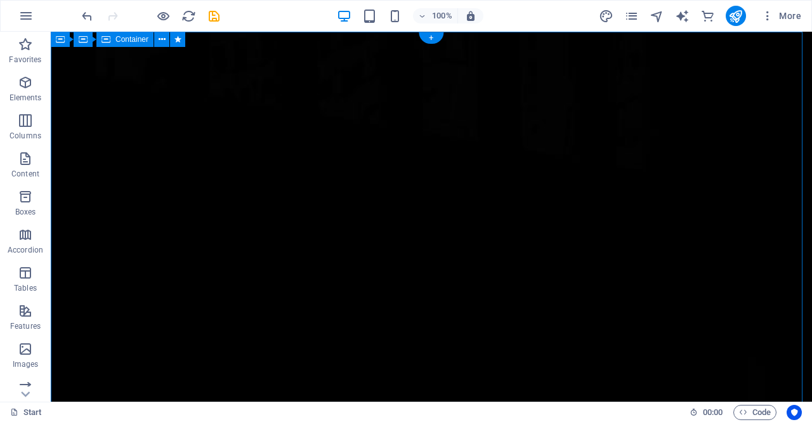
click at [164, 43] on icon at bounding box center [162, 39] width 7 height 13
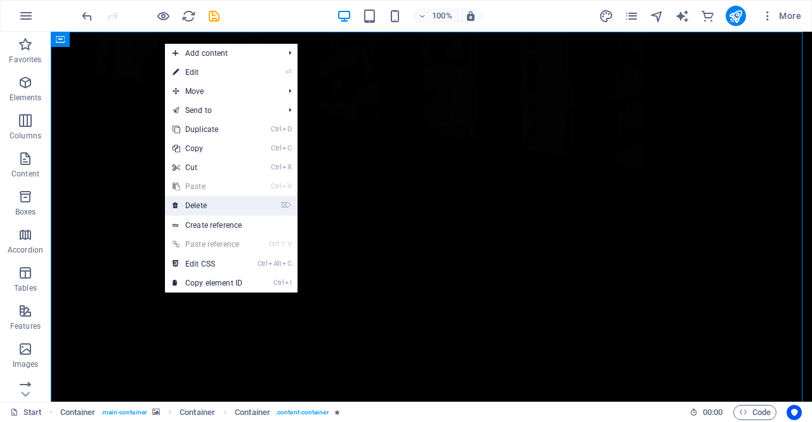
click at [195, 200] on link "⌦ Delete" at bounding box center [207, 205] width 85 height 19
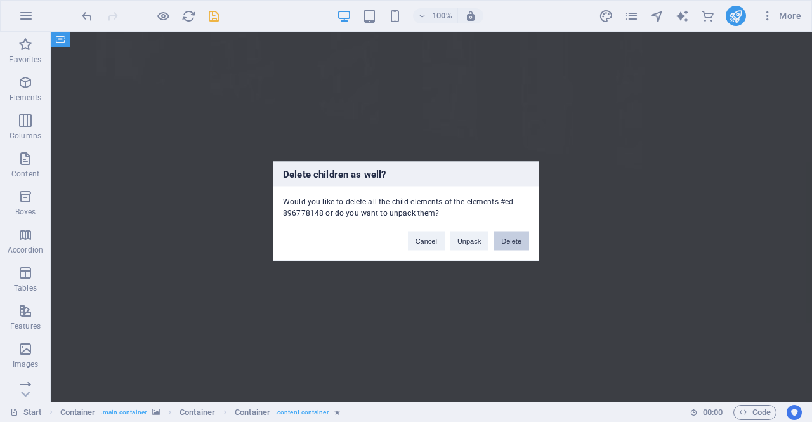
click at [516, 242] on button "Delete" at bounding box center [512, 240] width 36 height 19
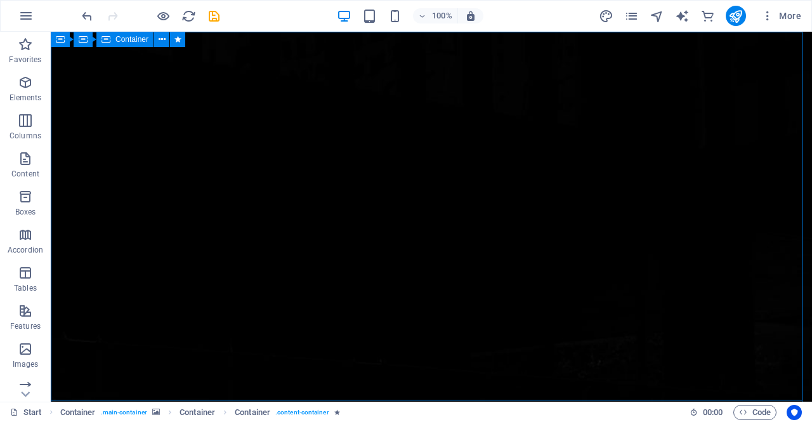
click at [112, 41] on div "Container" at bounding box center [124, 39] width 57 height 15
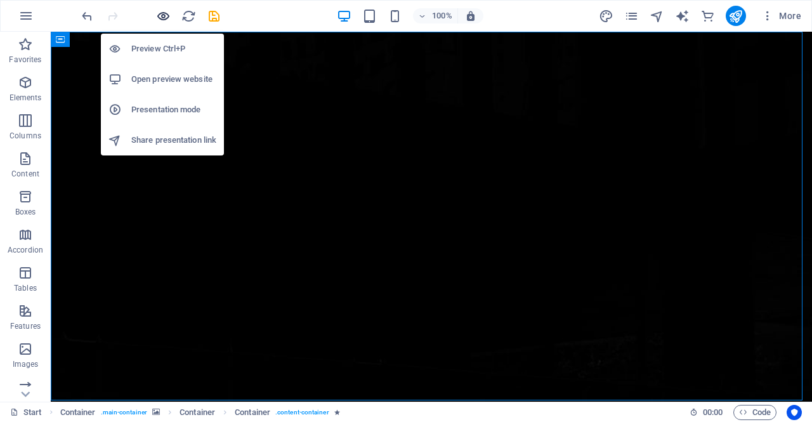
click at [160, 15] on icon "button" at bounding box center [163, 16] width 15 height 15
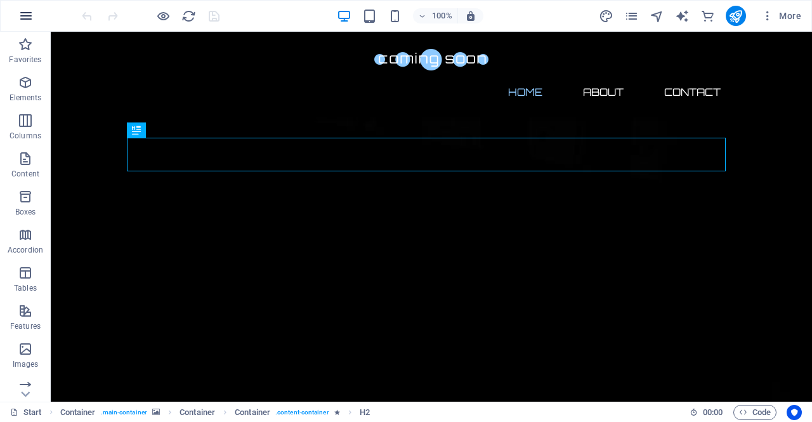
click at [27, 20] on icon "button" at bounding box center [25, 15] width 15 height 15
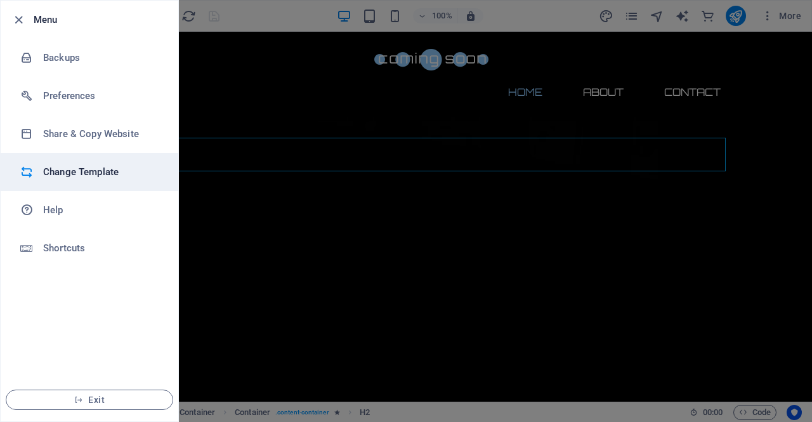
click at [77, 177] on h6 "Change Template" at bounding box center [101, 171] width 117 height 15
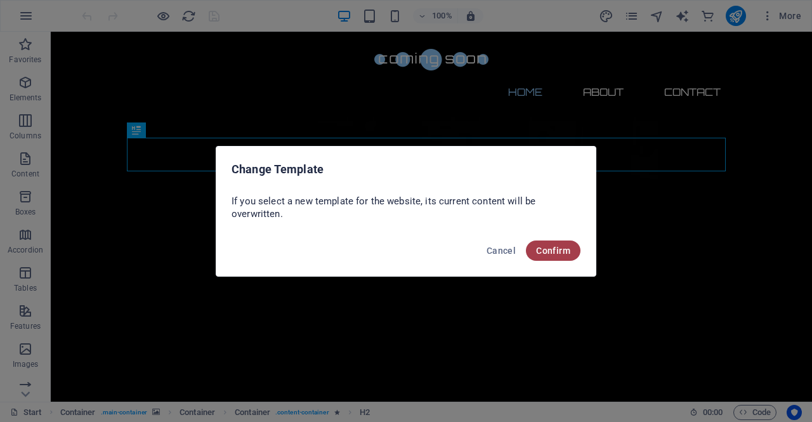
click at [563, 249] on span "Confirm" at bounding box center [553, 251] width 34 height 10
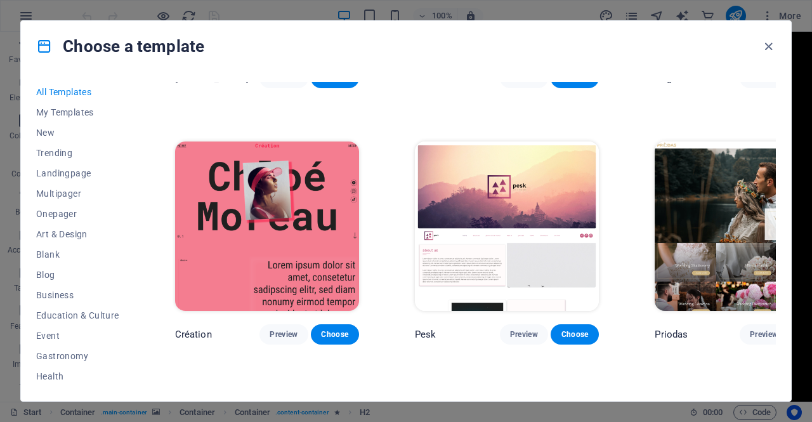
scroll to position [4505, 0]
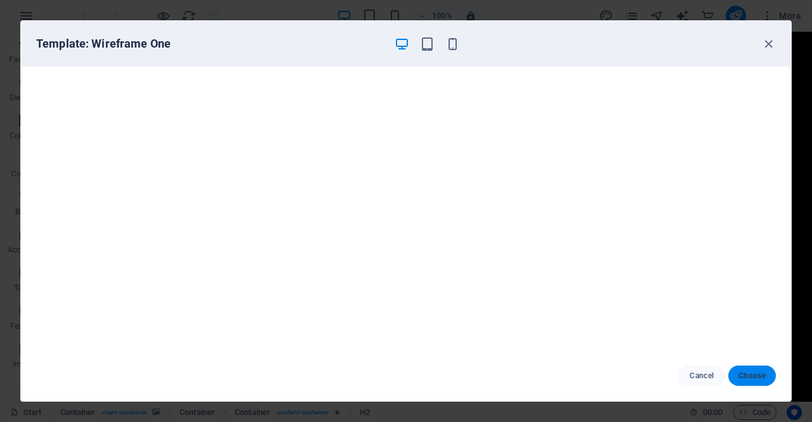
click at [761, 377] on span "Choose" at bounding box center [752, 376] width 27 height 10
